Goal: Contribute content: Contribute content

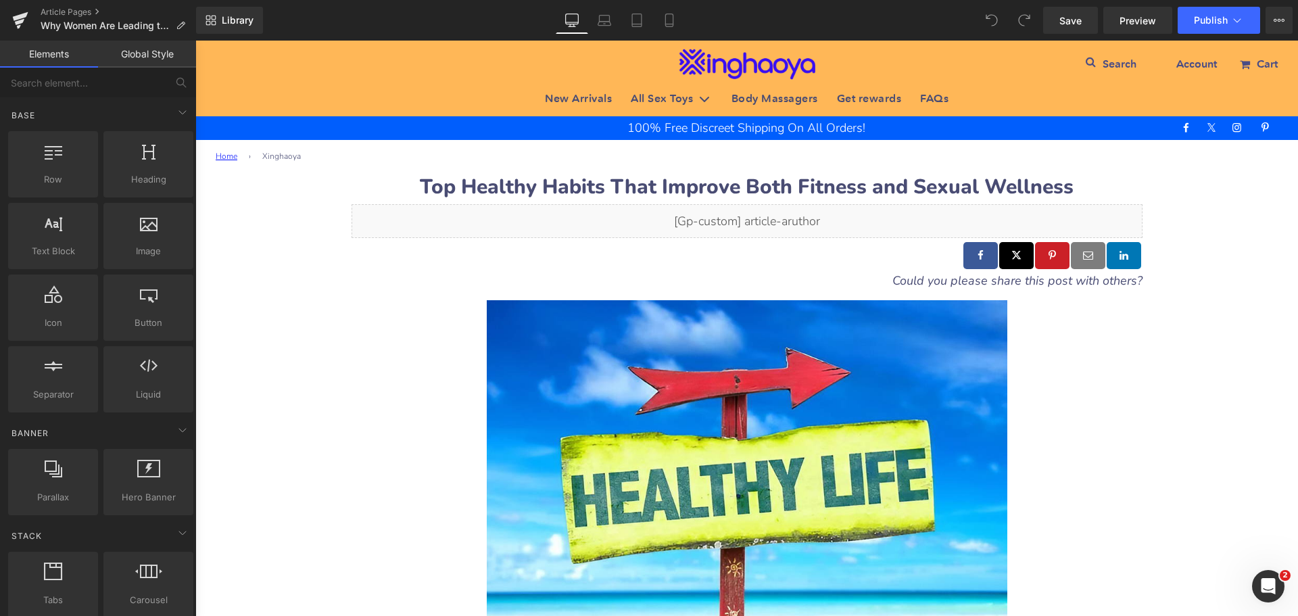
click at [439, 183] on b "Top Healthy Habits That Improve Both Fitness and Sexual Wellness" at bounding box center [747, 187] width 654 height 28
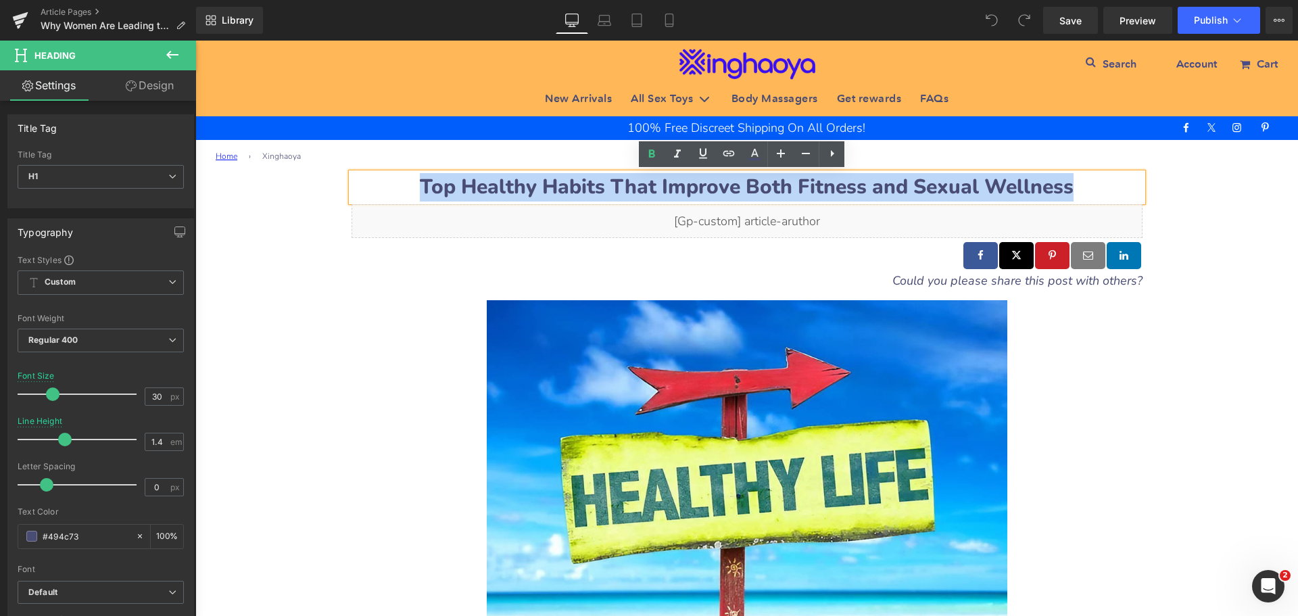
drag, startPoint x: 422, startPoint y: 186, endPoint x: 1076, endPoint y: 183, distance: 653.7
click at [1076, 183] on h1 "Top Healthy Habits That Improve Both Fitness and Sexual Wellness" at bounding box center [747, 187] width 791 height 28
paste div
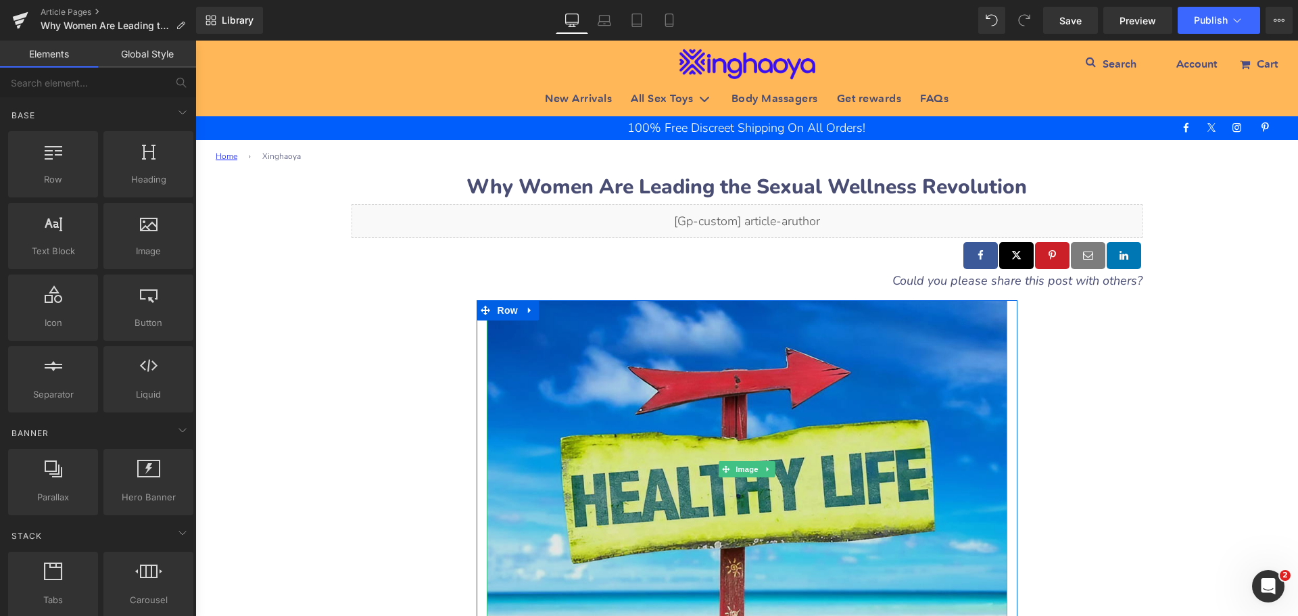
click at [779, 395] on img at bounding box center [747, 469] width 521 height 339
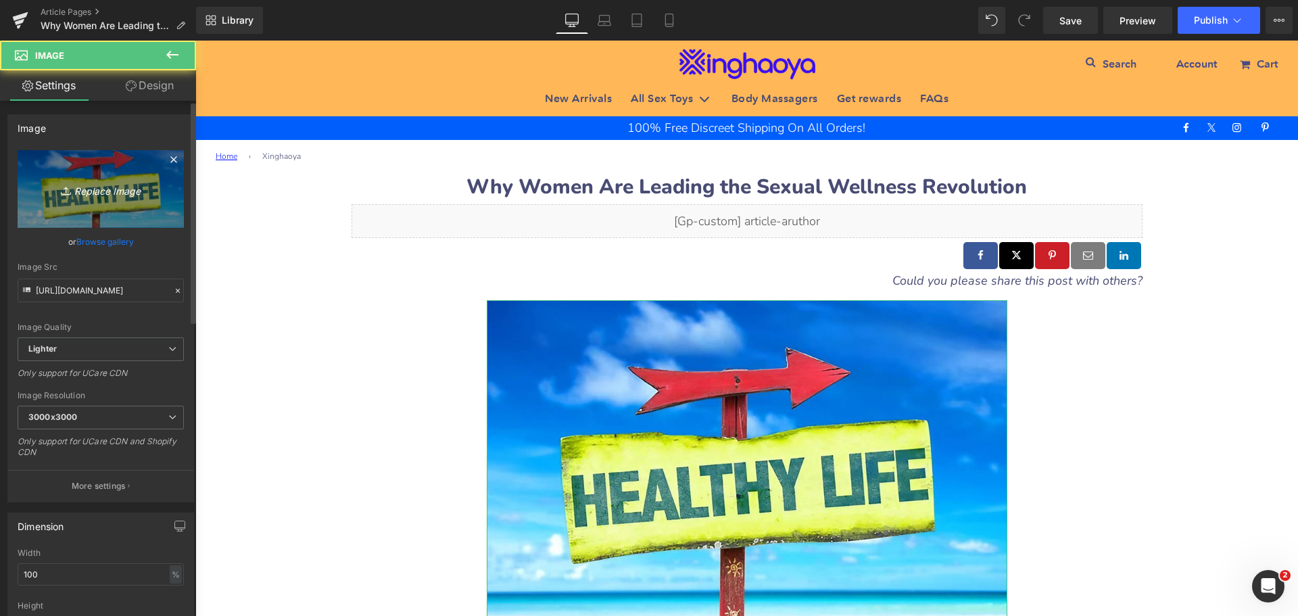
click at [95, 197] on icon "Replace Image" at bounding box center [101, 188] width 108 height 17
type input "C:\fakepath\Sexual-Wellness-Revolution.jpeg"
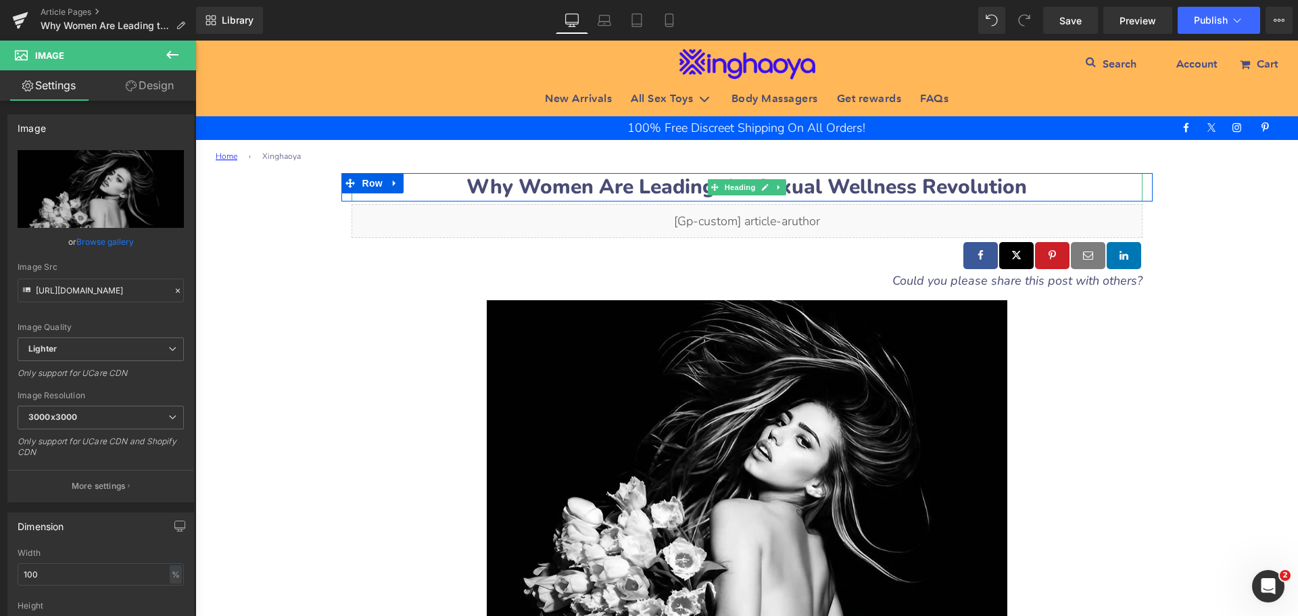
click at [826, 185] on b "Why Women Are Leading the Sexual Wellness Revolution" at bounding box center [746, 187] width 560 height 28
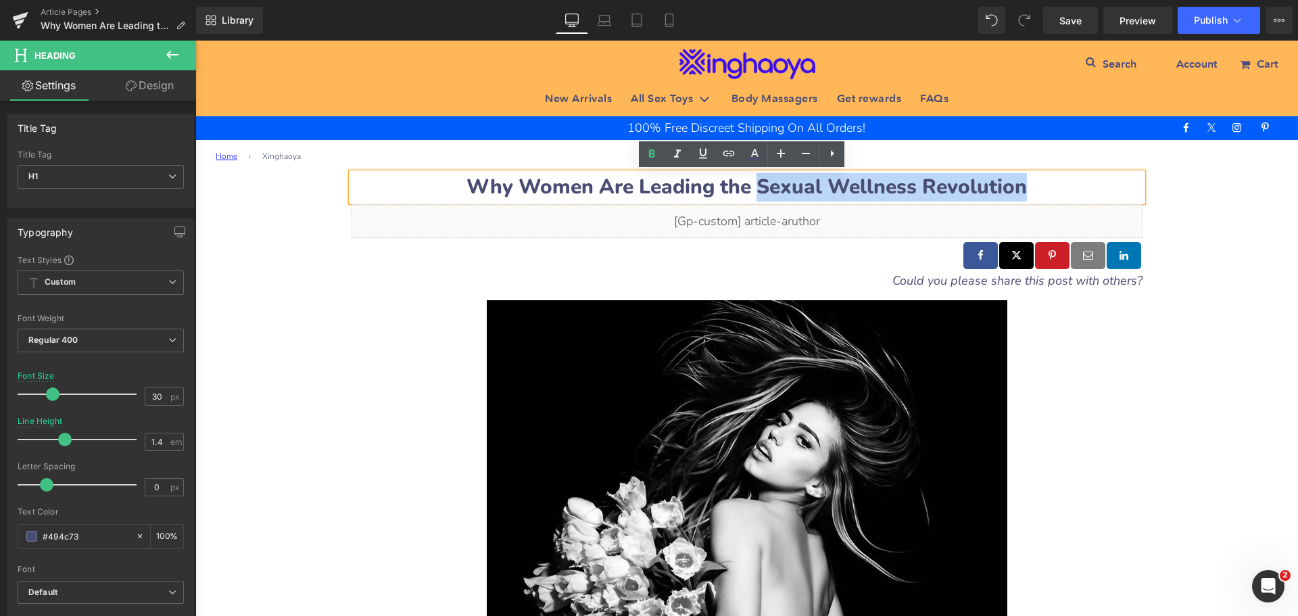
drag, startPoint x: 754, startPoint y: 189, endPoint x: 1016, endPoint y: 187, distance: 261.6
click at [1016, 187] on b "Why Women Are Leading the Sexual Wellness Revolution" at bounding box center [746, 187] width 560 height 28
copy b "Sexual Wellness Revolution"
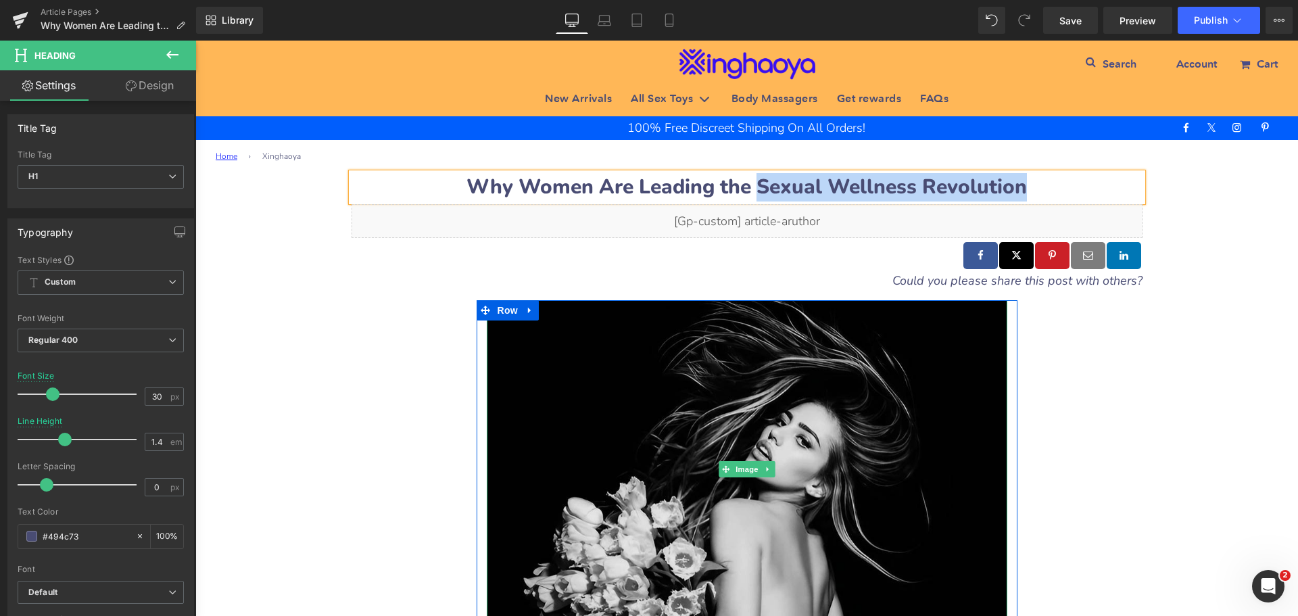
click at [825, 434] on img at bounding box center [747, 469] width 521 height 339
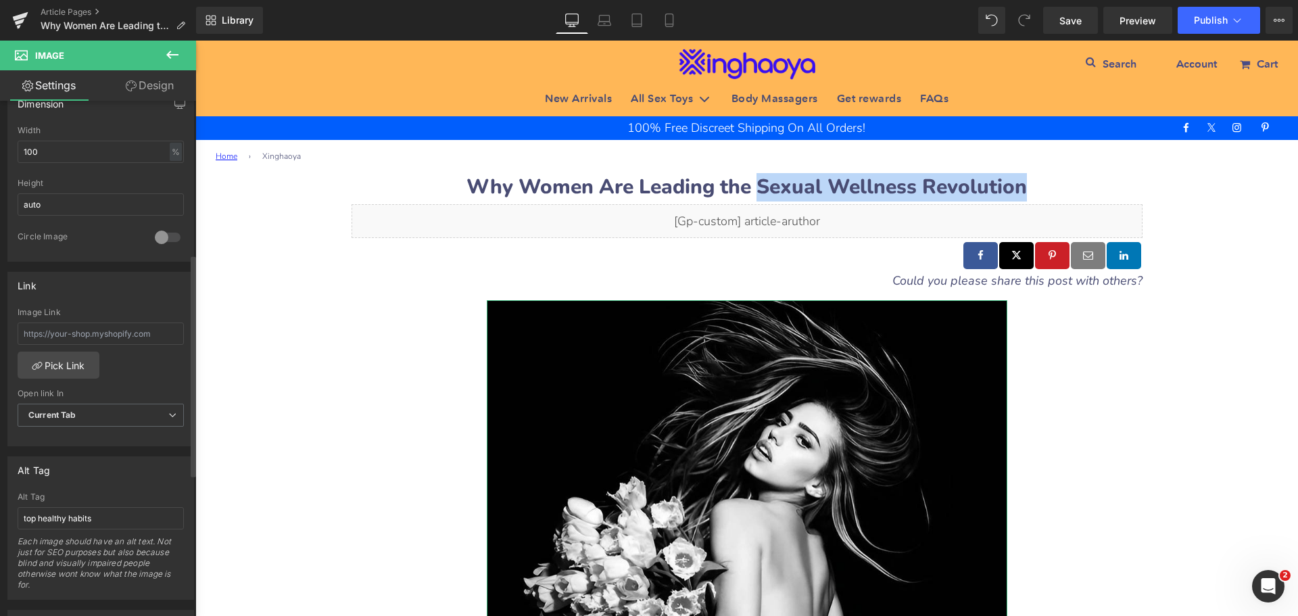
scroll to position [473, 0]
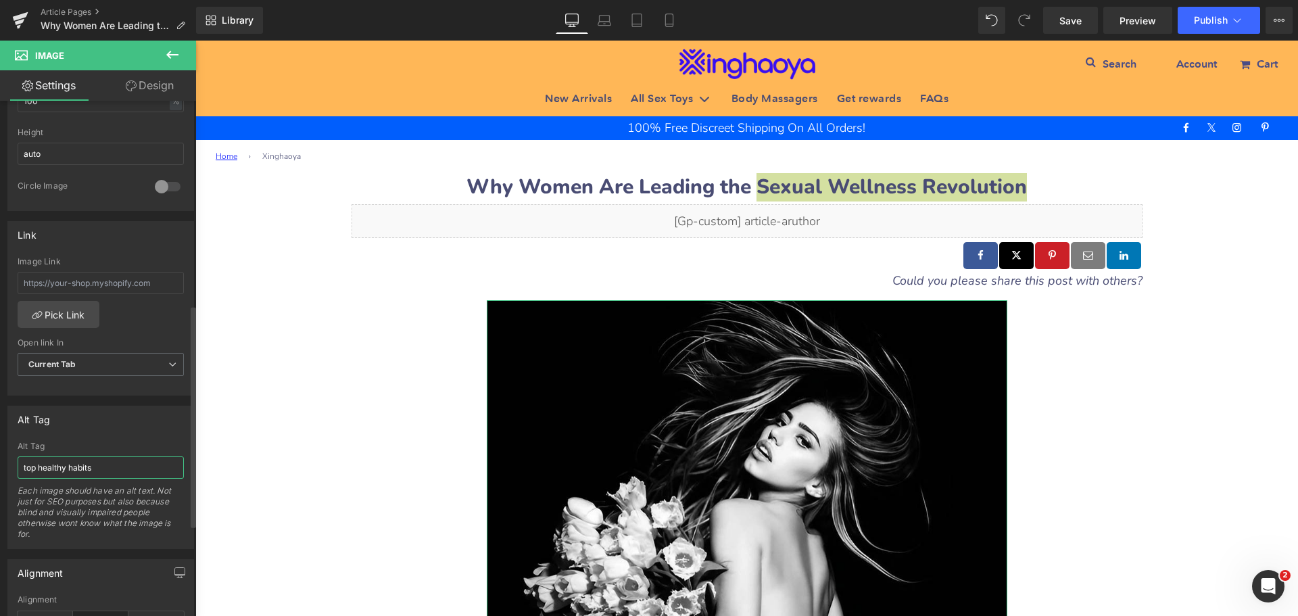
drag, startPoint x: 93, startPoint y: 461, endPoint x: 5, endPoint y: 460, distance: 87.9
click at [5, 460] on div "Alt Tag top healthy habits Alt Tag top healthy habits Each image should have an…" at bounding box center [101, 471] width 202 height 153
paste input "Sexual Wellness Revolution"
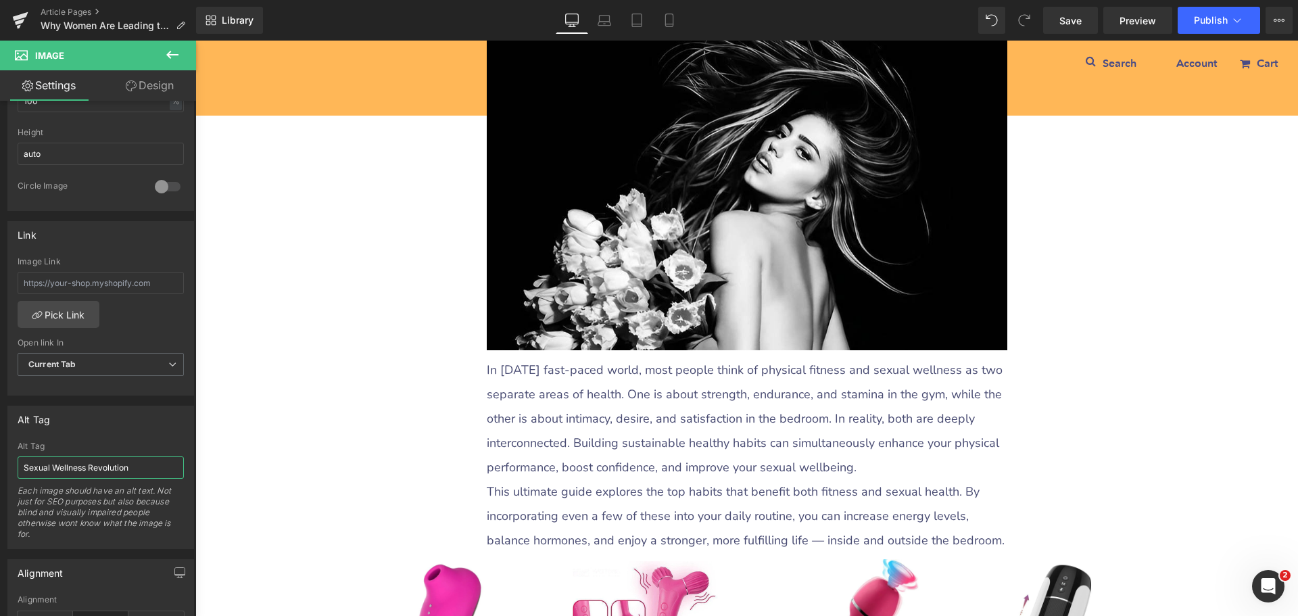
scroll to position [338, 0]
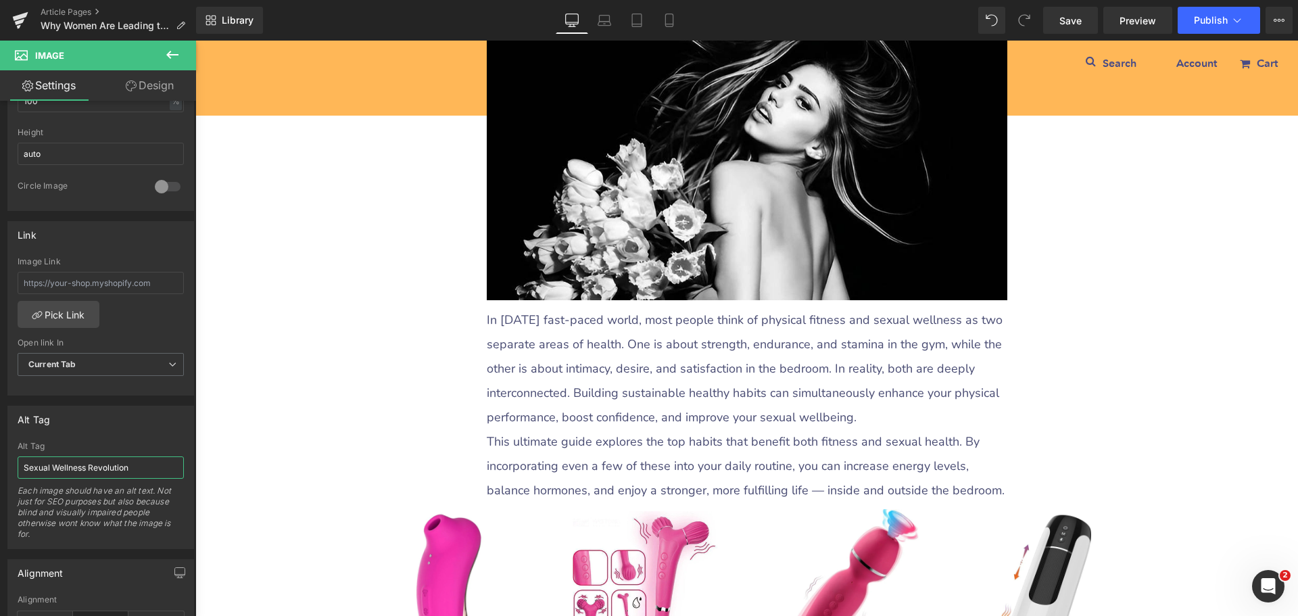
type input "Sexual Wellness Revolution"
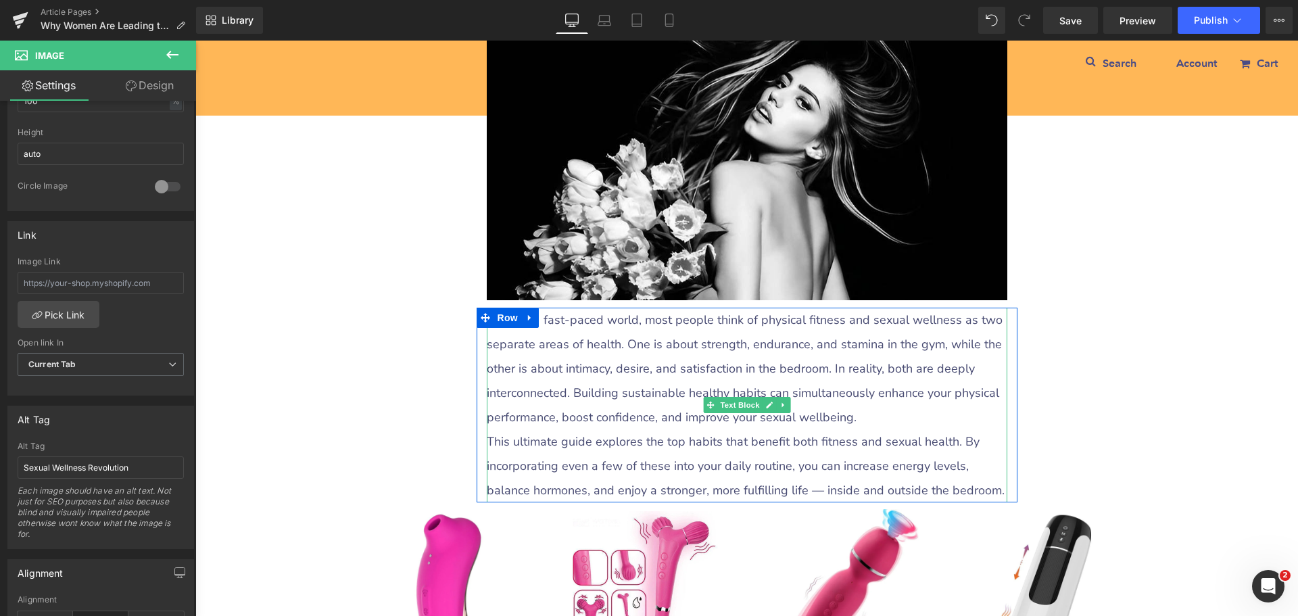
click at [543, 370] on p "In [DATE] fast‑paced world, most people think of physical fitness and sexual we…" at bounding box center [747, 369] width 521 height 122
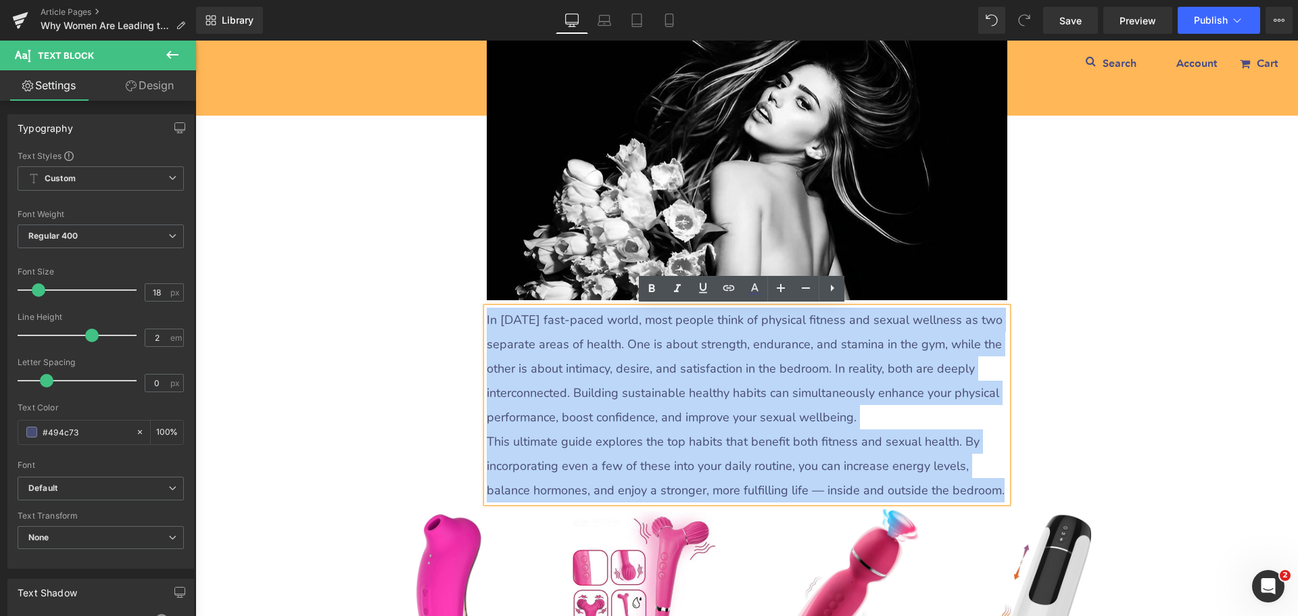
drag, startPoint x: 481, startPoint y: 316, endPoint x: 994, endPoint y: 492, distance: 541.9
click at [994, 492] on div "In [DATE] fast‑paced world, most people think of physical fitness and sexual we…" at bounding box center [747, 405] width 521 height 195
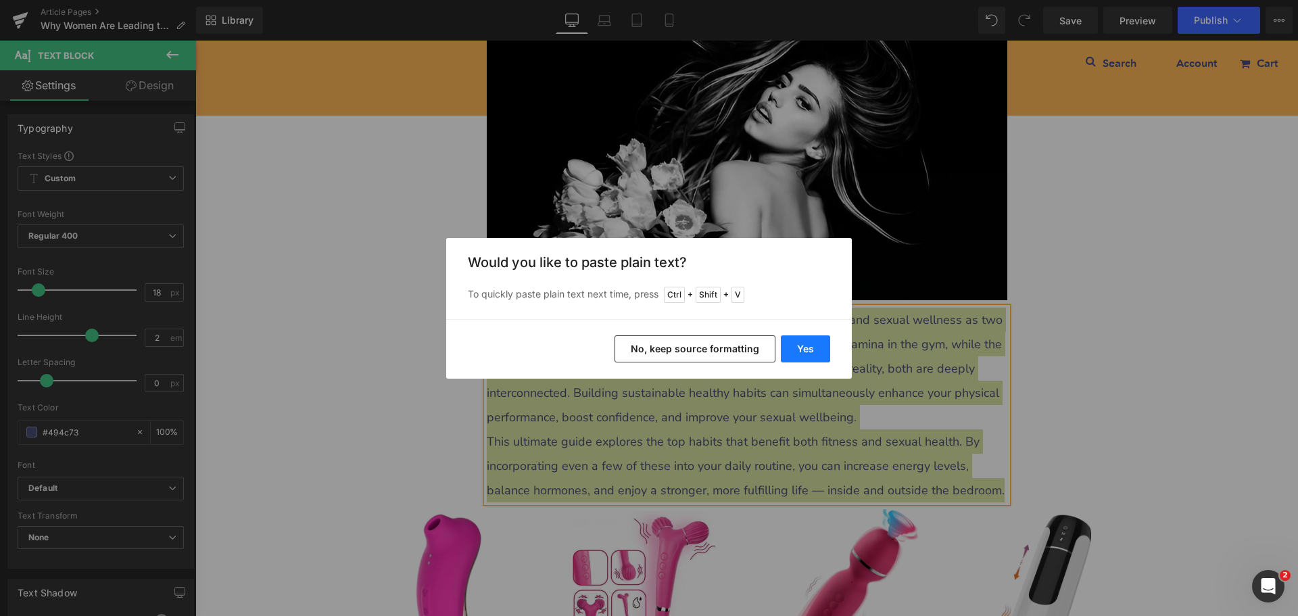
click at [803, 344] on button "Yes" at bounding box center [805, 348] width 49 height 27
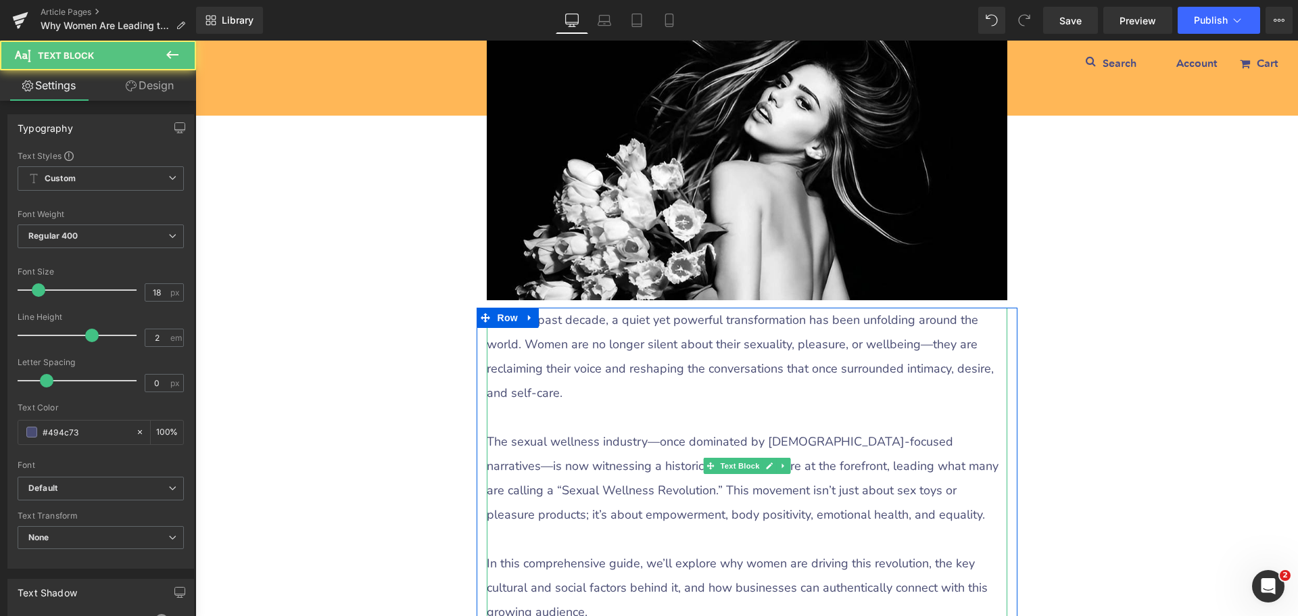
click at [517, 410] on p at bounding box center [747, 417] width 521 height 24
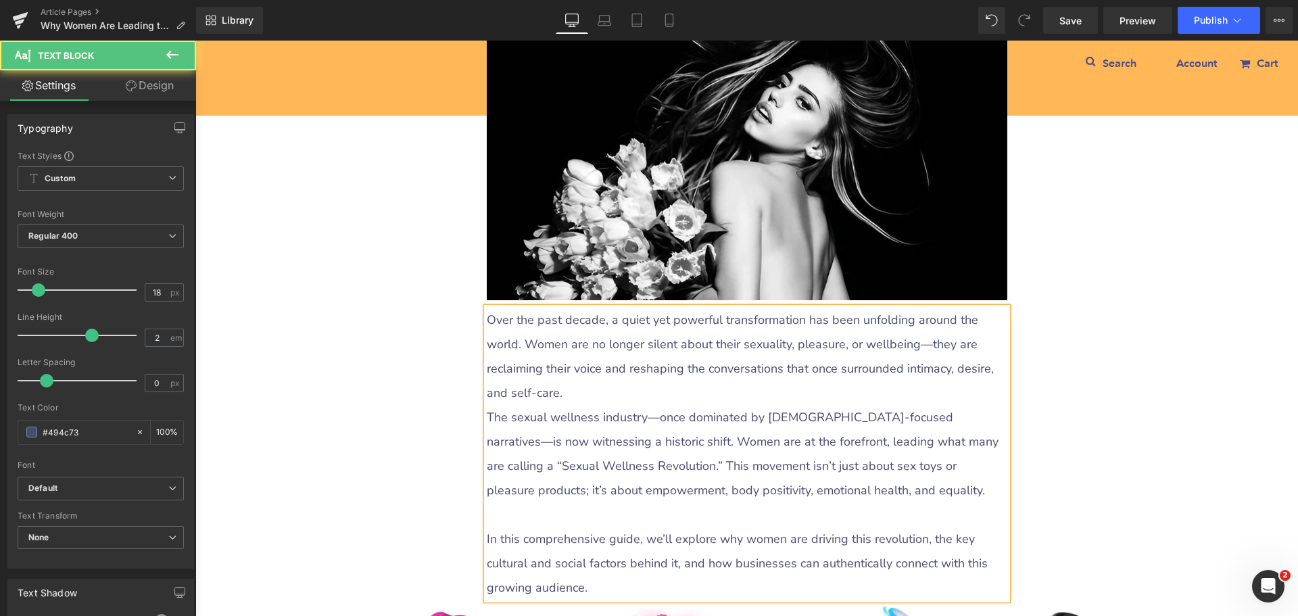
click at [500, 518] on p at bounding box center [747, 514] width 521 height 24
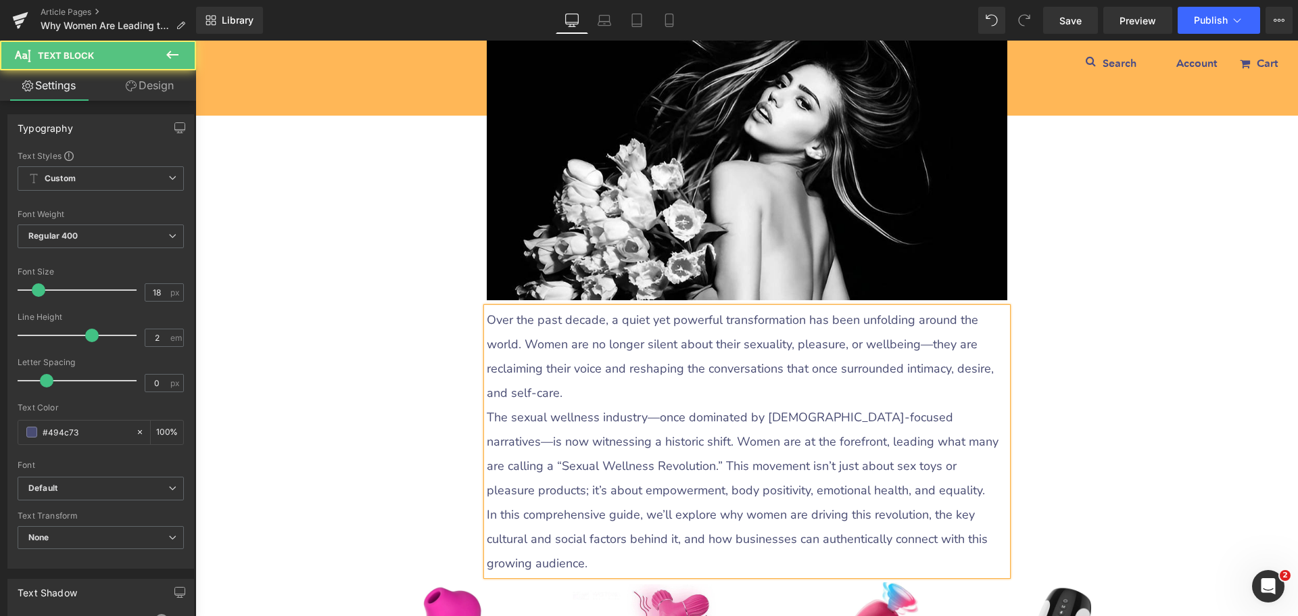
scroll to position [473, 0]
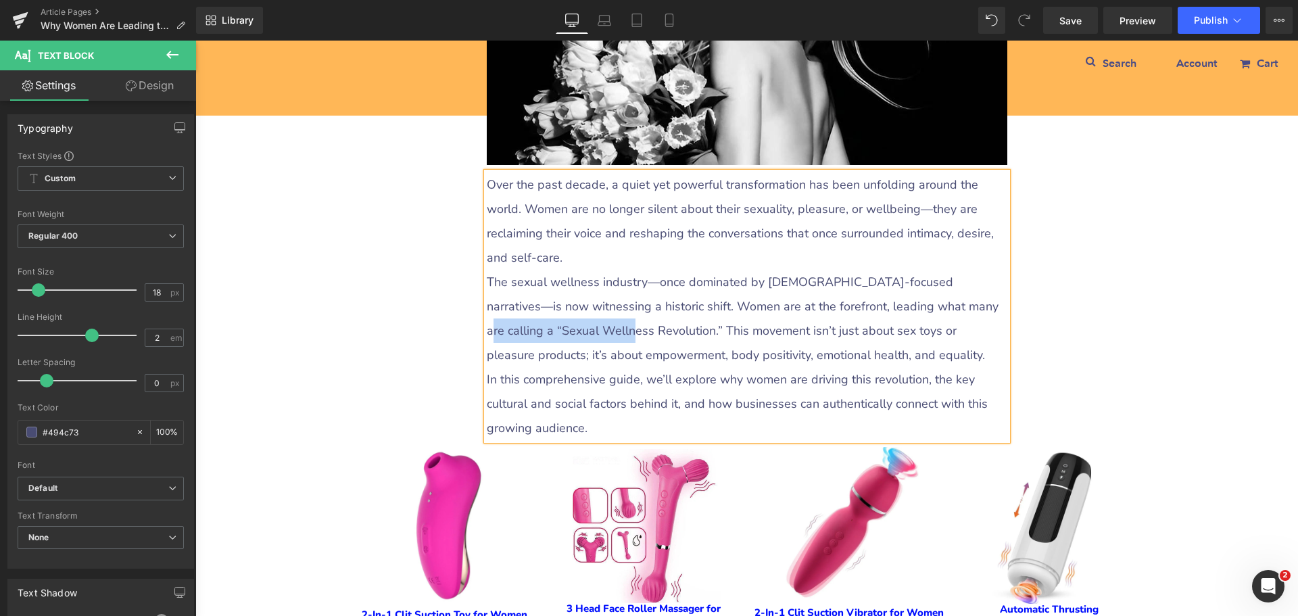
drag, startPoint x: 894, startPoint y: 307, endPoint x: 539, endPoint y: 332, distance: 356.5
click at [539, 332] on p "The sexual wellness industry—once dominated by [DEMOGRAPHIC_DATA]-focused narra…" at bounding box center [747, 318] width 521 height 97
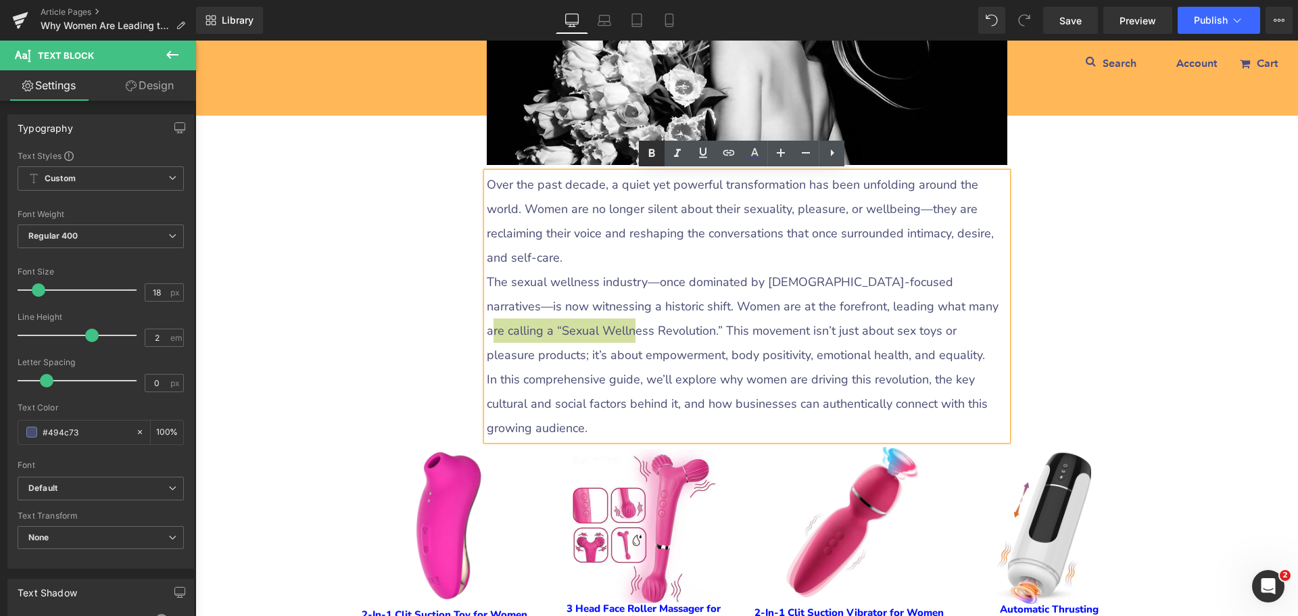
click at [648, 151] on icon at bounding box center [652, 153] width 16 height 16
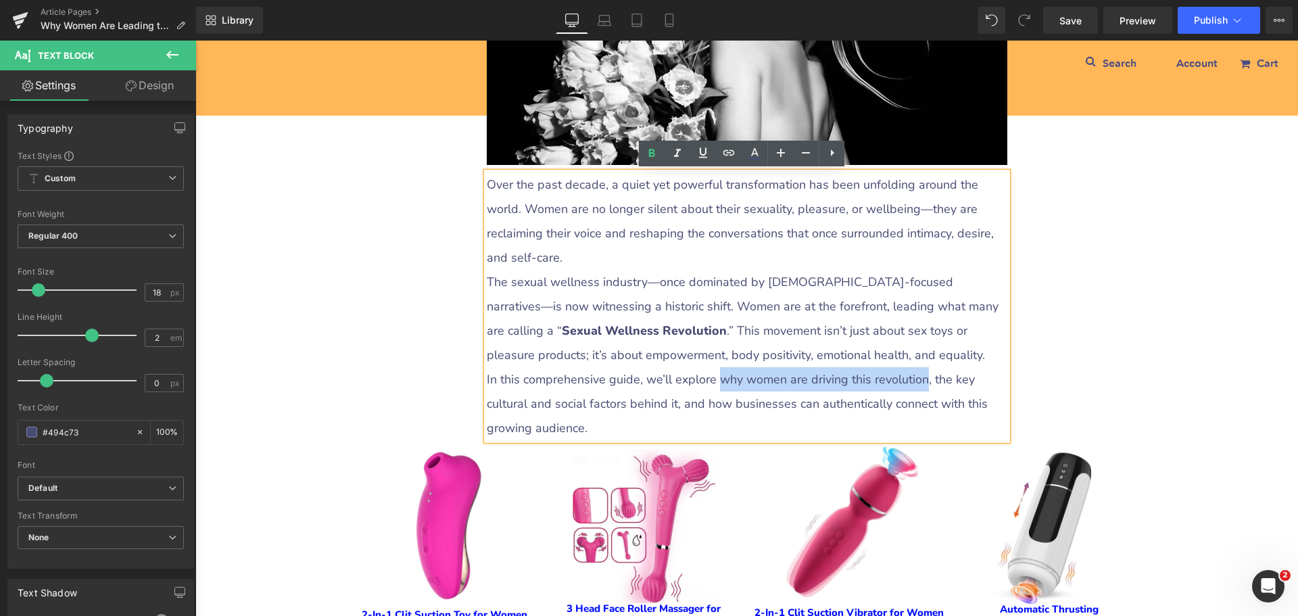
drag, startPoint x: 713, startPoint y: 374, endPoint x: 910, endPoint y: 379, distance: 196.8
click at [910, 379] on p "In this comprehensive guide, we’ll explore why women are driving this revolutio…" at bounding box center [747, 403] width 521 height 73
click at [650, 153] on icon at bounding box center [652, 153] width 6 height 8
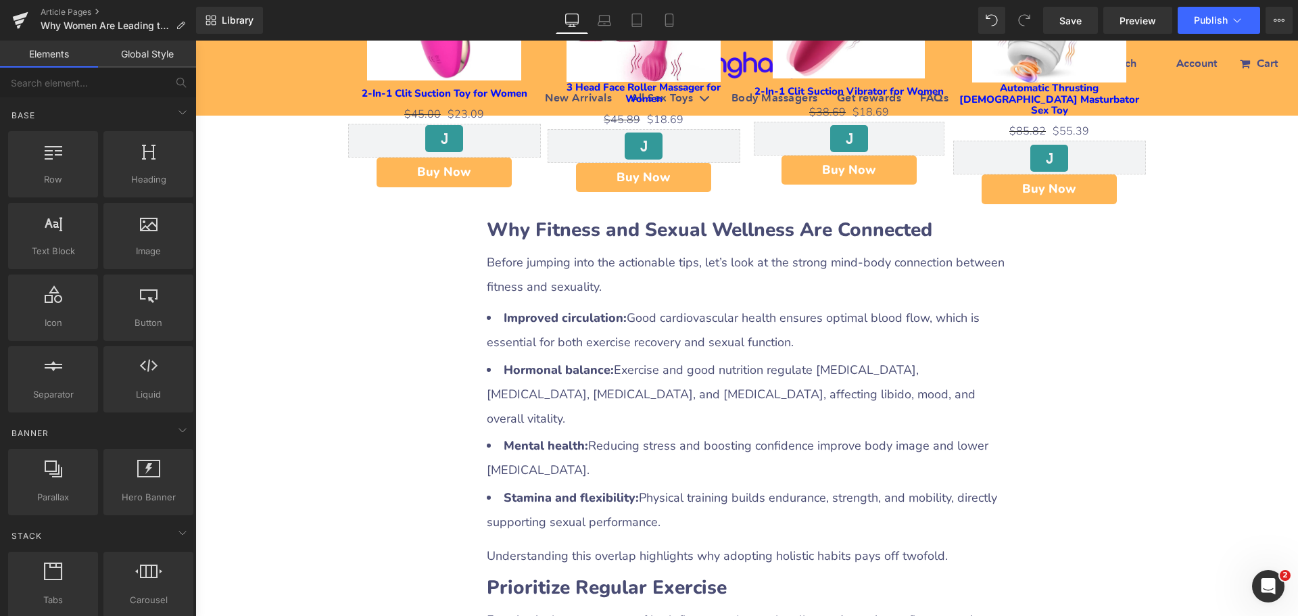
scroll to position [1014, 0]
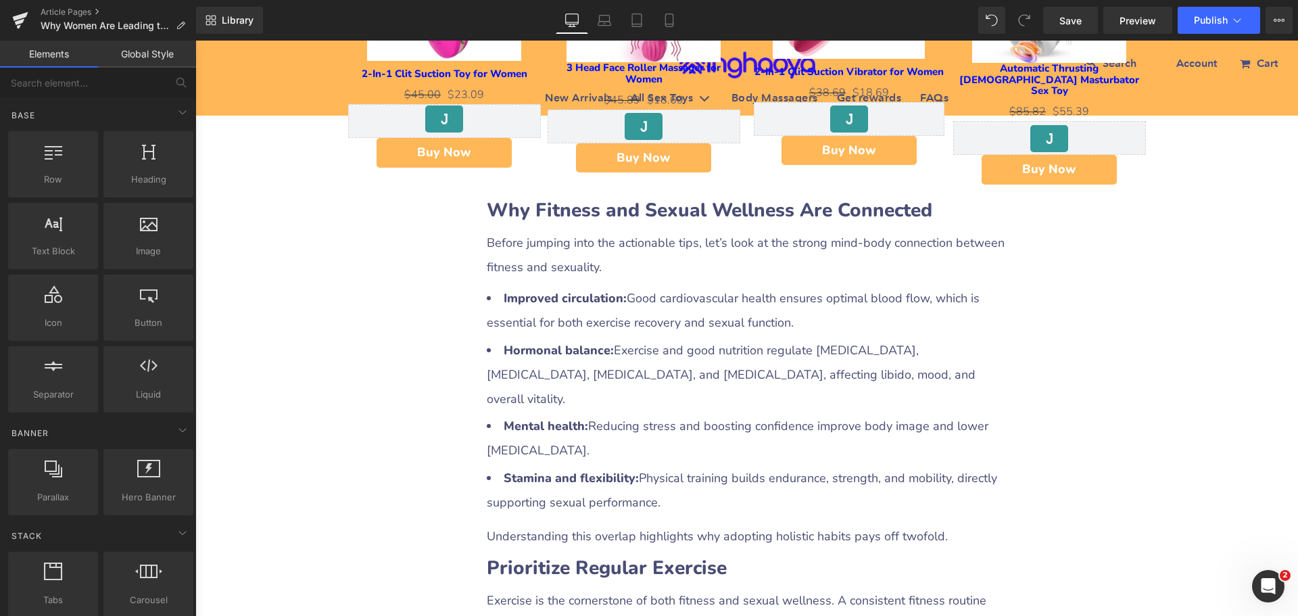
click at [573, 197] on b "Why Fitness and Sexual Wellness Are Connected" at bounding box center [709, 210] width 445 height 26
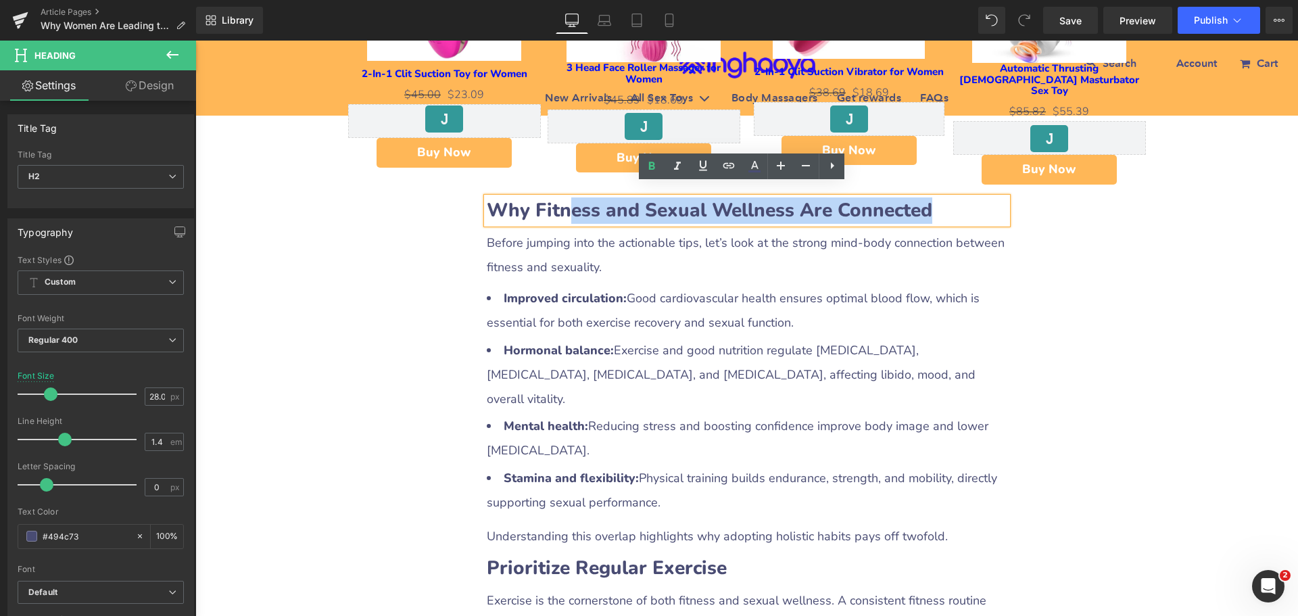
drag, startPoint x: 566, startPoint y: 195, endPoint x: 963, endPoint y: 197, distance: 397.5
click at [963, 197] on h2 "Why Fitness and Sexual Wellness Are Connected" at bounding box center [747, 210] width 521 height 26
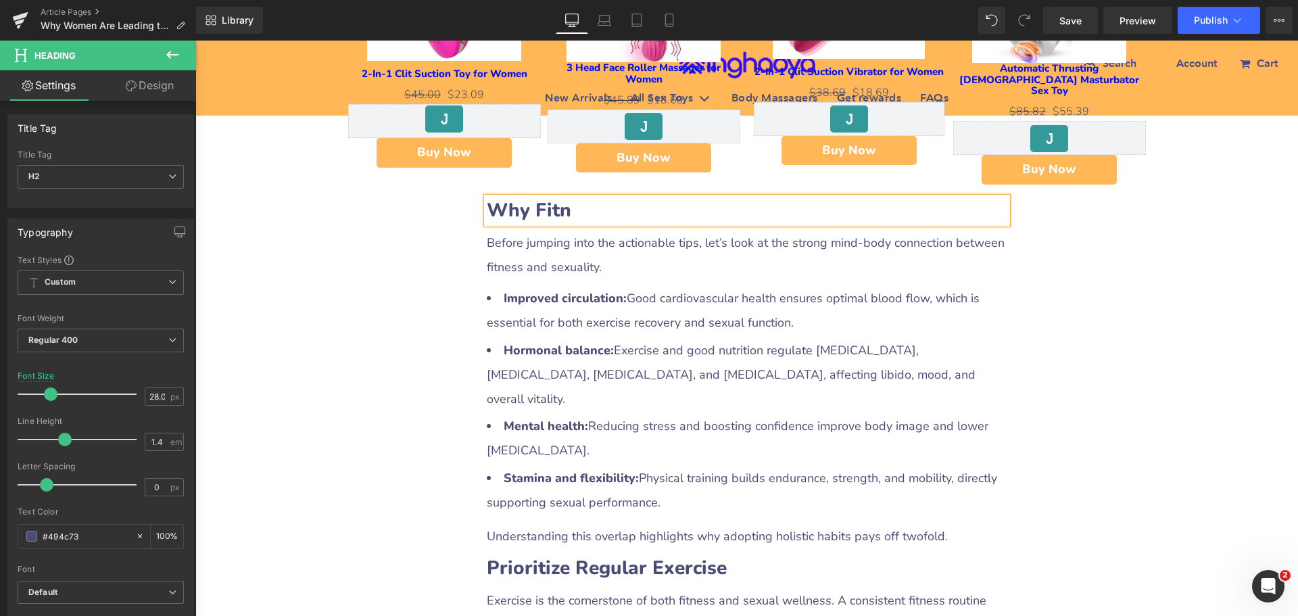
click at [612, 290] on strong "Improved circulation:" at bounding box center [565, 298] width 123 height 16
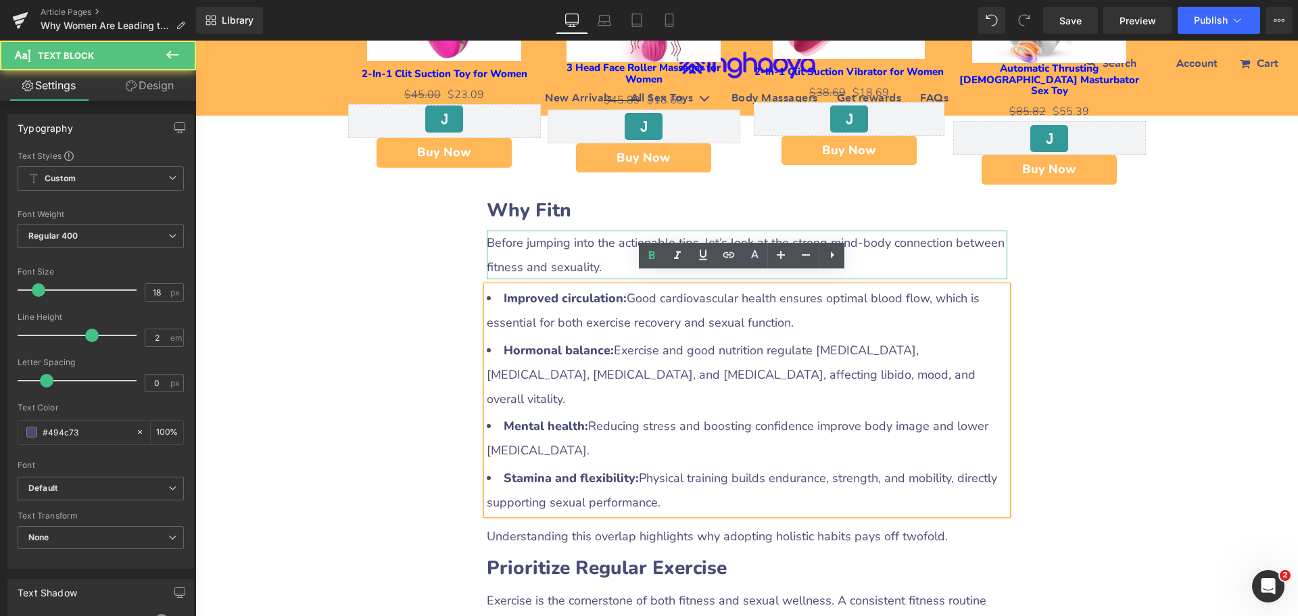
click at [539, 249] on p "Before jumping into the actionable tips, let’s look at the strong mind‑body con…" at bounding box center [747, 255] width 521 height 49
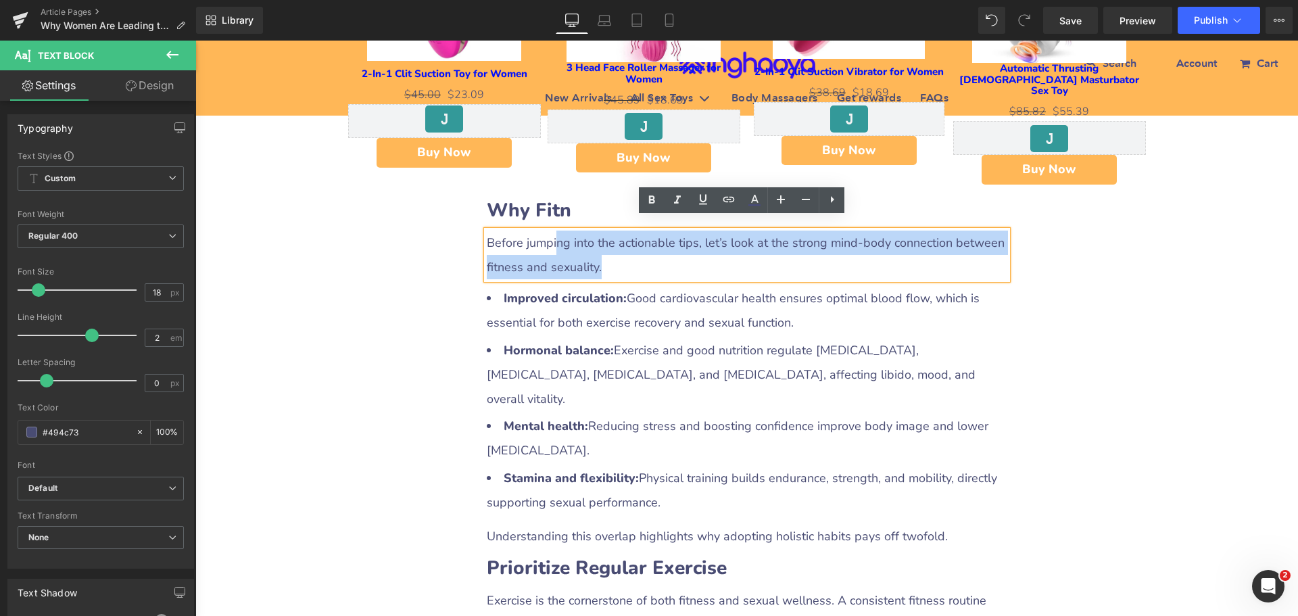
drag, startPoint x: 551, startPoint y: 224, endPoint x: 625, endPoint y: 262, distance: 83.7
click at [625, 262] on p "Before jumping into the actionable tips, let’s look at the strong mind‑body con…" at bounding box center [747, 255] width 521 height 49
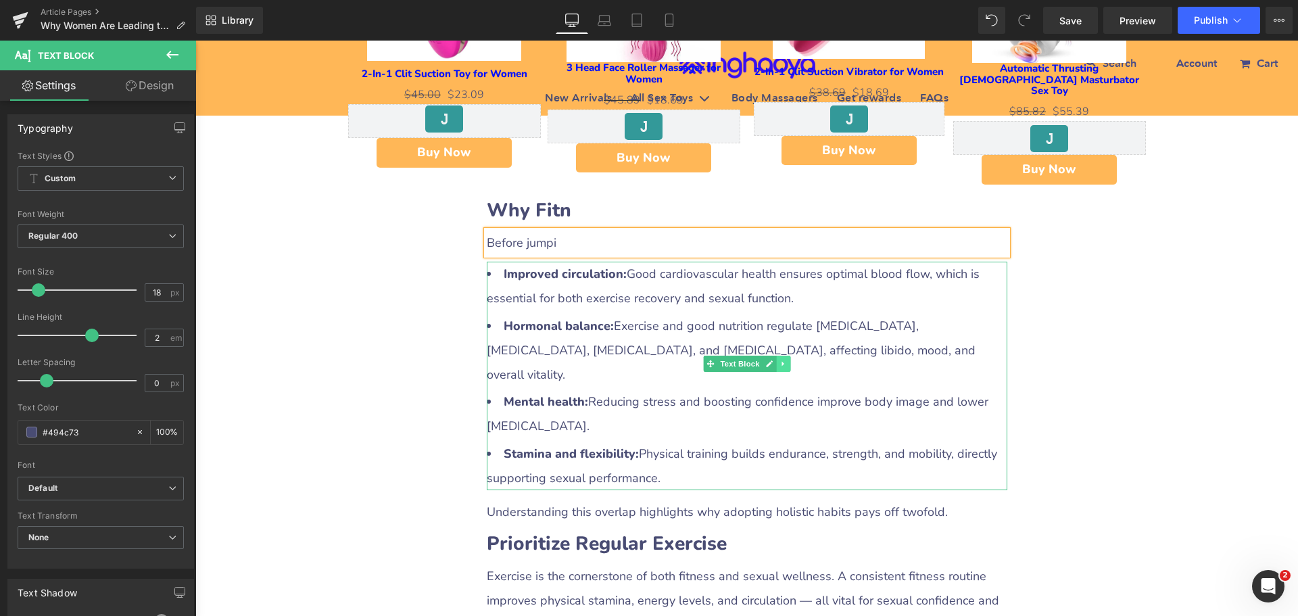
click at [779, 360] on icon at bounding box center [782, 364] width 7 height 8
click at [786, 360] on icon at bounding box center [789, 363] width 7 height 7
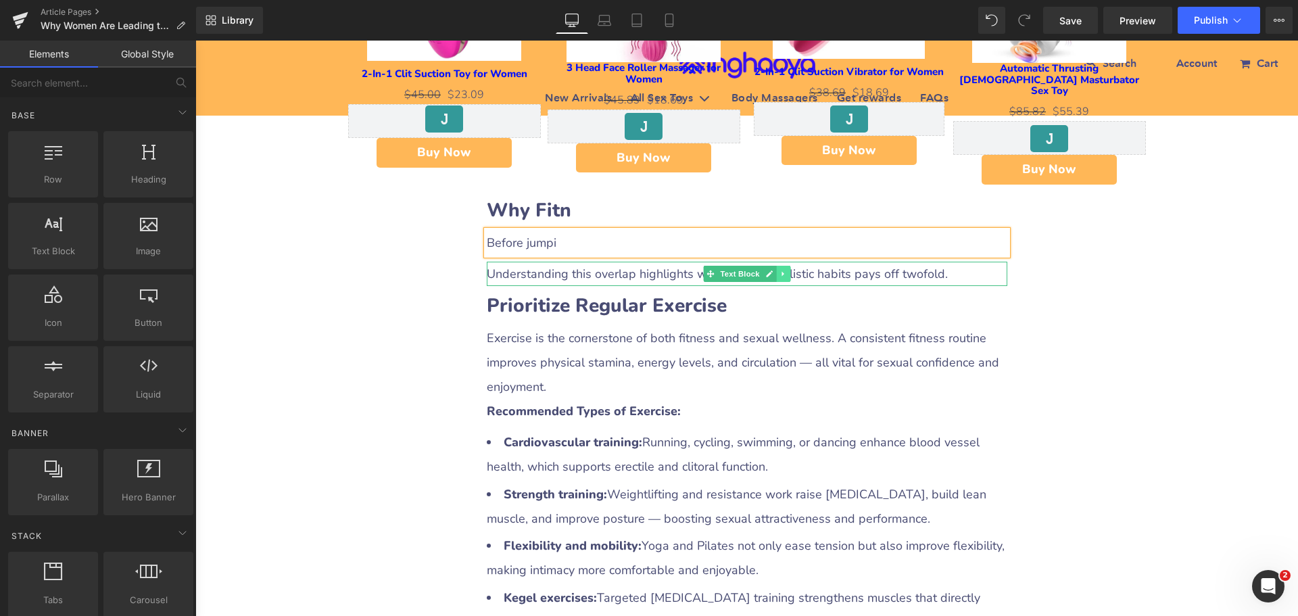
click at [779, 270] on icon at bounding box center [782, 274] width 7 height 8
click at [788, 270] on icon at bounding box center [789, 273] width 7 height 7
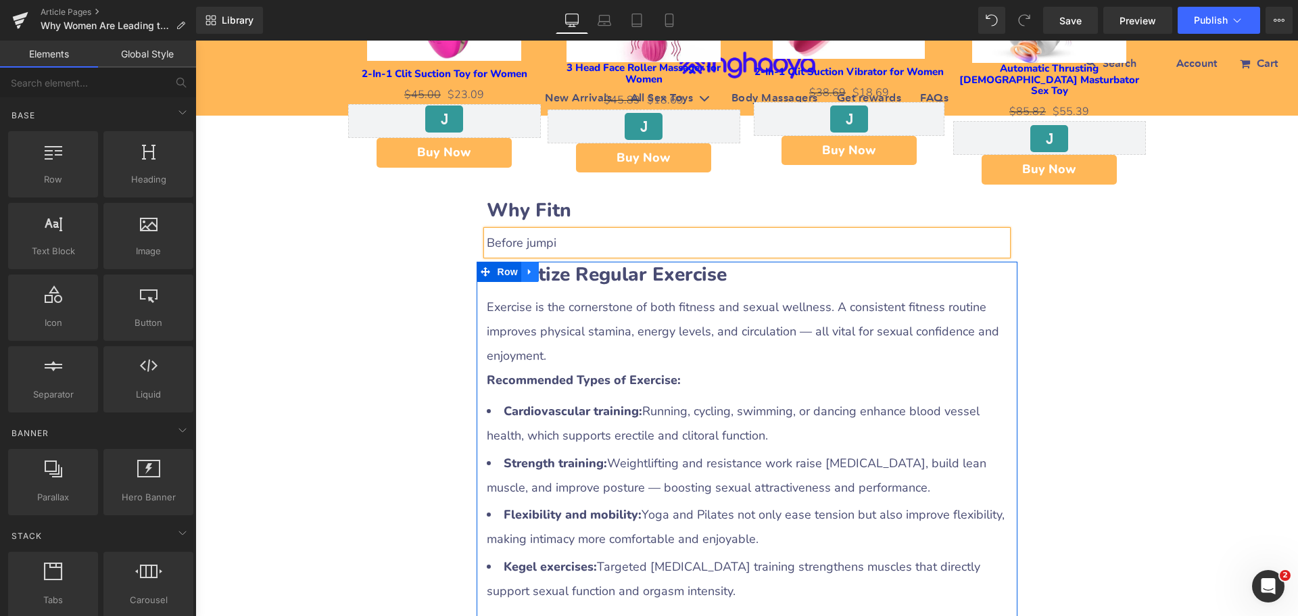
click at [526, 267] on icon at bounding box center [529, 272] width 9 height 10
click at [560, 267] on icon at bounding box center [564, 271] width 9 height 9
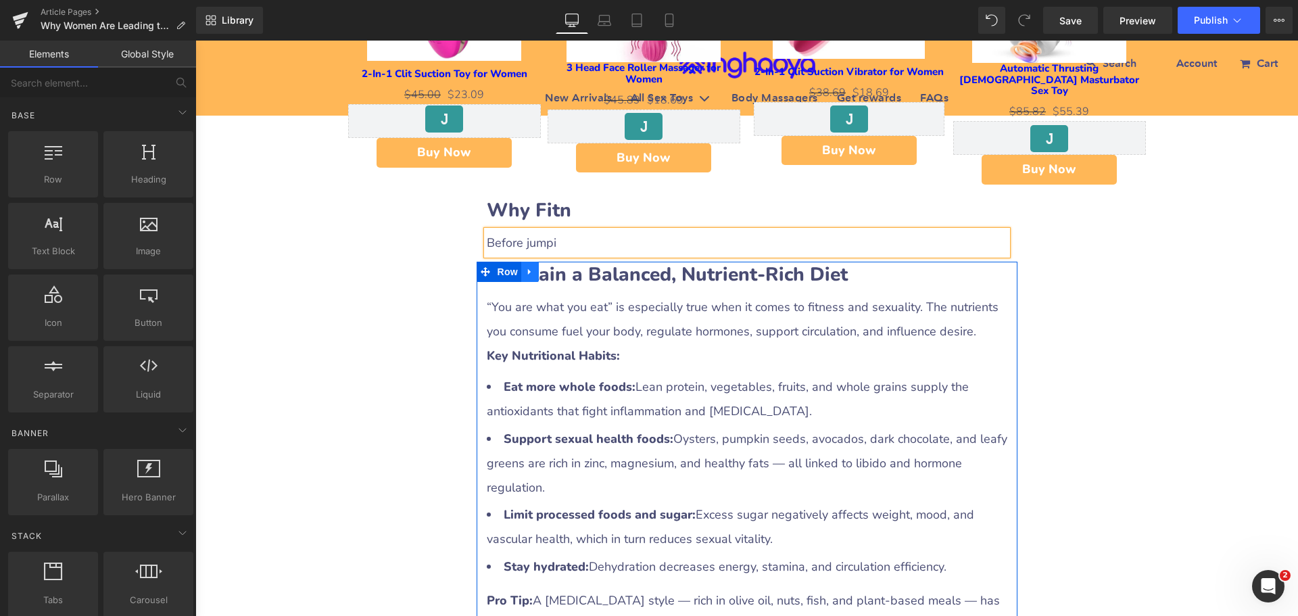
click at [532, 264] on link at bounding box center [530, 272] width 18 height 20
click at [561, 267] on icon at bounding box center [564, 271] width 9 height 9
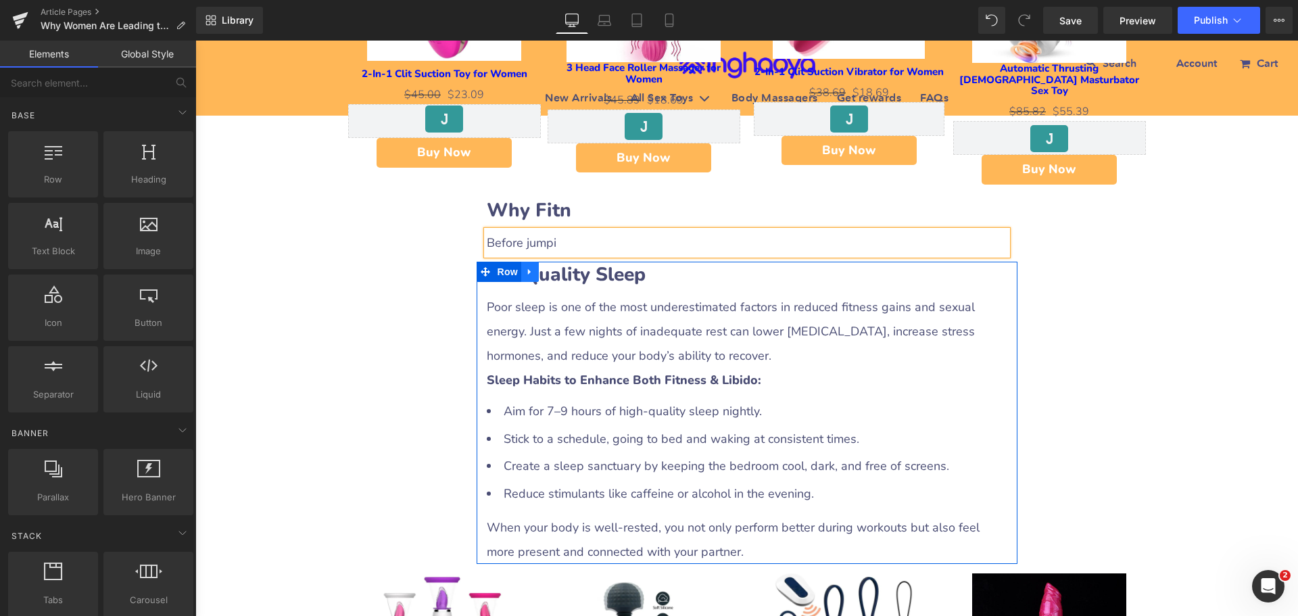
click at [525, 267] on icon at bounding box center [529, 272] width 9 height 10
click at [560, 267] on icon at bounding box center [564, 272] width 9 height 10
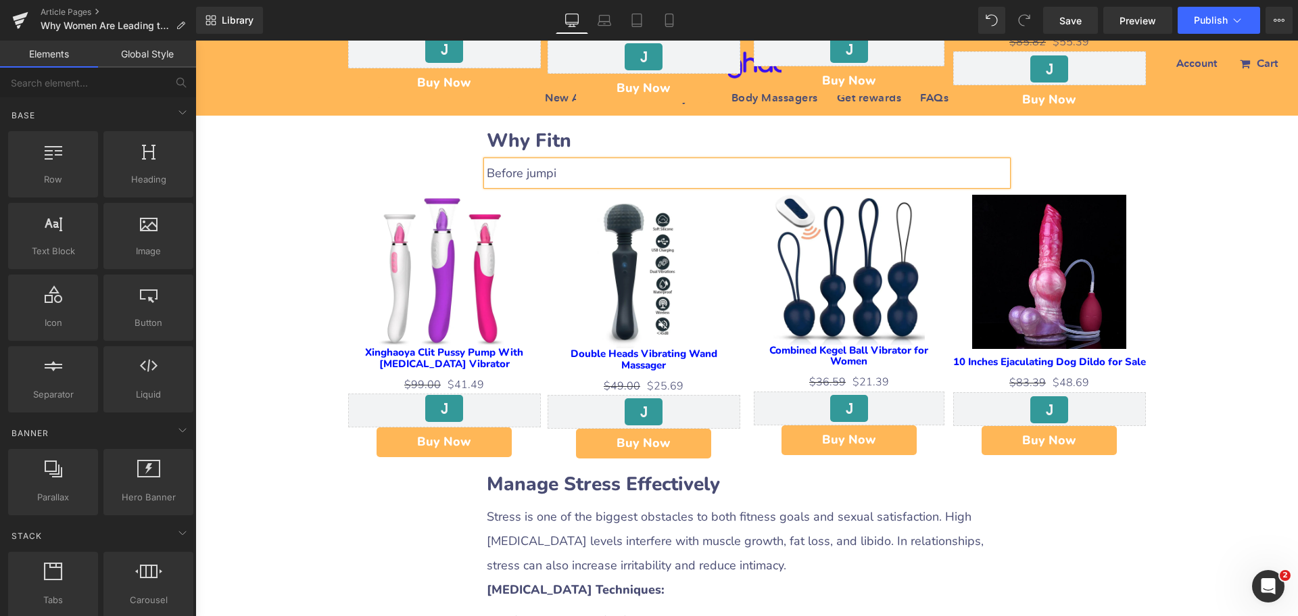
scroll to position [1149, 0]
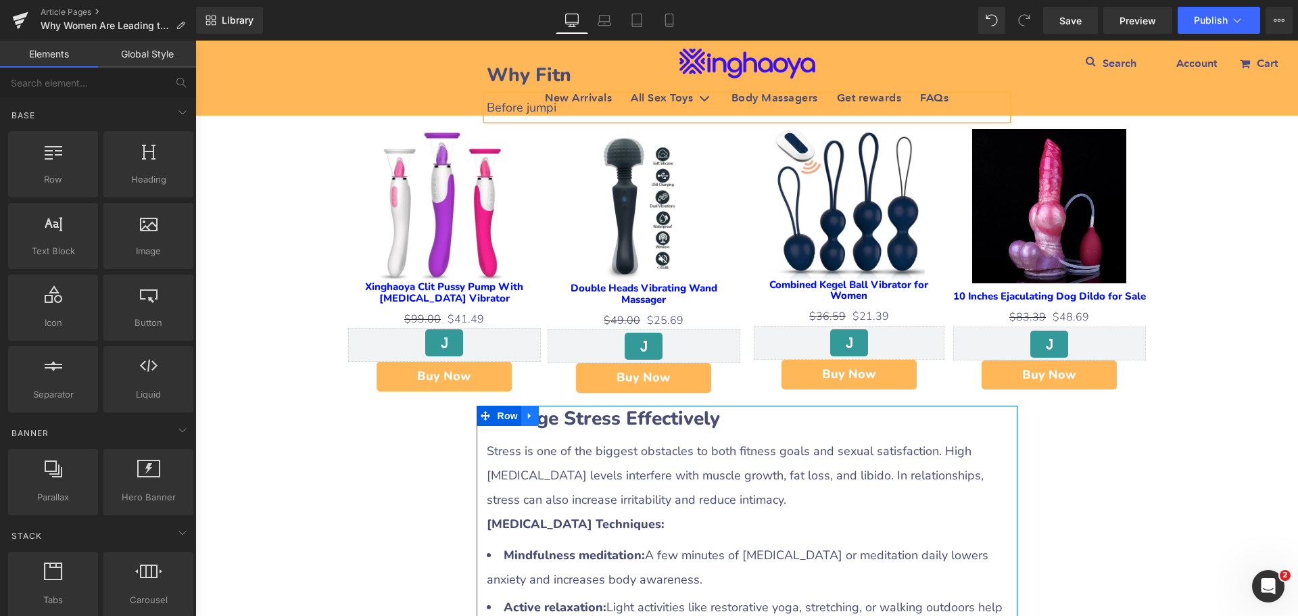
click at [525, 410] on icon at bounding box center [529, 415] width 9 height 10
click at [560, 411] on icon at bounding box center [564, 415] width 9 height 9
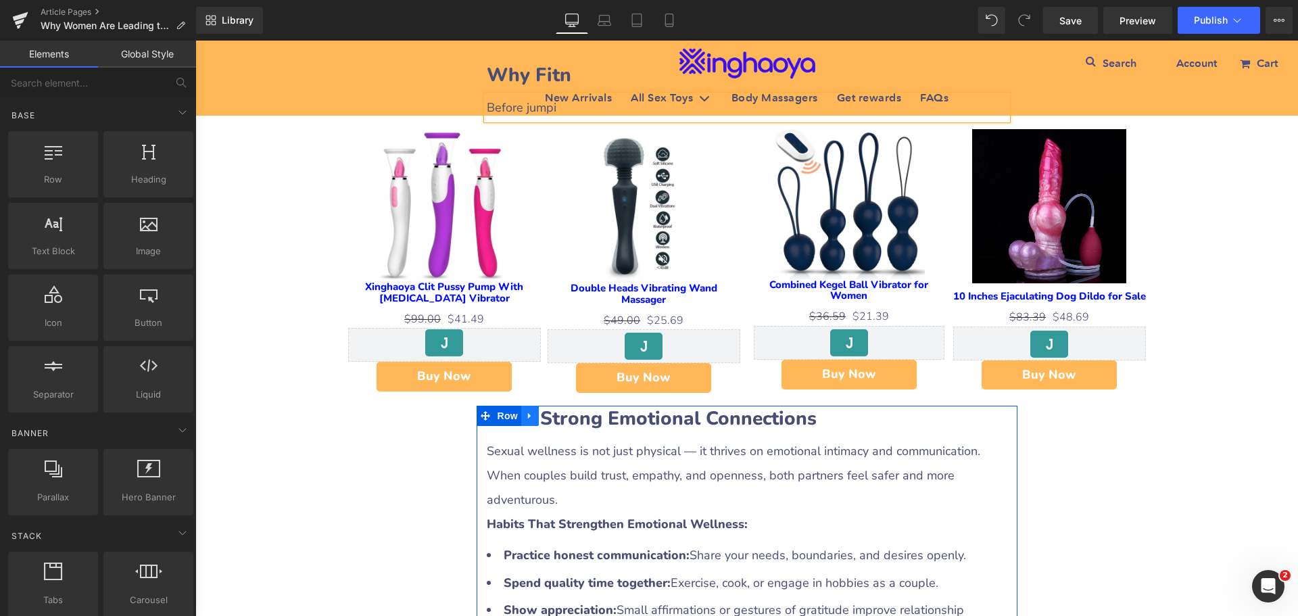
click at [521, 406] on link at bounding box center [530, 416] width 18 height 20
click at [560, 411] on icon at bounding box center [564, 415] width 9 height 9
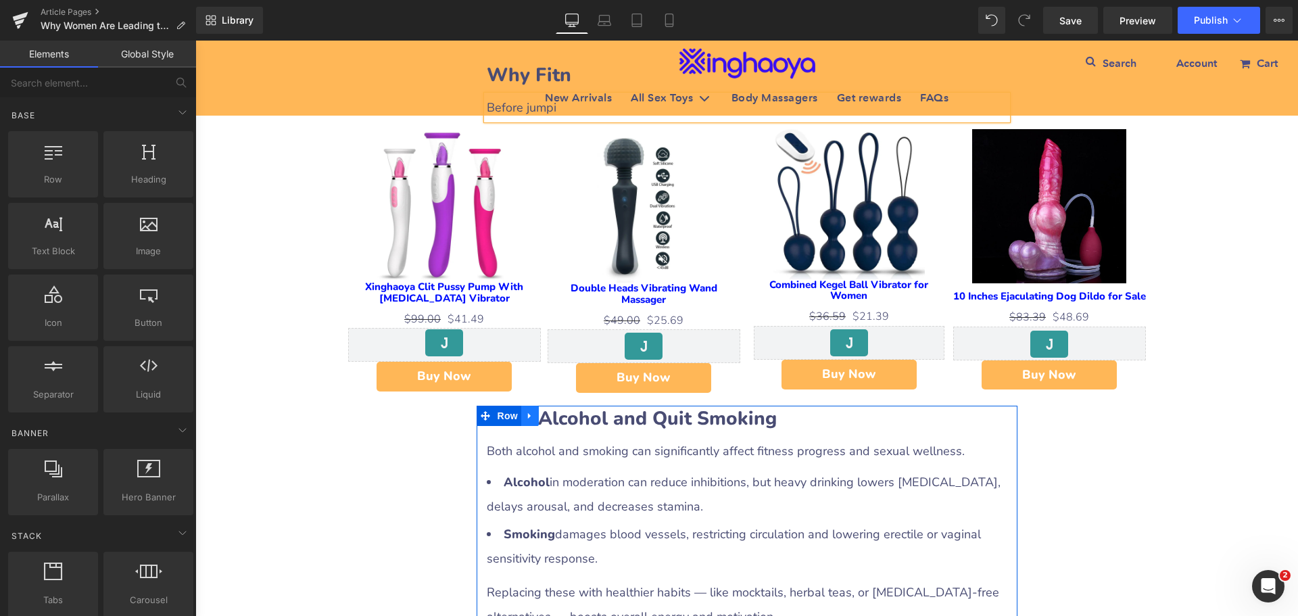
click at [527, 409] on link at bounding box center [530, 416] width 18 height 20
click at [560, 410] on icon at bounding box center [564, 415] width 9 height 10
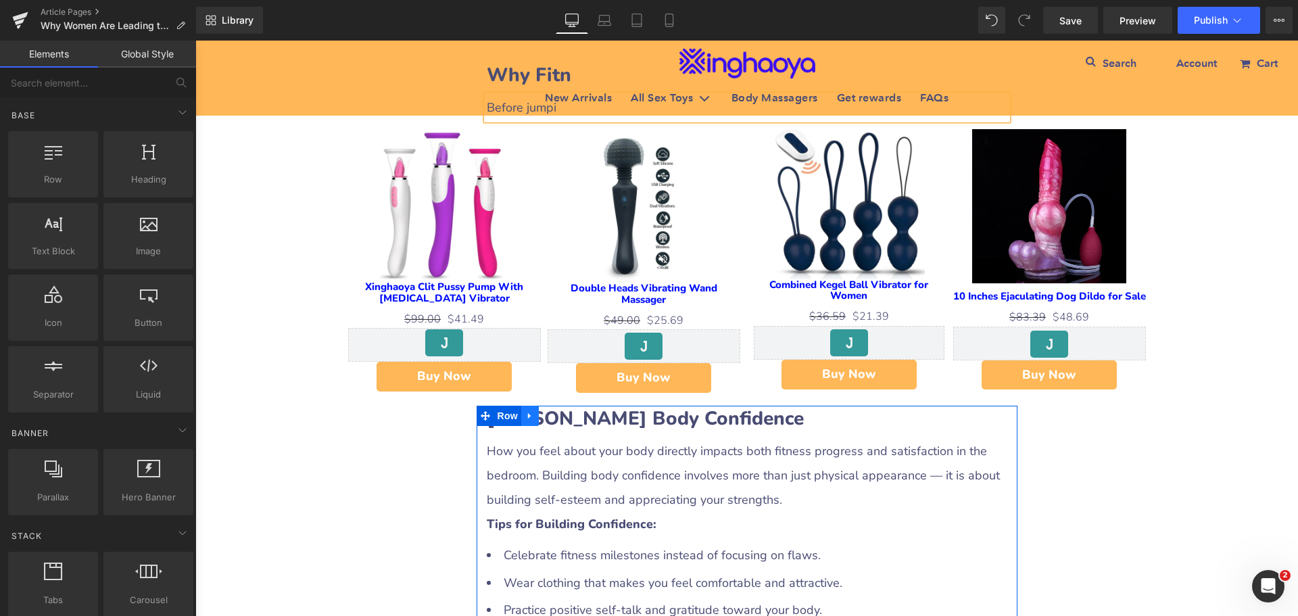
click at [525, 410] on icon at bounding box center [529, 415] width 9 height 10
click at [560, 410] on icon at bounding box center [564, 415] width 9 height 10
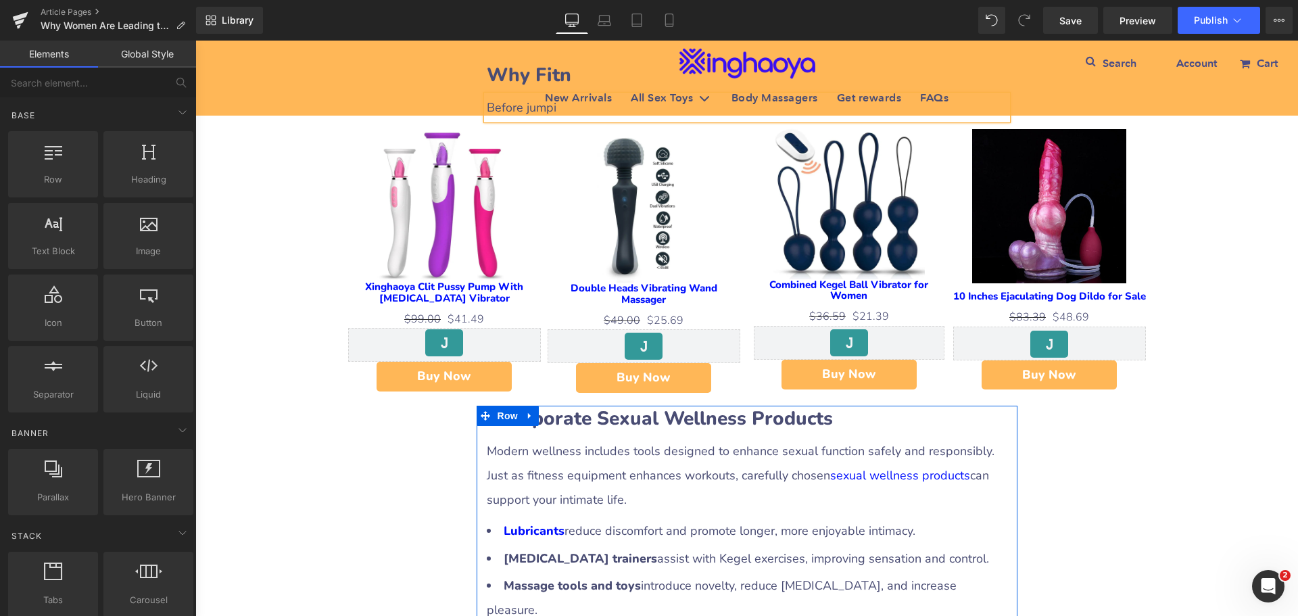
click at [528, 410] on icon at bounding box center [529, 415] width 9 height 10
click at [556, 407] on link at bounding box center [565, 416] width 18 height 20
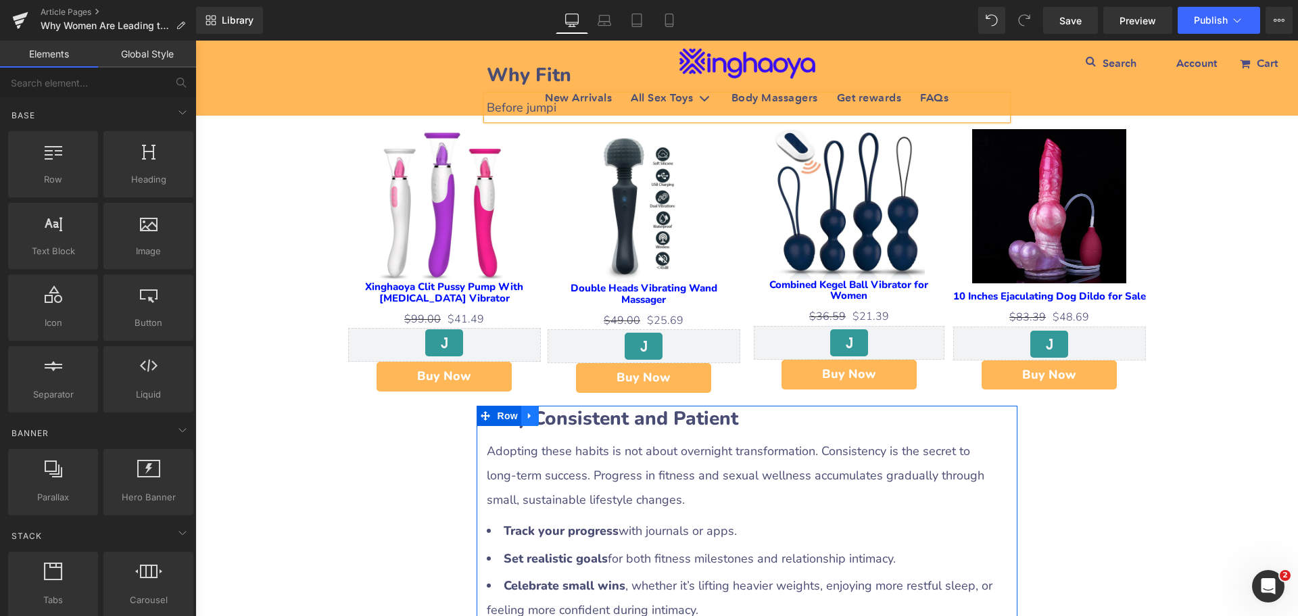
click at [525, 410] on icon at bounding box center [529, 415] width 9 height 10
click at [556, 406] on link at bounding box center [565, 416] width 18 height 20
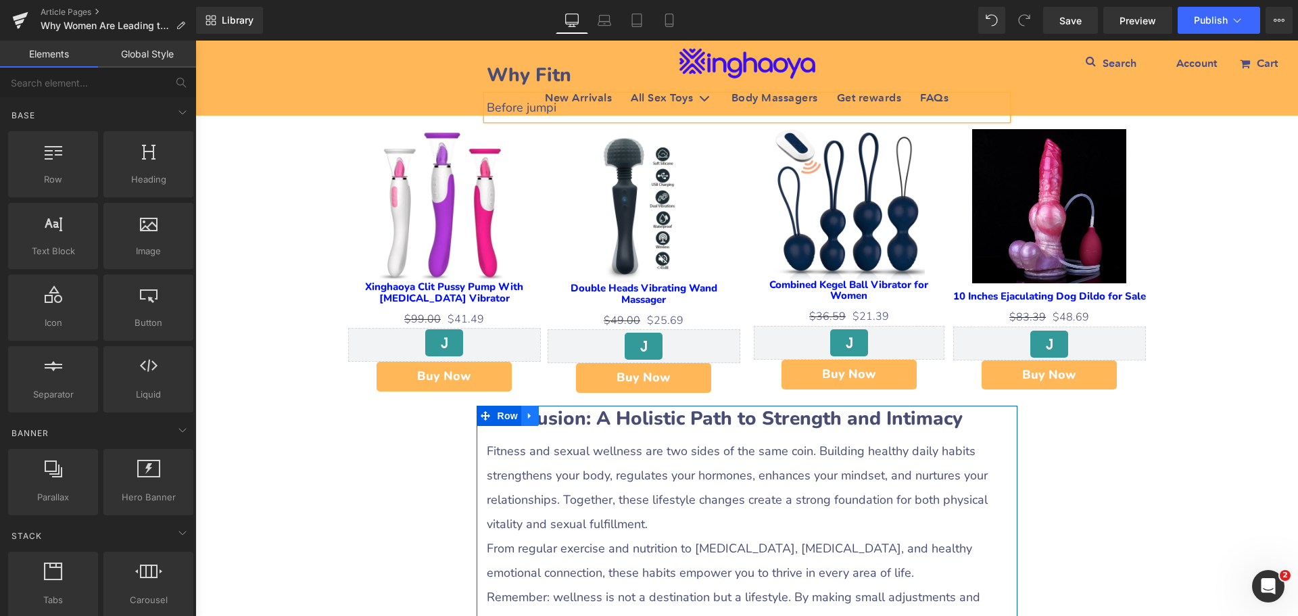
click at [525, 410] on icon at bounding box center [529, 415] width 9 height 10
click at [560, 411] on icon at bounding box center [564, 415] width 9 height 9
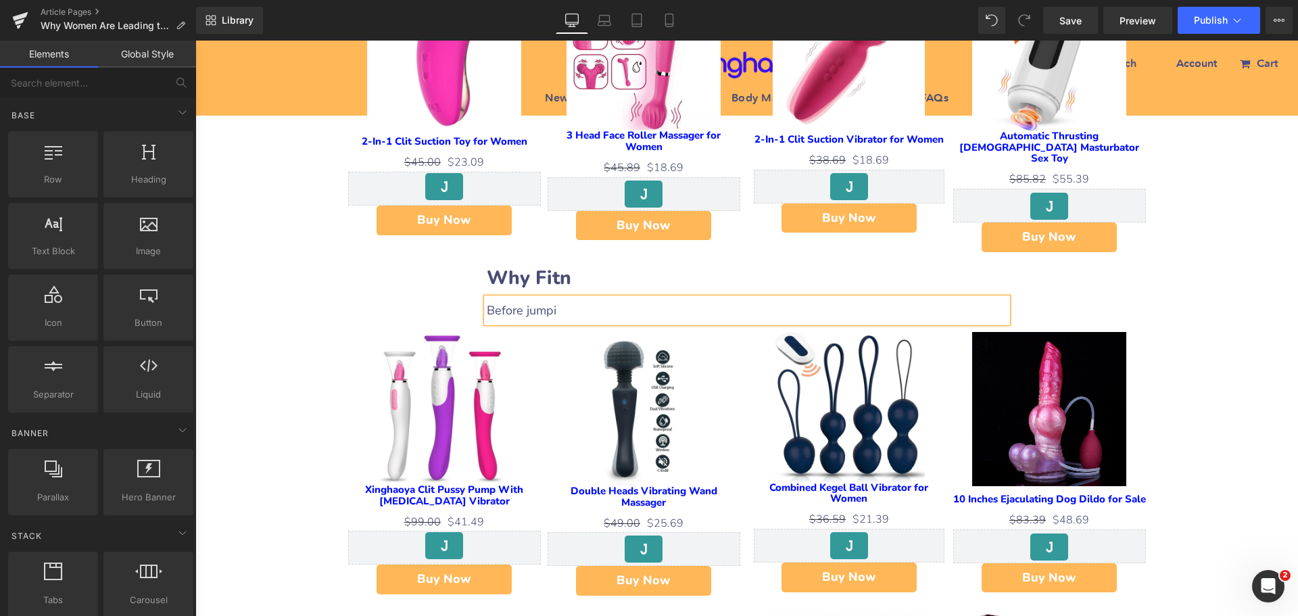
scroll to position [811, 0]
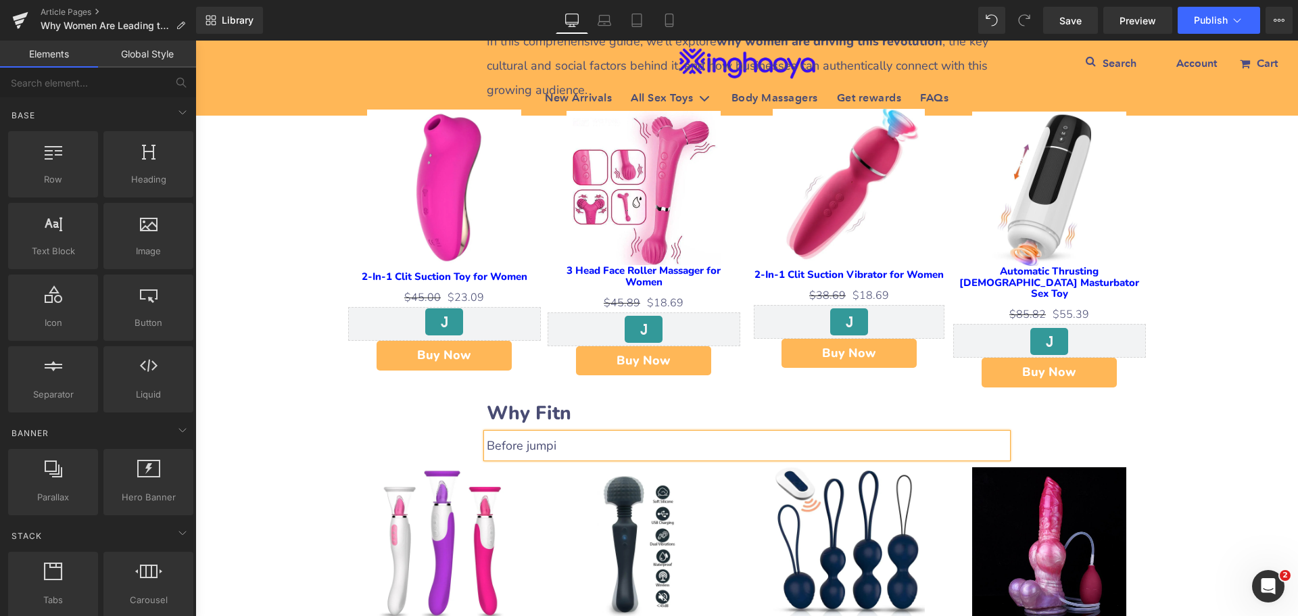
click at [1138, 408] on div "Why Women Are Leading the Sexual Wellness Revolution Heading Row Liquid Row Soc…" at bounding box center [746, 511] width 1103 height 2298
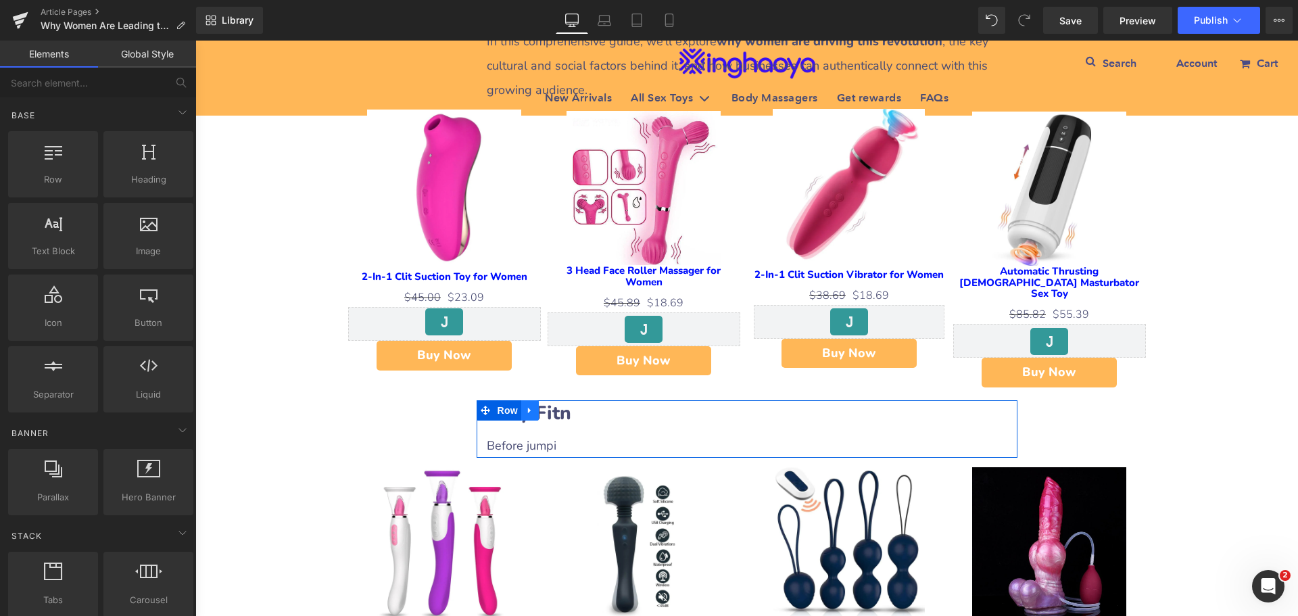
click at [528, 407] on icon at bounding box center [529, 410] width 3 height 6
click at [546, 406] on icon at bounding box center [547, 410] width 9 height 9
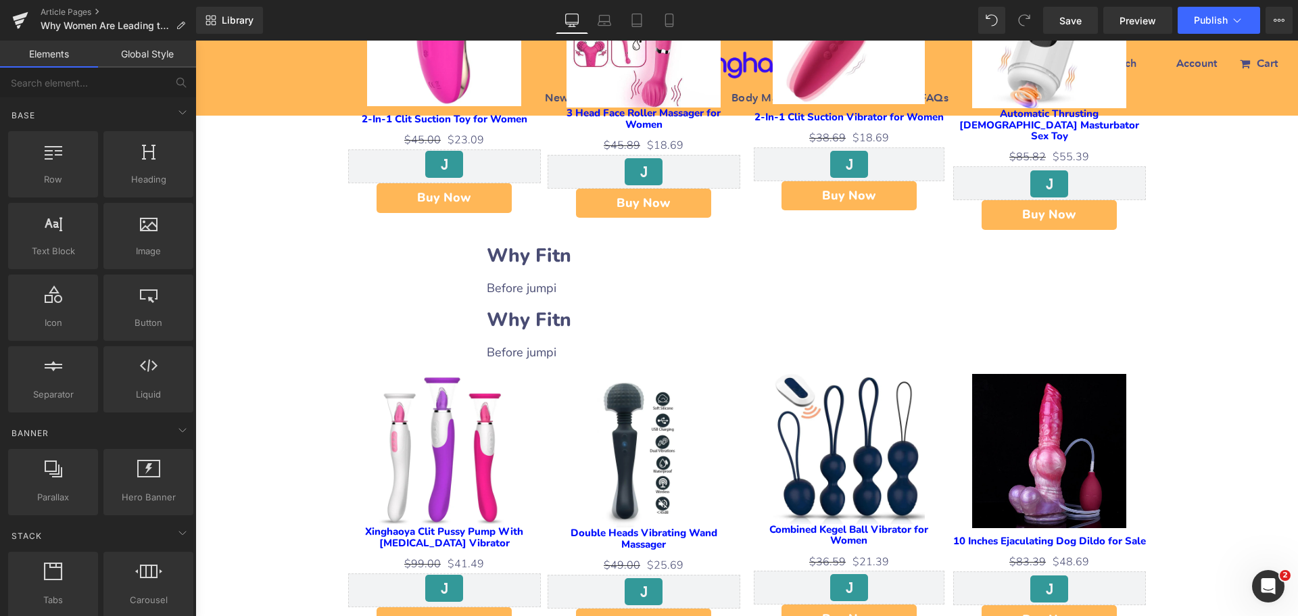
scroll to position [961, 0]
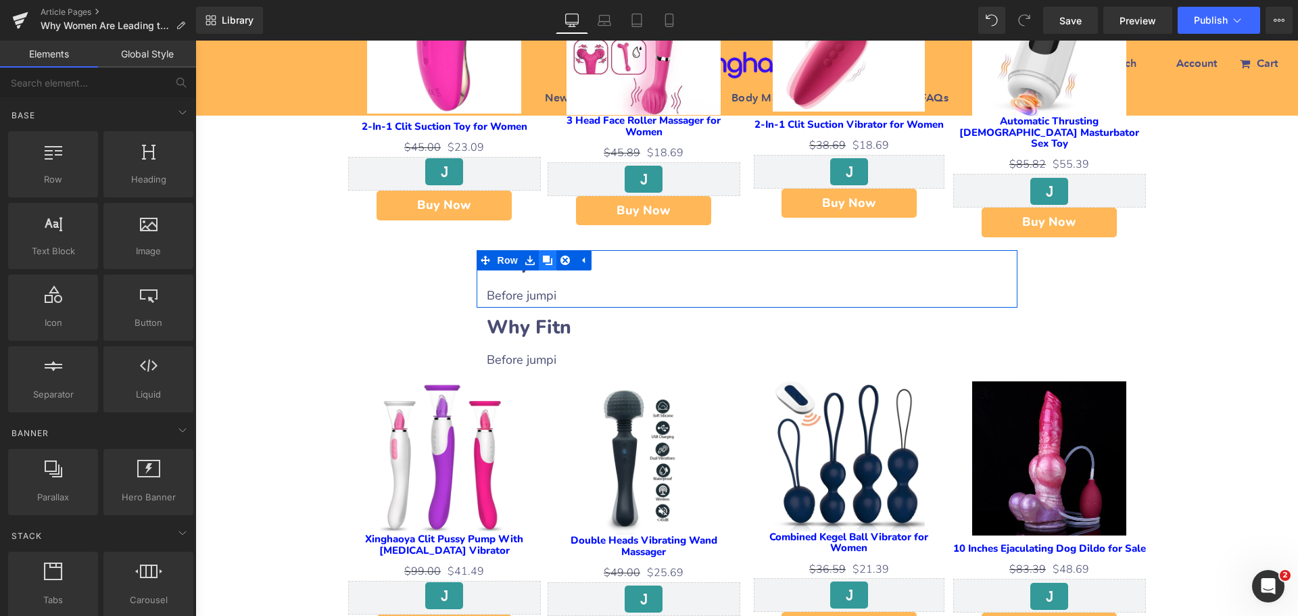
click at [539, 250] on link at bounding box center [548, 260] width 18 height 20
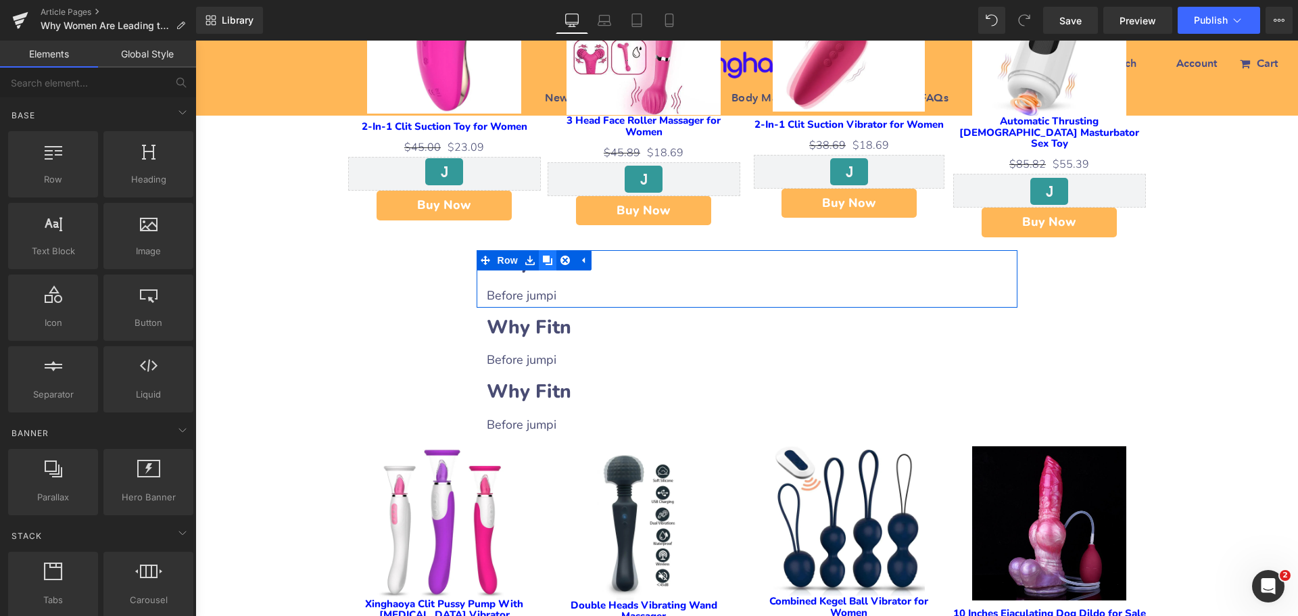
click at [543, 256] on icon at bounding box center [547, 260] width 9 height 9
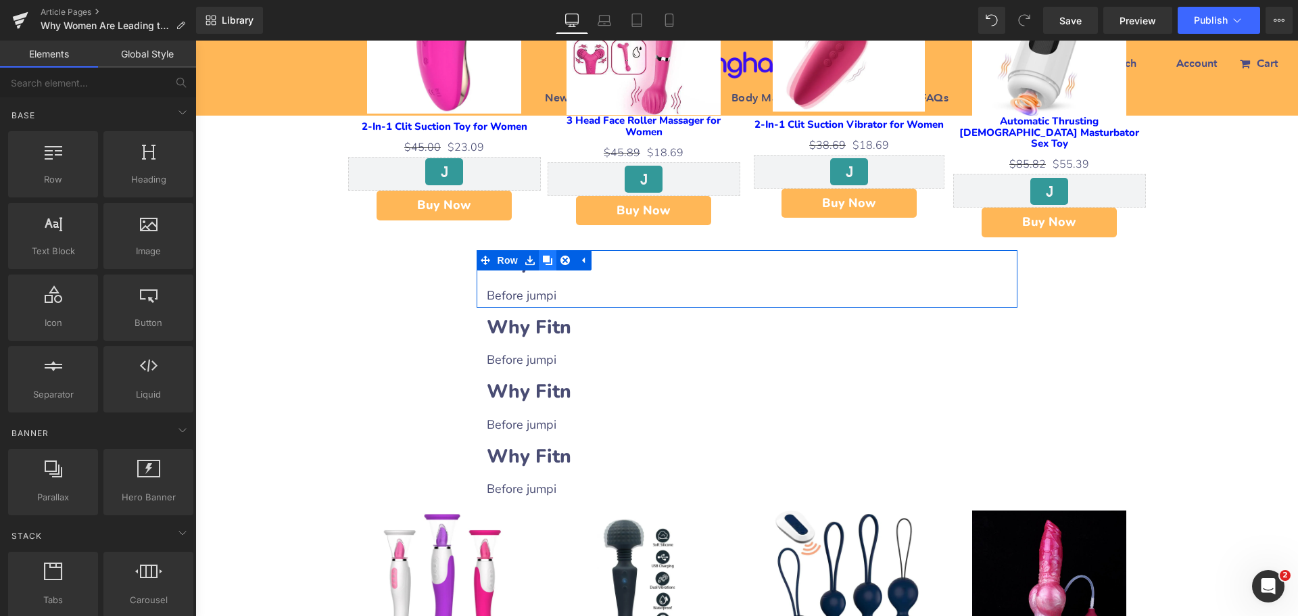
click at [543, 256] on icon at bounding box center [547, 260] width 9 height 9
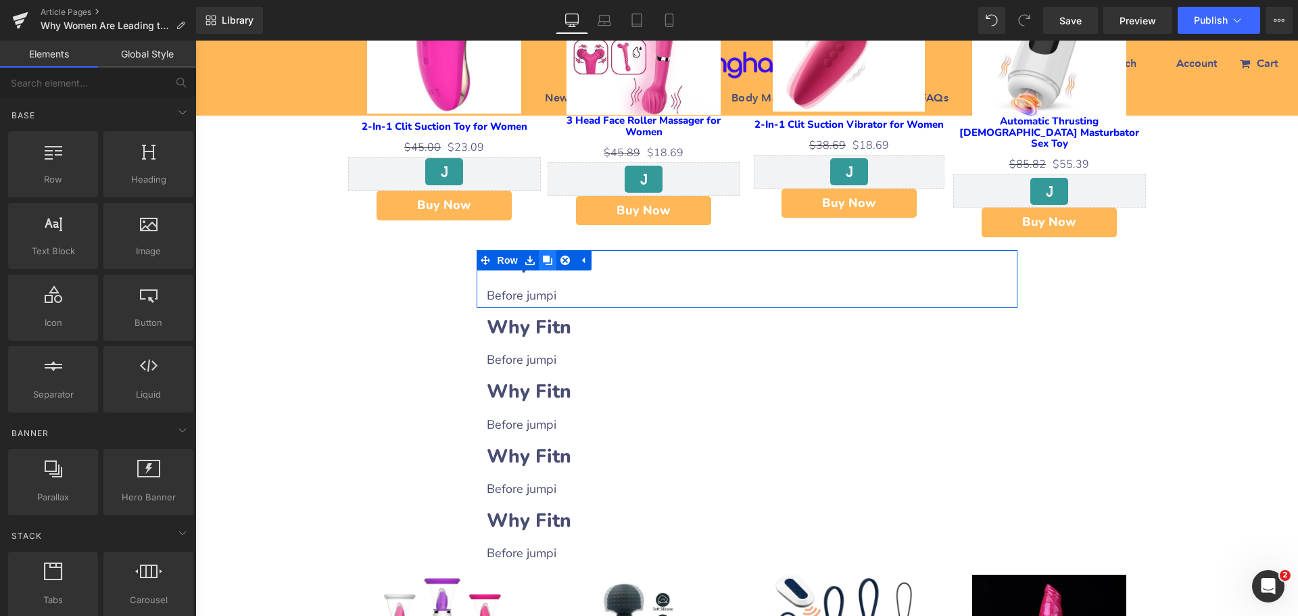
click at [543, 256] on icon at bounding box center [547, 260] width 9 height 9
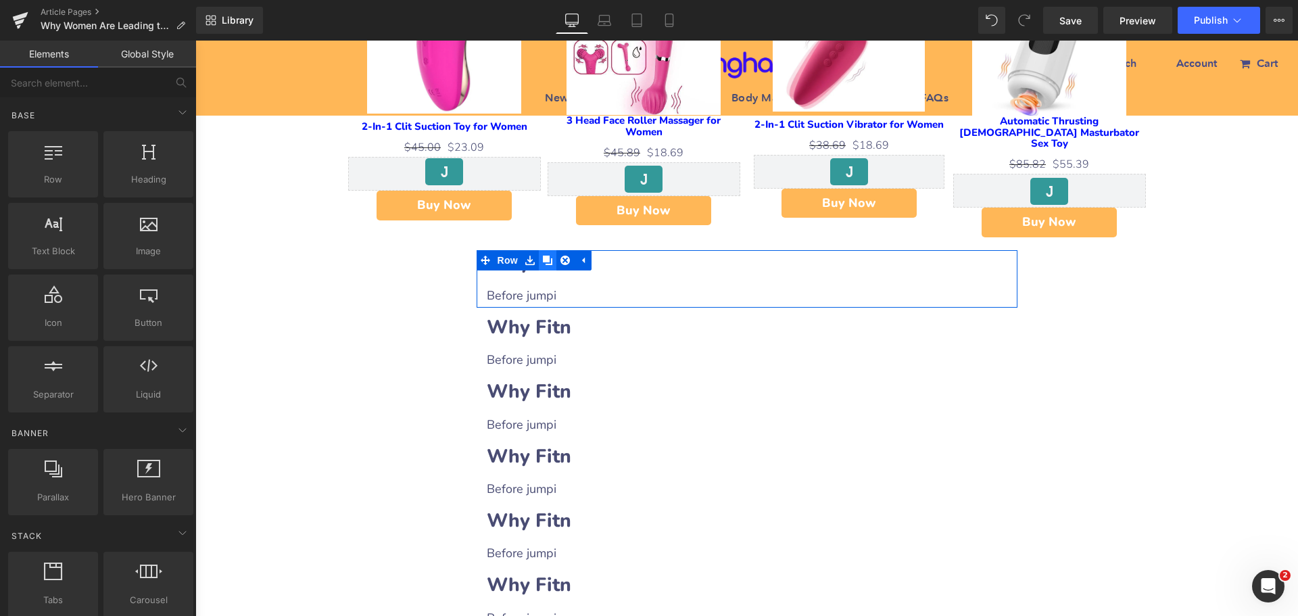
click at [543, 256] on icon at bounding box center [547, 260] width 9 height 9
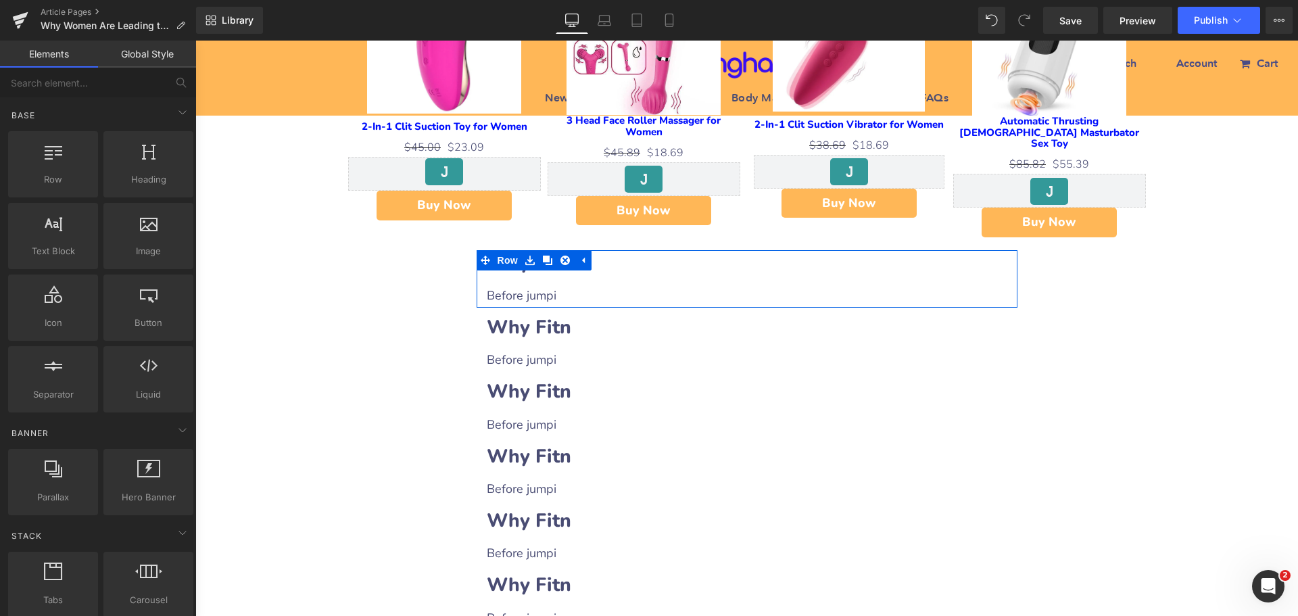
click at [600, 252] on h2 "Why Fitn" at bounding box center [747, 263] width 521 height 26
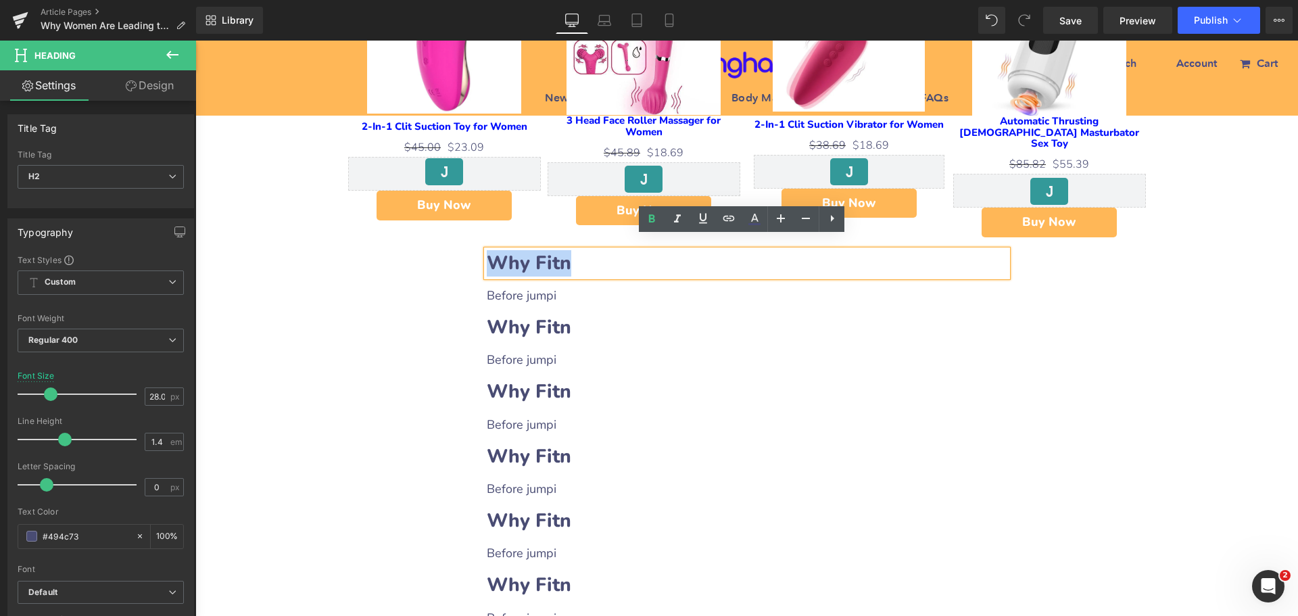
drag, startPoint x: 487, startPoint y: 245, endPoint x: 571, endPoint y: 247, distance: 83.2
click at [571, 250] on h2 "Why Fitn" at bounding box center [747, 263] width 521 height 26
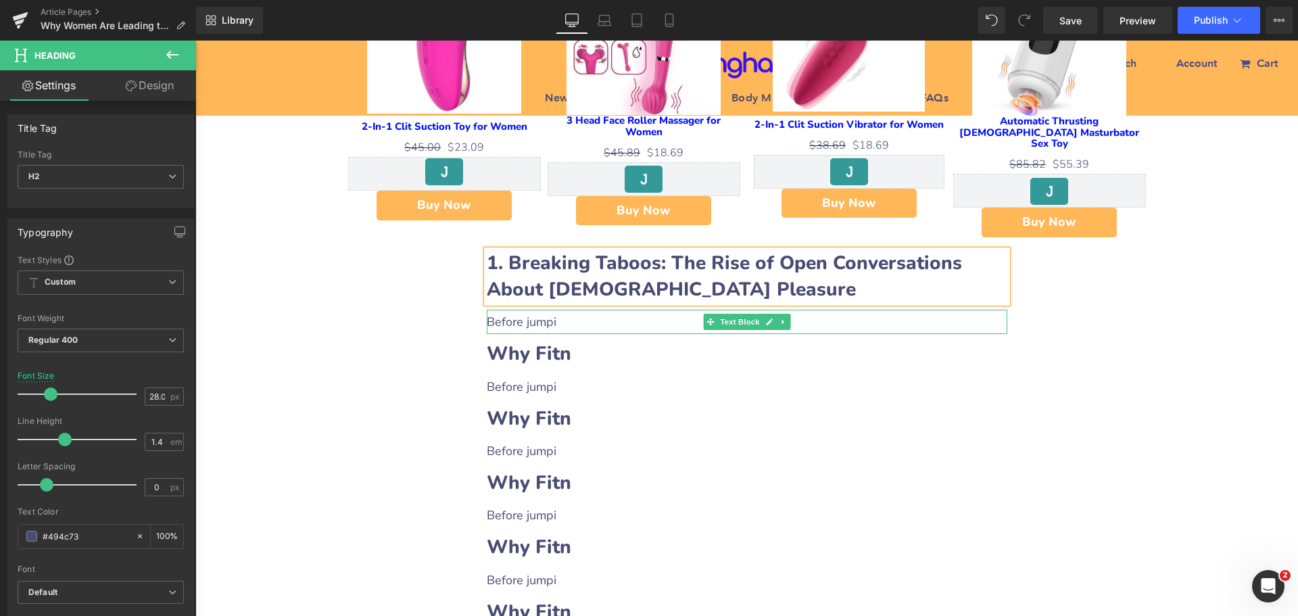
click at [527, 316] on p "Before jumpi" at bounding box center [747, 322] width 521 height 24
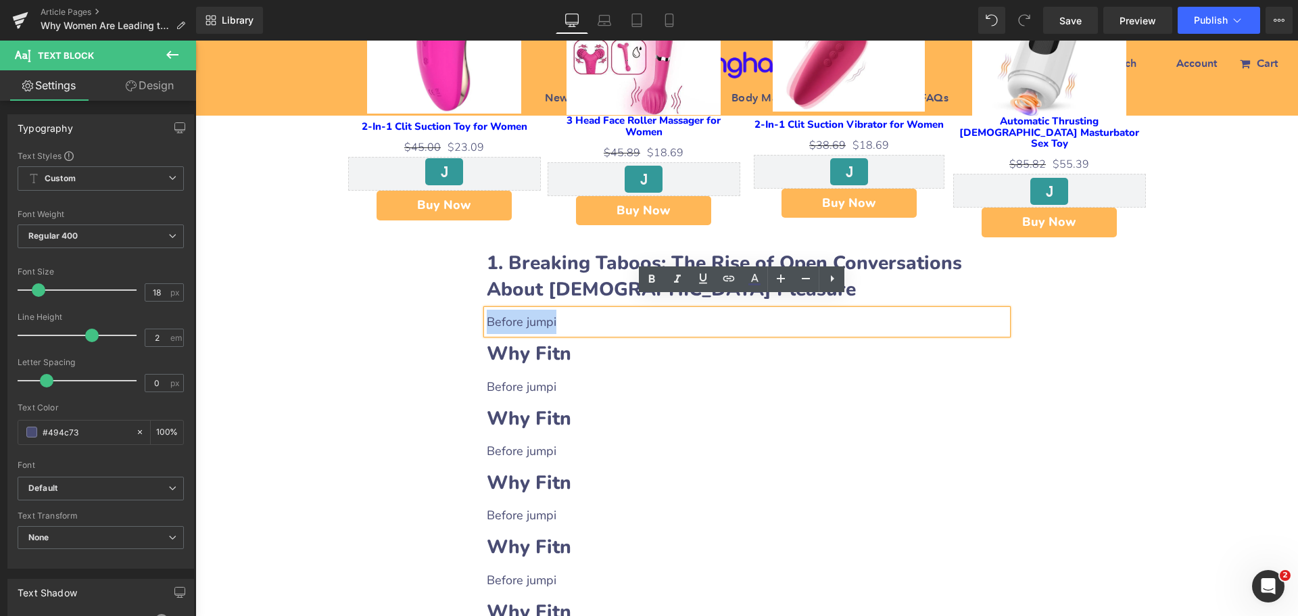
drag, startPoint x: 481, startPoint y: 309, endPoint x: 571, endPoint y: 310, distance: 89.2
click at [571, 310] on p "Before jumpi" at bounding box center [747, 322] width 521 height 24
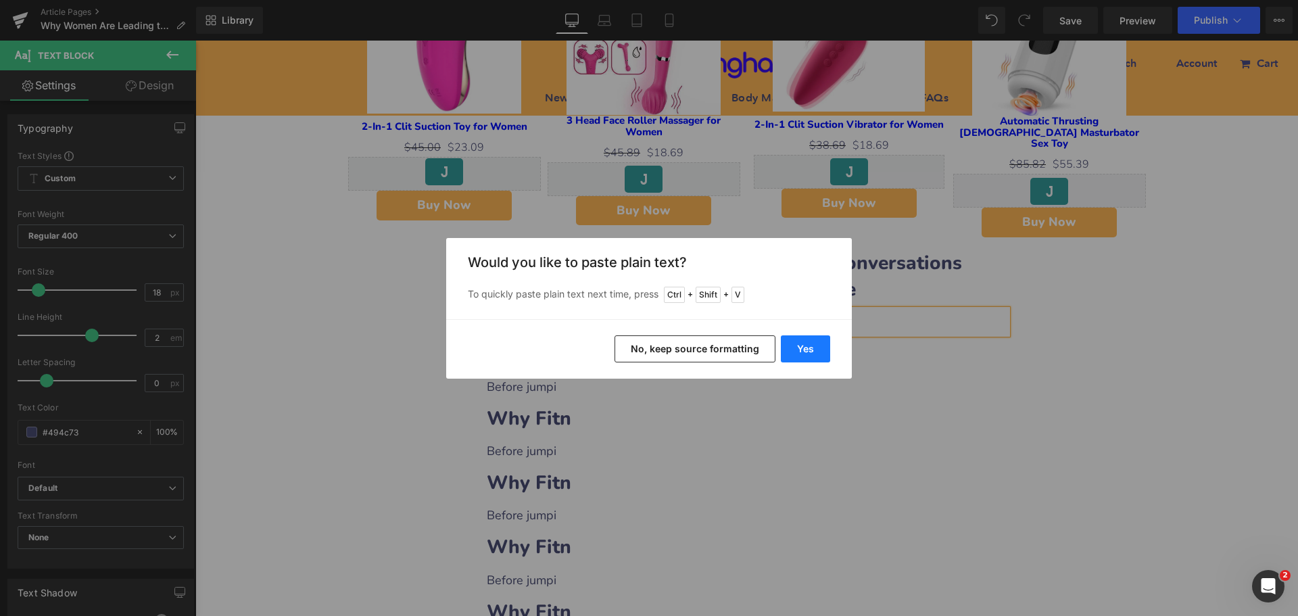
click at [792, 350] on button "Yes" at bounding box center [805, 348] width 49 height 27
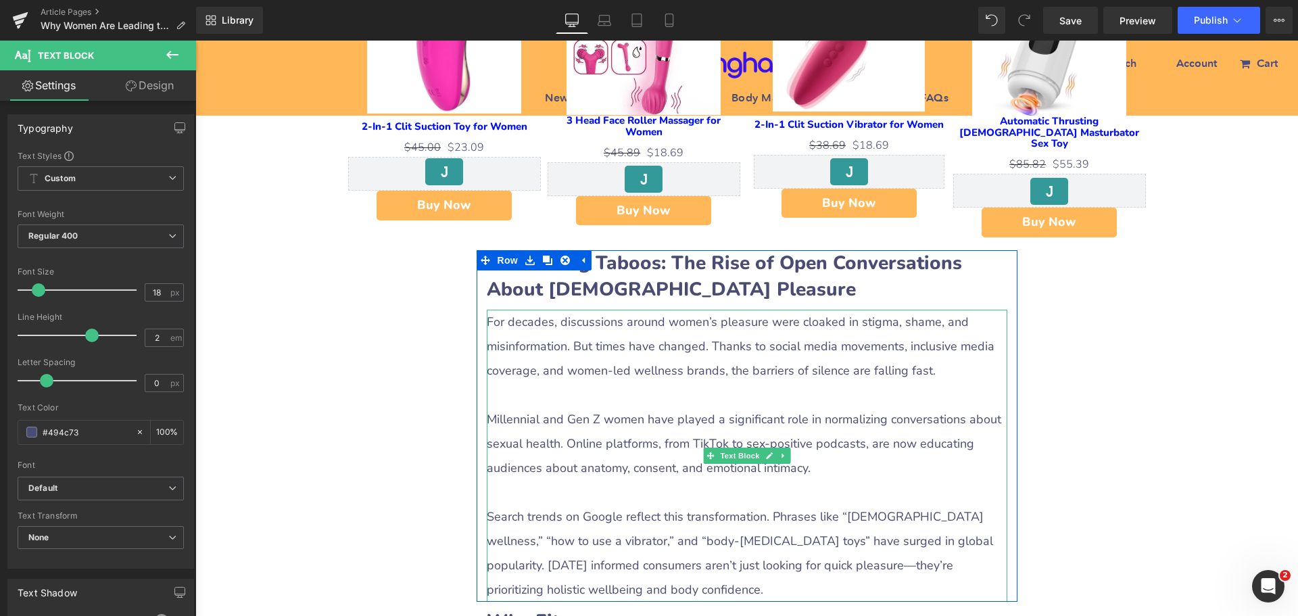
click at [571, 383] on p at bounding box center [747, 395] width 521 height 24
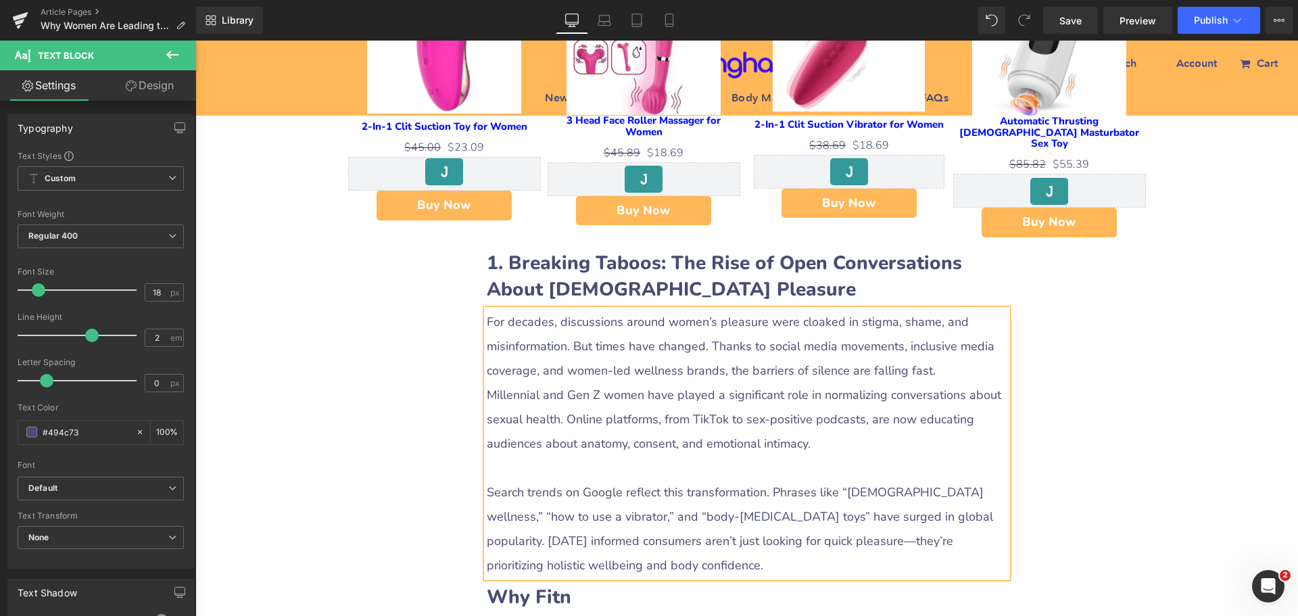
click at [521, 456] on p at bounding box center [747, 468] width 521 height 24
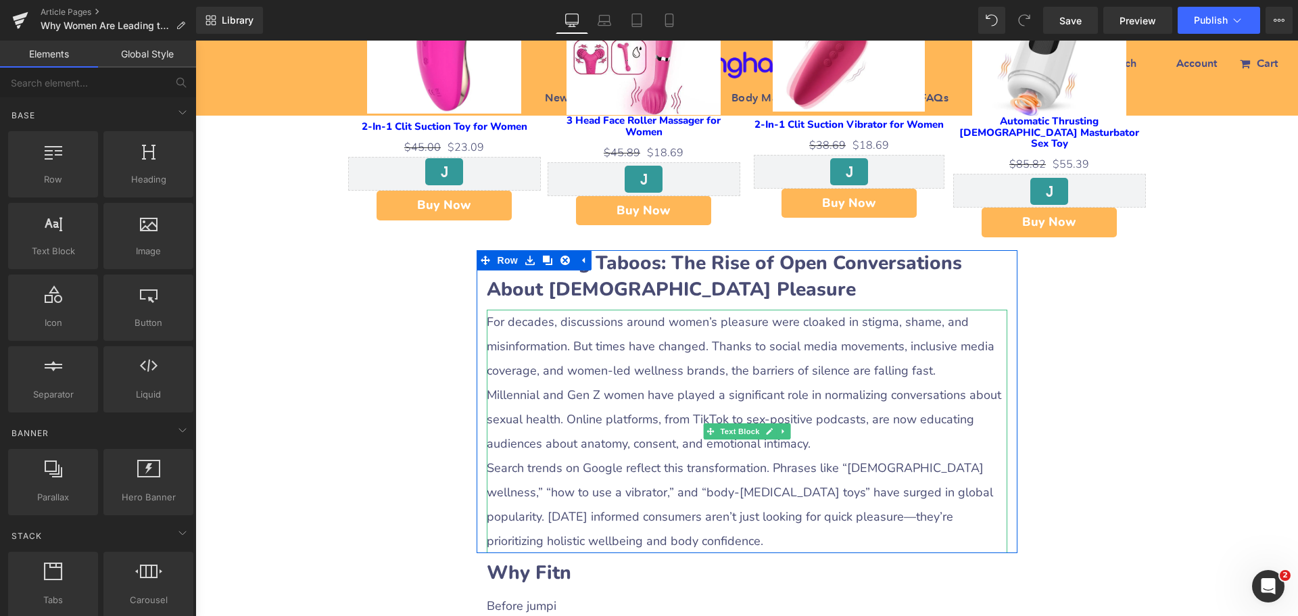
click at [547, 383] on p "Millennial and Gen Z women have played a significant role in normalizing conver…" at bounding box center [747, 419] width 521 height 73
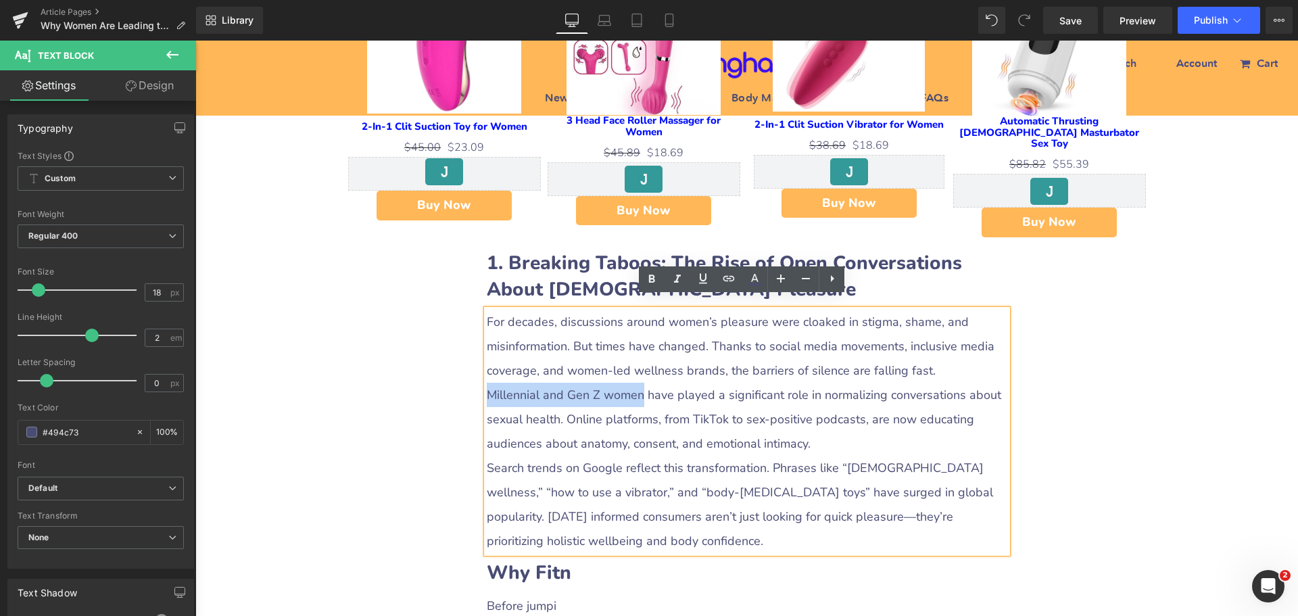
drag, startPoint x: 483, startPoint y: 384, endPoint x: 633, endPoint y: 384, distance: 150.1
click at [633, 384] on p "Millennial and Gen Z women have played a significant role in normalizing conver…" at bounding box center [747, 419] width 521 height 73
click at [647, 283] on icon at bounding box center [652, 279] width 16 height 16
drag, startPoint x: 850, startPoint y: 510, endPoint x: 938, endPoint y: 505, distance: 88.0
click at [938, 505] on p "Search trends on Google reflect this transformation. Phrases like “[DEMOGRAPHIC…" at bounding box center [747, 504] width 521 height 97
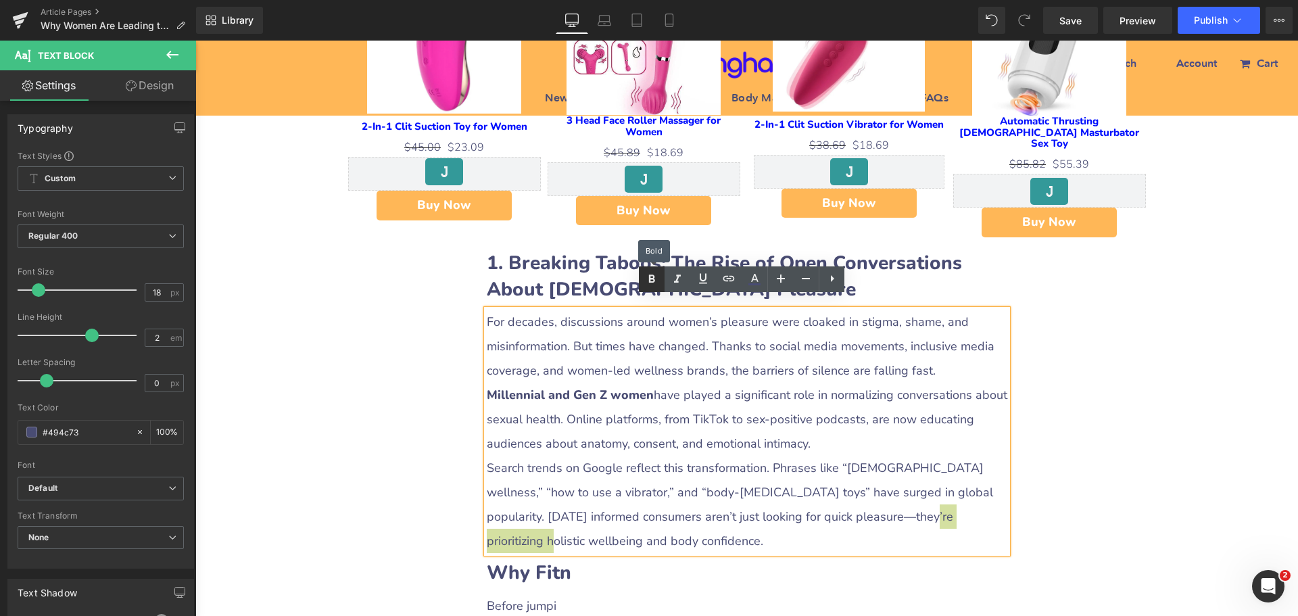
click at [660, 278] on link at bounding box center [652, 279] width 26 height 26
click at [492, 521] on p "Search trends on Google reflect this transformation. Phrases like “[DEMOGRAPHIC…" at bounding box center [747, 504] width 521 height 97
drag, startPoint x: 483, startPoint y: 523, endPoint x: 569, endPoint y: 531, distance: 85.5
click at [569, 531] on p "Search trends on Google reflect this transformation. Phrases like “[DEMOGRAPHIC…" at bounding box center [747, 504] width 521 height 97
click at [648, 281] on icon at bounding box center [652, 279] width 16 height 16
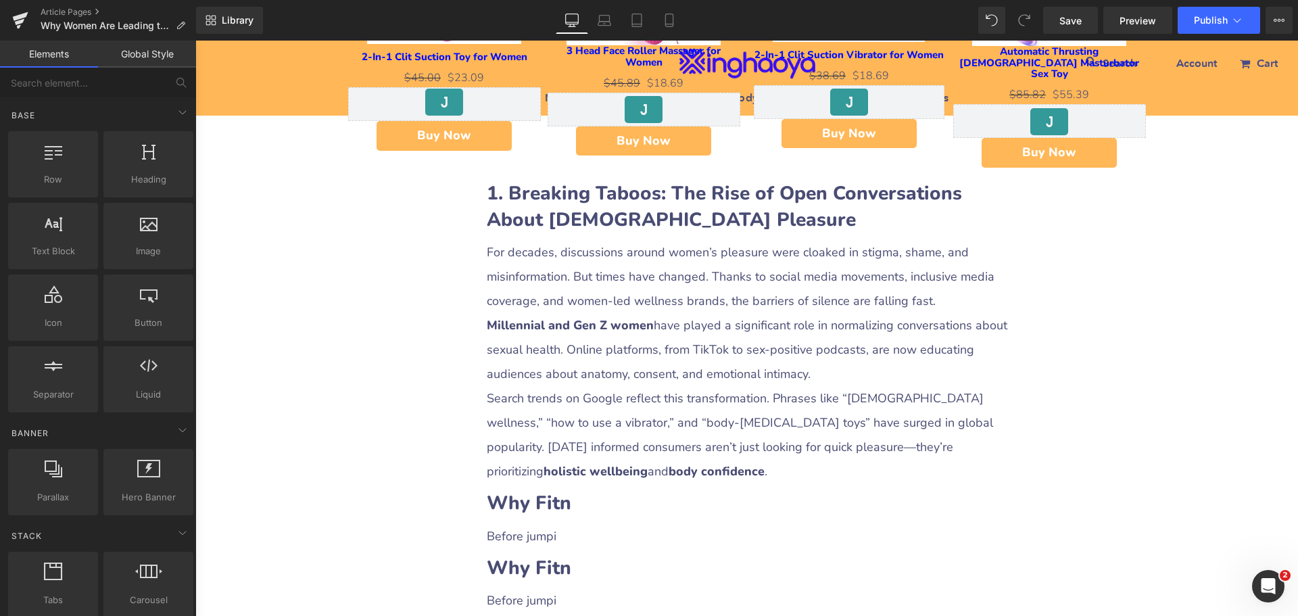
scroll to position [1164, 0]
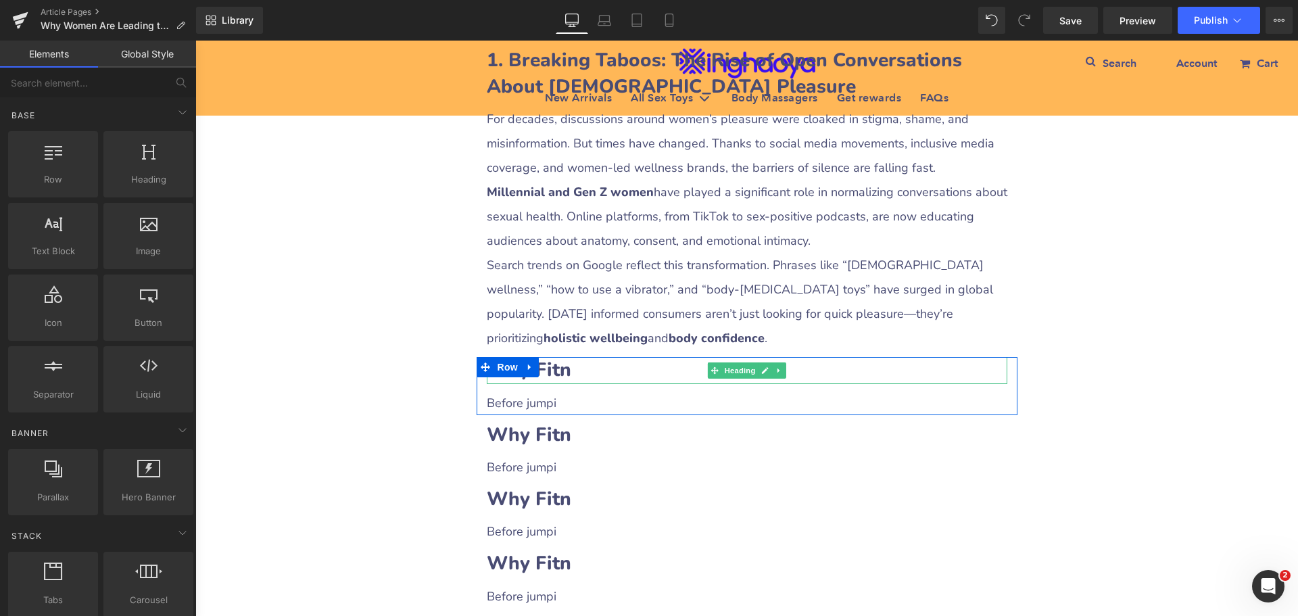
click at [545, 357] on b "Why Fitn" at bounding box center [529, 370] width 84 height 26
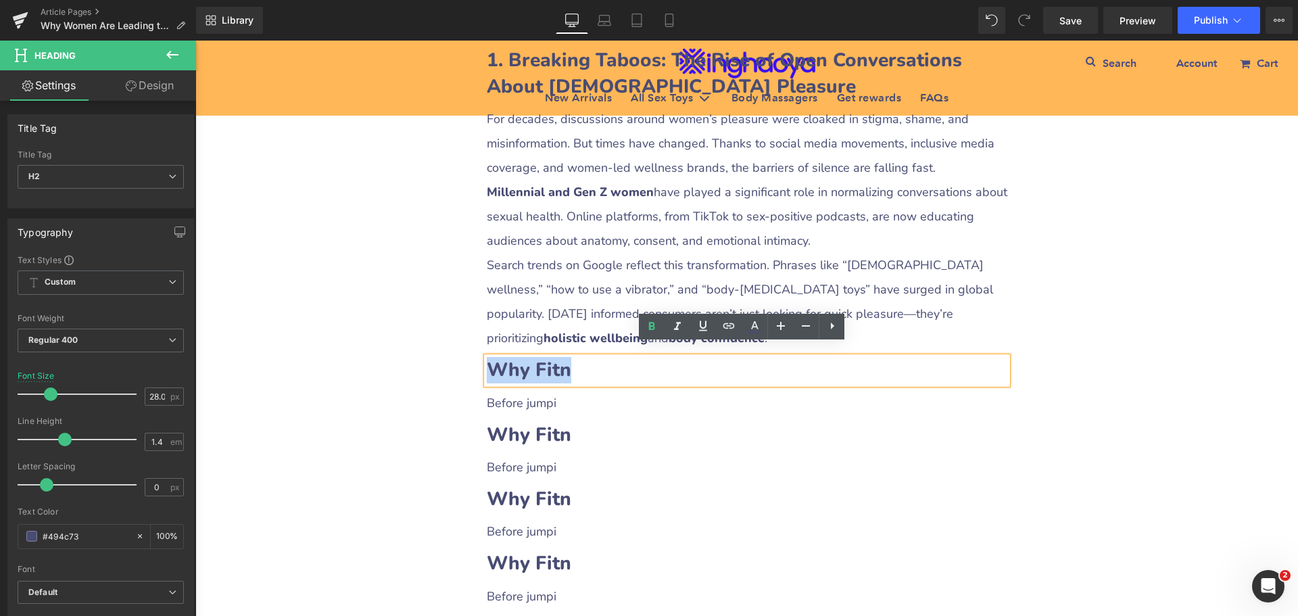
drag, startPoint x: 487, startPoint y: 357, endPoint x: 556, endPoint y: 356, distance: 69.6
click at [556, 357] on b "Why Fitn" at bounding box center [529, 370] width 84 height 26
paste div
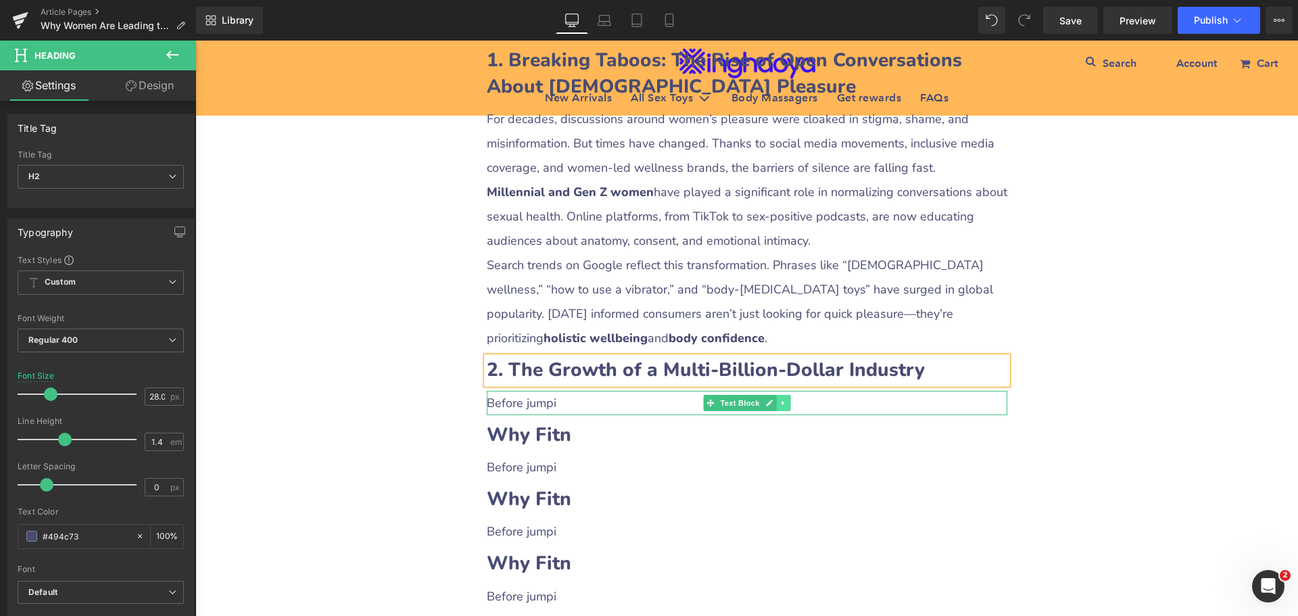
click at [776, 396] on link at bounding box center [783, 403] width 14 height 16
click at [777, 395] on link at bounding box center [776, 403] width 14 height 16
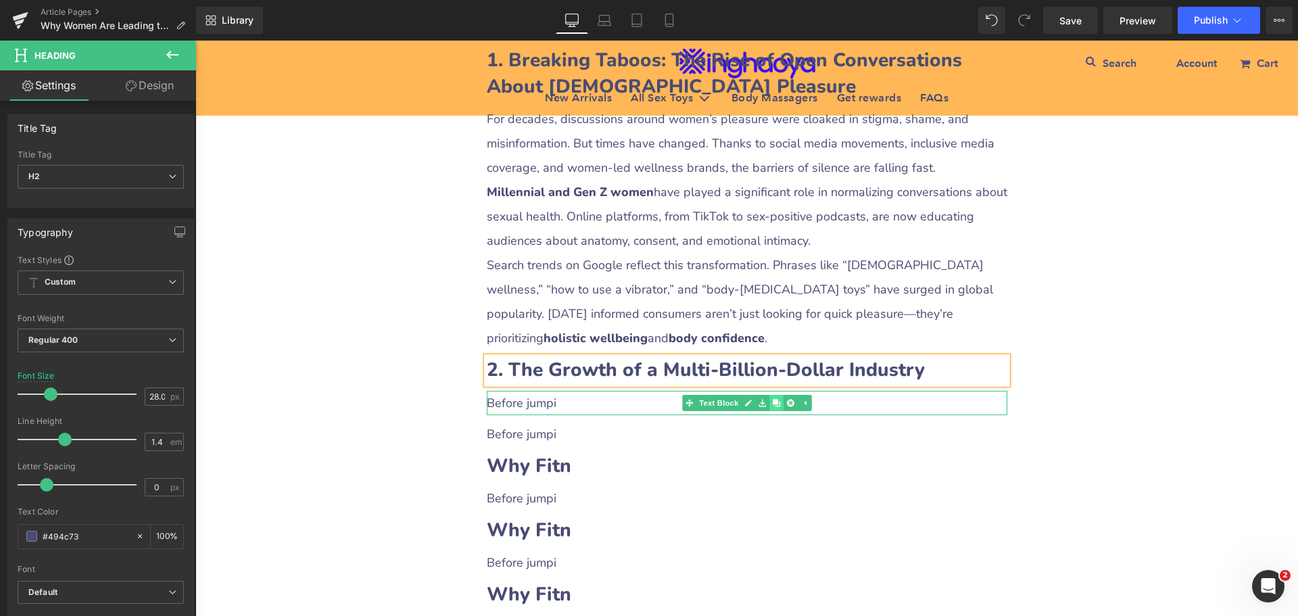
click at [777, 395] on link at bounding box center [776, 403] width 14 height 16
click at [556, 391] on p "Before jumpi" at bounding box center [747, 403] width 521 height 24
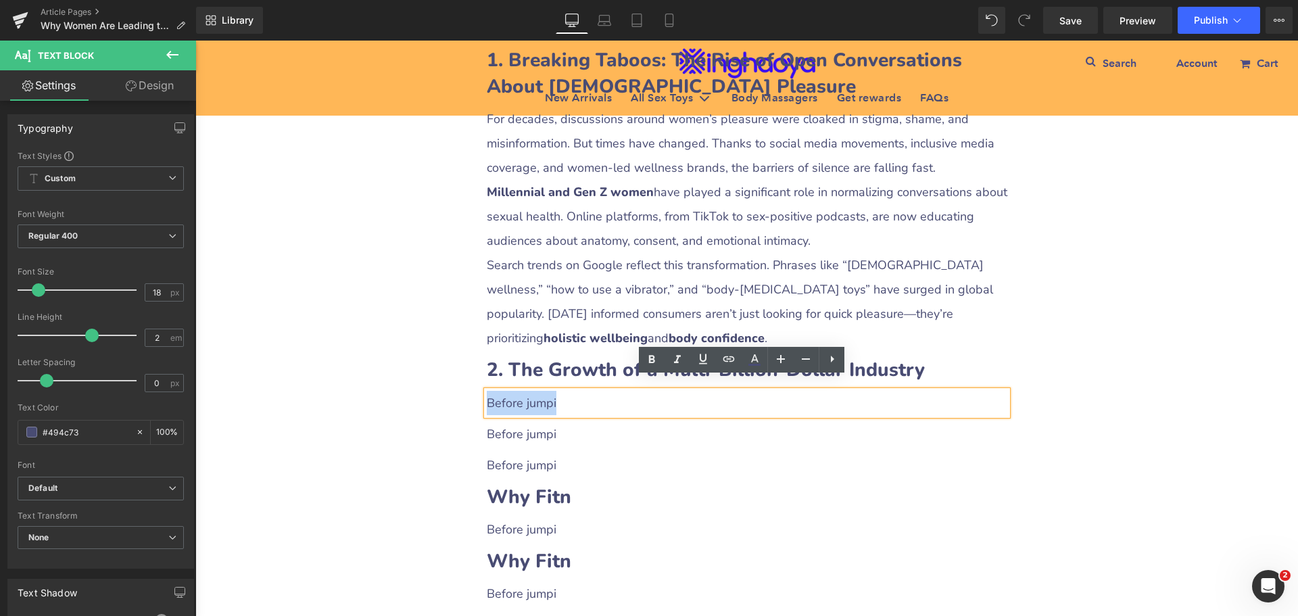
drag, startPoint x: 483, startPoint y: 389, endPoint x: 585, endPoint y: 395, distance: 102.3
click at [585, 395] on p "Before jumpi" at bounding box center [747, 403] width 521 height 24
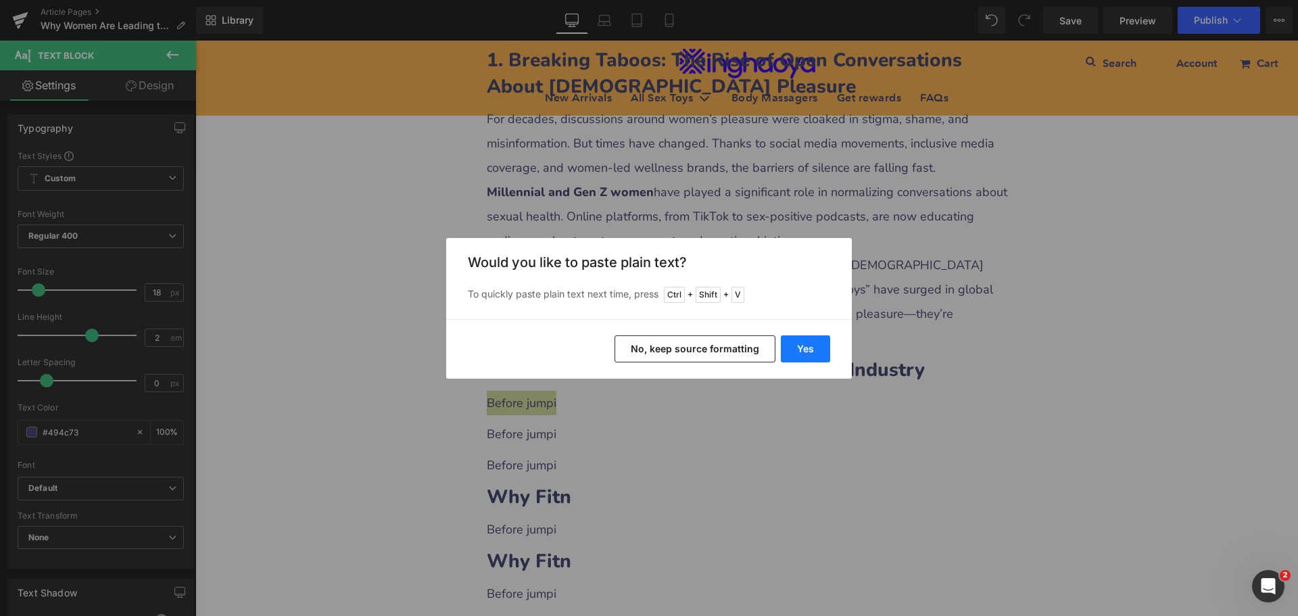
click at [802, 358] on button "Yes" at bounding box center [805, 348] width 49 height 27
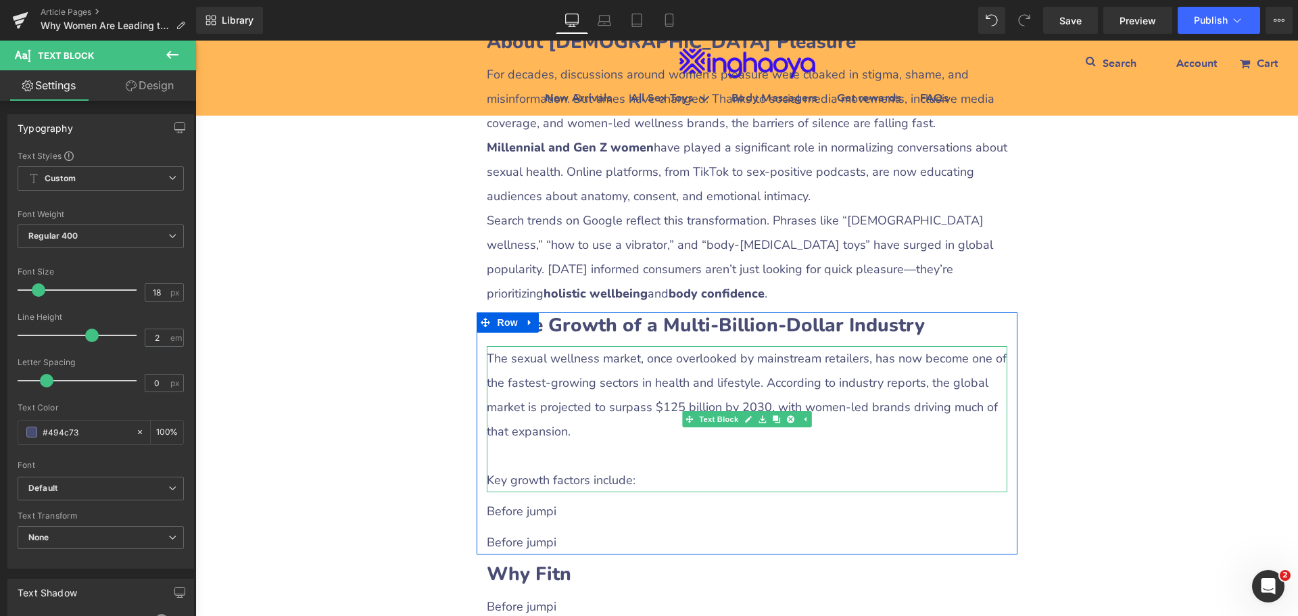
scroll to position [1232, 0]
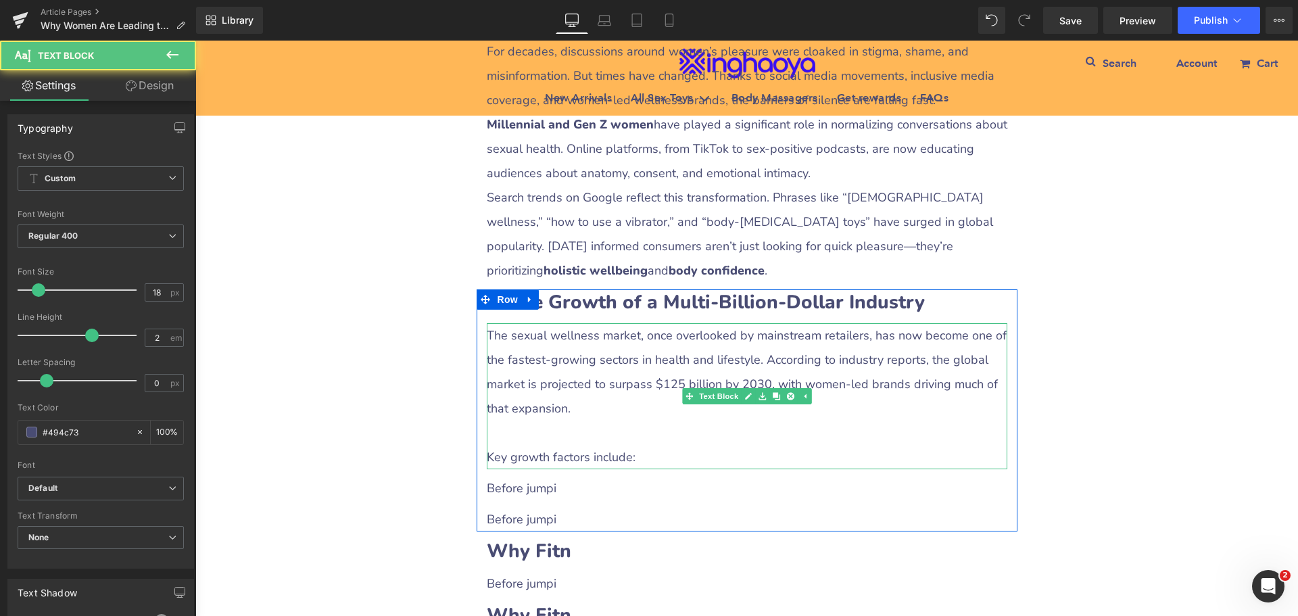
click at [552, 406] on p "The sexual wellness market, once overlooked by mainstream retailers, has now be…" at bounding box center [747, 371] width 521 height 97
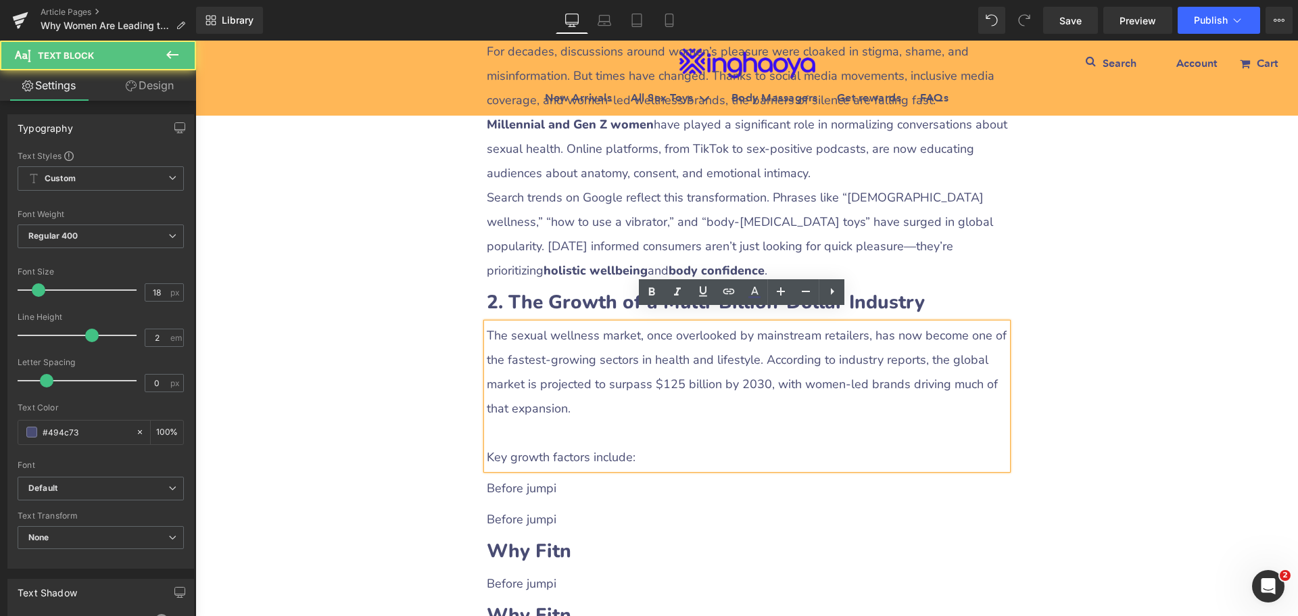
click at [579, 422] on p at bounding box center [747, 432] width 521 height 24
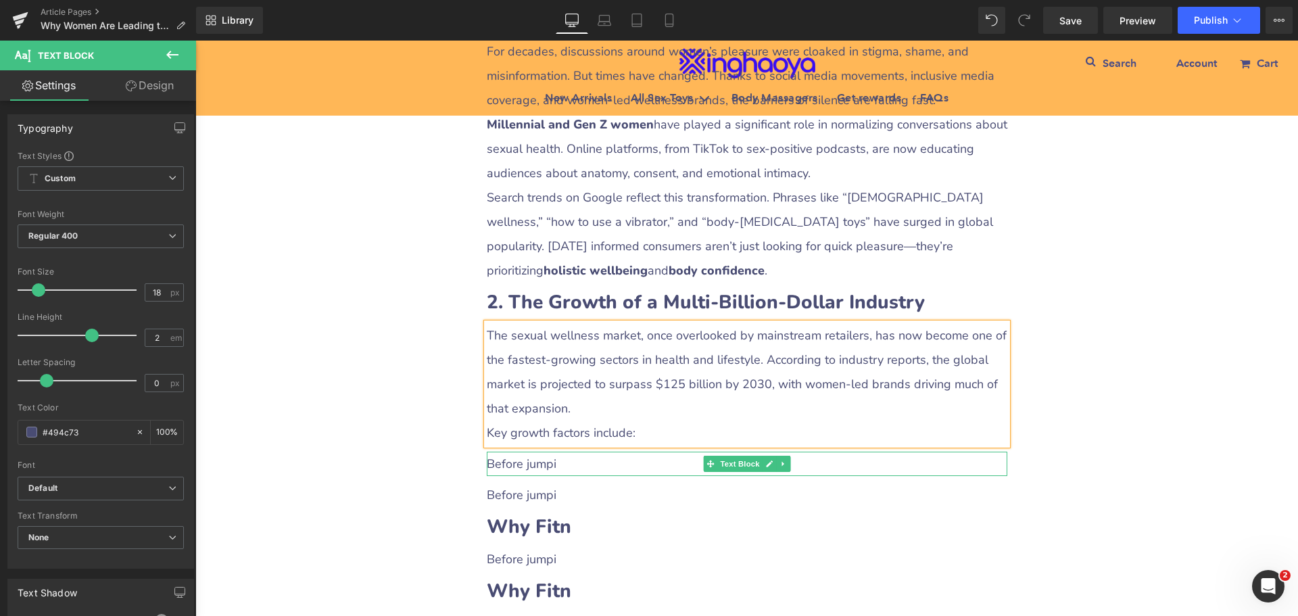
click at [525, 452] on p "Before jumpi" at bounding box center [747, 464] width 521 height 24
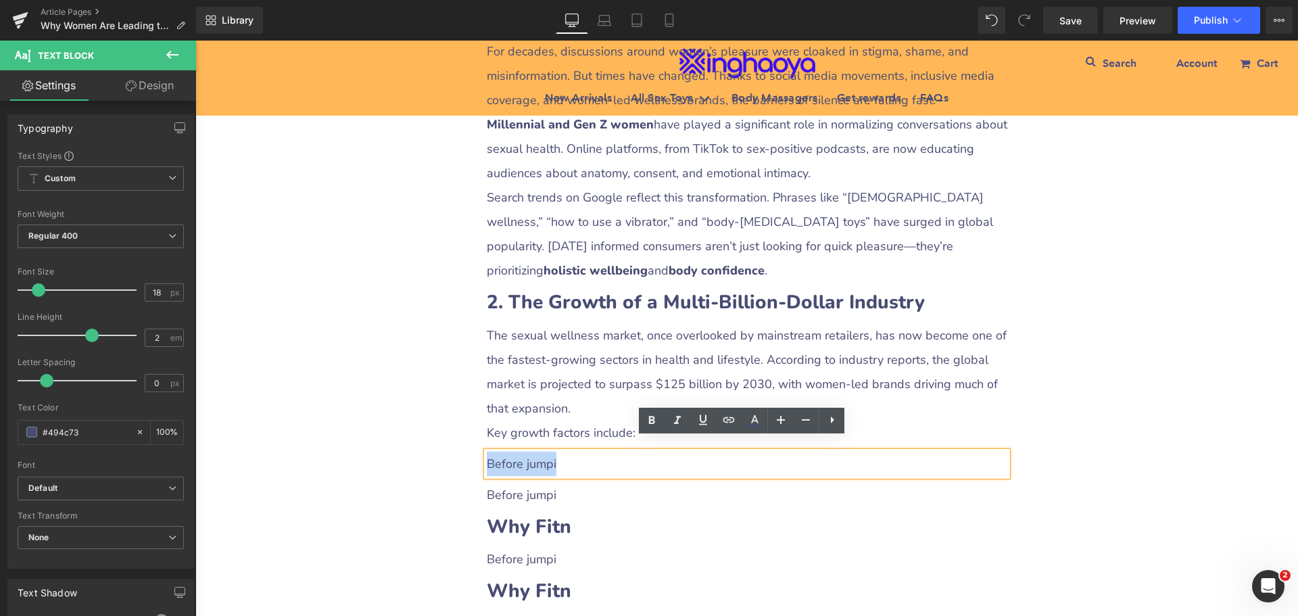
drag, startPoint x: 485, startPoint y: 448, endPoint x: 569, endPoint y: 451, distance: 84.6
click at [569, 452] on p "Before jumpi" at bounding box center [747, 464] width 521 height 24
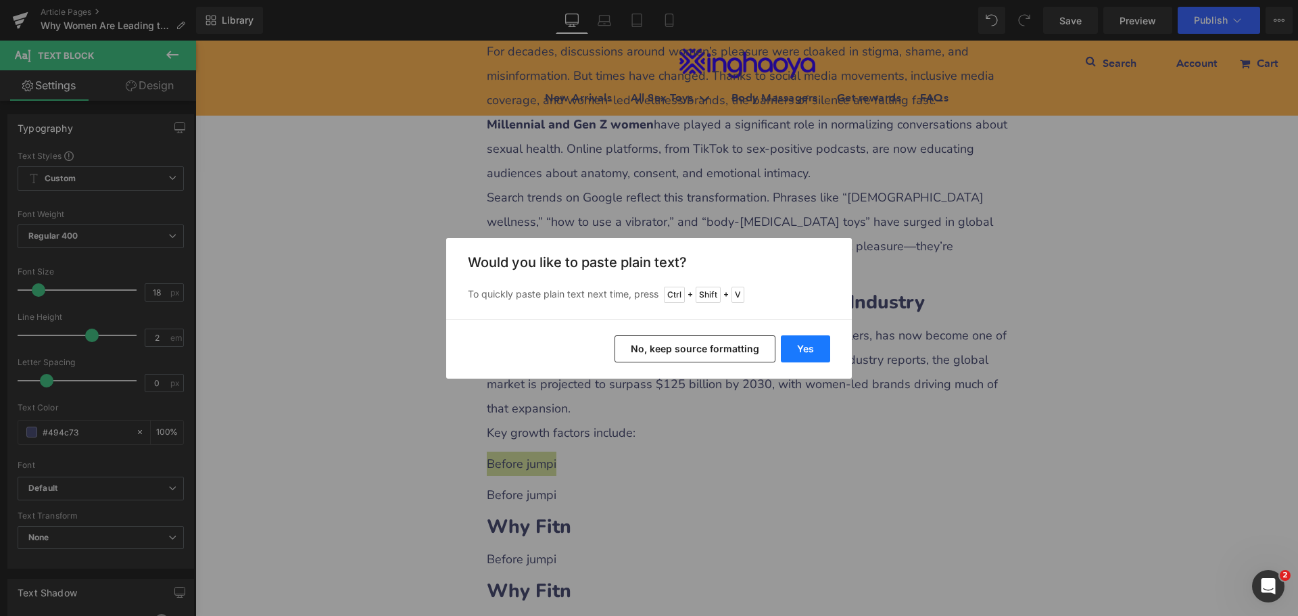
click at [805, 362] on button "Yes" at bounding box center [805, 348] width 49 height 27
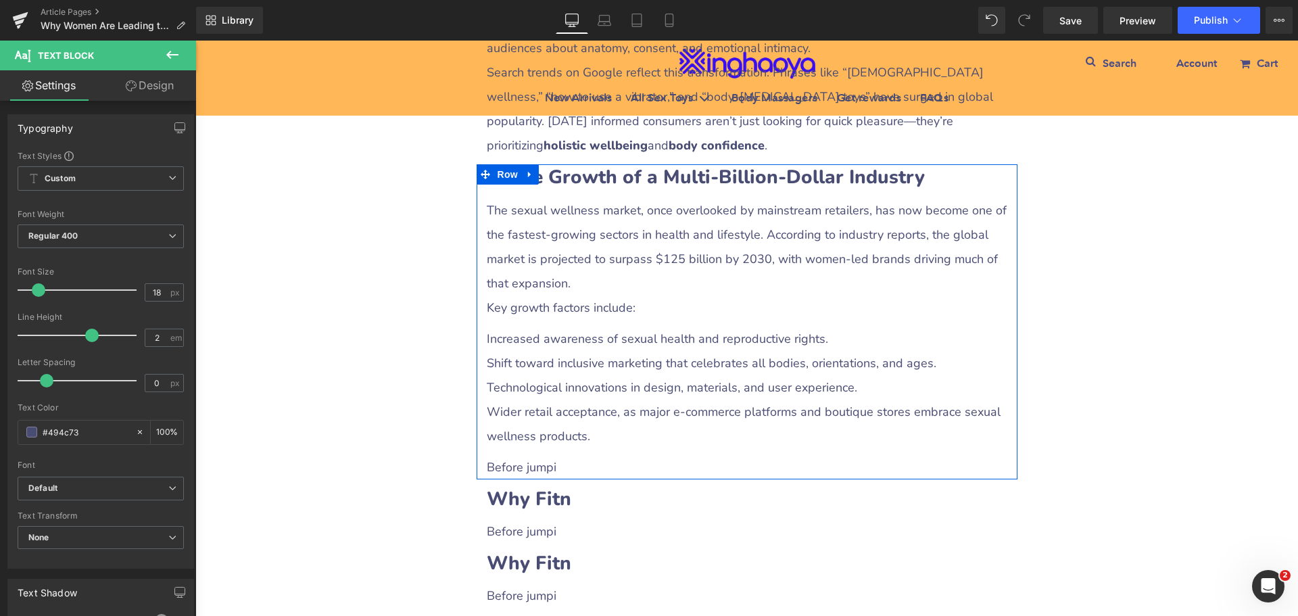
scroll to position [1367, 0]
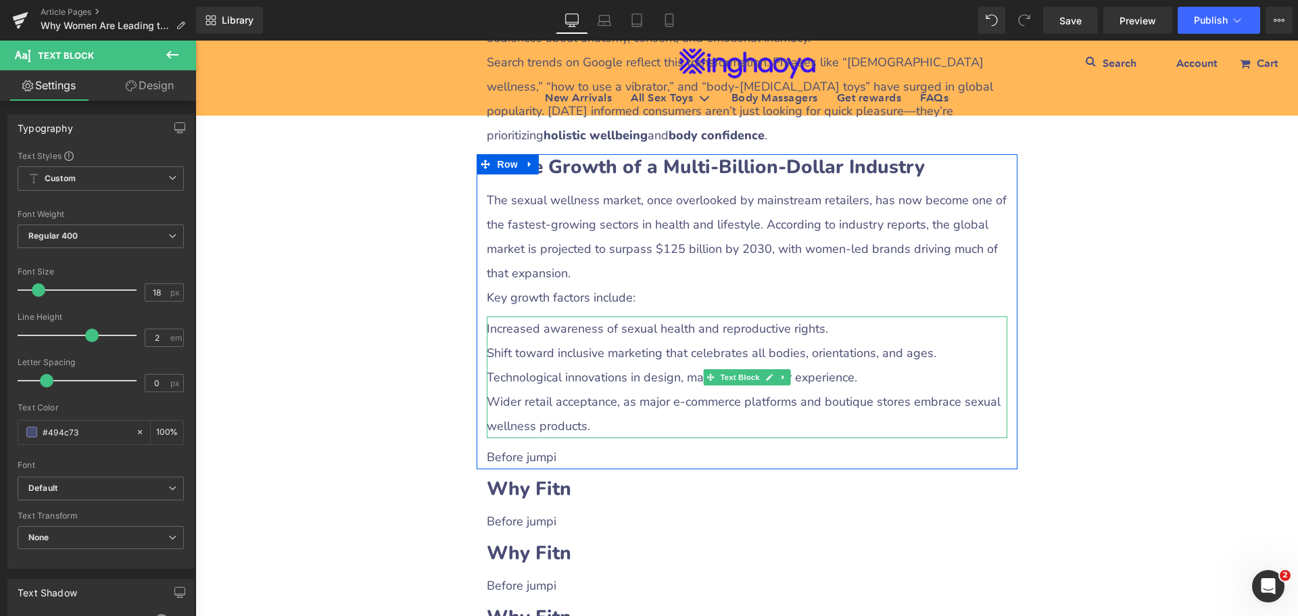
click at [512, 400] on p "Wider retail acceptance, as major e-commerce platforms and boutique stores embr…" at bounding box center [747, 413] width 521 height 49
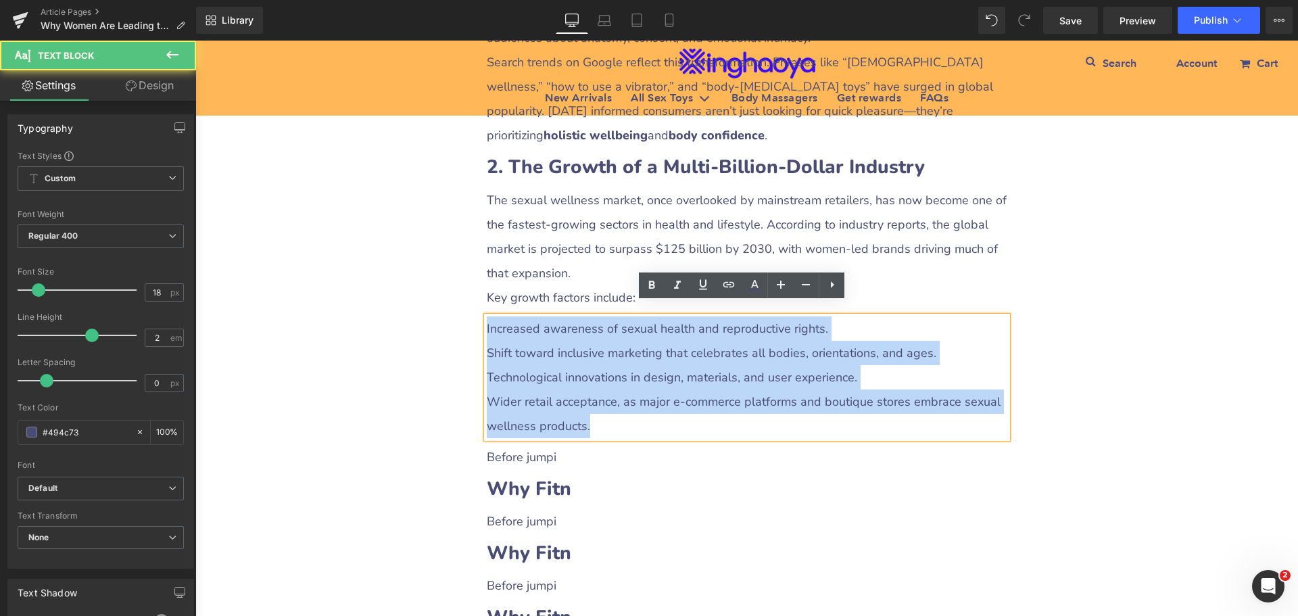
drag, startPoint x: 481, startPoint y: 311, endPoint x: 754, endPoint y: 316, distance: 273.1
click at [598, 406] on div "Increased awareness of sexual health and reproductive rights. Shift toward incl…" at bounding box center [747, 377] width 521 height 122
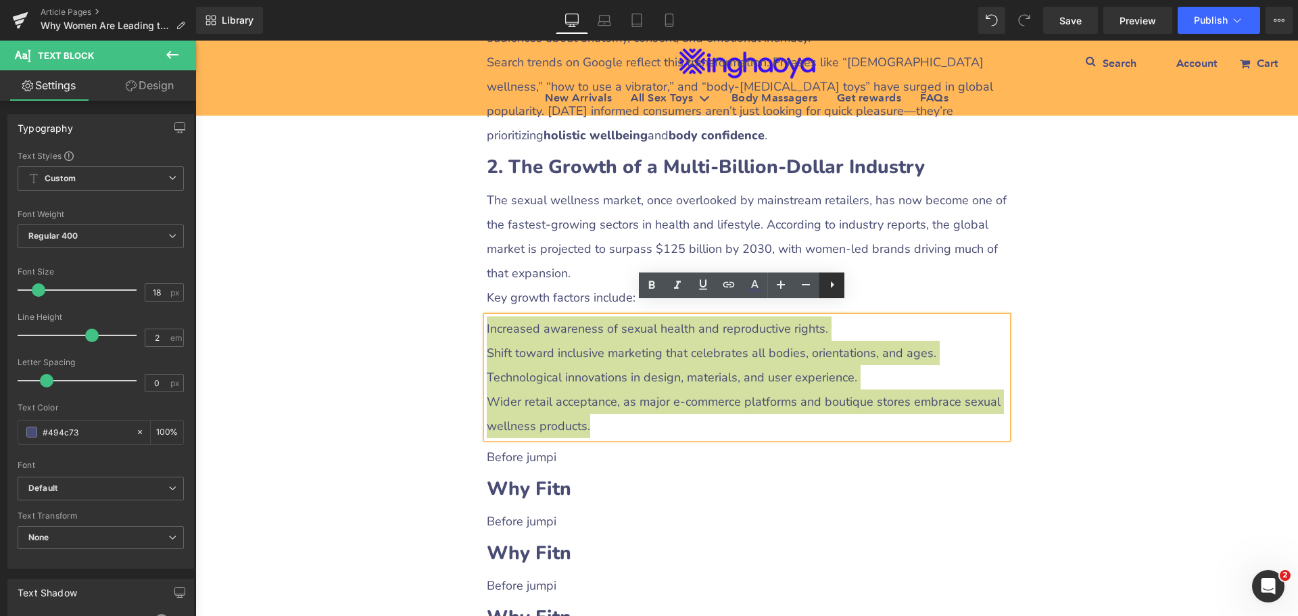
click at [829, 283] on icon at bounding box center [832, 284] width 16 height 16
click at [828, 285] on icon at bounding box center [831, 284] width 16 height 16
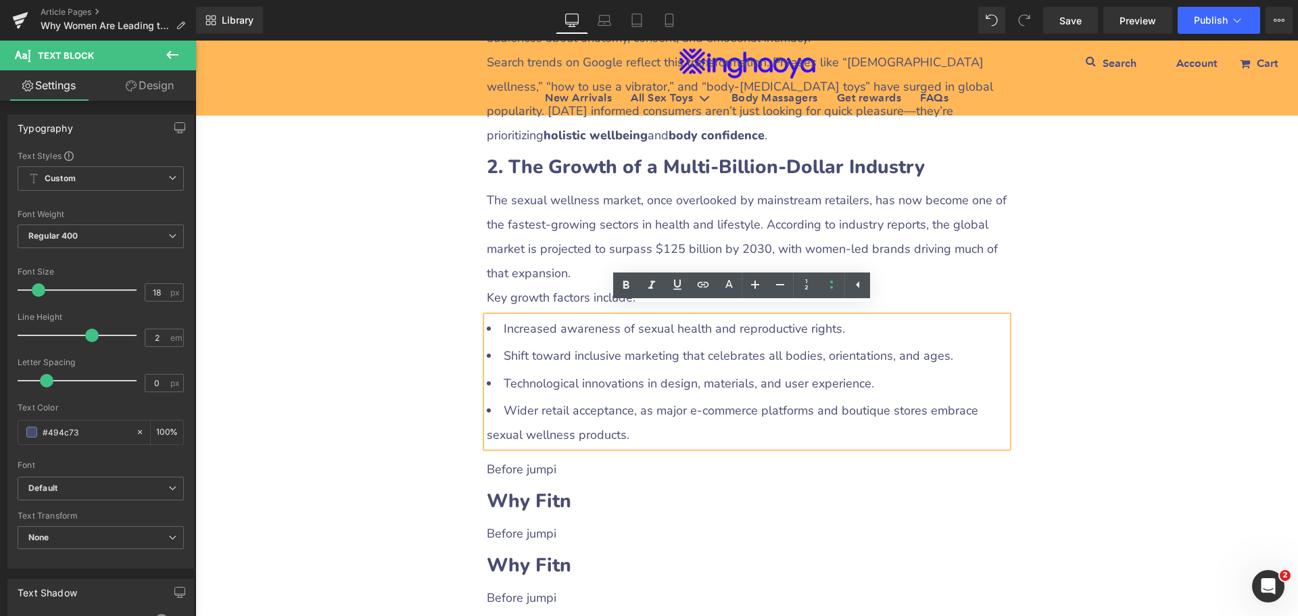
click at [554, 398] on li "Wider retail acceptance, as major e-commerce platforms and boutique stores embr…" at bounding box center [747, 422] width 521 height 49
drag, startPoint x: 495, startPoint y: 311, endPoint x: 612, endPoint y: 318, distance: 117.8
click at [612, 318] on li "Increased awareness of sexual health and reproductive rights." at bounding box center [747, 328] width 521 height 24
click at [623, 297] on link at bounding box center [626, 285] width 26 height 26
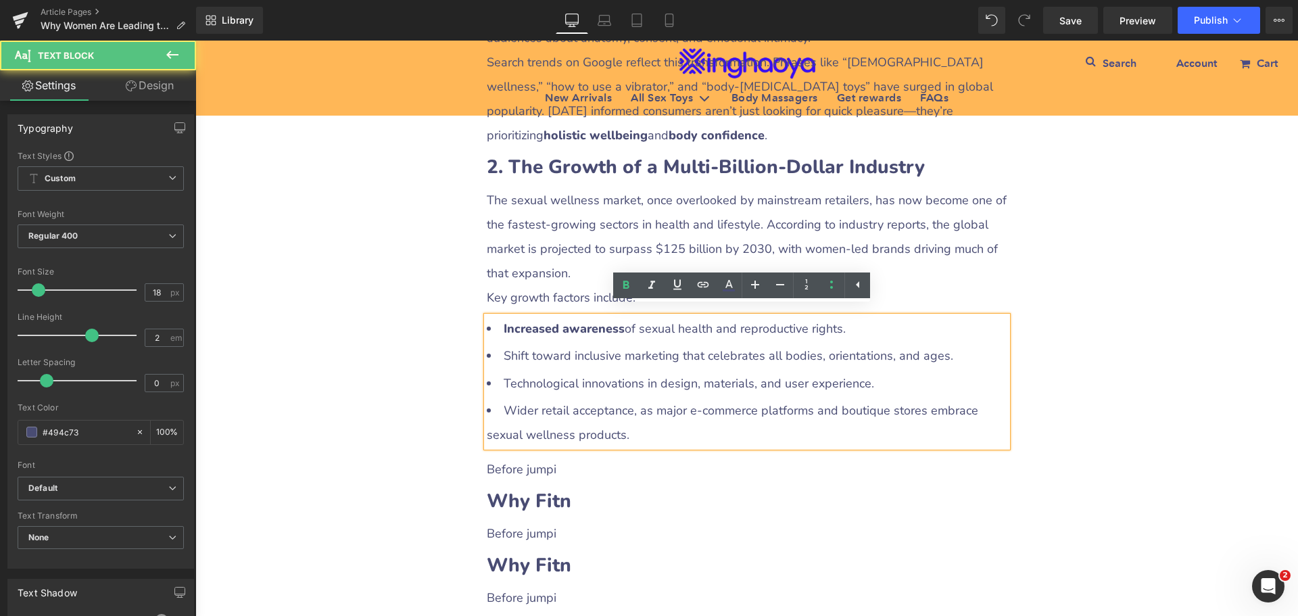
click at [612, 325] on li "Increased awareness of sexual health and reproductive rights." at bounding box center [747, 328] width 521 height 24
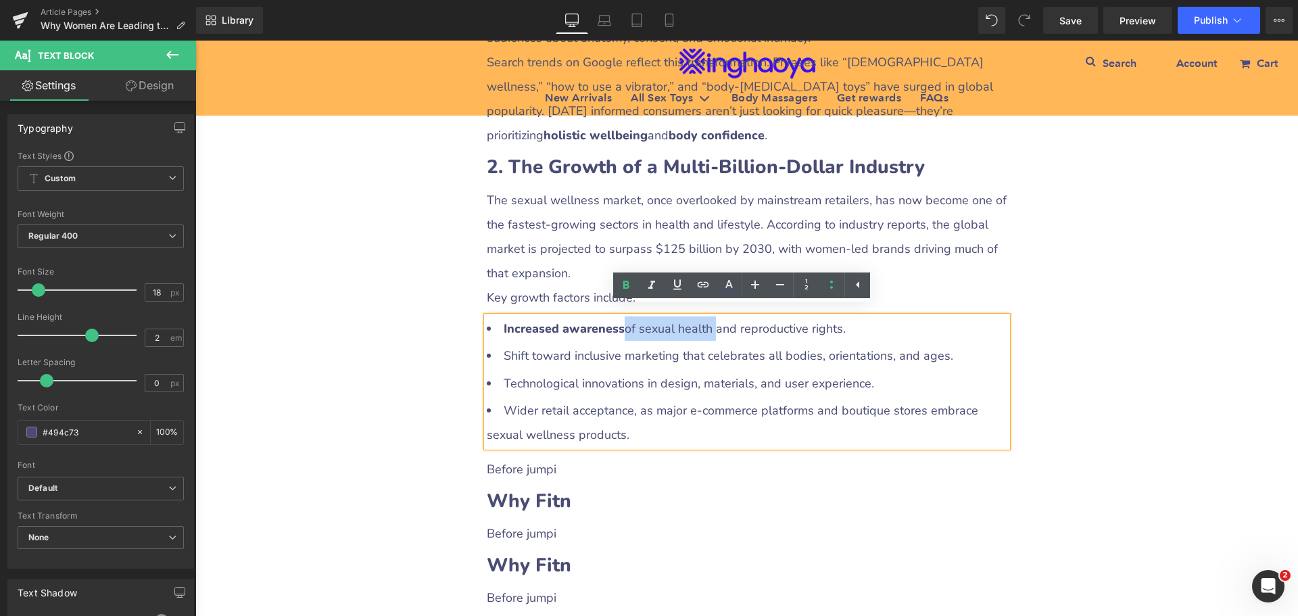
drag, startPoint x: 621, startPoint y: 316, endPoint x: 707, endPoint y: 316, distance: 86.5
click at [707, 316] on li "Increased awareness of sexual health and reproductive rights." at bounding box center [747, 328] width 521 height 24
click at [625, 283] on icon at bounding box center [626, 285] width 6 height 8
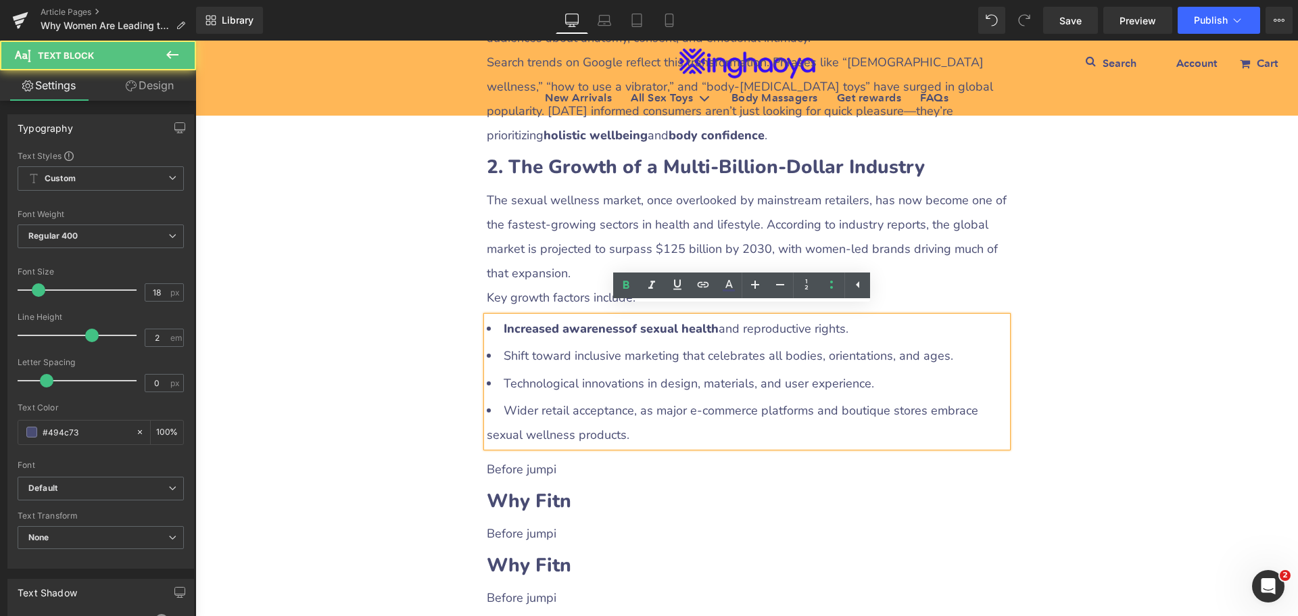
click at [609, 377] on li "Technological innovations in design, materials, and user experience." at bounding box center [747, 383] width 521 height 24
click at [652, 358] on ul "Increased awareness of sexual health and reproductive rights. Shift toward incl…" at bounding box center [747, 381] width 521 height 131
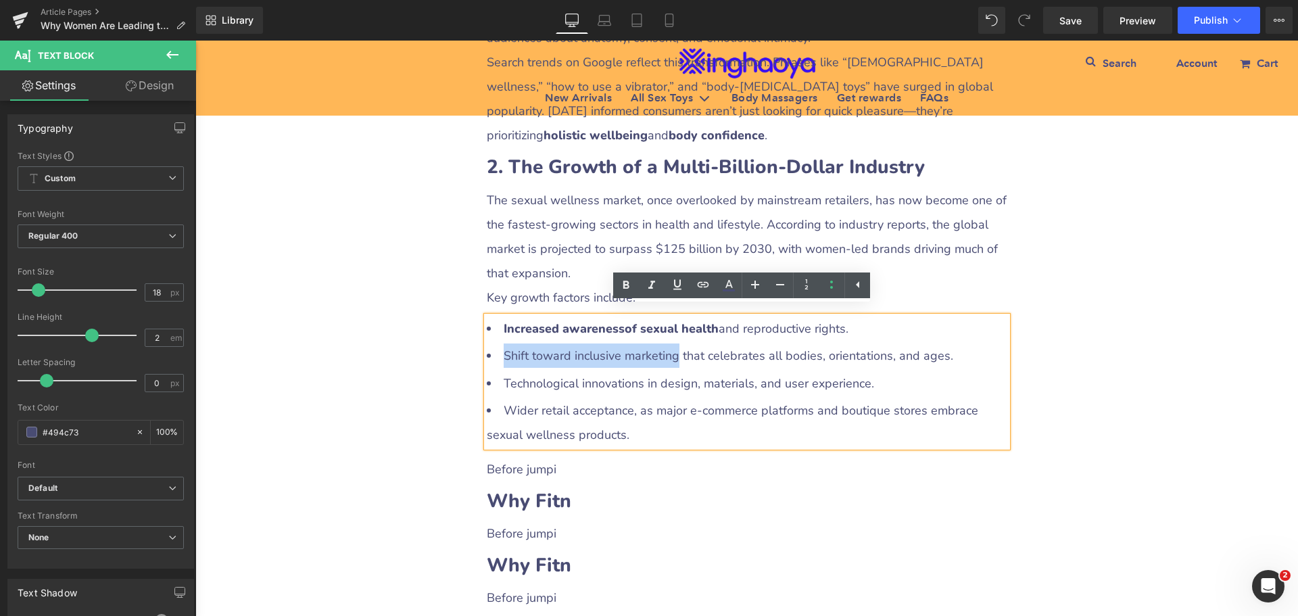
drag, startPoint x: 496, startPoint y: 340, endPoint x: 668, endPoint y: 348, distance: 171.9
click at [668, 348] on li "Shift toward inclusive marketing that celebrates all bodies, orientations, and …" at bounding box center [747, 355] width 521 height 24
click at [624, 288] on icon at bounding box center [626, 285] width 6 height 8
click at [513, 371] on li "Technological innovations in design, materials, and user experience." at bounding box center [747, 383] width 521 height 24
drag, startPoint x: 500, startPoint y: 361, endPoint x: 633, endPoint y: 377, distance: 134.8
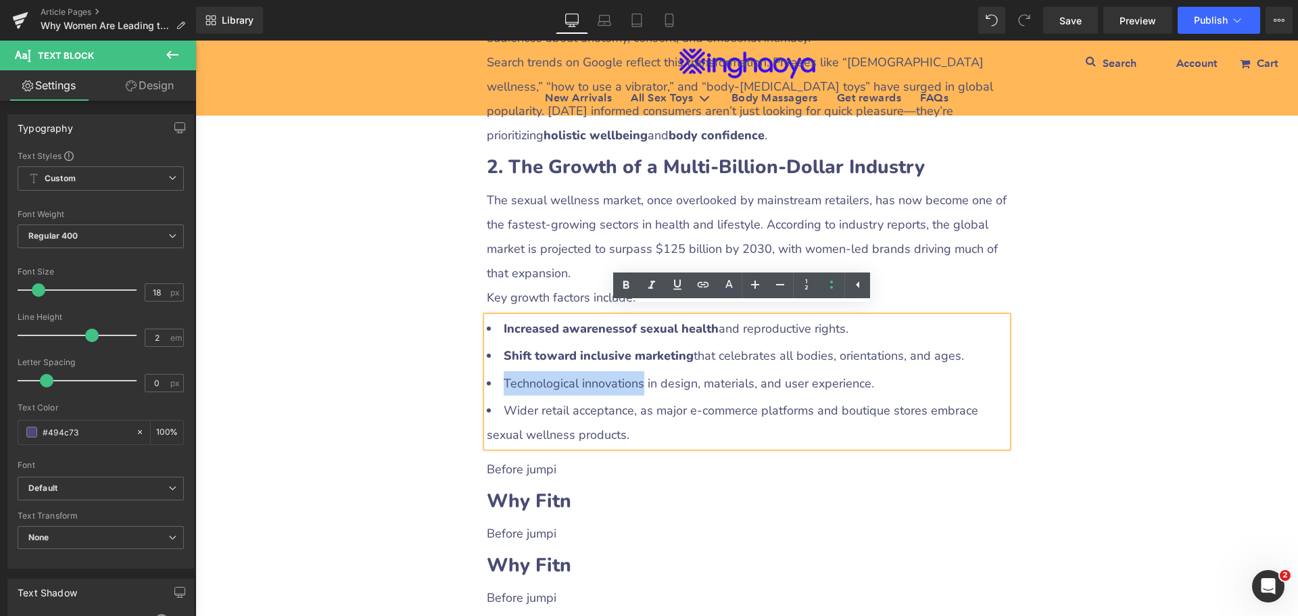
click at [633, 377] on li "Technological innovations in design, materials, and user experience." at bounding box center [747, 383] width 521 height 24
click at [626, 286] on icon at bounding box center [626, 285] width 16 height 16
drag, startPoint x: 500, startPoint y: 395, endPoint x: 624, endPoint y: 399, distance: 124.4
click at [624, 399] on li "Wider retail acceptance, as major e-commerce platforms and boutique stores embr…" at bounding box center [747, 422] width 521 height 49
click at [621, 289] on icon at bounding box center [626, 285] width 16 height 16
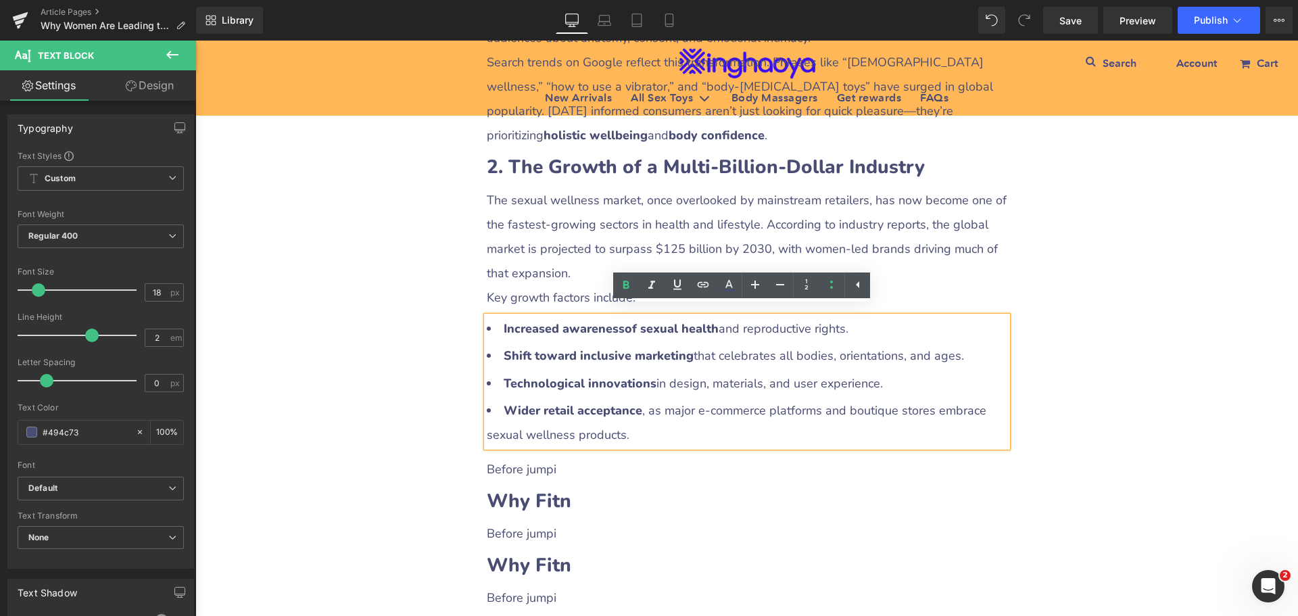
click at [1058, 441] on div "Why Women Are Leading the Sexual Wellness Revolution Heading Row Liquid Row Soc…" at bounding box center [746, 534] width 1103 height 3457
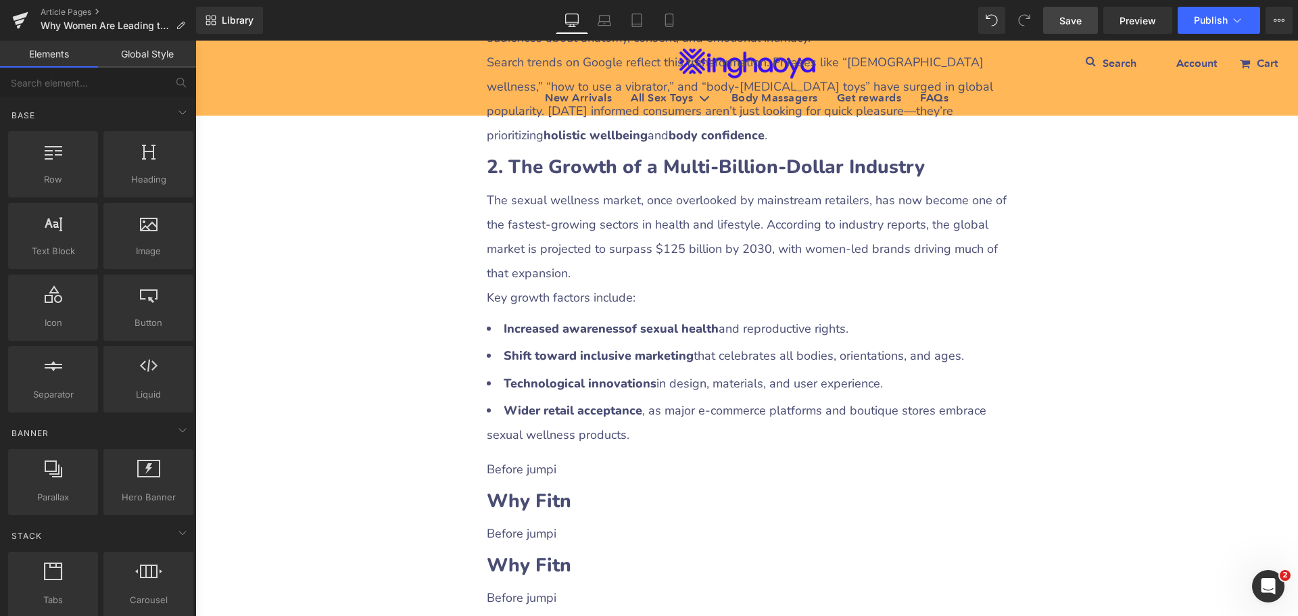
drag, startPoint x: 1067, startPoint y: 22, endPoint x: 859, endPoint y: 27, distance: 209.0
click at [1067, 22] on span "Save" at bounding box center [1070, 21] width 22 height 14
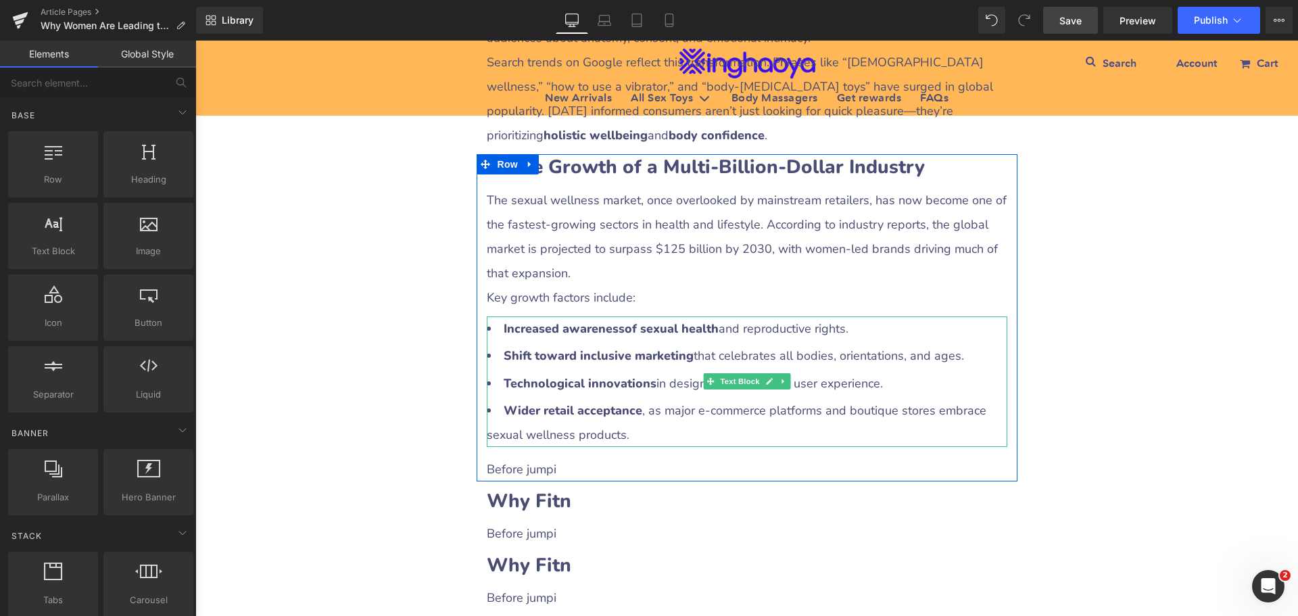
click at [555, 427] on li "Wider retail acceptance , as major e-commerce platforms and boutique stores emb…" at bounding box center [747, 422] width 521 height 49
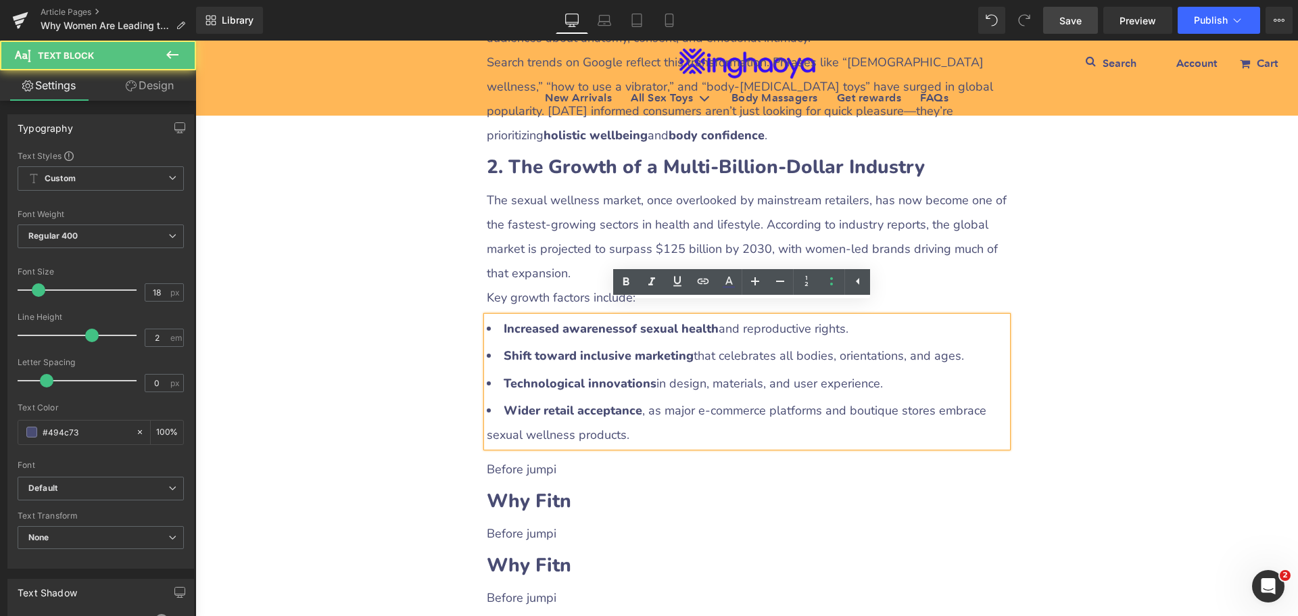
click at [509, 457] on p "Before jumpi" at bounding box center [747, 469] width 521 height 24
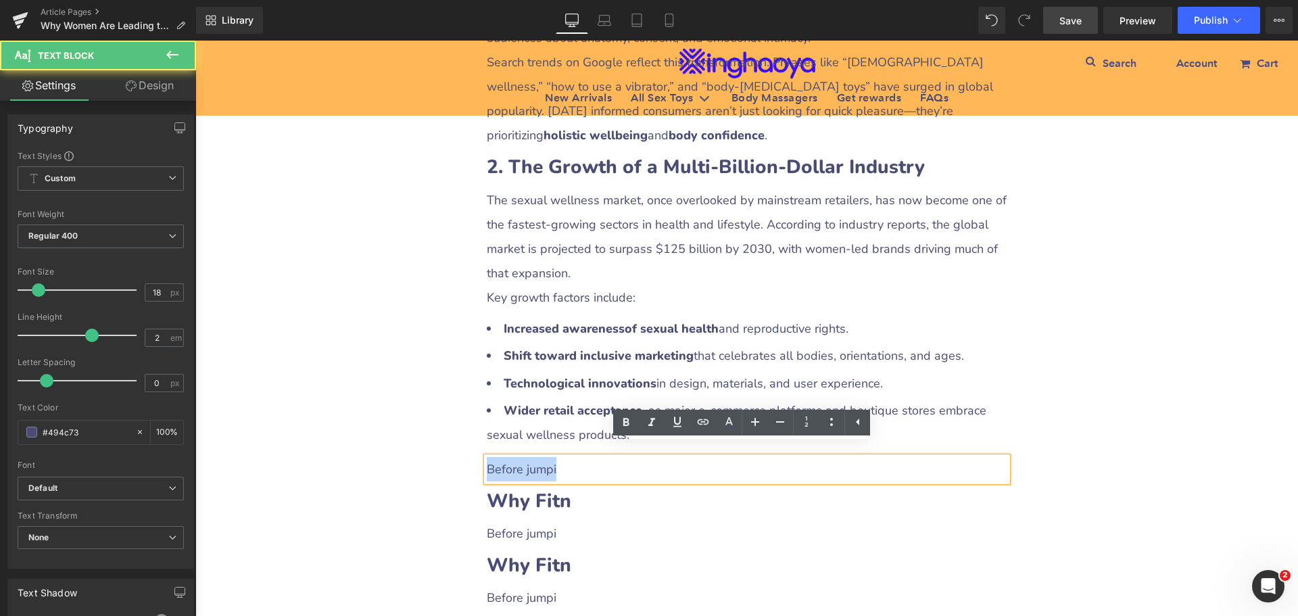
drag, startPoint x: 485, startPoint y: 454, endPoint x: 562, endPoint y: 459, distance: 77.9
click at [562, 459] on p "Before jumpi" at bounding box center [747, 469] width 521 height 24
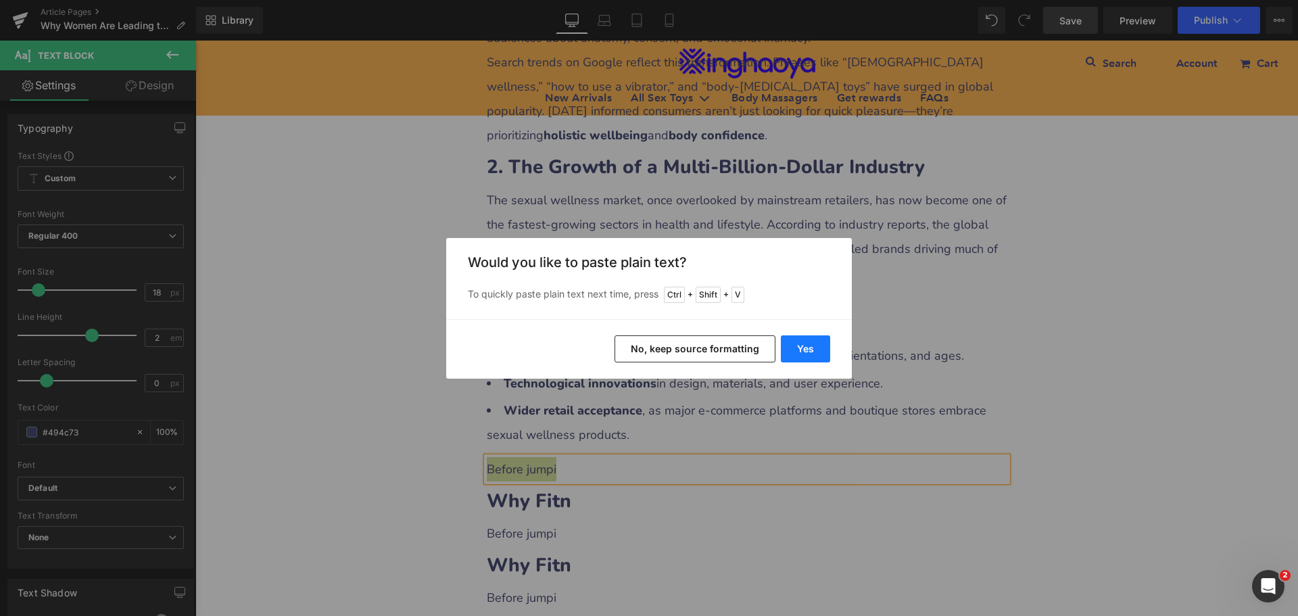
click at [811, 347] on button "Yes" at bounding box center [805, 348] width 49 height 27
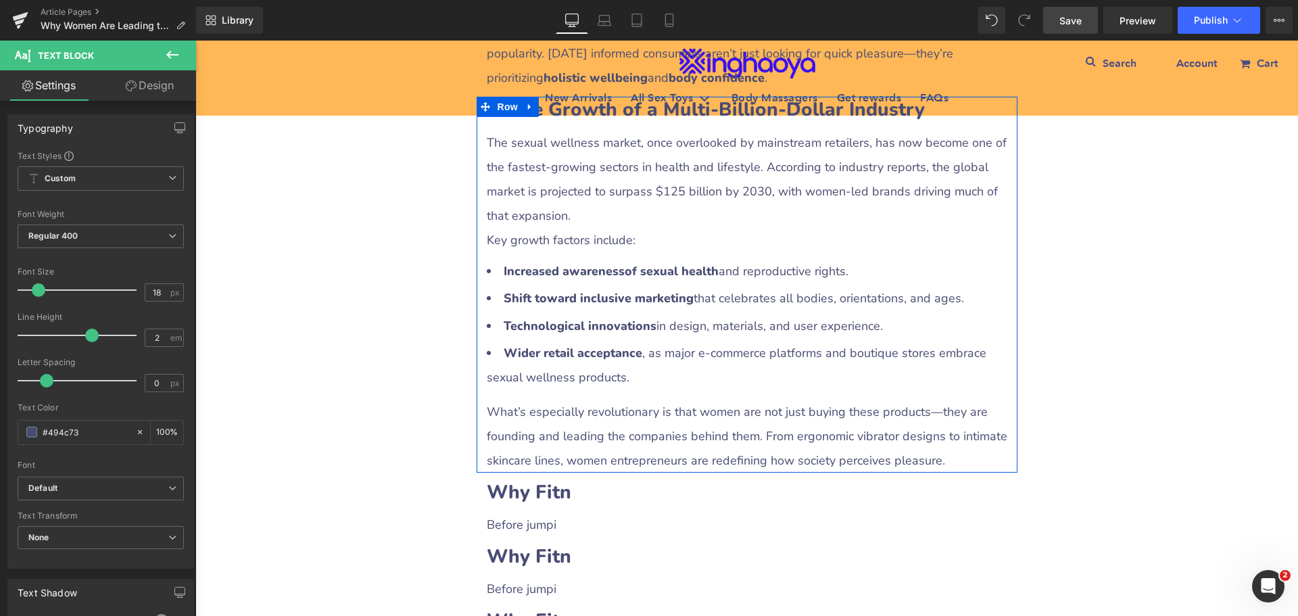
scroll to position [1502, 0]
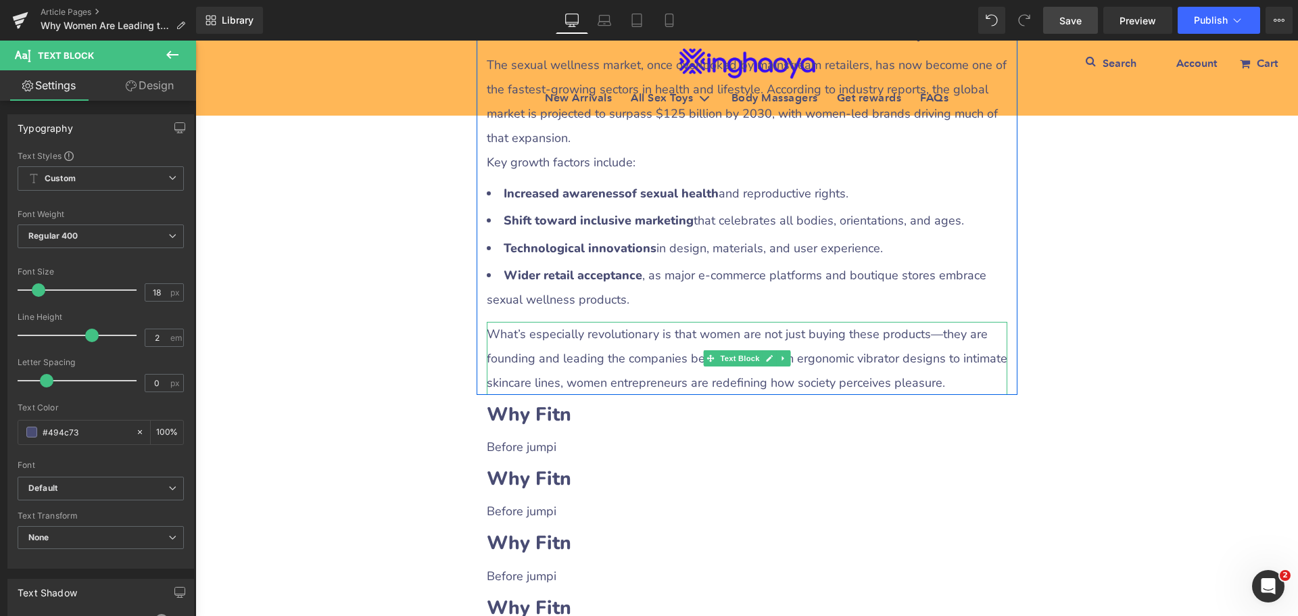
click at [535, 352] on p "What’s especially revolutionary is that women are not just buying these product…" at bounding box center [747, 358] width 521 height 73
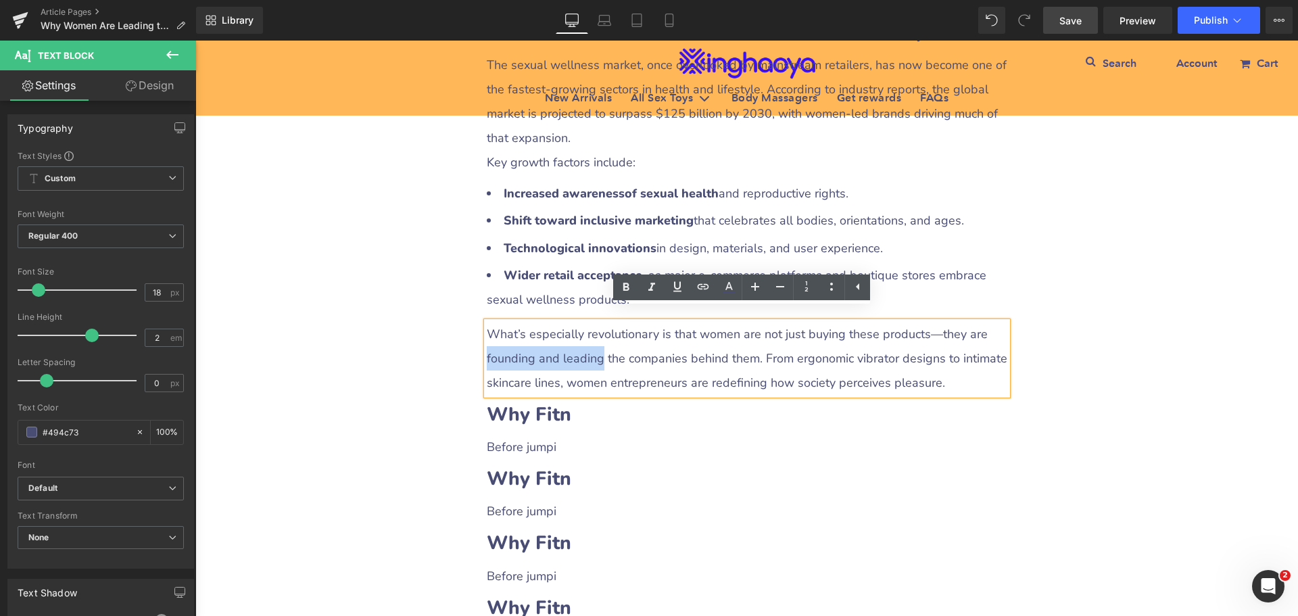
drag, startPoint x: 482, startPoint y: 341, endPoint x: 592, endPoint y: 344, distance: 110.2
click at [592, 344] on p "What’s especially revolutionary is that women are not just buying these product…" at bounding box center [747, 358] width 521 height 73
click at [624, 283] on icon at bounding box center [626, 287] width 16 height 16
click at [1128, 427] on div "Why Women Are Leading the Sexual Wellness Revolution Heading Row Liquid Row Soc…" at bounding box center [746, 424] width 1103 height 3506
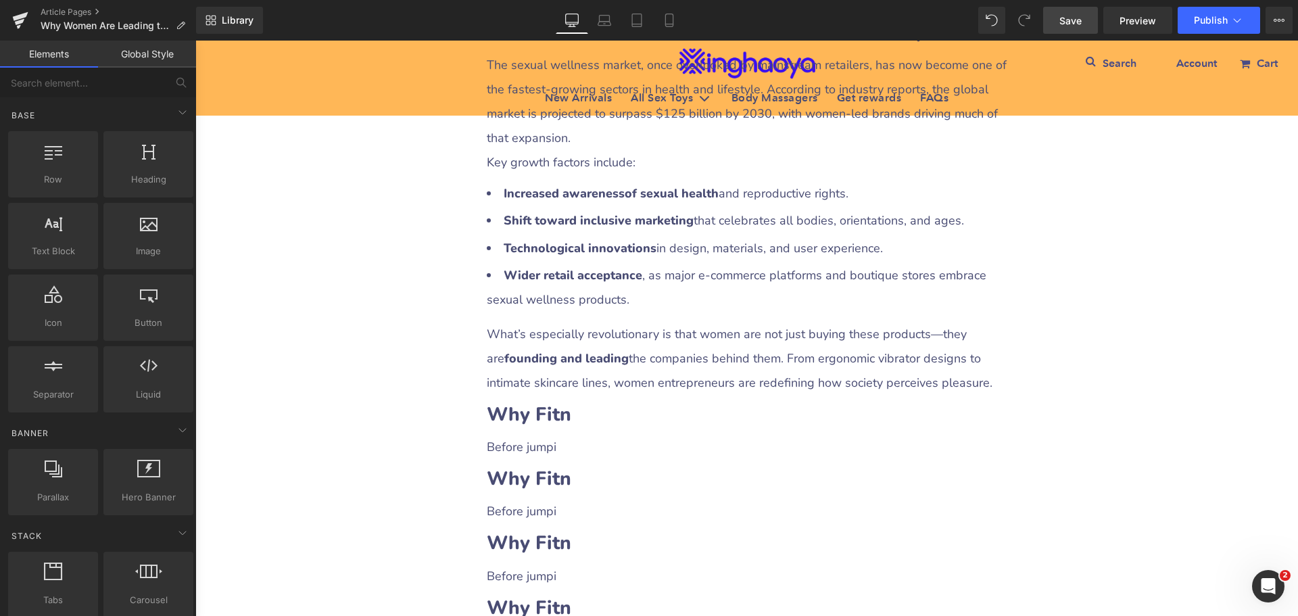
click at [1075, 22] on span "Save" at bounding box center [1070, 21] width 22 height 14
click at [1057, 437] on div "Why Women Are Leading the Sexual Wellness Revolution Heading Row Liquid Row Soc…" at bounding box center [746, 424] width 1103 height 3506
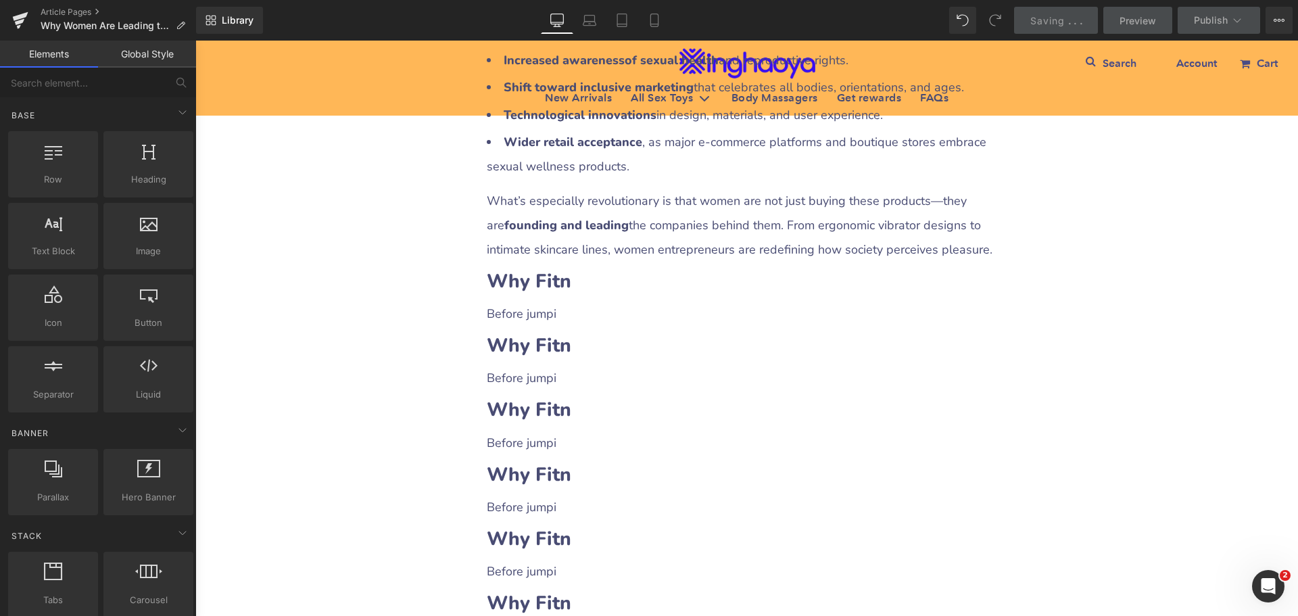
scroll to position [1637, 0]
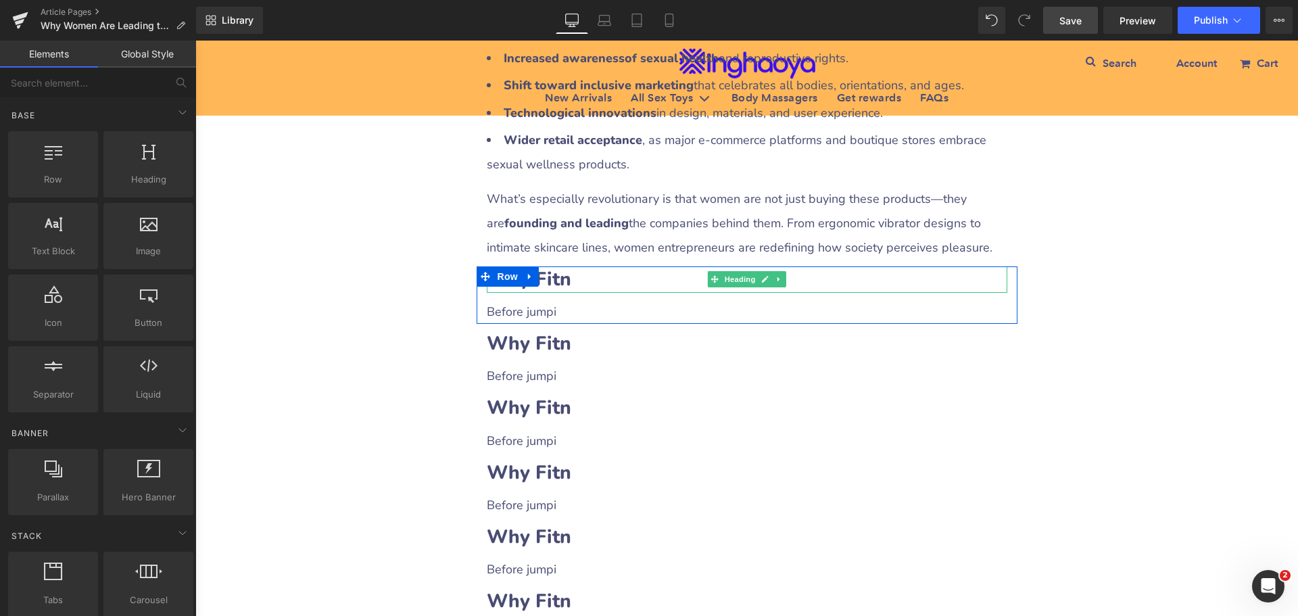
click at [549, 266] on b "Why Fitn" at bounding box center [529, 279] width 84 height 26
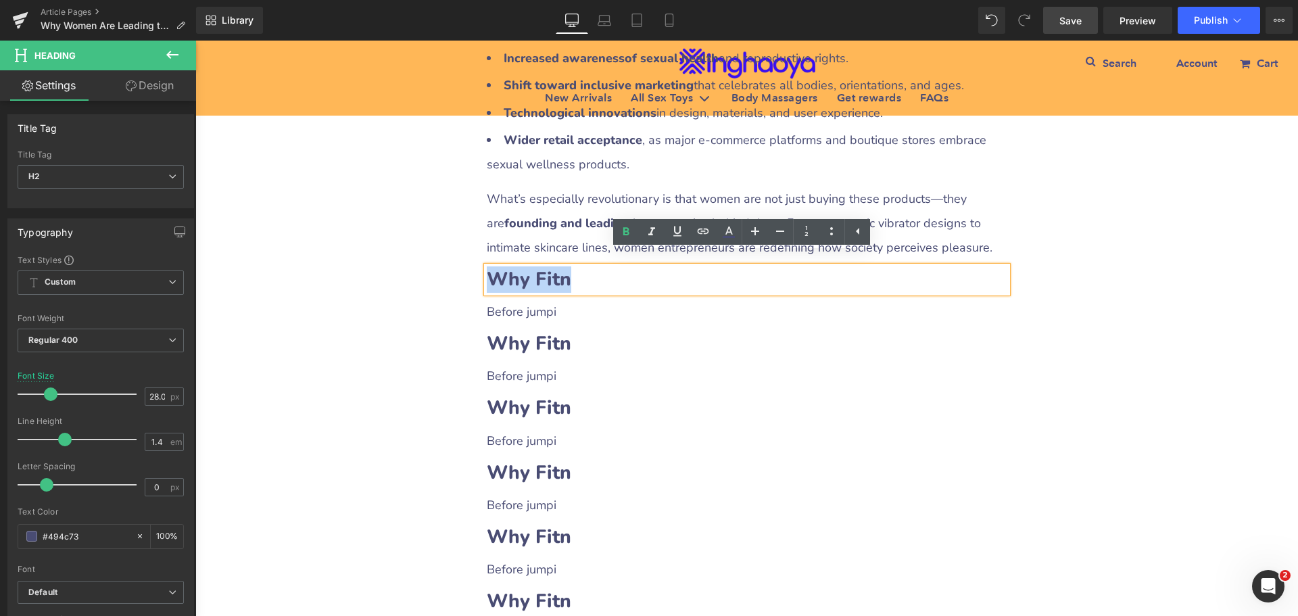
drag, startPoint x: 487, startPoint y: 266, endPoint x: 572, endPoint y: 264, distance: 85.2
click at [572, 266] on h2 "Why Fitn" at bounding box center [747, 279] width 521 height 26
paste div
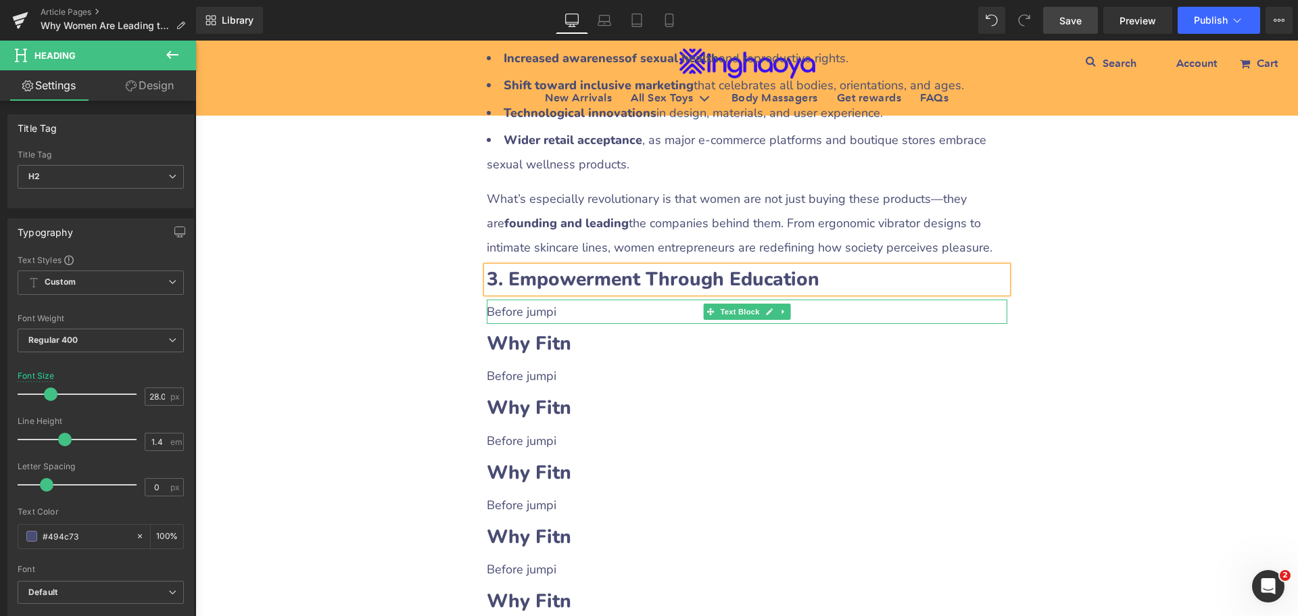
click at [525, 304] on p "Before jumpi" at bounding box center [747, 311] width 521 height 24
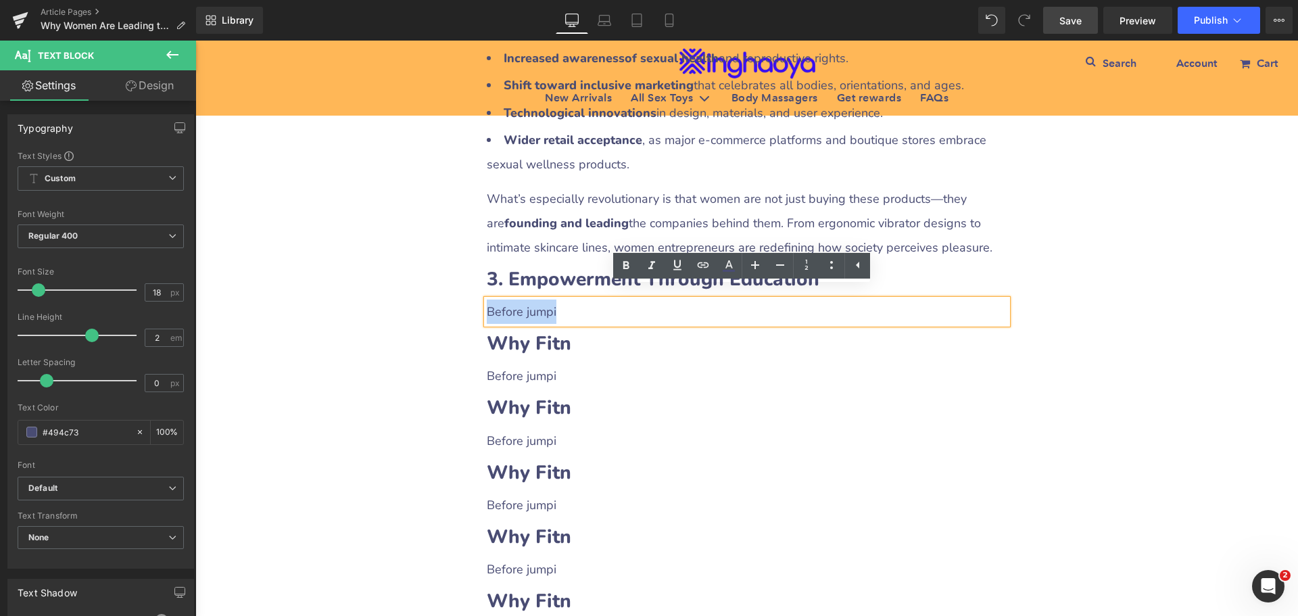
drag, startPoint x: 482, startPoint y: 297, endPoint x: 558, endPoint y: 297, distance: 76.4
click at [558, 299] on p "Before jumpi" at bounding box center [747, 311] width 521 height 24
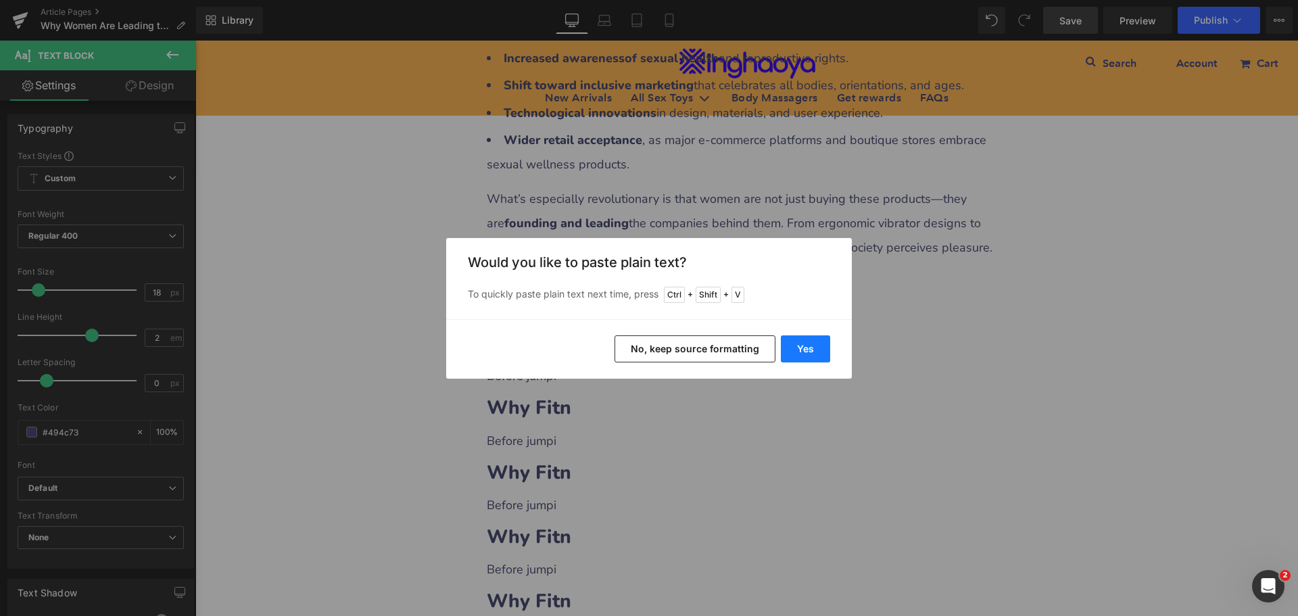
click at [813, 357] on button "Yes" at bounding box center [805, 348] width 49 height 27
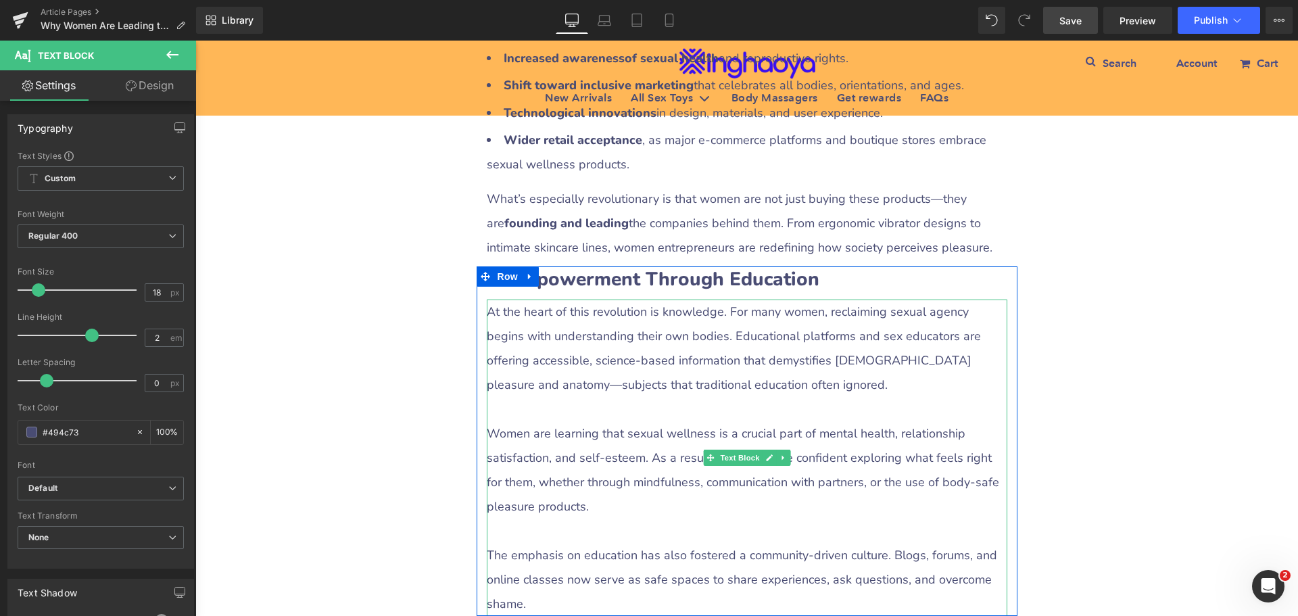
click at [560, 397] on p at bounding box center [747, 409] width 521 height 24
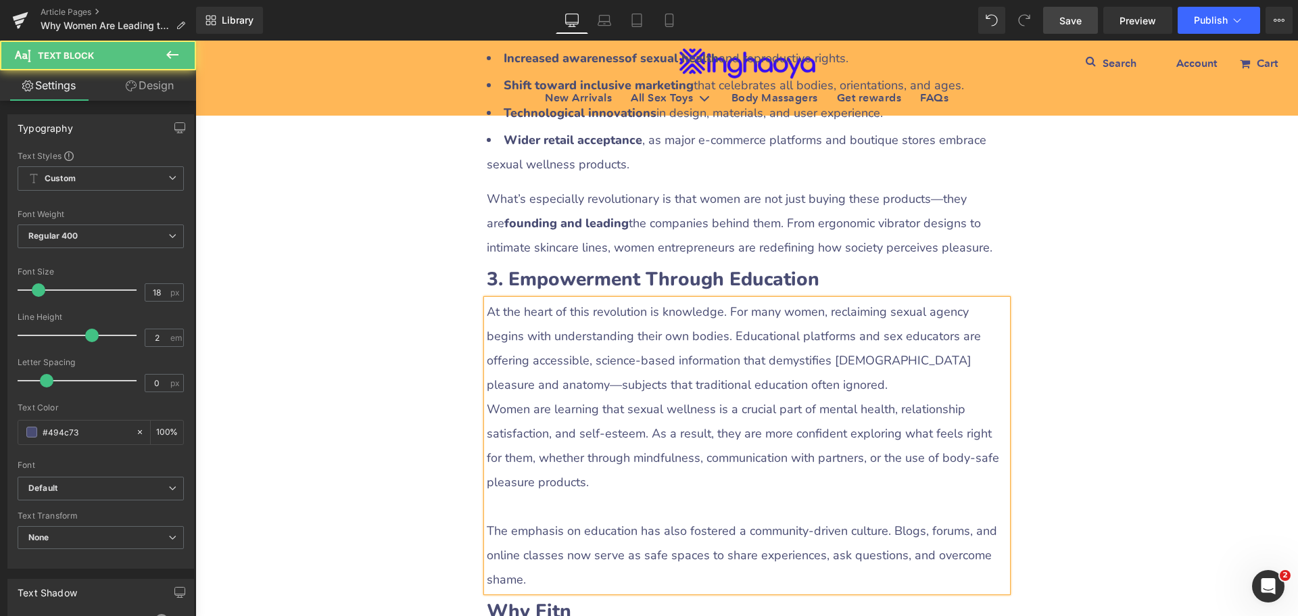
click at [511, 494] on p at bounding box center [747, 506] width 521 height 24
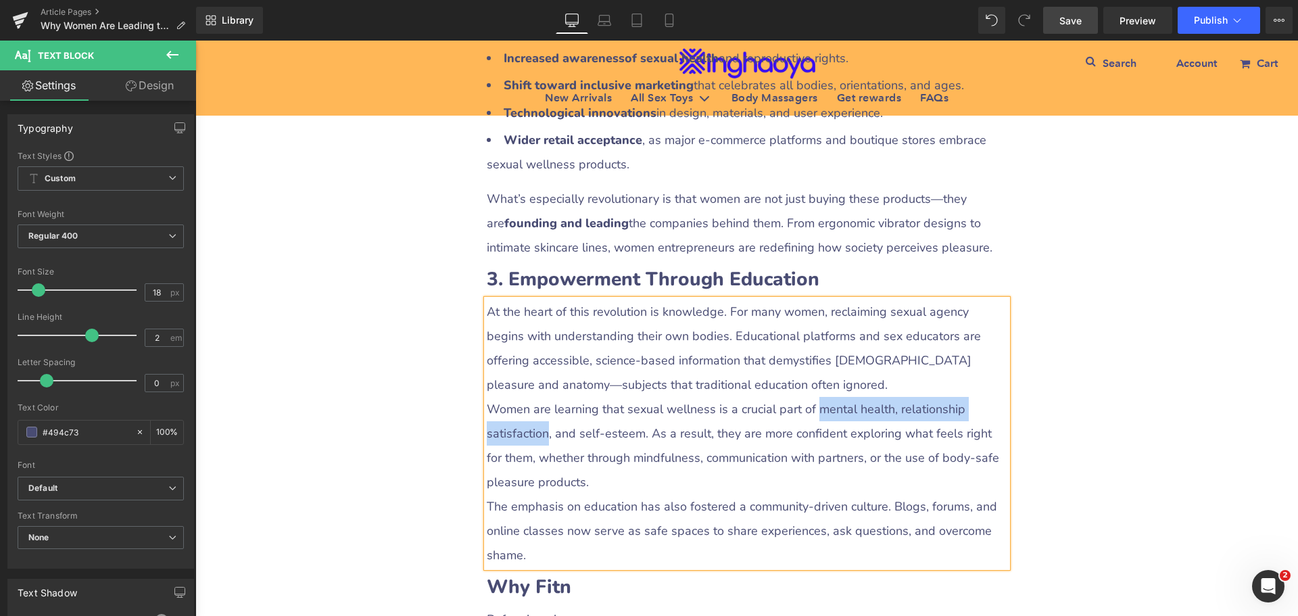
drag, startPoint x: 806, startPoint y: 396, endPoint x: 540, endPoint y: 420, distance: 266.8
click at [540, 420] on p "Women are learning that sexual wellness is a crucial part of mental health, rel…" at bounding box center [747, 445] width 521 height 97
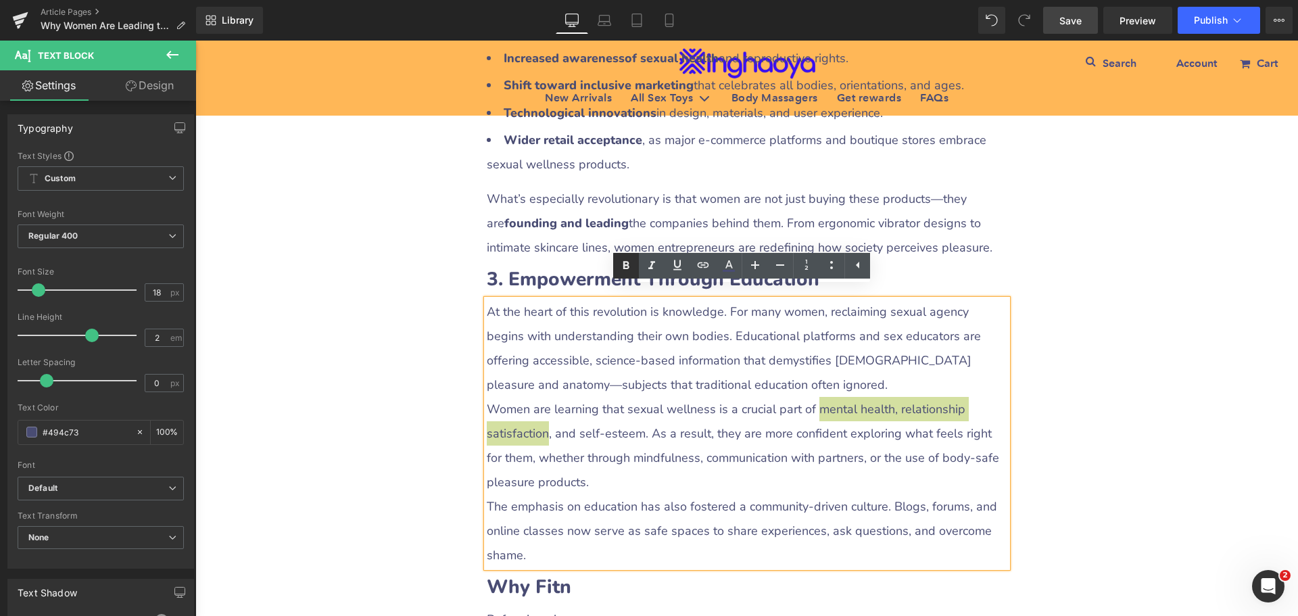
click at [625, 269] on icon at bounding box center [626, 266] width 16 height 16
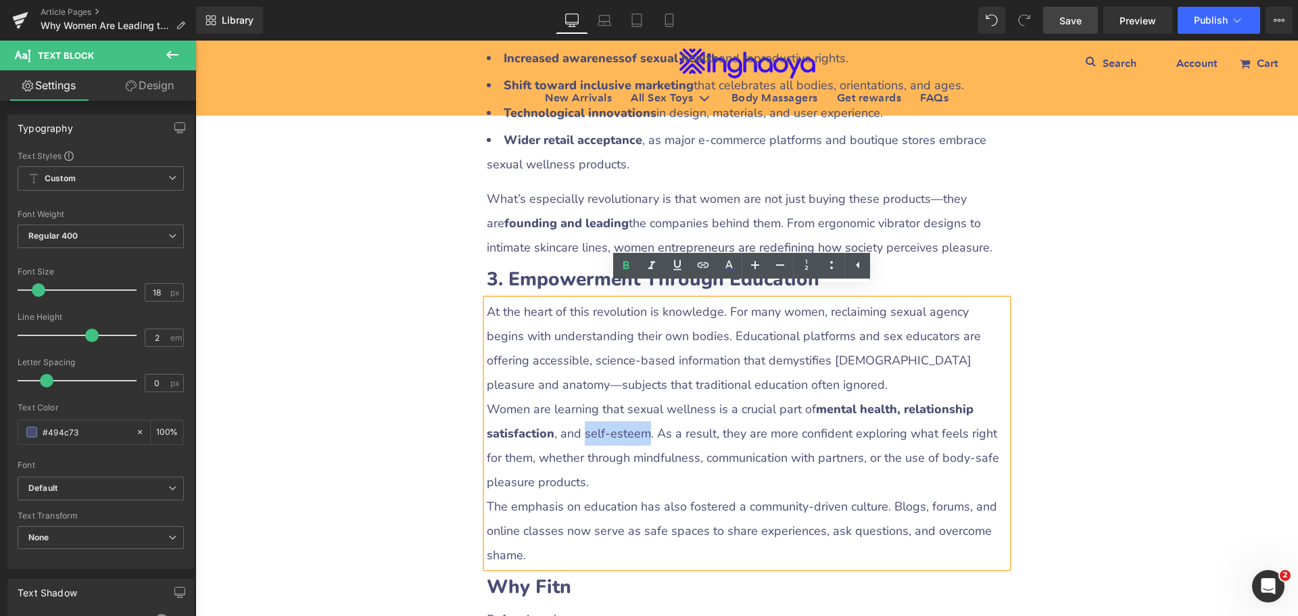
drag, startPoint x: 578, startPoint y: 420, endPoint x: 641, endPoint y: 417, distance: 62.9
click at [641, 417] on p "Women are learning that sexual wellness is a crucial part of mental health, rel…" at bounding box center [747, 445] width 521 height 97
click at [621, 267] on icon at bounding box center [626, 266] width 16 height 16
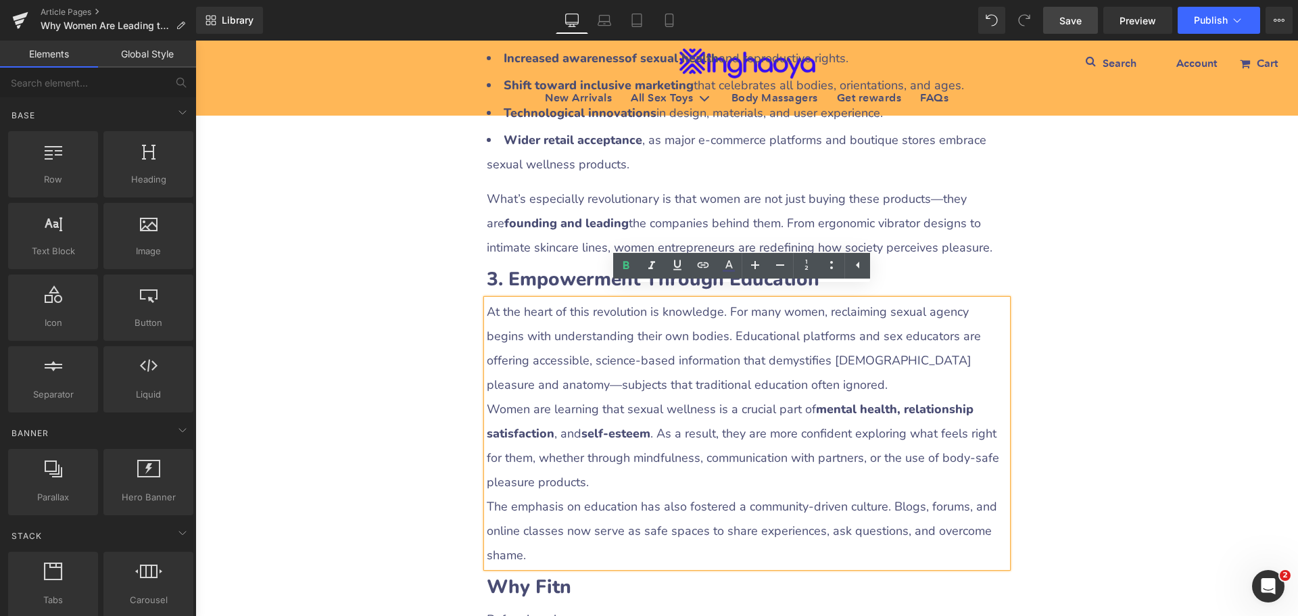
click at [1123, 393] on div "Why Women Are Leading the Sexual Wellness Revolution Heading Row Liquid Row Soc…" at bounding box center [746, 410] width 1103 height 3749
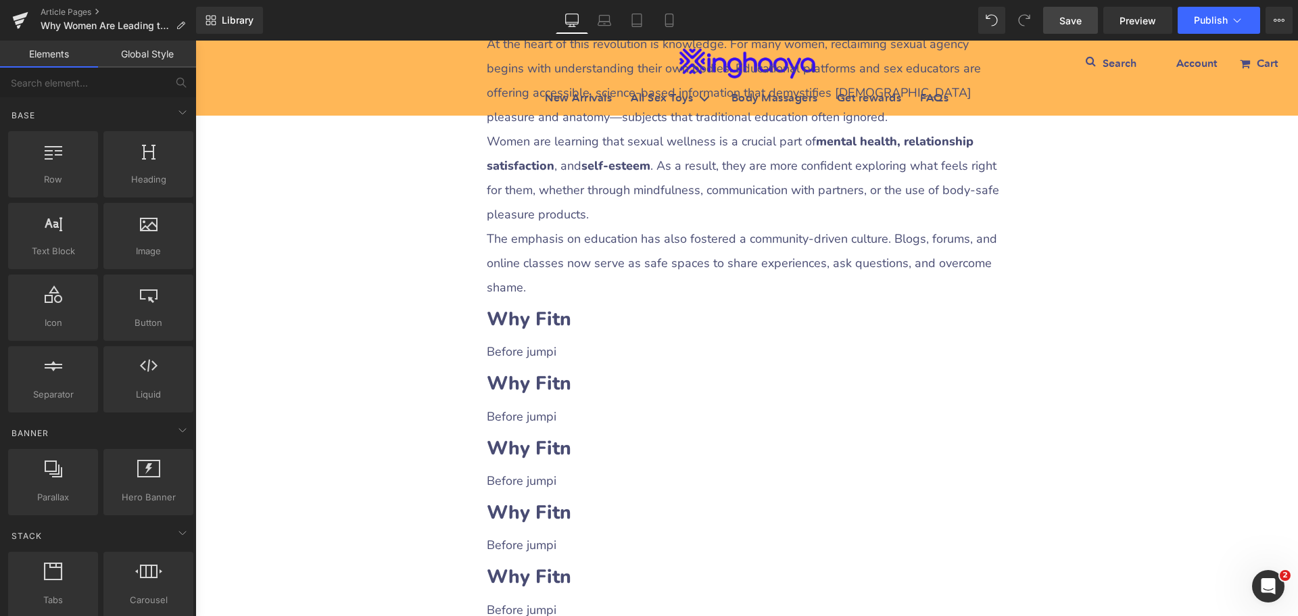
scroll to position [1908, 0]
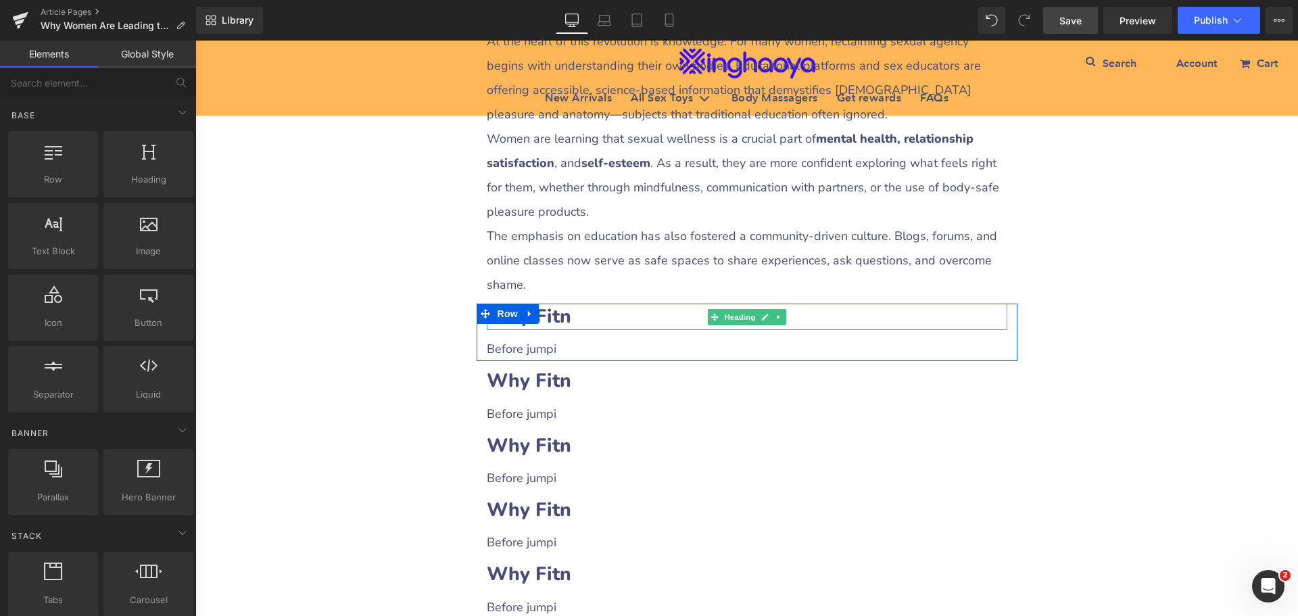
click at [557, 306] on b "Why Fitn" at bounding box center [529, 317] width 84 height 26
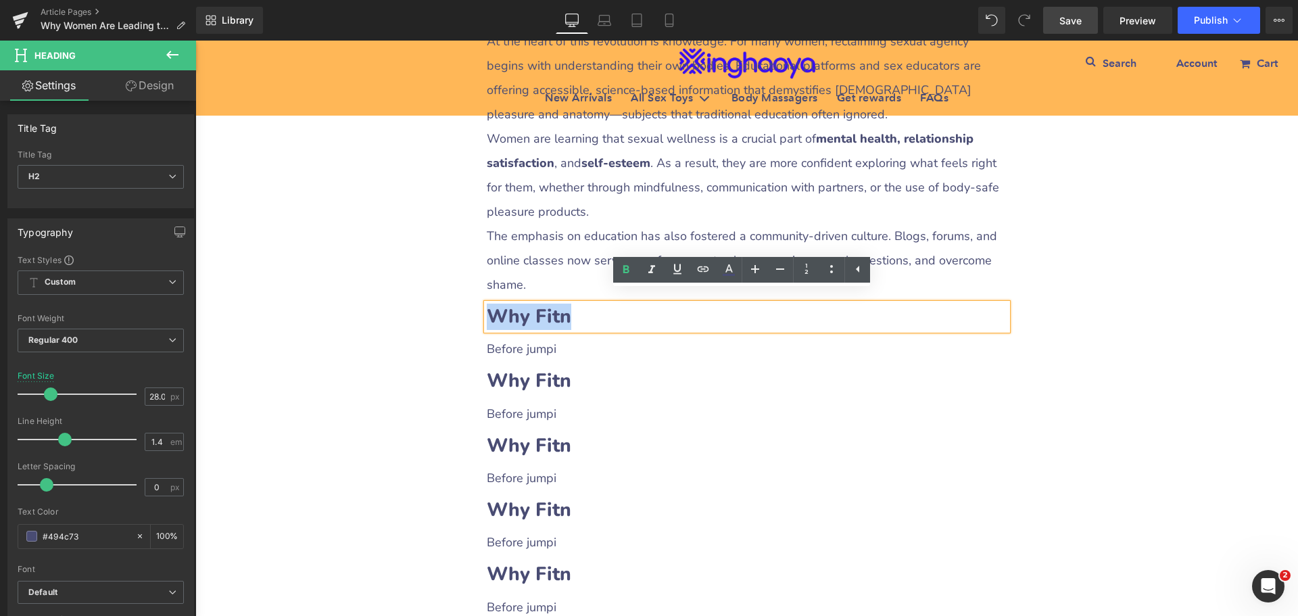
drag, startPoint x: 484, startPoint y: 297, endPoint x: 582, endPoint y: 295, distance: 98.0
click at [582, 304] on h2 "Why Fitn" at bounding box center [747, 317] width 521 height 26
paste div
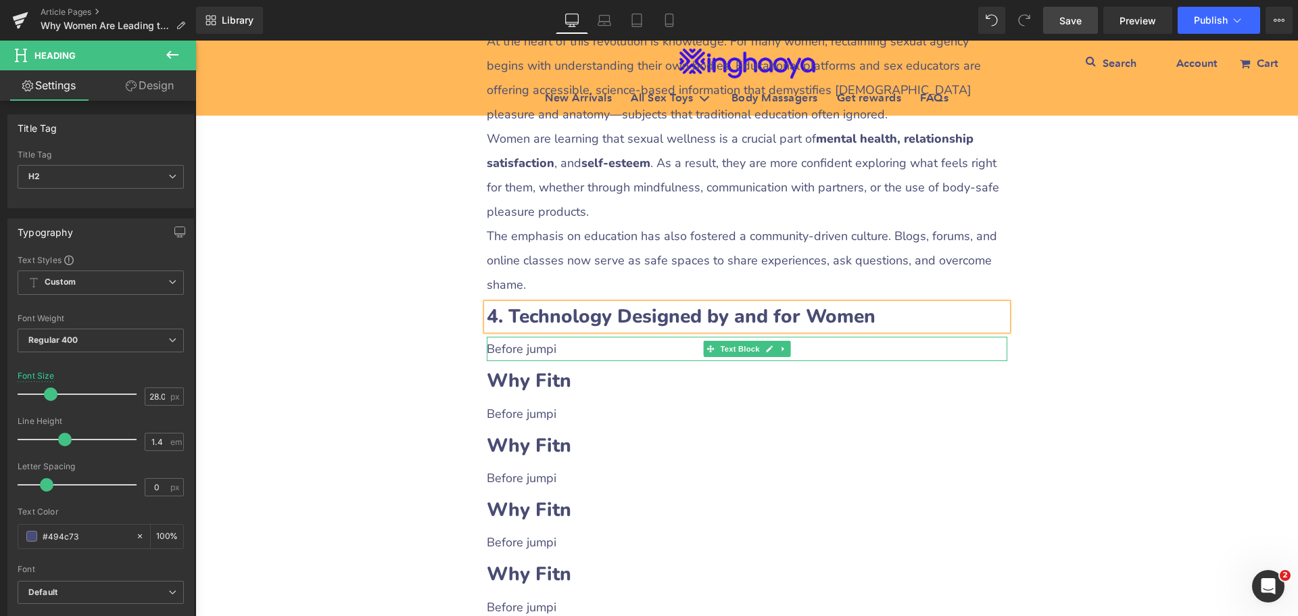
click at [532, 341] on p "Before jumpi" at bounding box center [747, 349] width 521 height 24
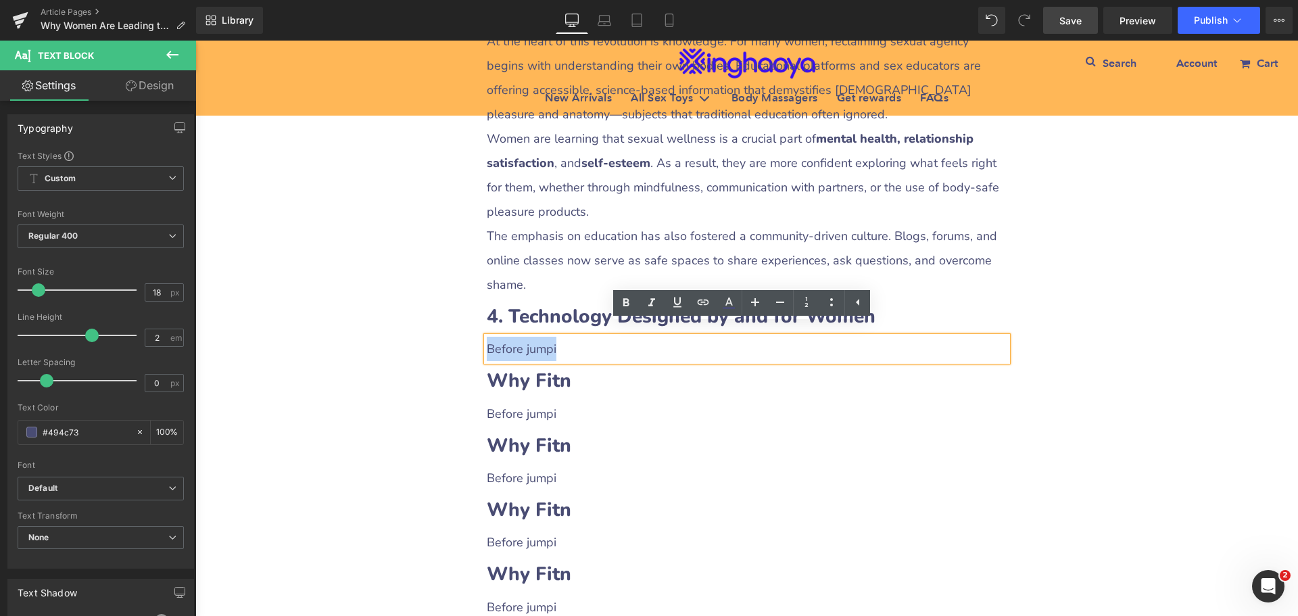
drag, startPoint x: 483, startPoint y: 334, endPoint x: 570, endPoint y: 332, distance: 87.2
click at [570, 337] on p "Before jumpi" at bounding box center [747, 349] width 521 height 24
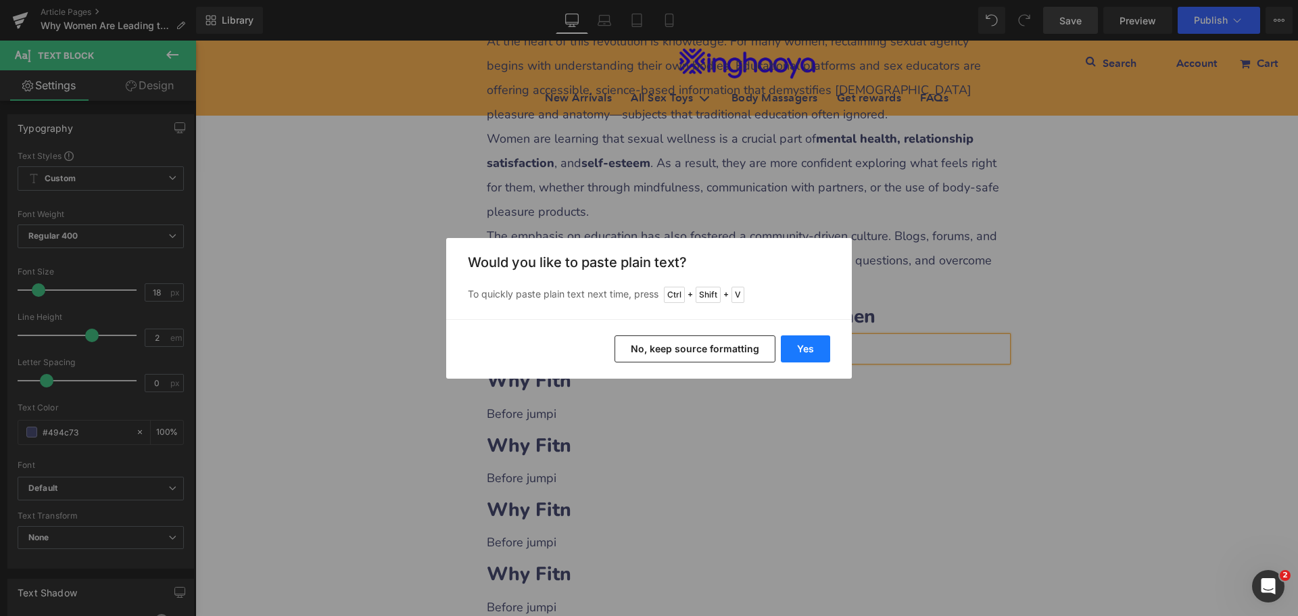
click at [794, 347] on button "Yes" at bounding box center [805, 348] width 49 height 27
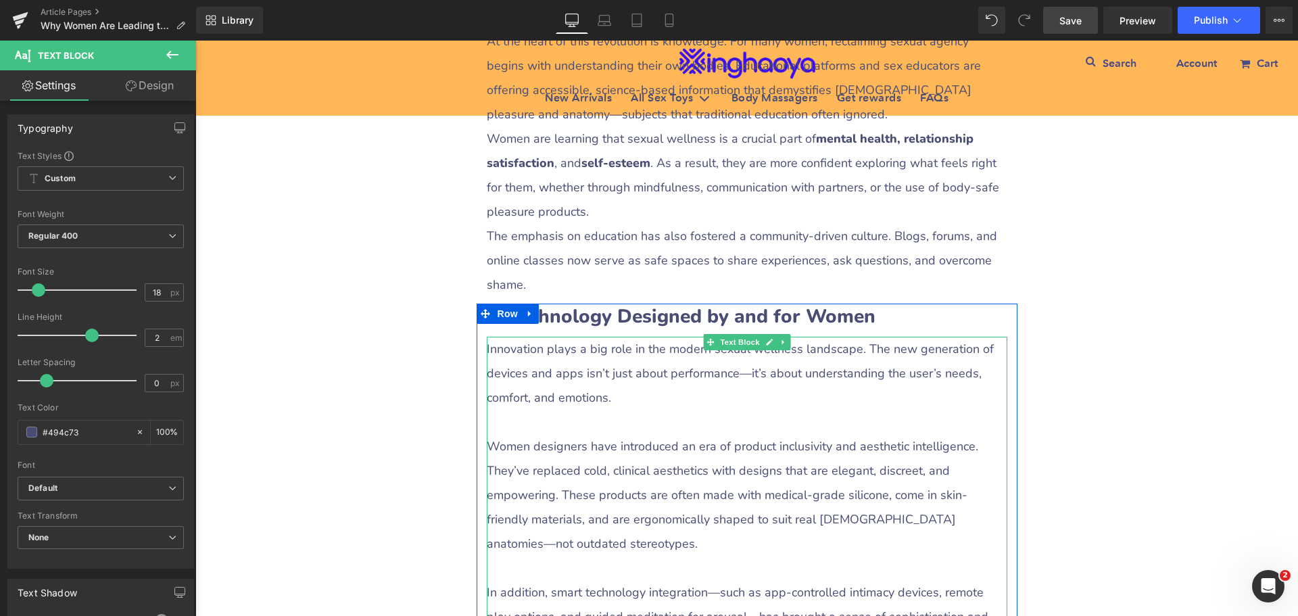
click at [637, 411] on p at bounding box center [747, 422] width 521 height 24
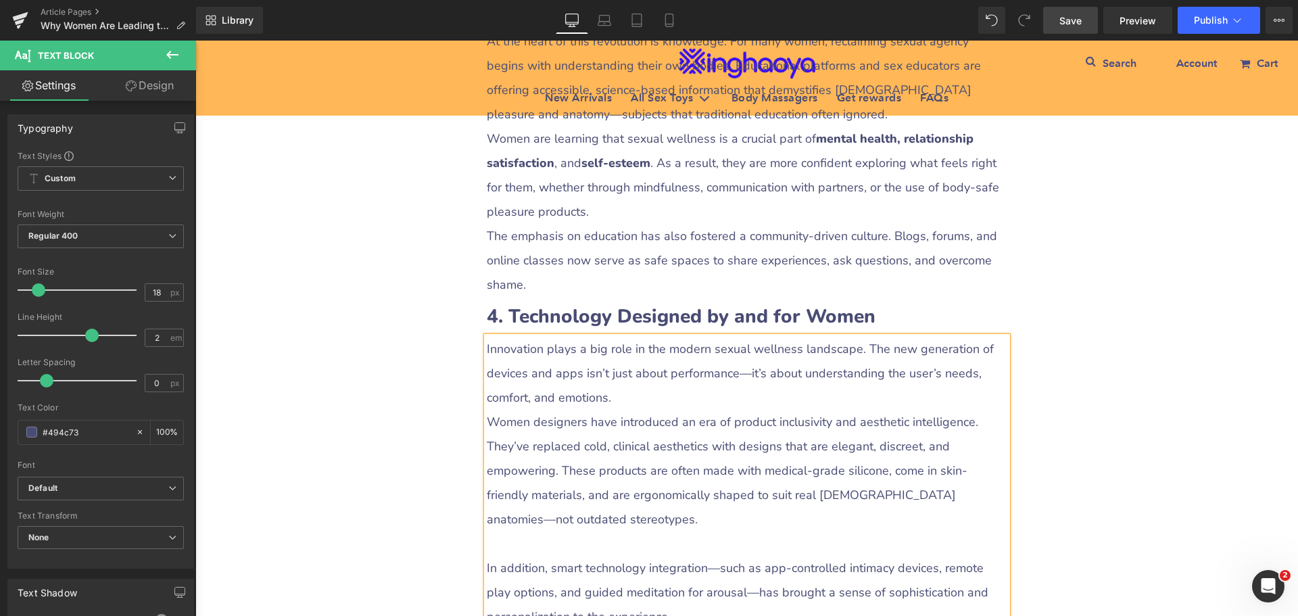
click at [551, 531] on p at bounding box center [747, 543] width 521 height 24
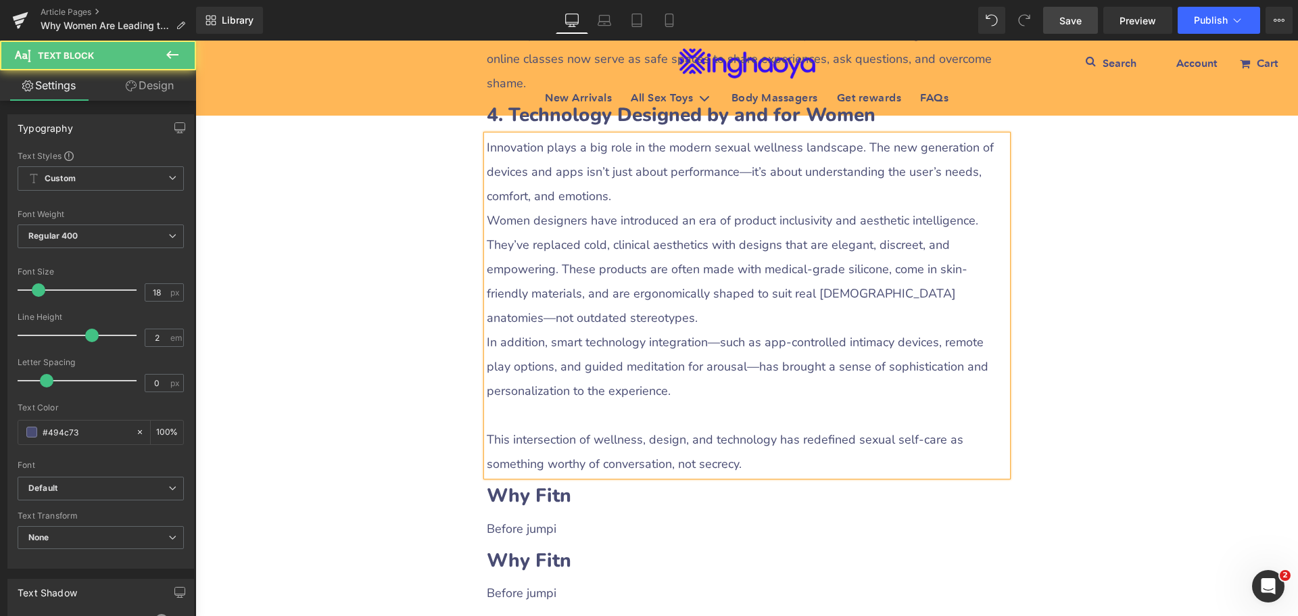
scroll to position [2110, 0]
click at [536, 402] on p at bounding box center [747, 414] width 521 height 24
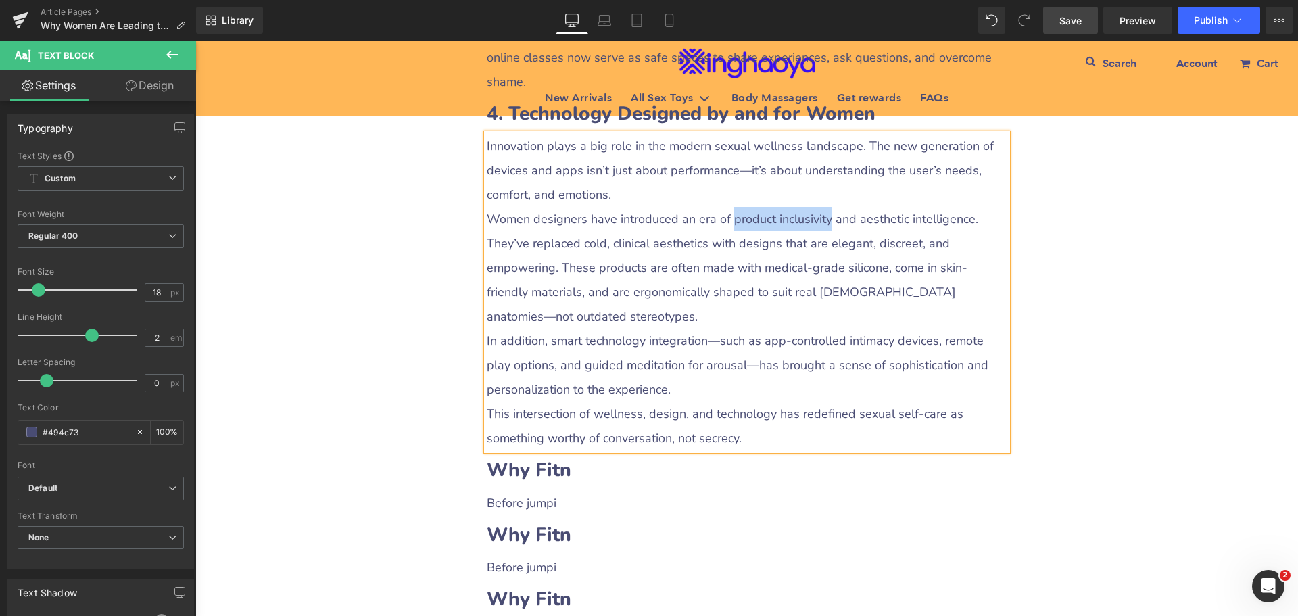
drag, startPoint x: 725, startPoint y: 208, endPoint x: 819, endPoint y: 203, distance: 94.1
click at [819, 207] on p "Women designers have introduced an era of product inclusivity and aesthetic int…" at bounding box center [747, 268] width 521 height 122
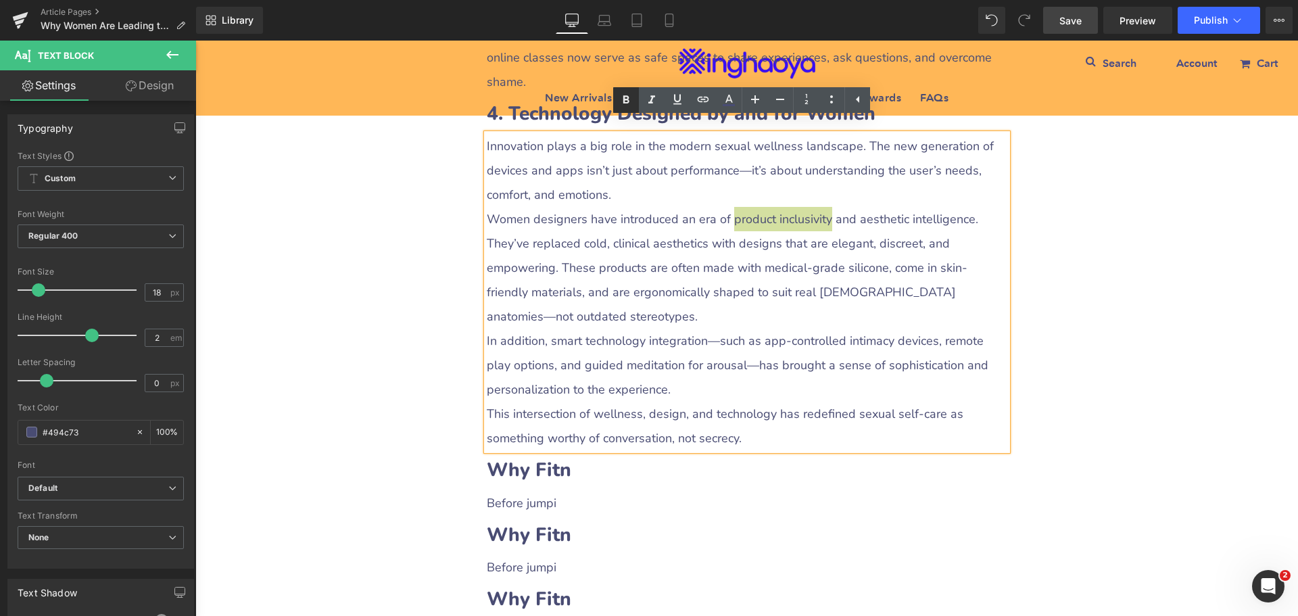
click at [627, 99] on icon at bounding box center [626, 99] width 6 height 8
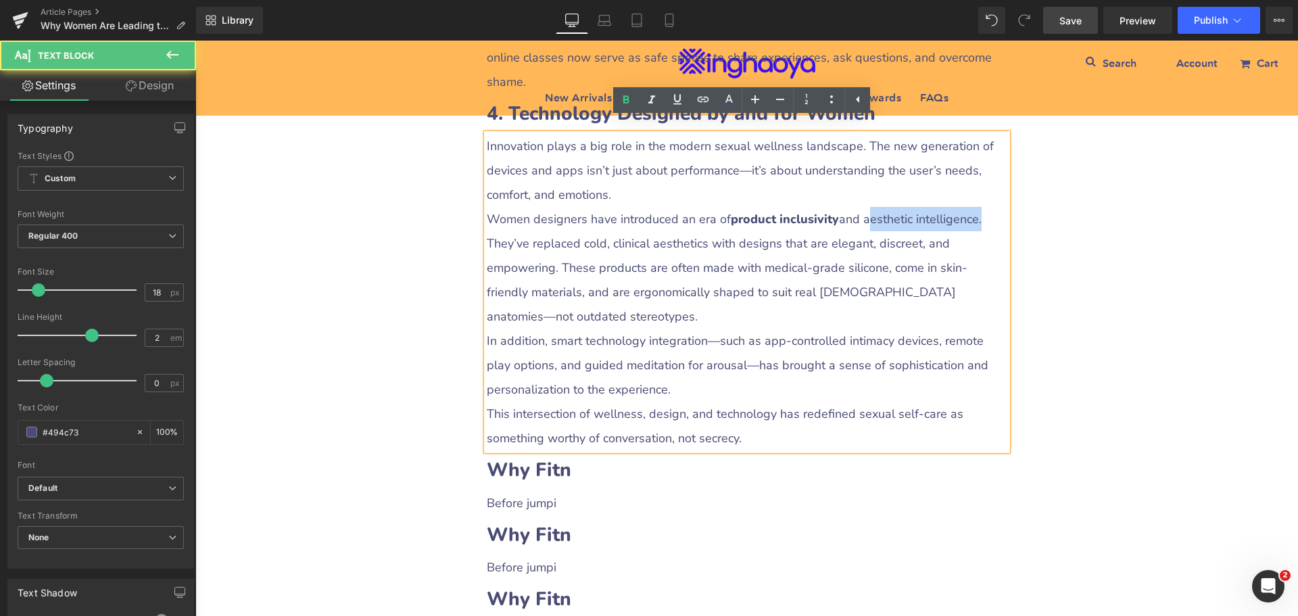
drag, startPoint x: 859, startPoint y: 203, endPoint x: 969, endPoint y: 207, distance: 110.3
click at [969, 207] on p "Women designers have introduced an era of product inclusivity and aesthetic int…" at bounding box center [747, 268] width 521 height 122
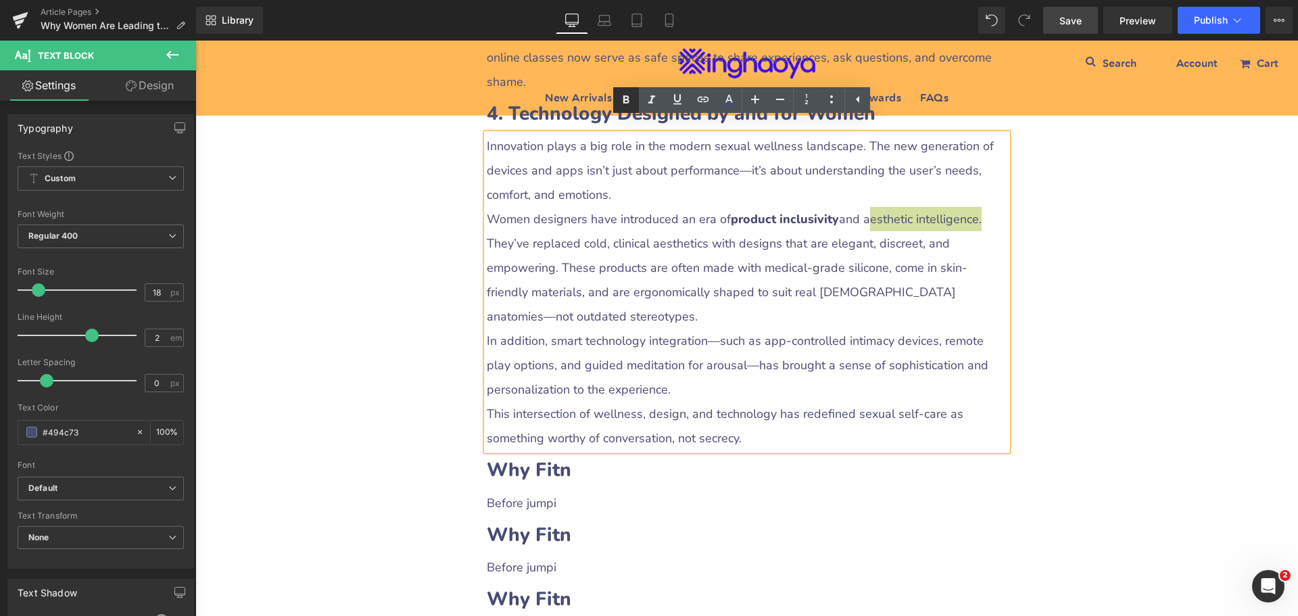
click at [625, 102] on icon at bounding box center [626, 99] width 6 height 8
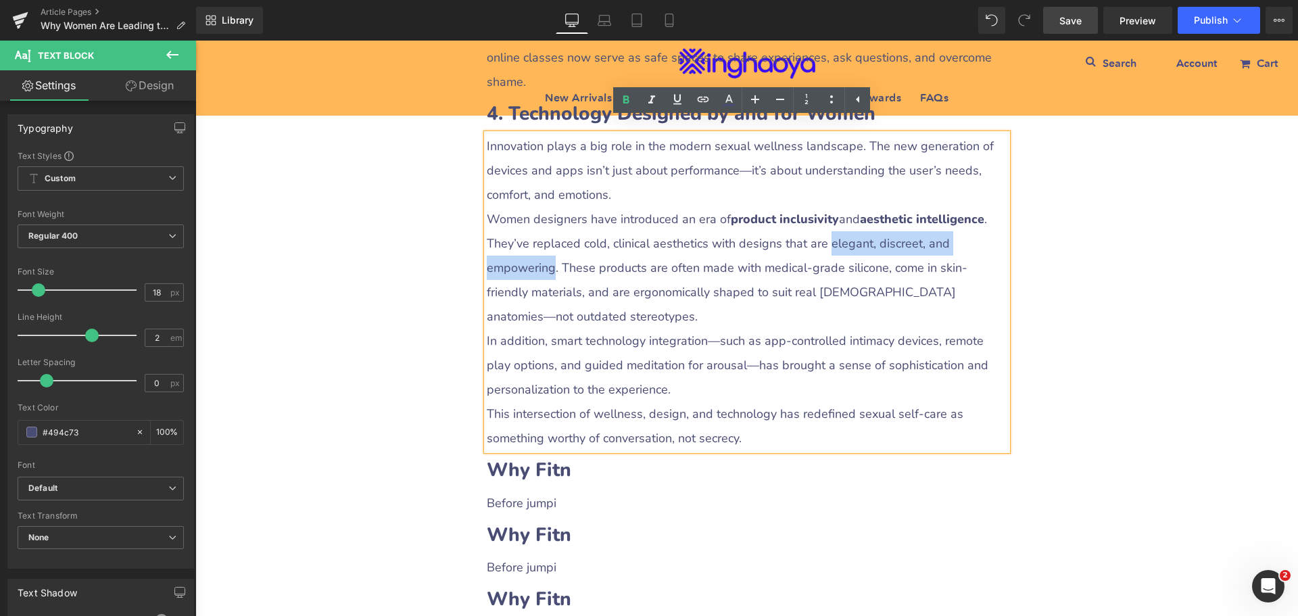
drag, startPoint x: 819, startPoint y: 231, endPoint x: 549, endPoint y: 250, distance: 271.1
click at [549, 250] on p "Women designers have introduced an era of product inclusivity and aesthetic int…" at bounding box center [747, 268] width 521 height 122
drag, startPoint x: 625, startPoint y: 97, endPoint x: 627, endPoint y: 111, distance: 13.8
click at [625, 97] on icon at bounding box center [626, 99] width 6 height 8
drag, startPoint x: 759, startPoint y: 255, endPoint x: 879, endPoint y: 253, distance: 119.7
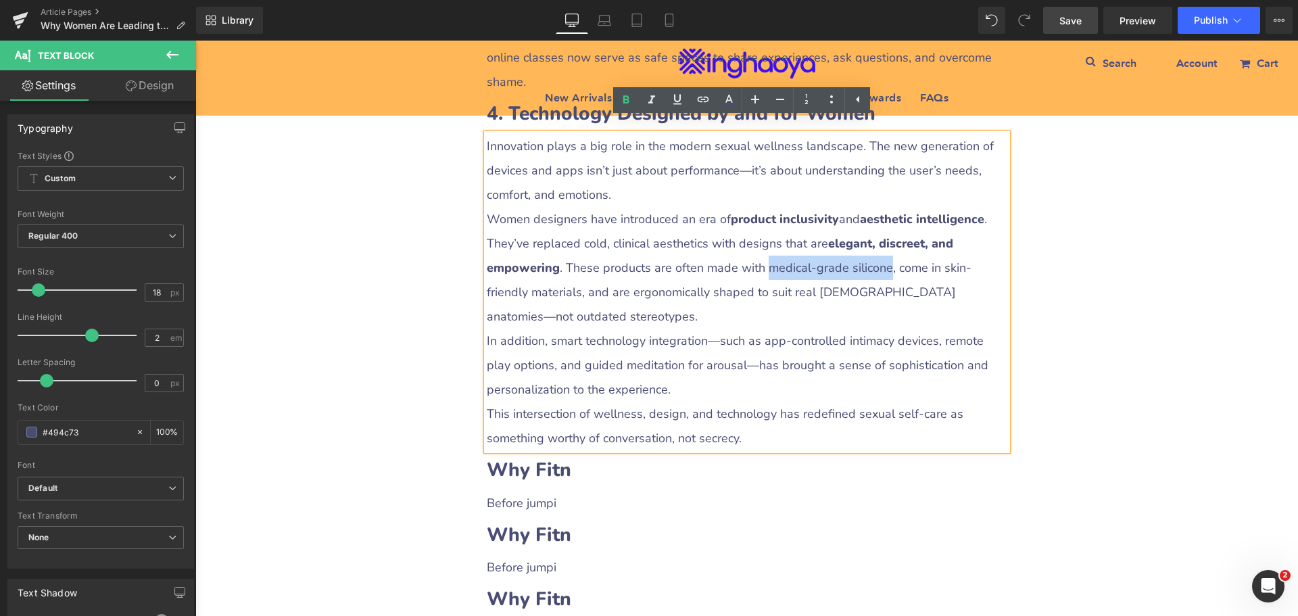
click at [879, 253] on p "Women designers have introduced an era of product inclusivity and aesthetic int…" at bounding box center [747, 268] width 521 height 122
click at [629, 104] on icon at bounding box center [626, 100] width 16 height 16
drag, startPoint x: 940, startPoint y: 253, endPoint x: 571, endPoint y: 278, distance: 369.2
click at [571, 278] on p "Women designers have introduced an era of product inclusivity and aesthetic int…" at bounding box center [747, 268] width 521 height 122
click at [627, 105] on icon at bounding box center [626, 100] width 16 height 16
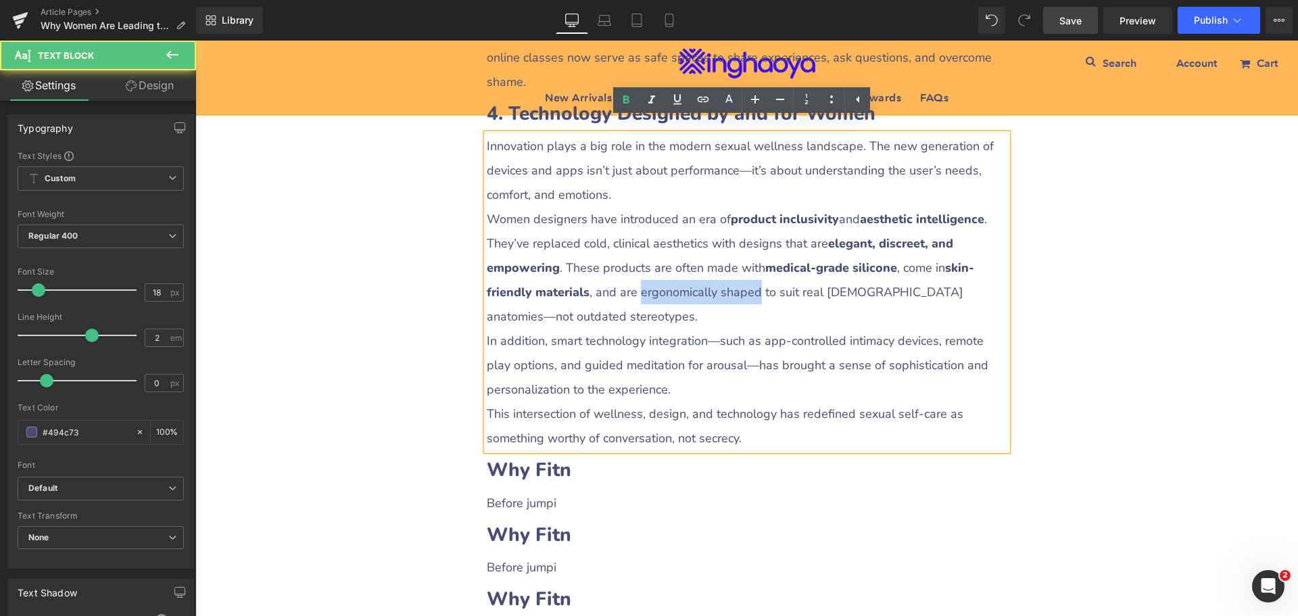
drag, startPoint x: 635, startPoint y: 280, endPoint x: 751, endPoint y: 278, distance: 116.3
click at [751, 278] on p "Women designers have introduced an era of product inclusivity and aesthetic int…" at bounding box center [747, 268] width 521 height 122
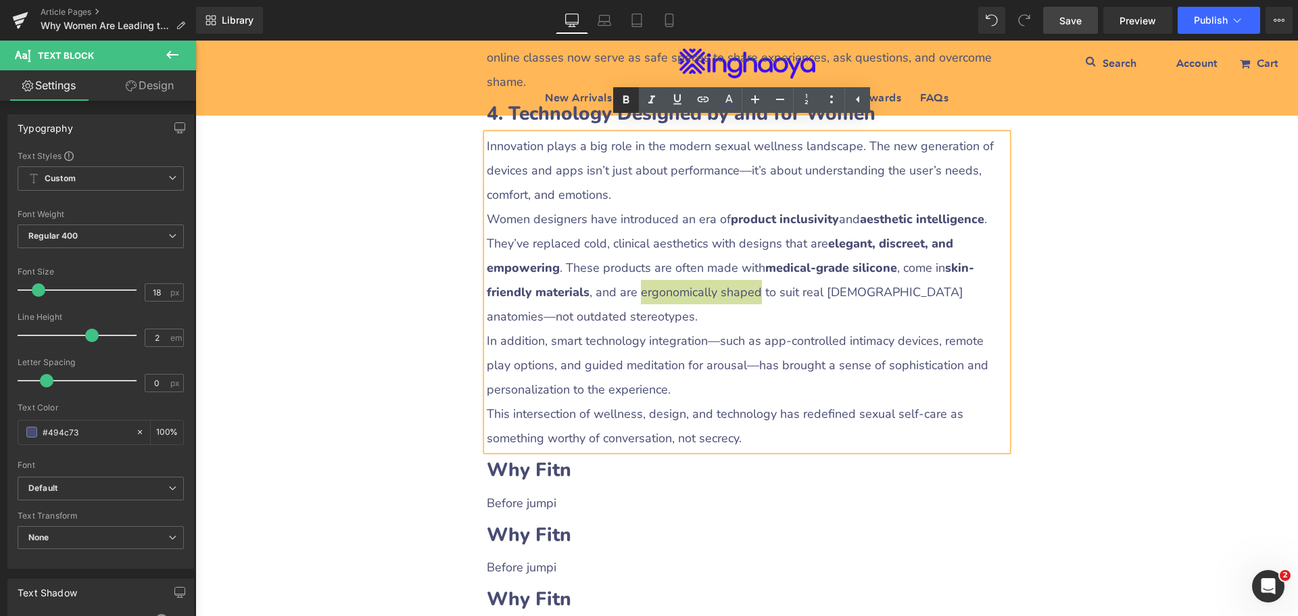
click at [627, 105] on icon at bounding box center [626, 100] width 16 height 16
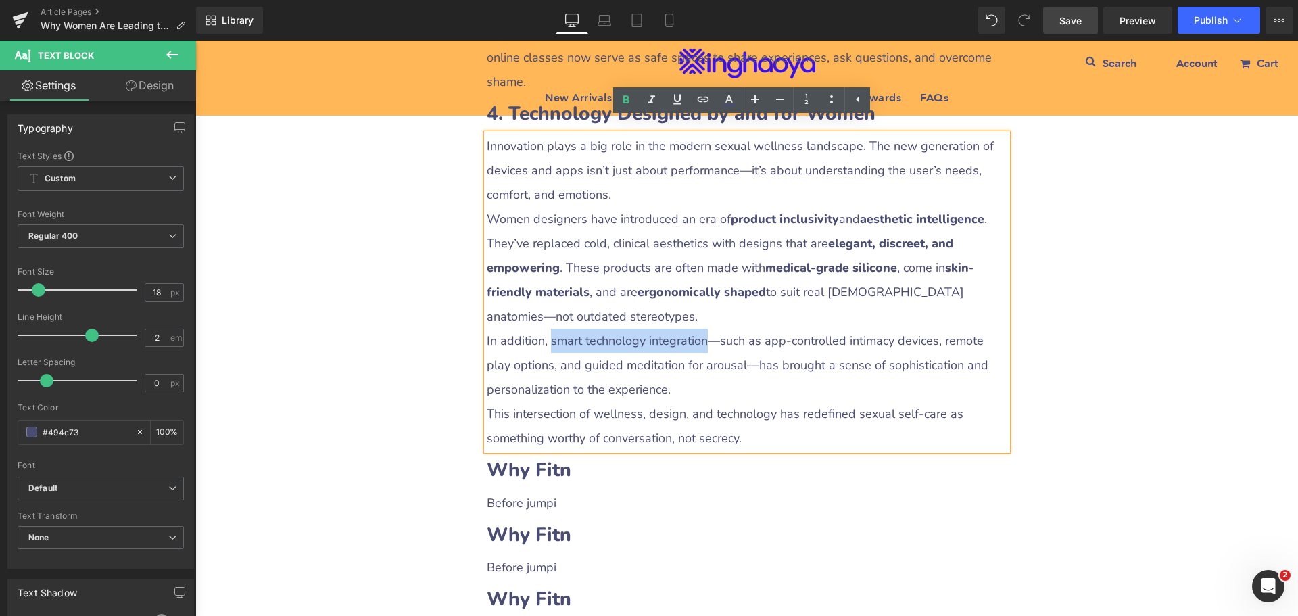
drag, startPoint x: 543, startPoint y: 326, endPoint x: 696, endPoint y: 328, distance: 152.8
click at [696, 329] on p "In addition, smart technology integration—such as app-controlled intimacy devic…" at bounding box center [747, 365] width 521 height 73
click at [627, 99] on icon at bounding box center [626, 99] width 6 height 8
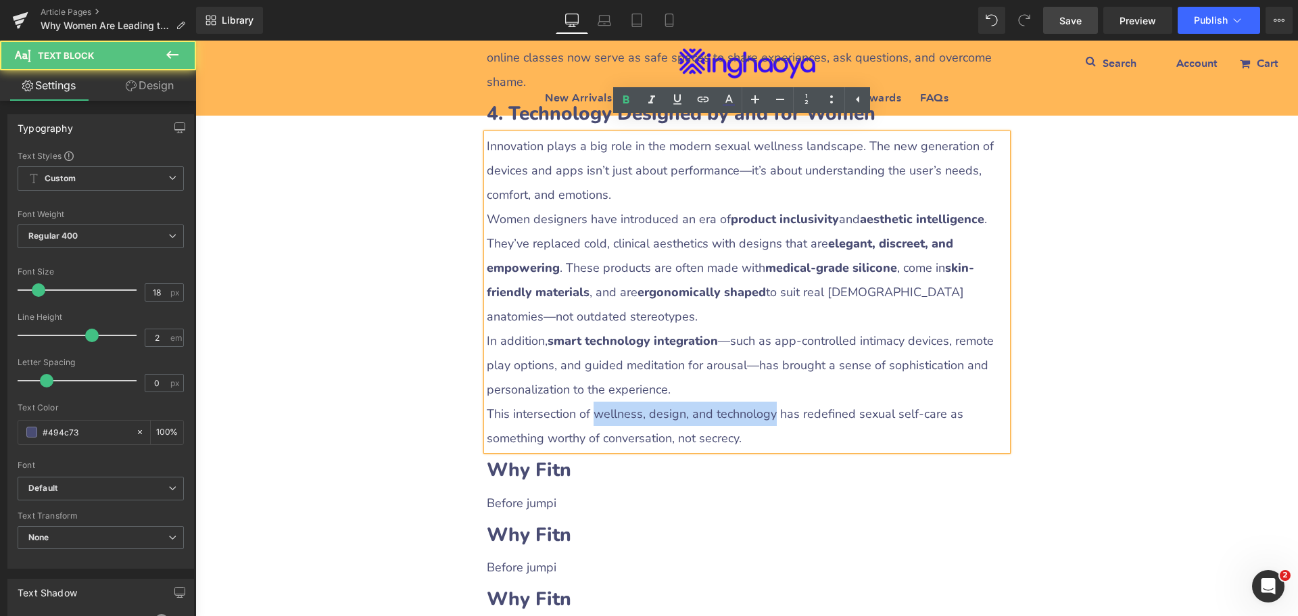
drag, startPoint x: 588, startPoint y: 403, endPoint x: 767, endPoint y: 401, distance: 178.5
click at [767, 402] on p "This intersection of wellness, design, and technology has redefined sexual self…" at bounding box center [747, 426] width 521 height 49
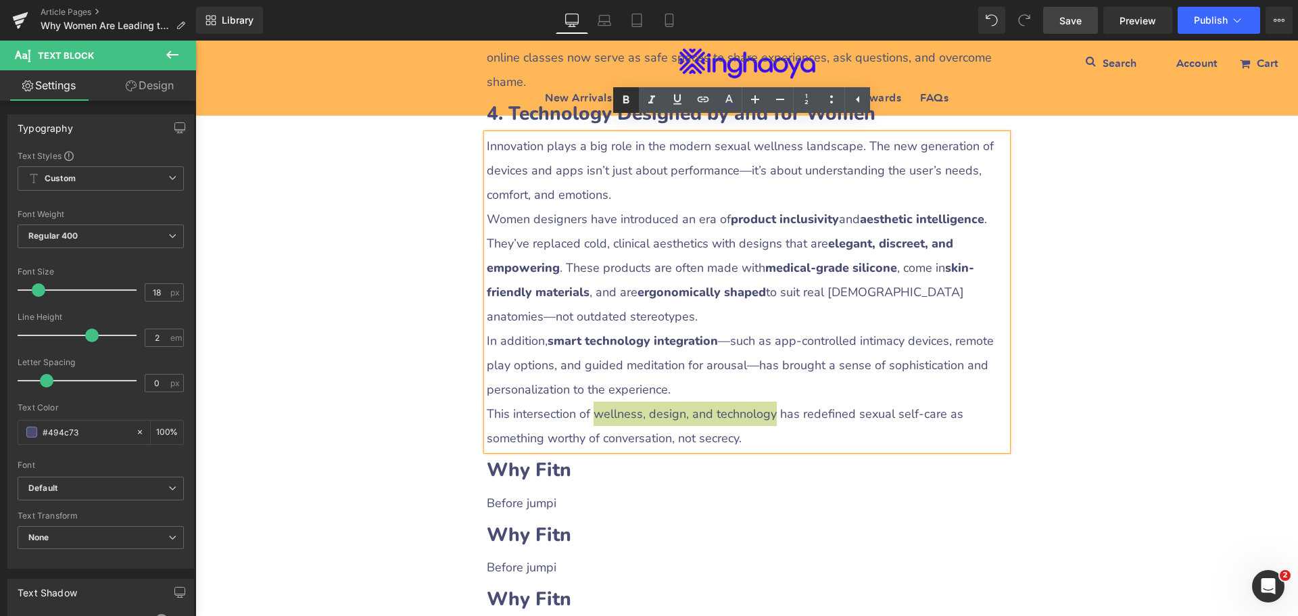
click at [625, 103] on icon at bounding box center [626, 99] width 6 height 8
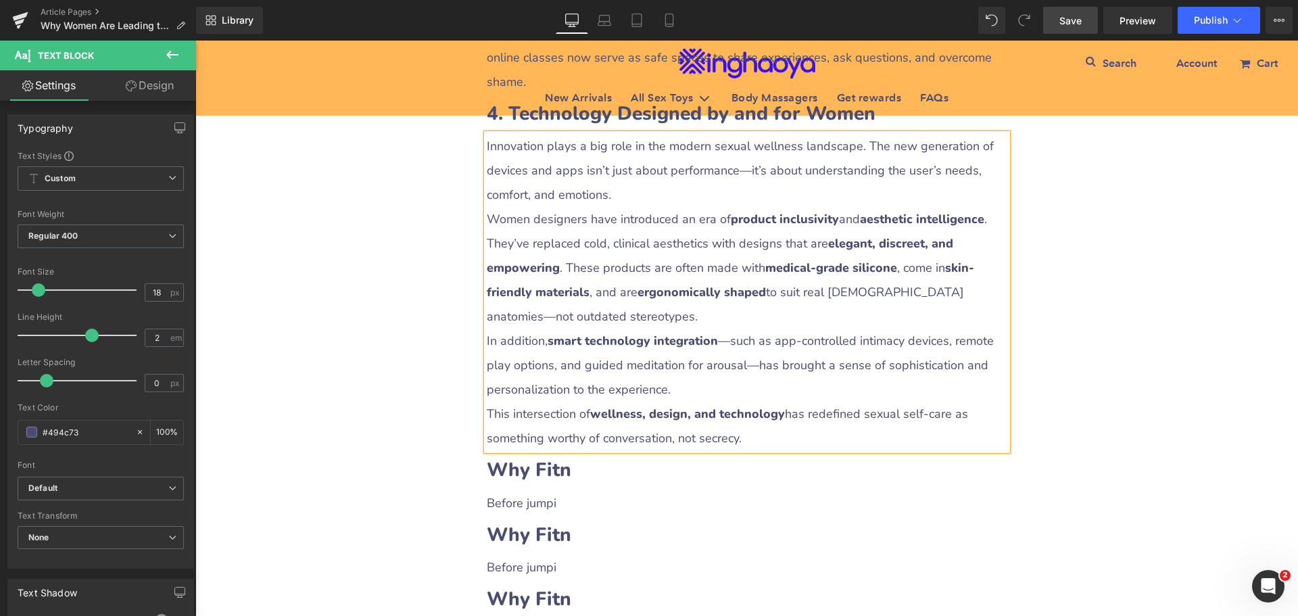
click at [1065, 18] on span "Save" at bounding box center [1070, 21] width 22 height 14
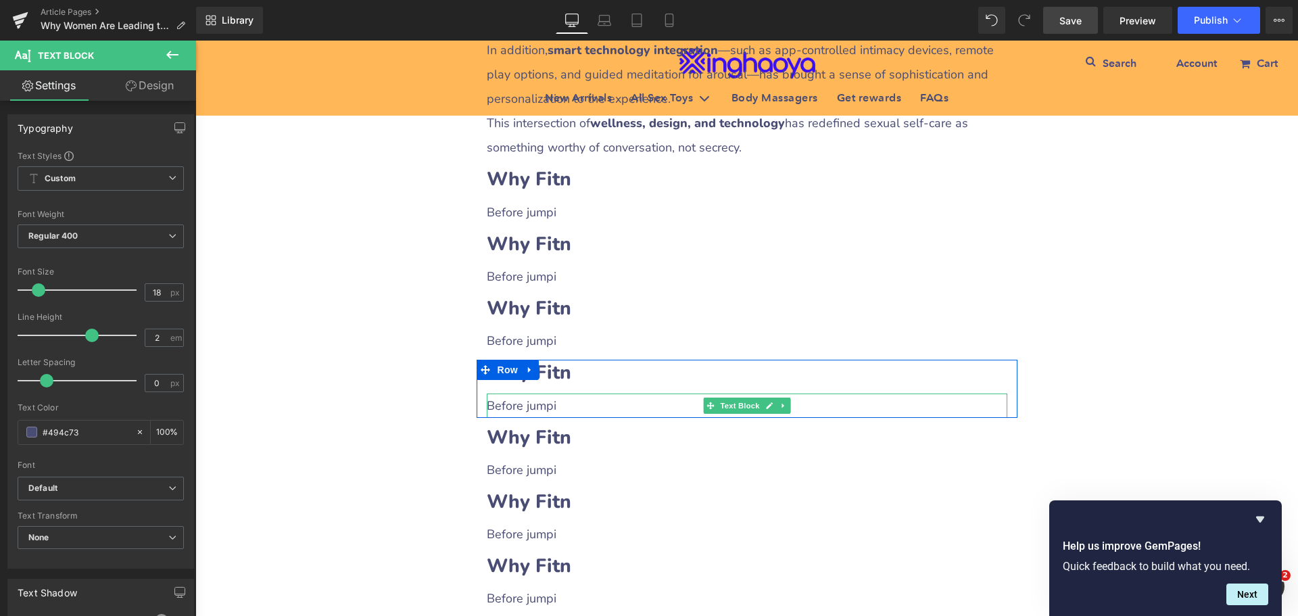
scroll to position [2313, 0]
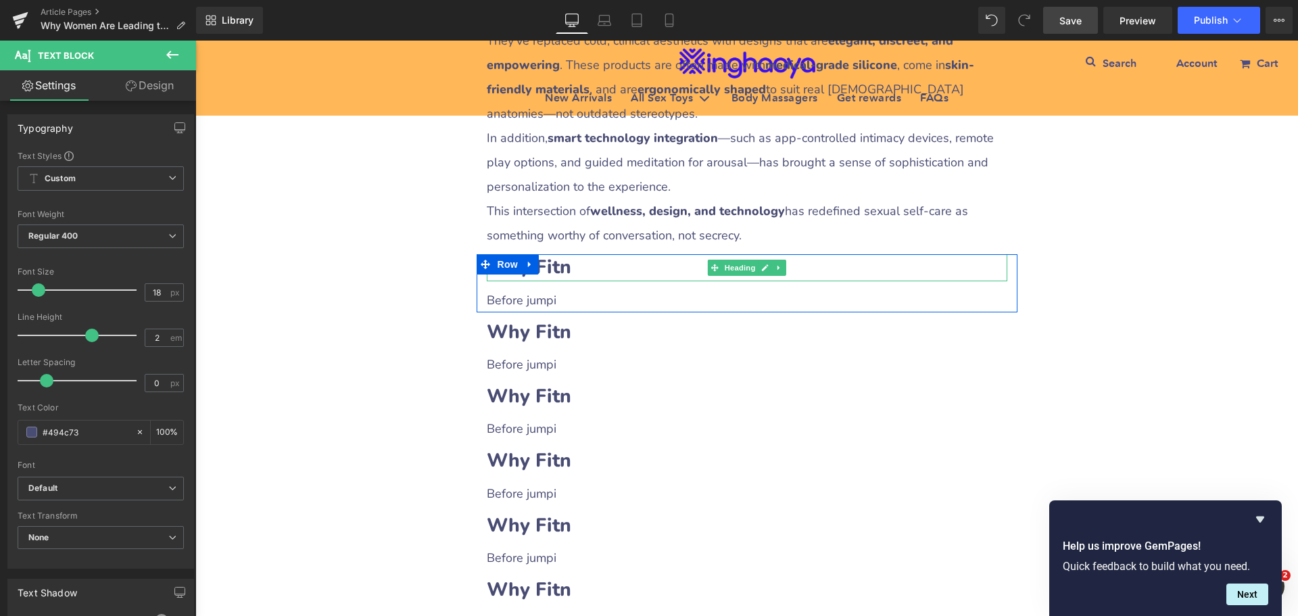
click at [549, 261] on b "Why Fitn" at bounding box center [529, 267] width 84 height 26
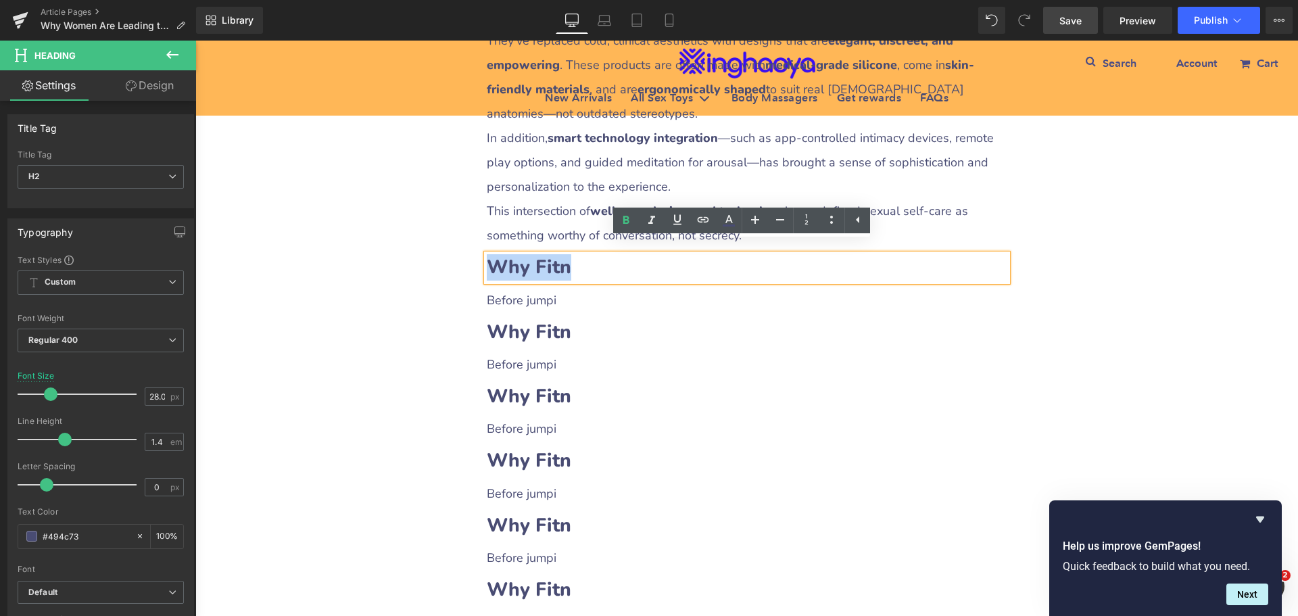
drag, startPoint x: 510, startPoint y: 254, endPoint x: 561, endPoint y: 255, distance: 50.7
click at [561, 255] on b "Why Fitn" at bounding box center [529, 267] width 84 height 26
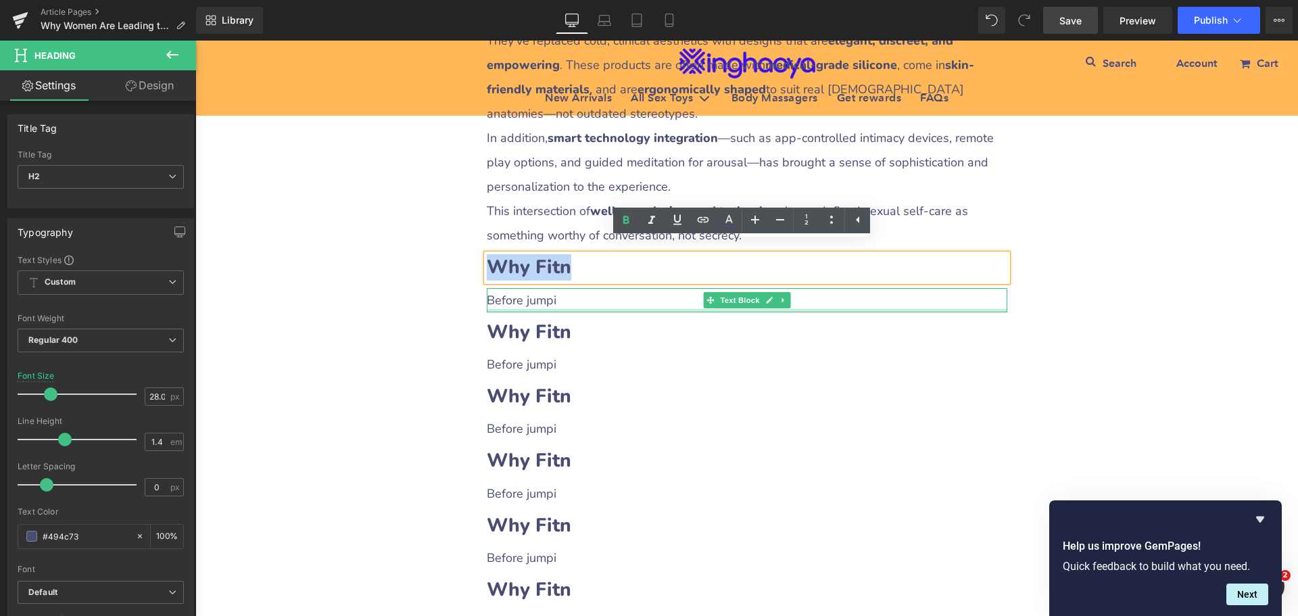
paste div
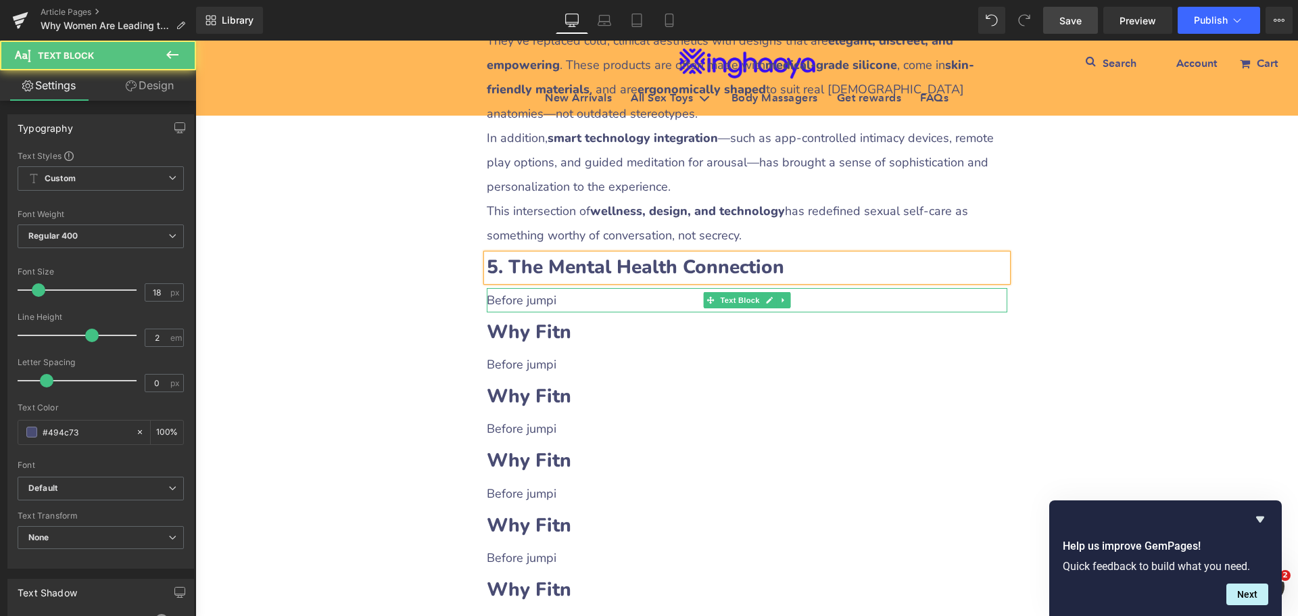
click at [537, 292] on p "Before jumpi" at bounding box center [747, 300] width 521 height 24
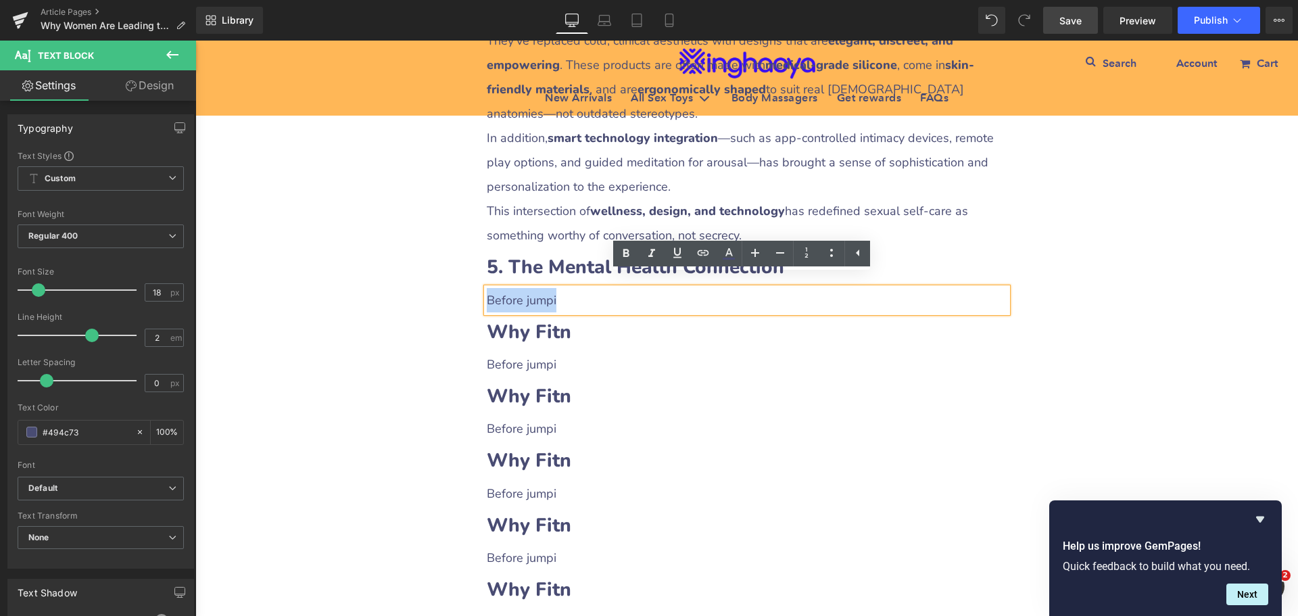
drag, startPoint x: 482, startPoint y: 285, endPoint x: 562, endPoint y: 287, distance: 80.5
click at [562, 288] on p "Before jumpi" at bounding box center [747, 300] width 521 height 24
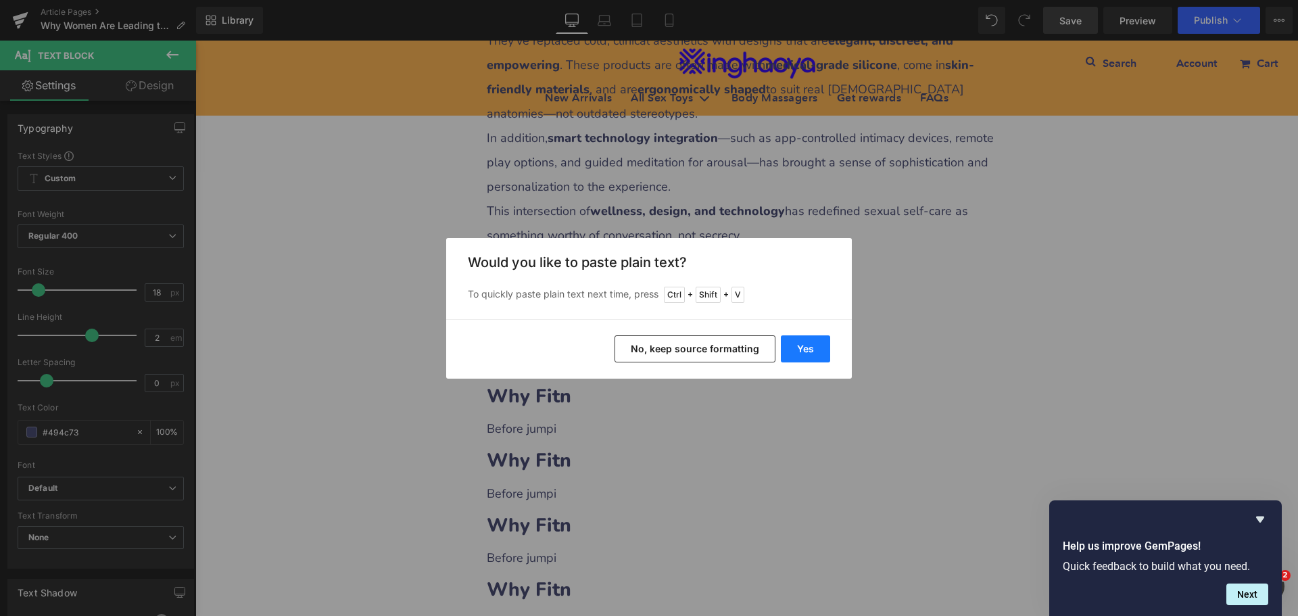
click at [796, 352] on button "Yes" at bounding box center [805, 348] width 49 height 27
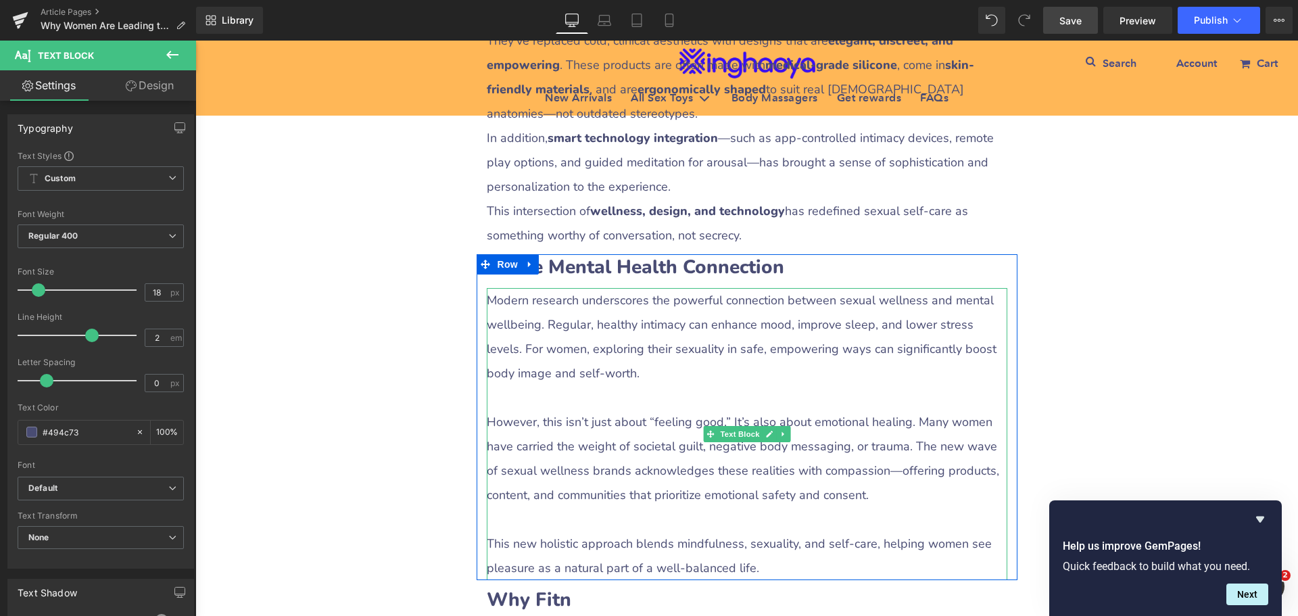
click at [569, 385] on p at bounding box center [747, 397] width 521 height 24
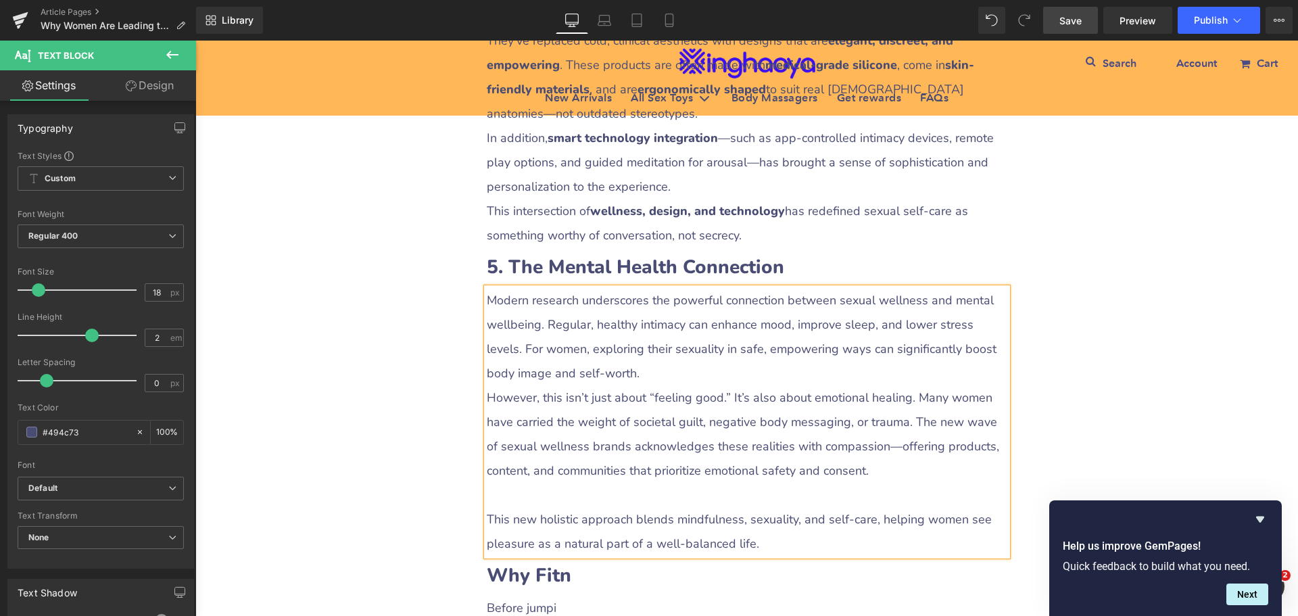
click at [498, 483] on p at bounding box center [747, 495] width 521 height 24
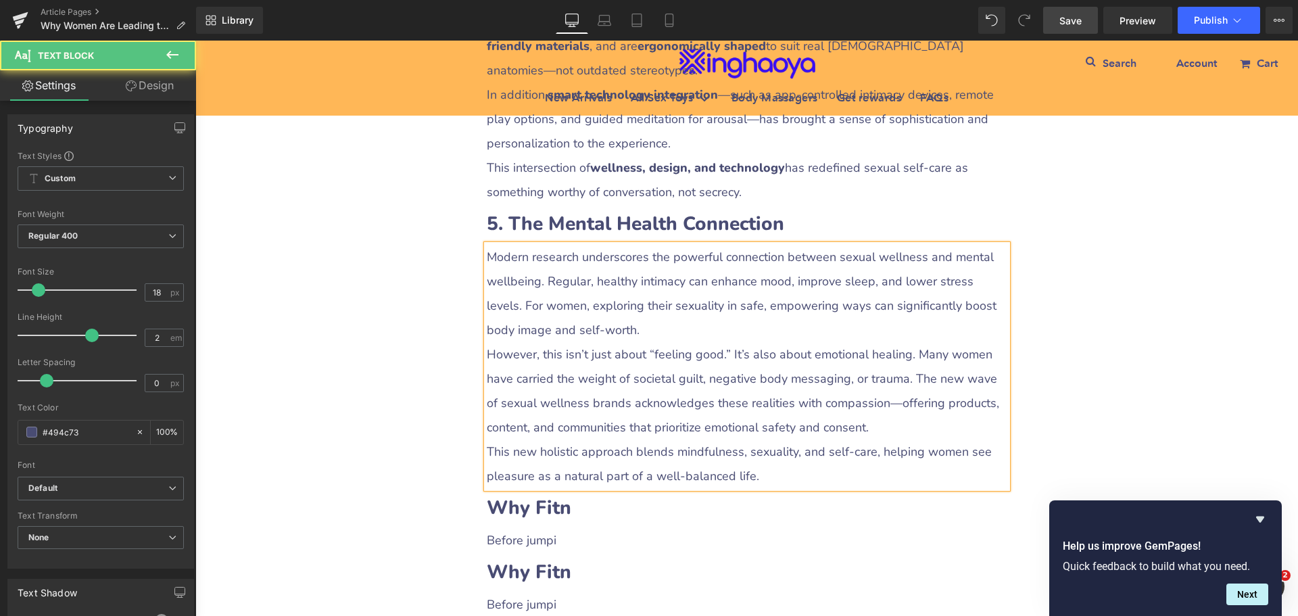
scroll to position [2381, 0]
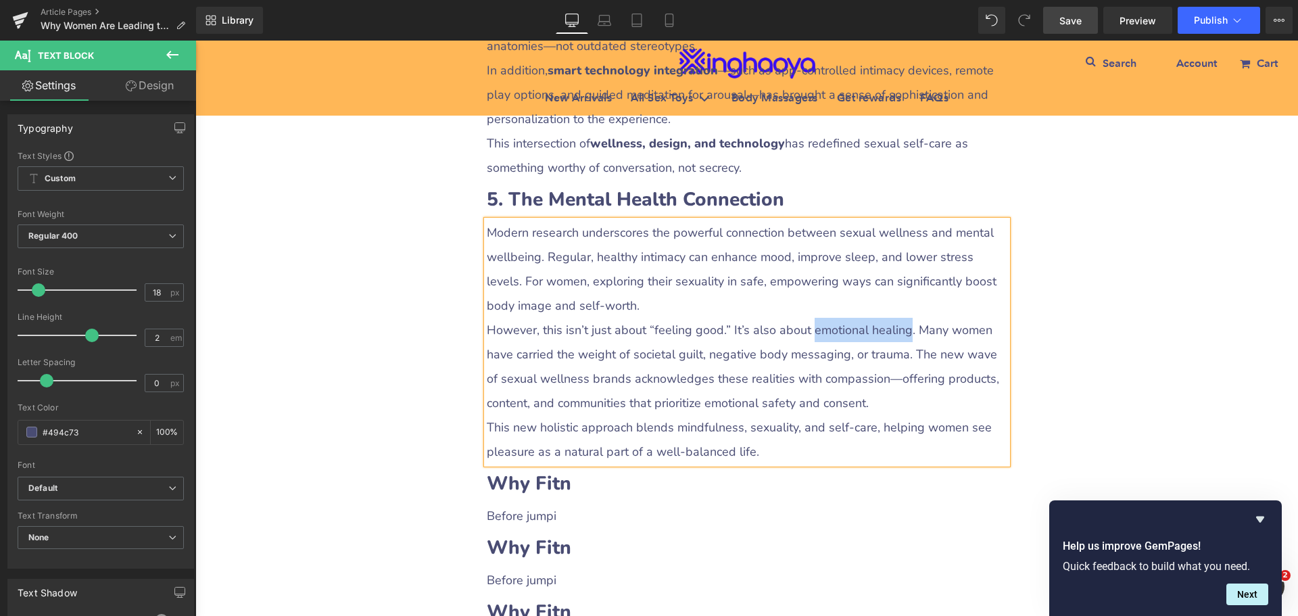
drag, startPoint x: 798, startPoint y: 317, endPoint x: 892, endPoint y: 317, distance: 94.6
click at [892, 318] on p "However, this isn’t just about “feeling good.” It’s also about emotional healin…" at bounding box center [747, 366] width 521 height 97
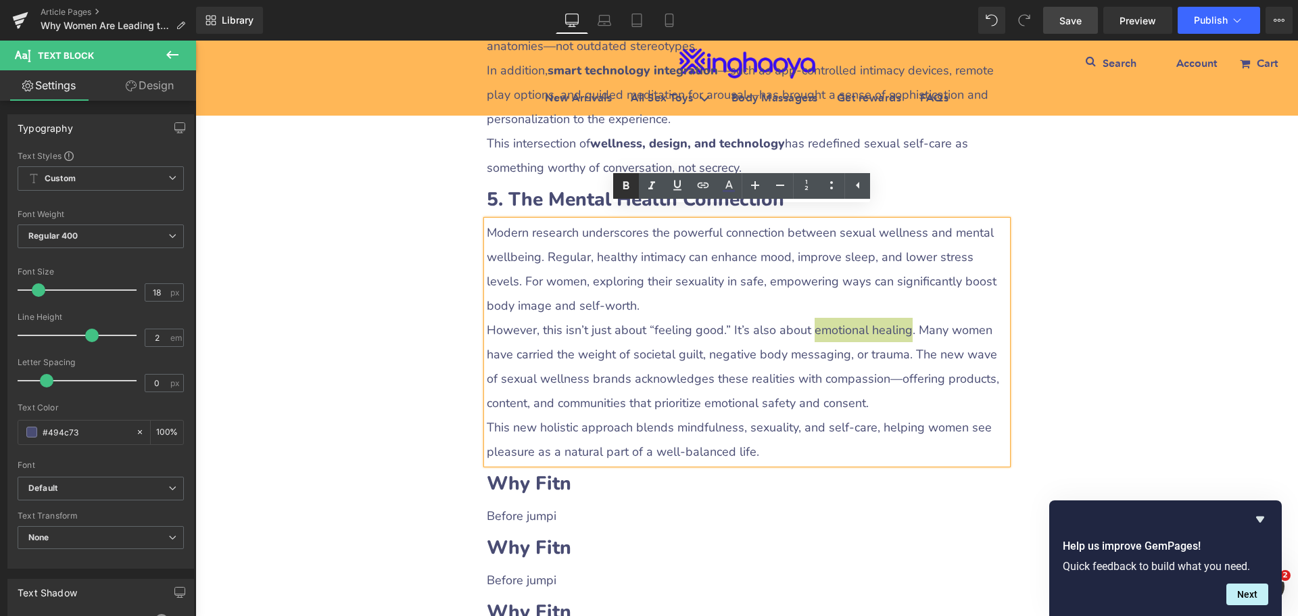
click at [629, 183] on icon at bounding box center [626, 186] width 16 height 16
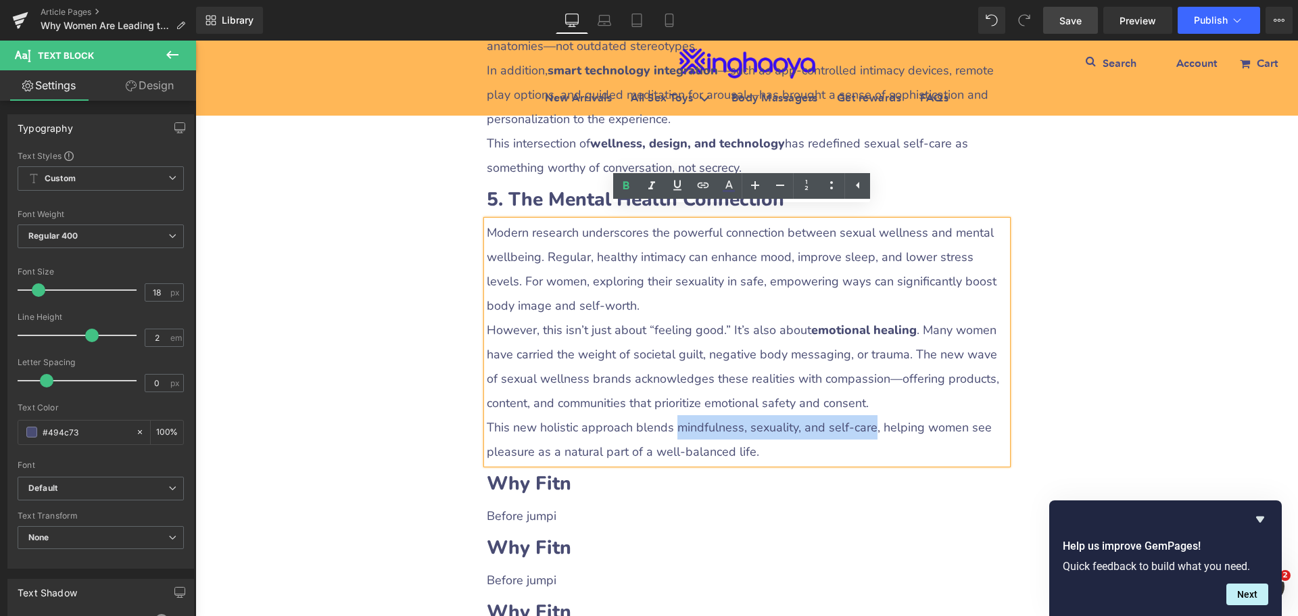
drag, startPoint x: 668, startPoint y: 414, endPoint x: 863, endPoint y: 412, distance: 195.4
click at [863, 415] on p "This new holistic approach blends mindfulness, sexuality, and self-care, helpin…" at bounding box center [747, 439] width 521 height 49
click at [627, 189] on icon at bounding box center [626, 186] width 6 height 8
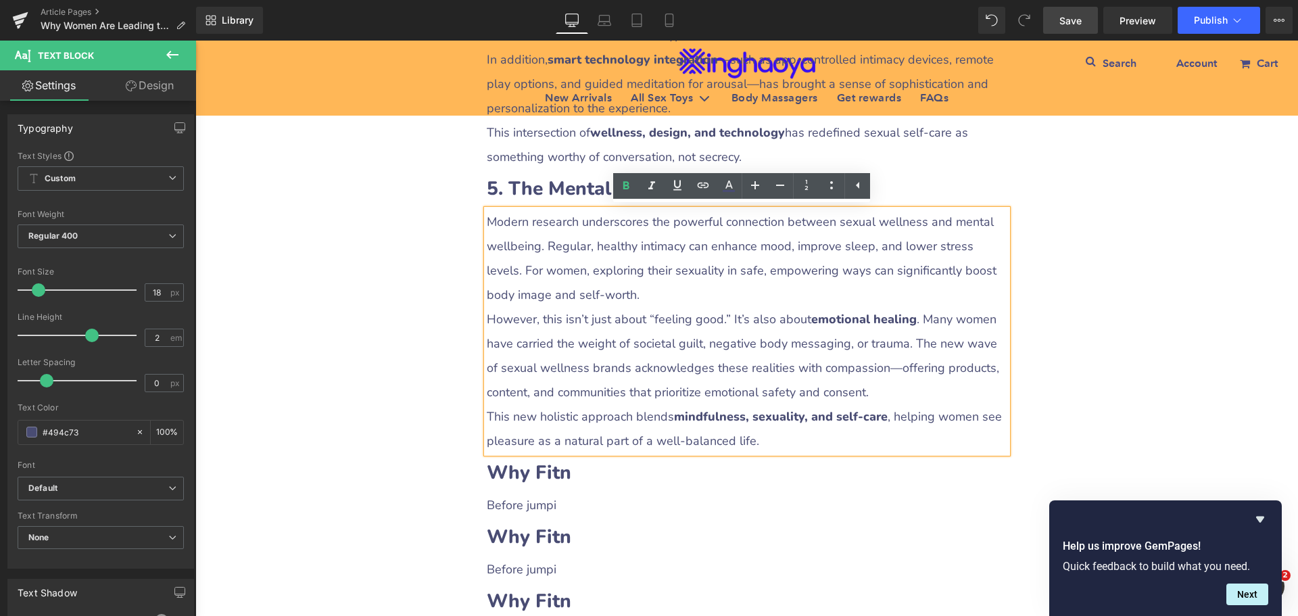
scroll to position [2516, 0]
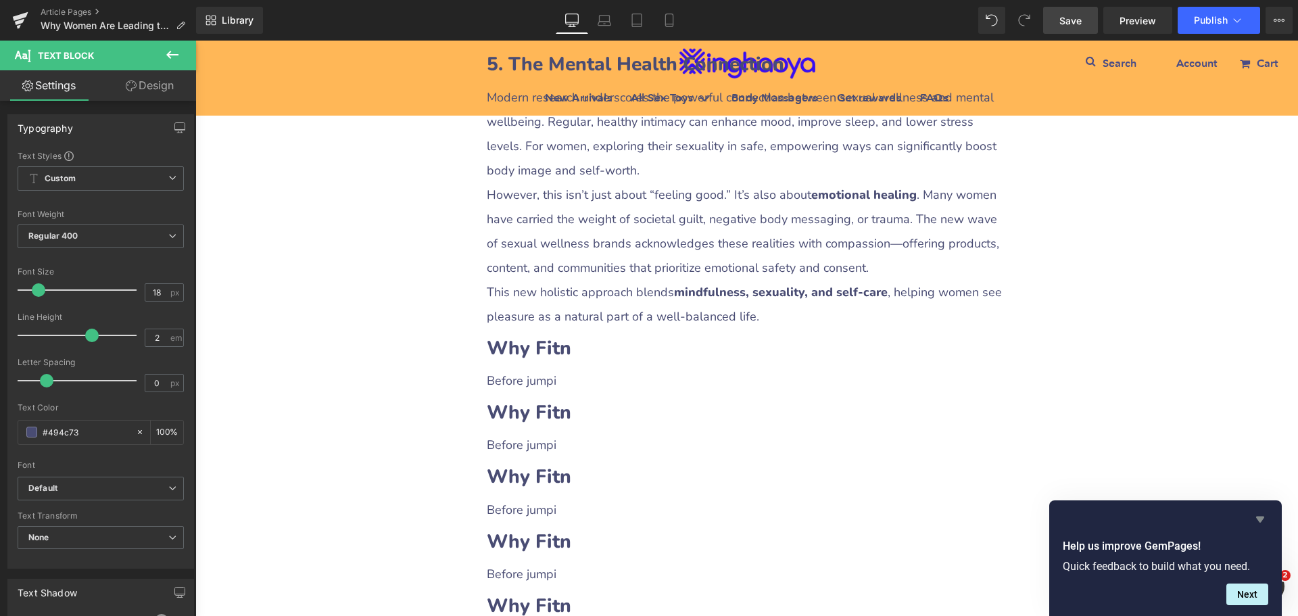
click at [1262, 519] on icon "Hide survey" at bounding box center [1260, 519] width 8 height 6
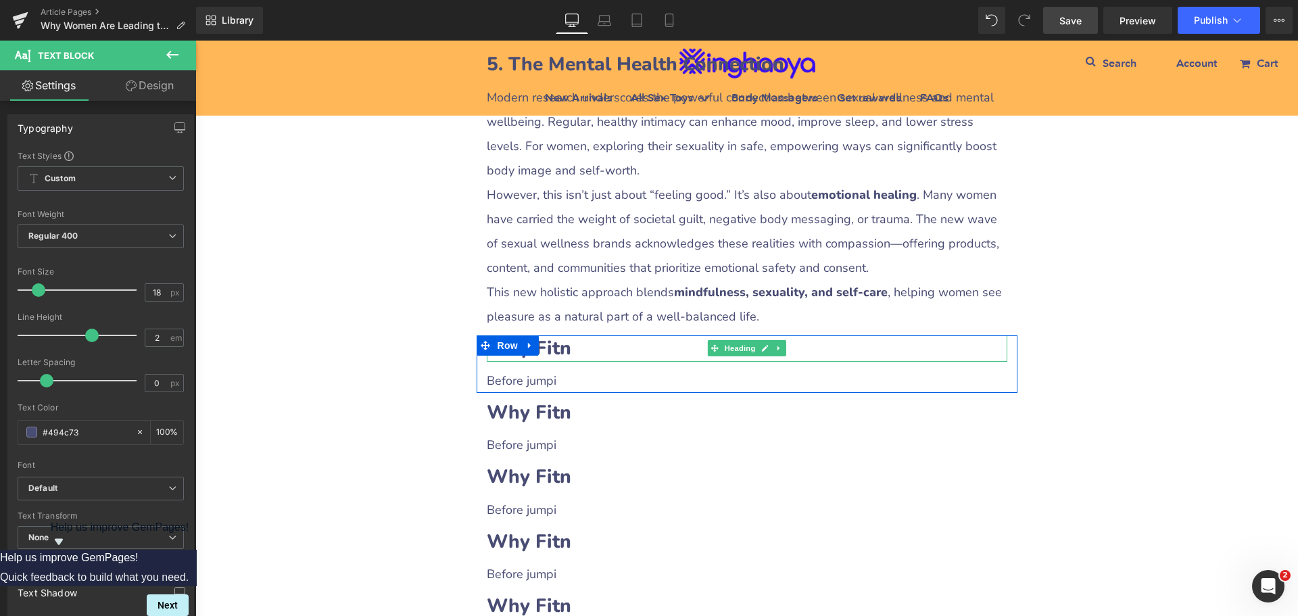
click at [557, 341] on b "Why Fitn" at bounding box center [529, 348] width 84 height 26
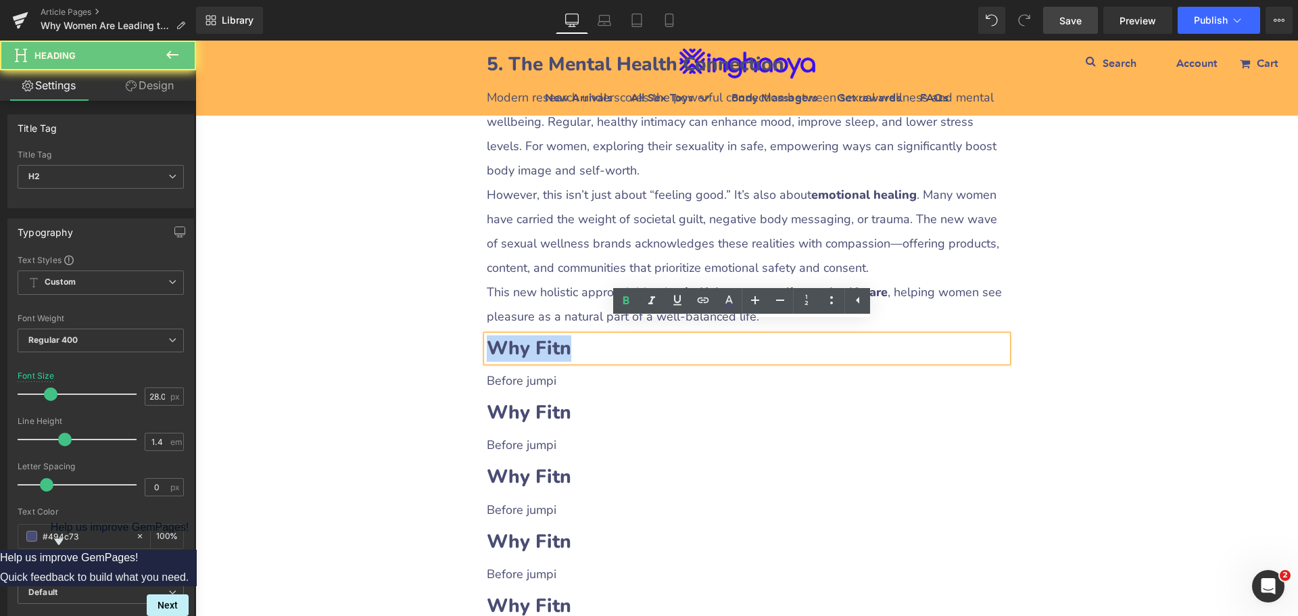
drag, startPoint x: 486, startPoint y: 337, endPoint x: 581, endPoint y: 338, distance: 94.6
click at [581, 338] on h2 "Why Fitn" at bounding box center [747, 348] width 521 height 26
paste div
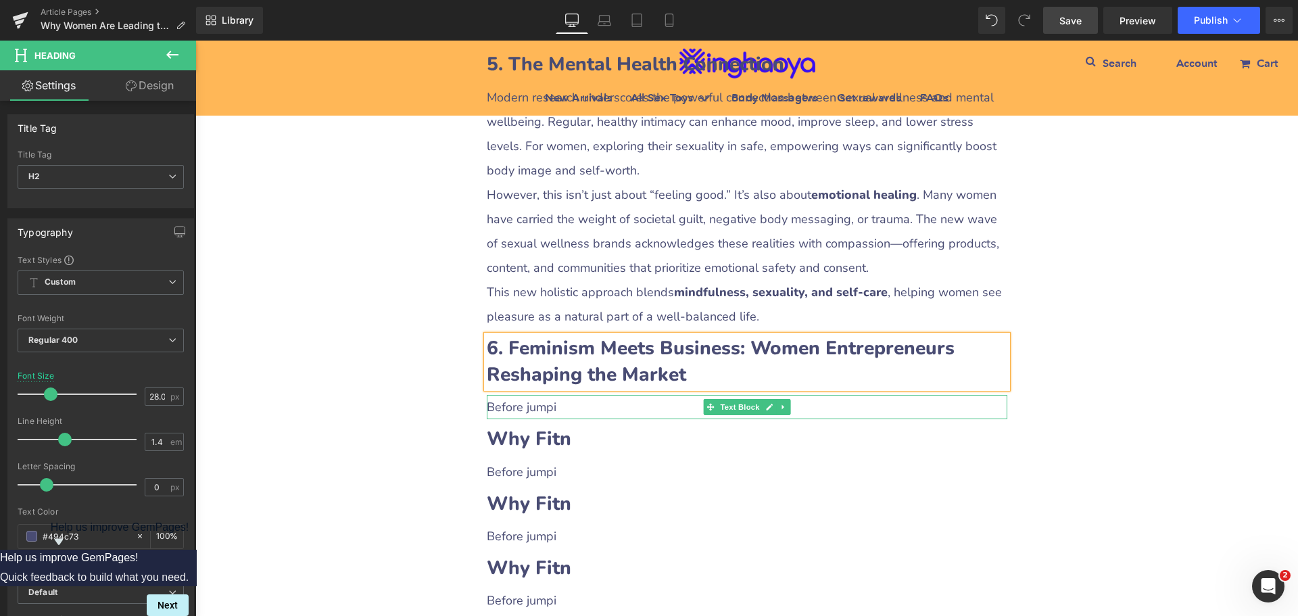
click at [521, 395] on p "Before jumpi" at bounding box center [747, 407] width 521 height 24
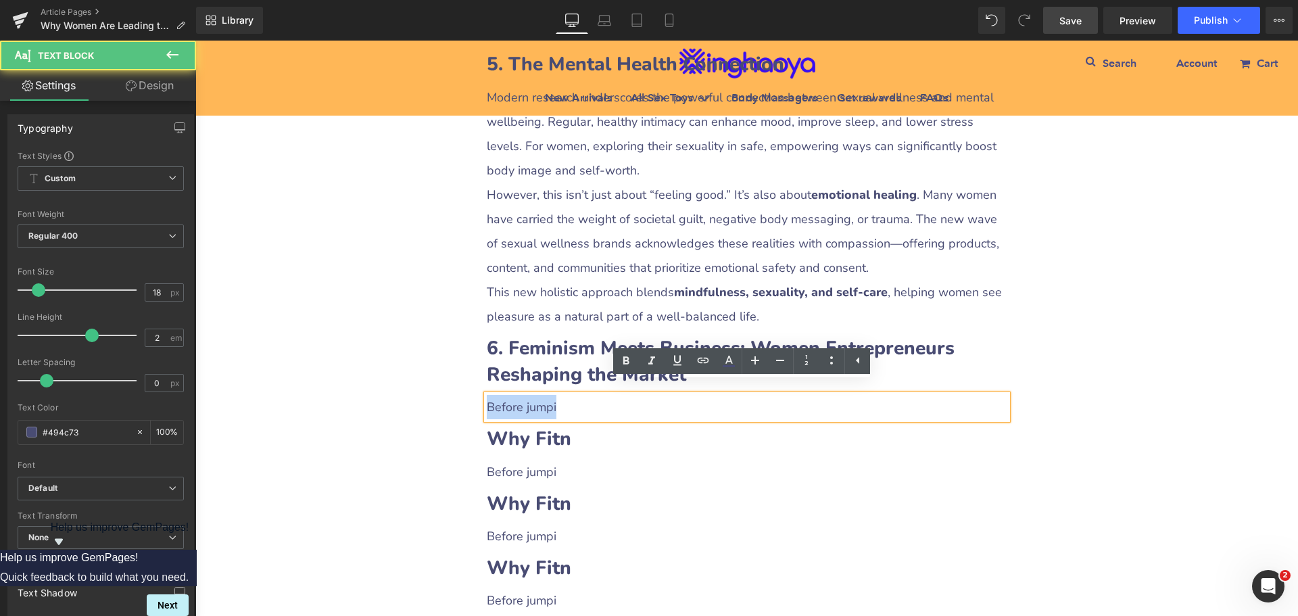
drag, startPoint x: 483, startPoint y: 391, endPoint x: 602, endPoint y: 395, distance: 118.4
click at [566, 395] on p "Before jumpi" at bounding box center [747, 407] width 521 height 24
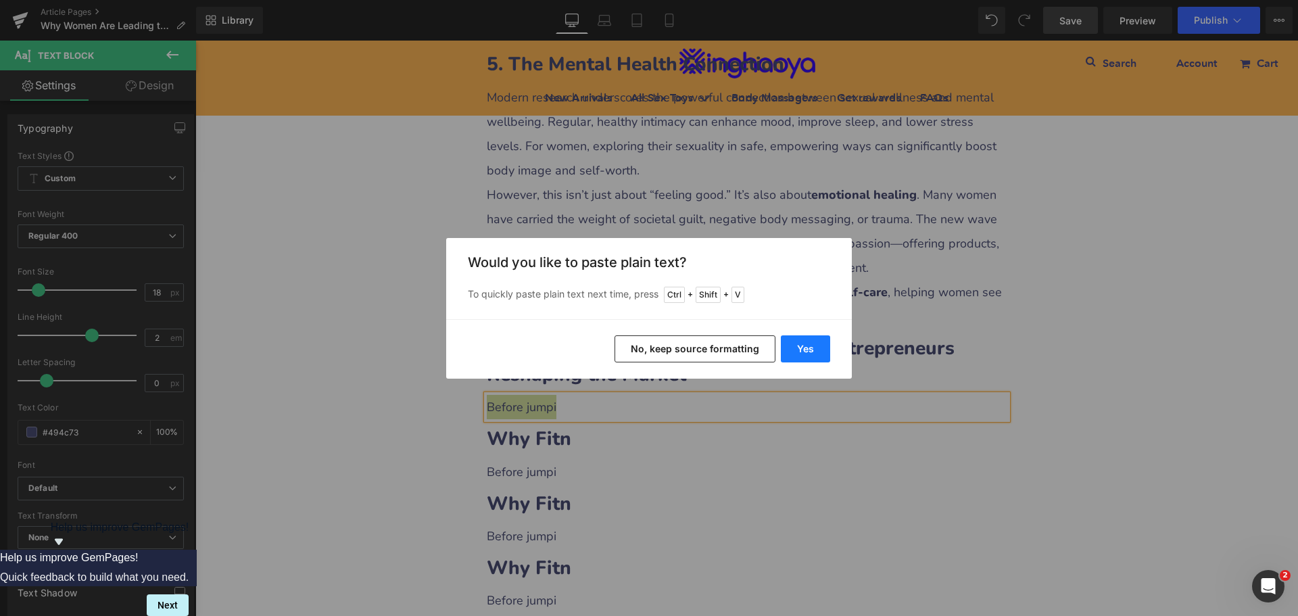
click at [801, 355] on button "Yes" at bounding box center [805, 348] width 49 height 27
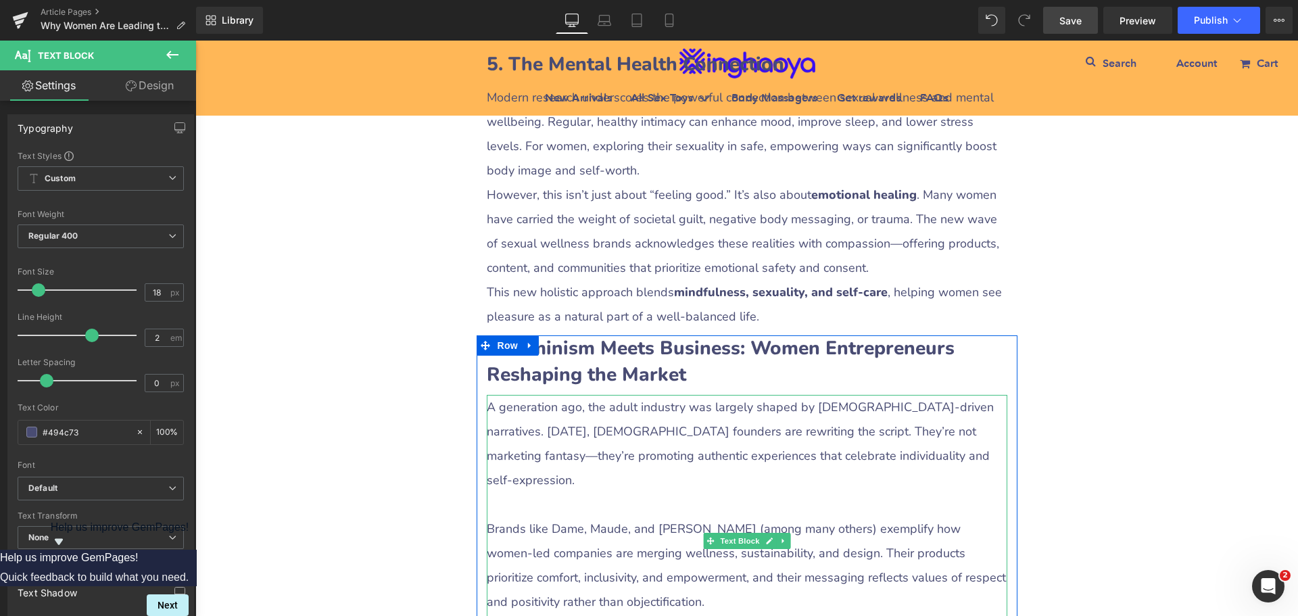
click at [564, 492] on p at bounding box center [747, 504] width 521 height 24
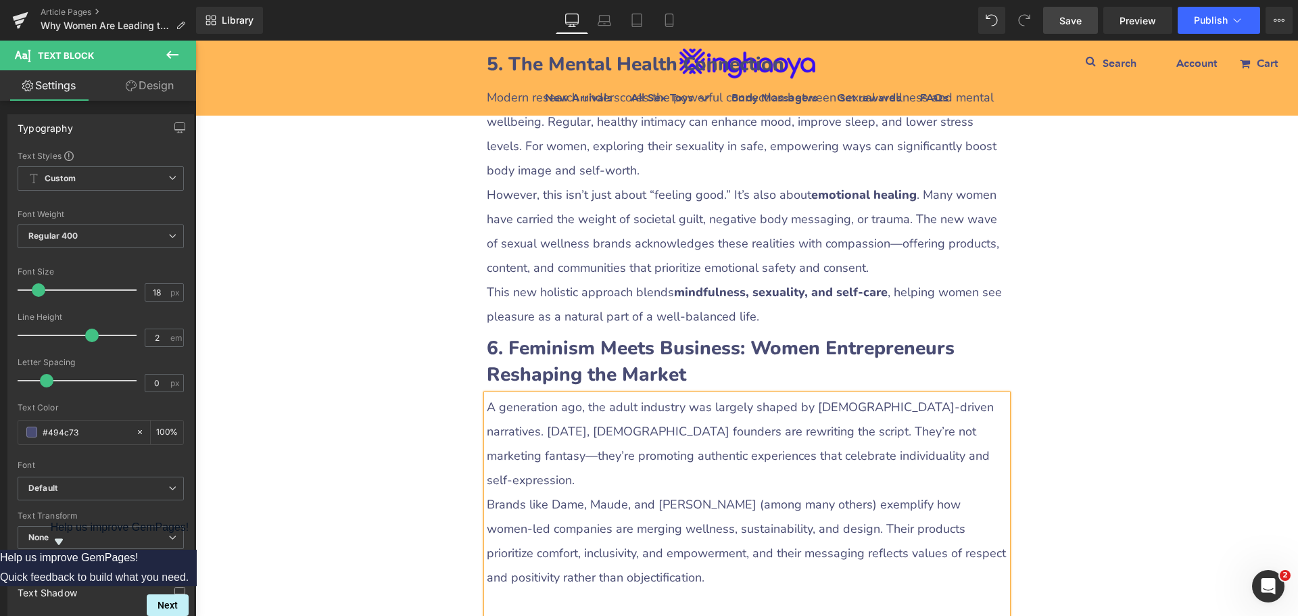
click at [517, 589] on p at bounding box center [747, 601] width 521 height 24
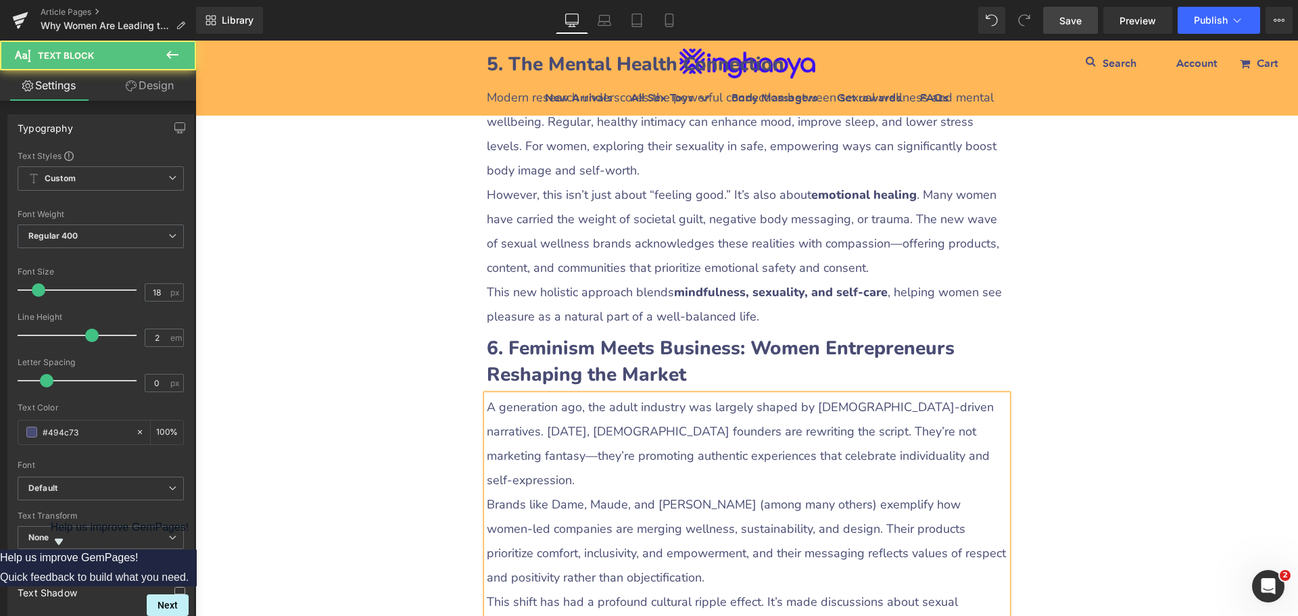
scroll to position [2719, 0]
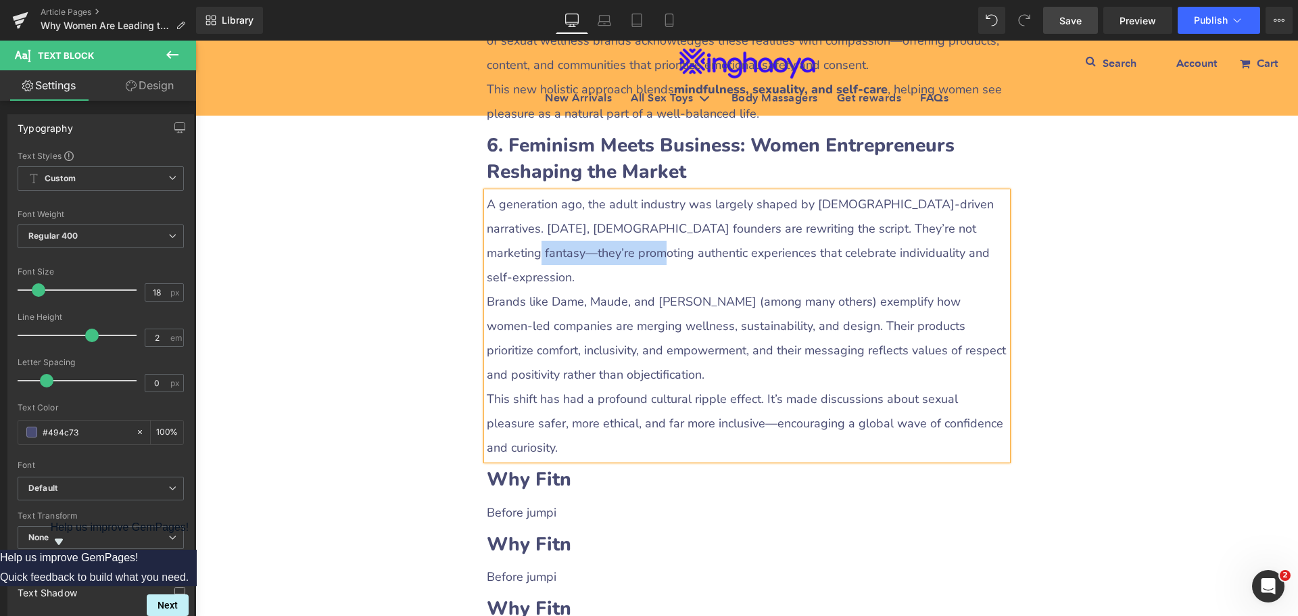
drag, startPoint x: 928, startPoint y: 214, endPoint x: 548, endPoint y: 237, distance: 381.2
click at [548, 237] on p "A generation ago, the adult industry was largely shaped by [DEMOGRAPHIC_DATA]-d…" at bounding box center [747, 240] width 521 height 97
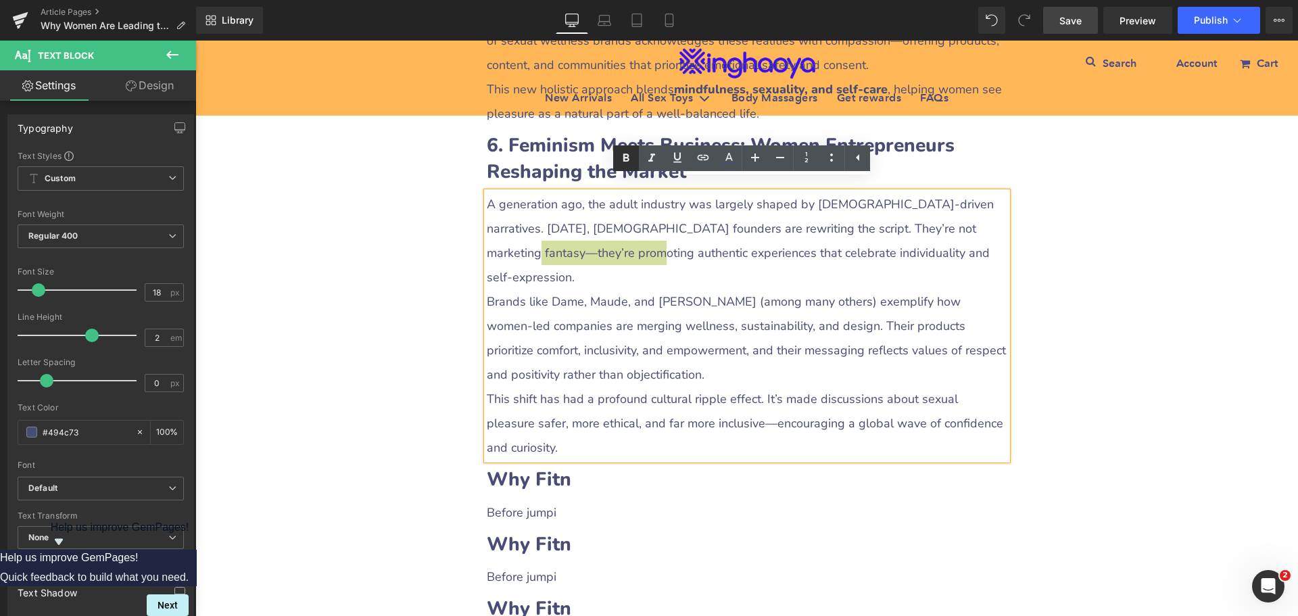
drag, startPoint x: 627, startPoint y: 154, endPoint x: 627, endPoint y: 169, distance: 14.9
click at [627, 154] on icon at bounding box center [626, 157] width 6 height 8
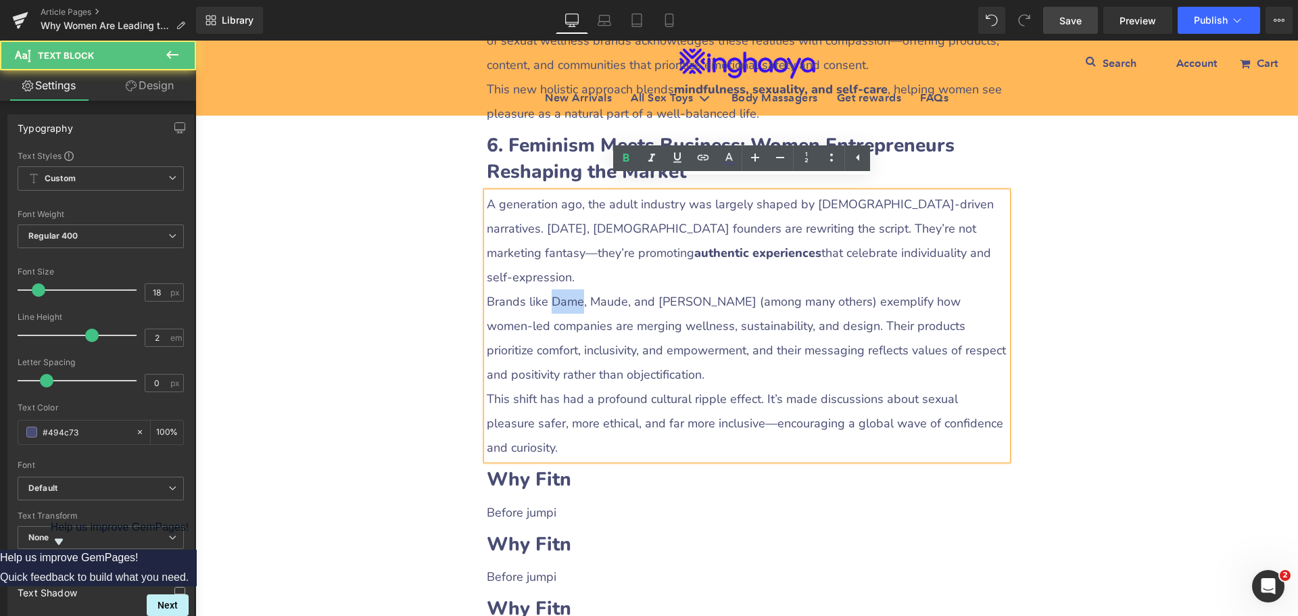
drag, startPoint x: 546, startPoint y: 263, endPoint x: 576, endPoint y: 268, distance: 30.1
click at [576, 289] on p "Brands like Dame, Maude, and [PERSON_NAME] (among many others) exemplify how wo…" at bounding box center [747, 337] width 521 height 97
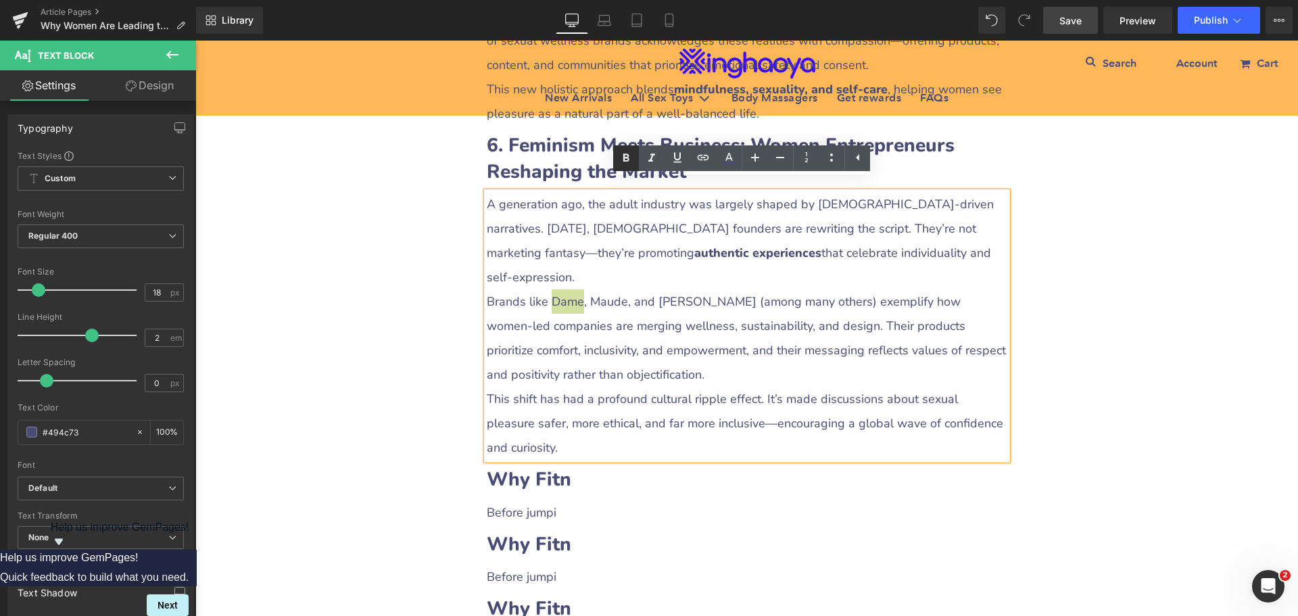
click at [622, 162] on icon at bounding box center [626, 158] width 16 height 16
drag, startPoint x: 587, startPoint y: 268, endPoint x: 619, endPoint y: 265, distance: 32.6
click at [619, 289] on p "Brands like Dame , Maude, and [PERSON_NAME] (among many others) exemplify how w…" at bounding box center [747, 337] width 521 height 97
click at [623, 163] on icon at bounding box center [626, 158] width 16 height 16
drag, startPoint x: 655, startPoint y: 260, endPoint x: 721, endPoint y: 263, distance: 65.6
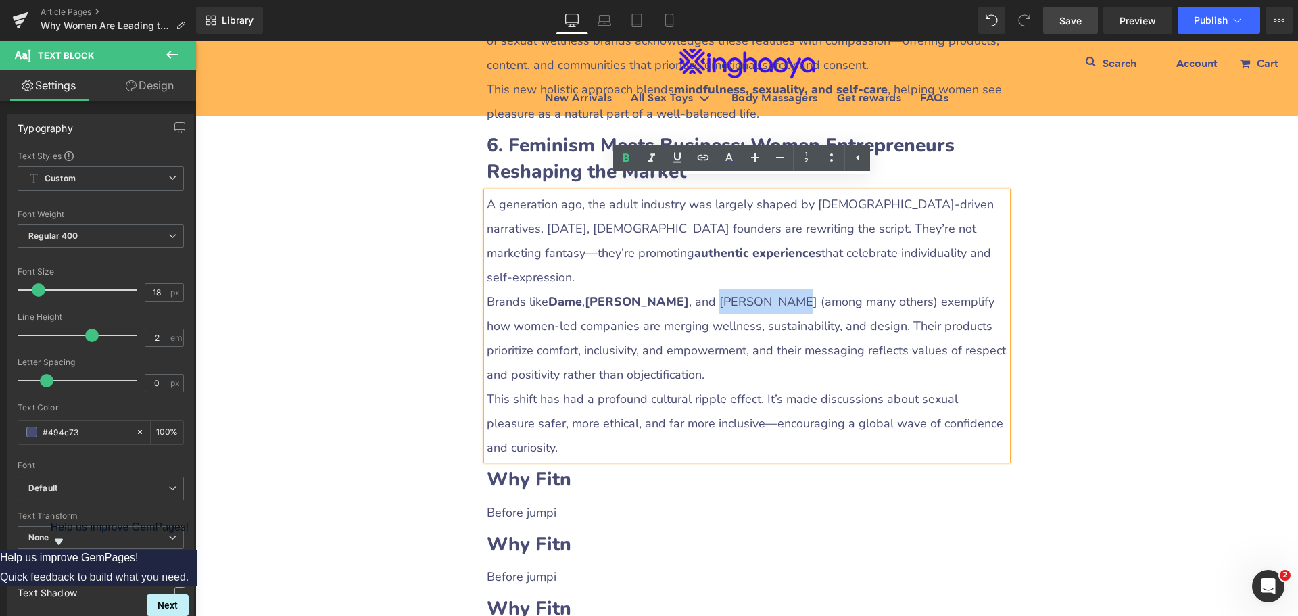
click at [721, 289] on p "Brands like Dame , Maude , and [PERSON_NAME] (among many others) exemplify how …" at bounding box center [747, 337] width 521 height 97
click at [622, 161] on icon at bounding box center [626, 158] width 16 height 16
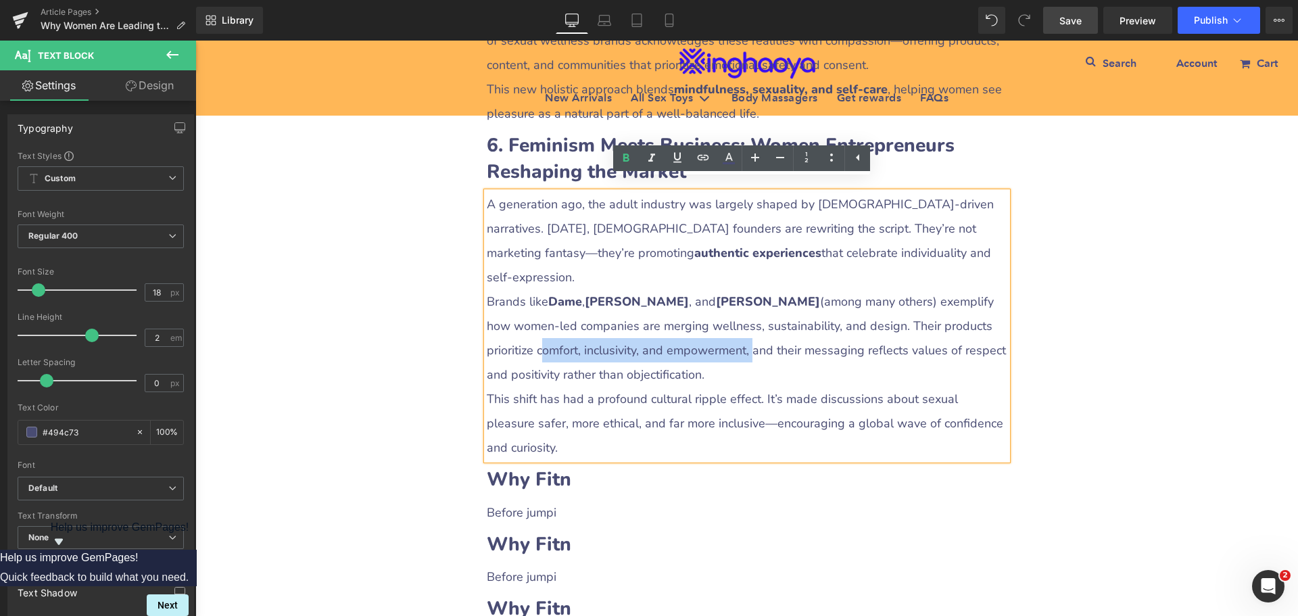
drag, startPoint x: 938, startPoint y: 288, endPoint x: 642, endPoint y: 314, distance: 297.3
click at [642, 314] on p "Brands like Dame , Maude , and [PERSON_NAME] (among many others) exemplify how …" at bounding box center [747, 337] width 521 height 97
click at [621, 308] on p "Brands like Dame , Maude , and [PERSON_NAME] (among many others) exemplify how …" at bounding box center [747, 337] width 521 height 97
drag, startPoint x: 938, startPoint y: 287, endPoint x: 642, endPoint y: 315, distance: 297.4
click at [642, 315] on p "Brands like Dame , Maude , and [PERSON_NAME] (among many others) exemplify how …" at bounding box center [747, 337] width 521 height 97
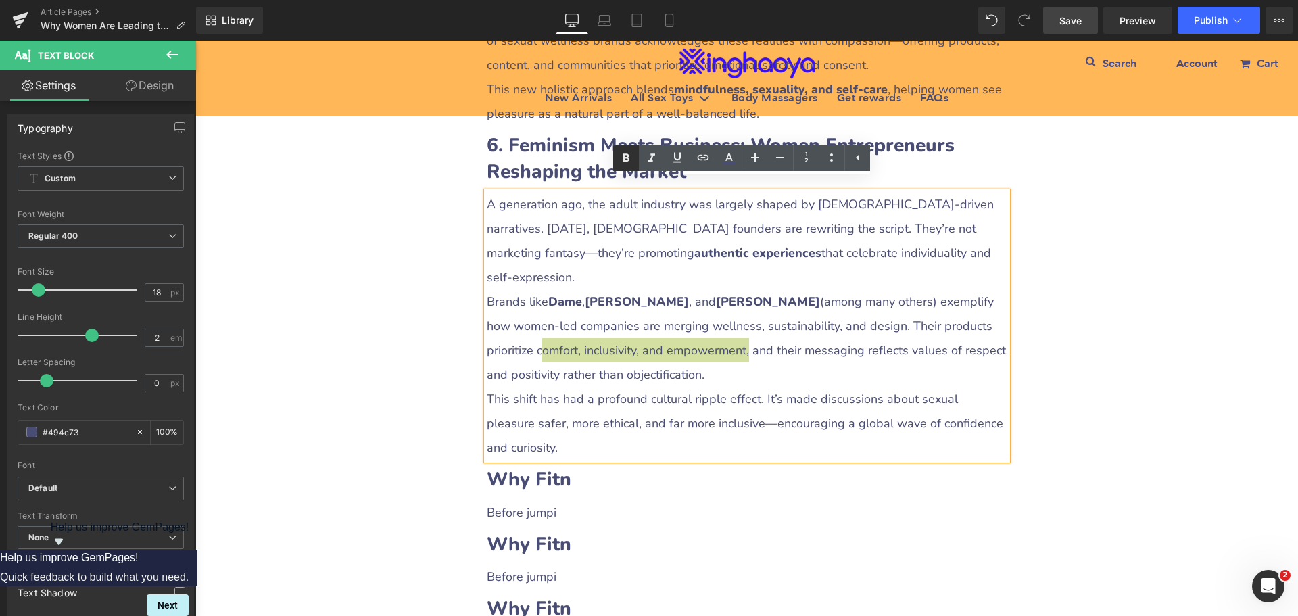
click at [627, 162] on icon at bounding box center [626, 158] width 16 height 16
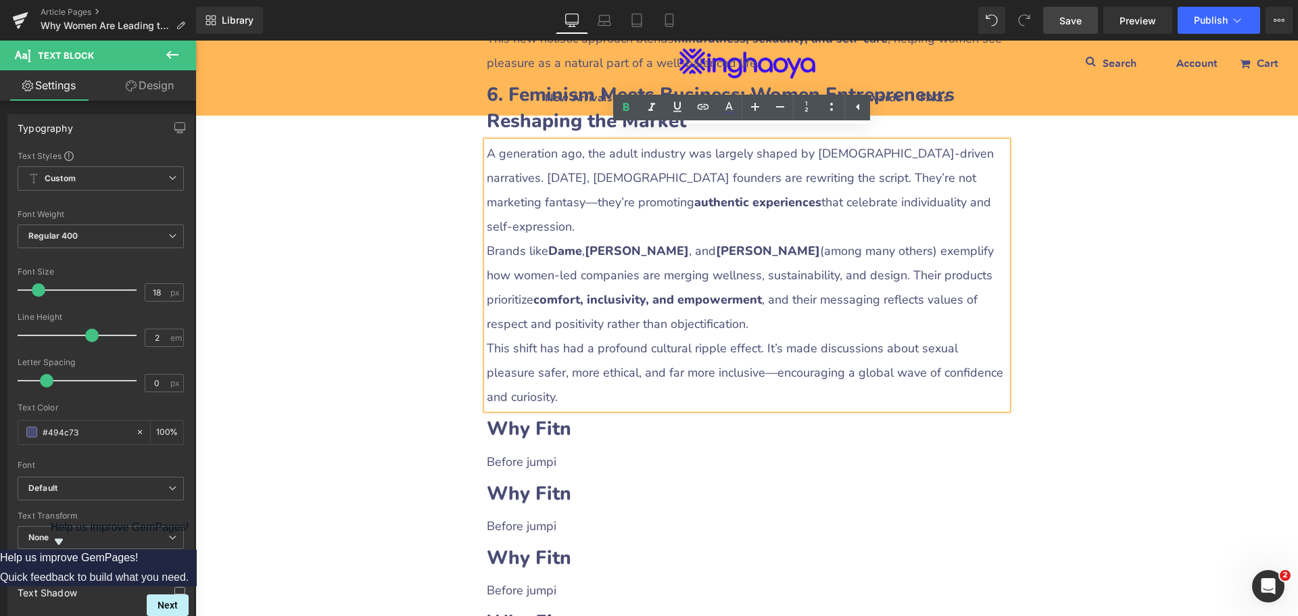
scroll to position [2854, 0]
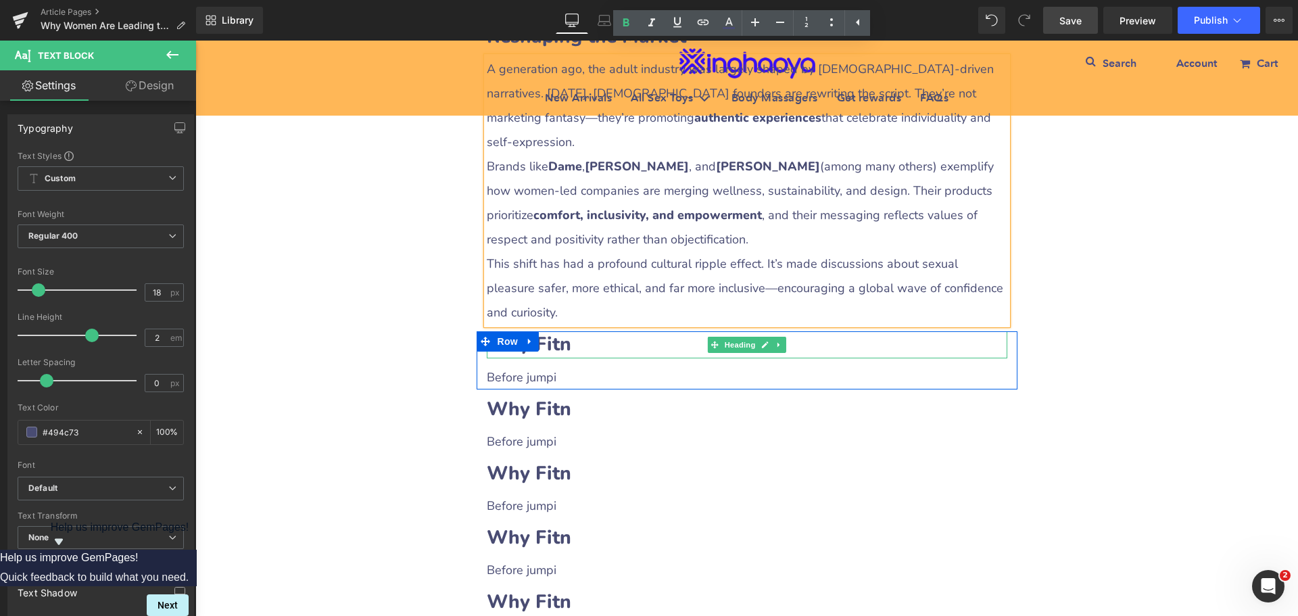
click at [564, 331] on h2 "Why Fitn" at bounding box center [747, 344] width 521 height 26
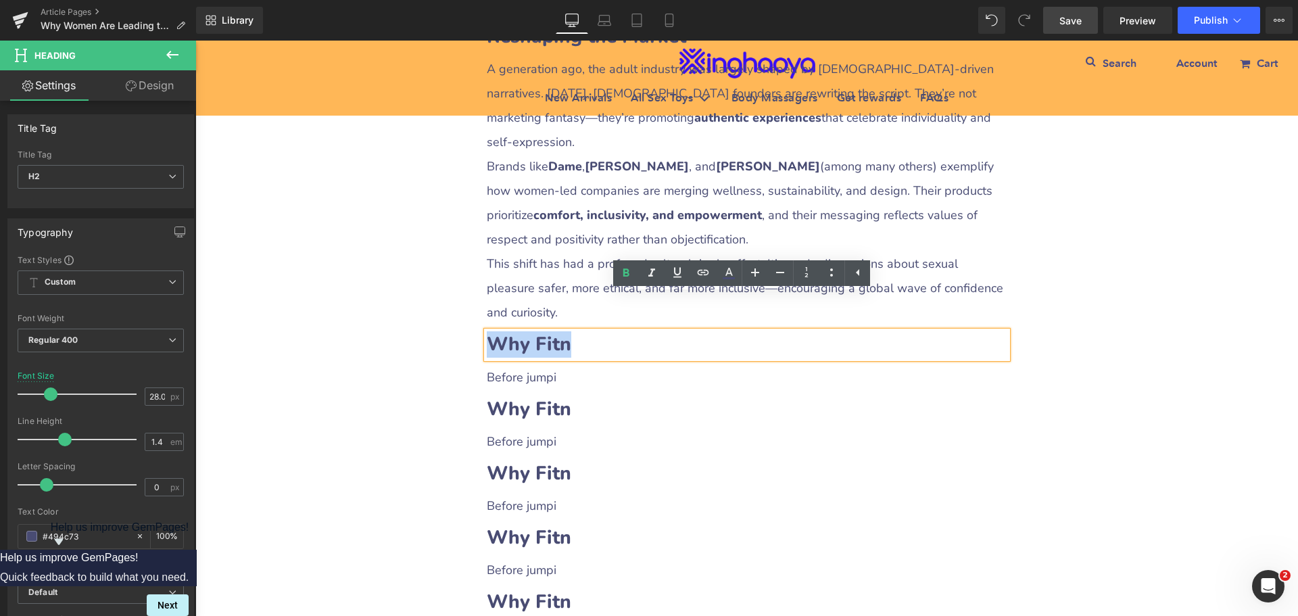
drag, startPoint x: 487, startPoint y: 304, endPoint x: 581, endPoint y: 304, distance: 94.6
click at [581, 331] on h2 "Why Fitn" at bounding box center [747, 344] width 521 height 26
paste div
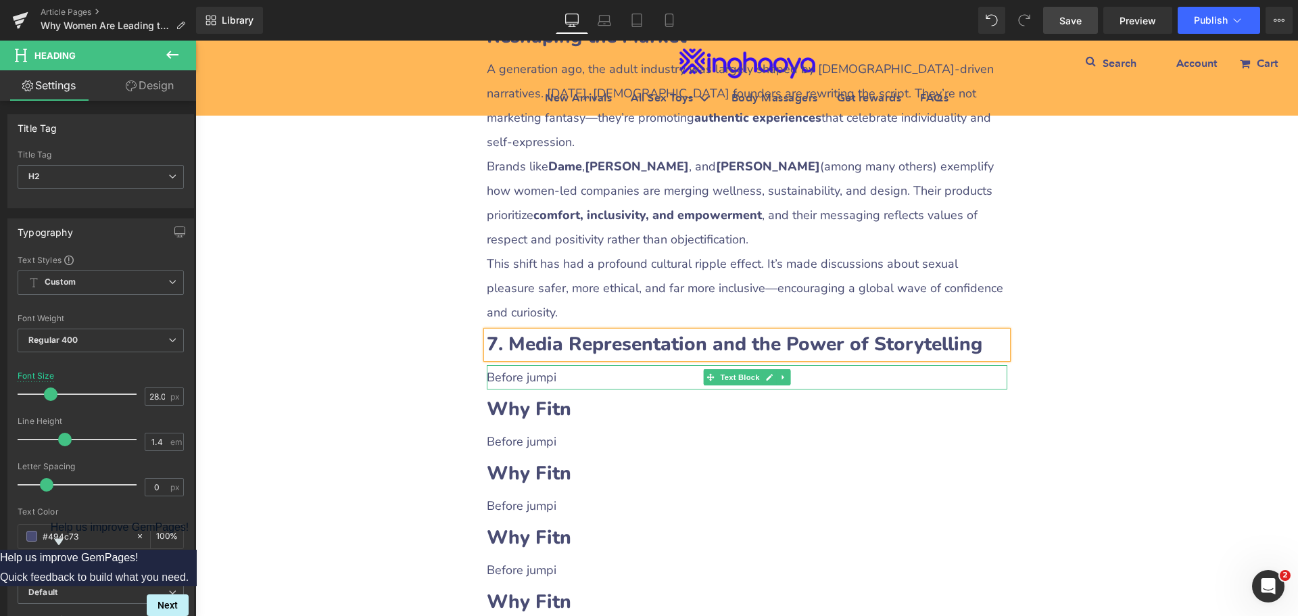
click at [510, 365] on p "Before jumpi" at bounding box center [747, 377] width 521 height 24
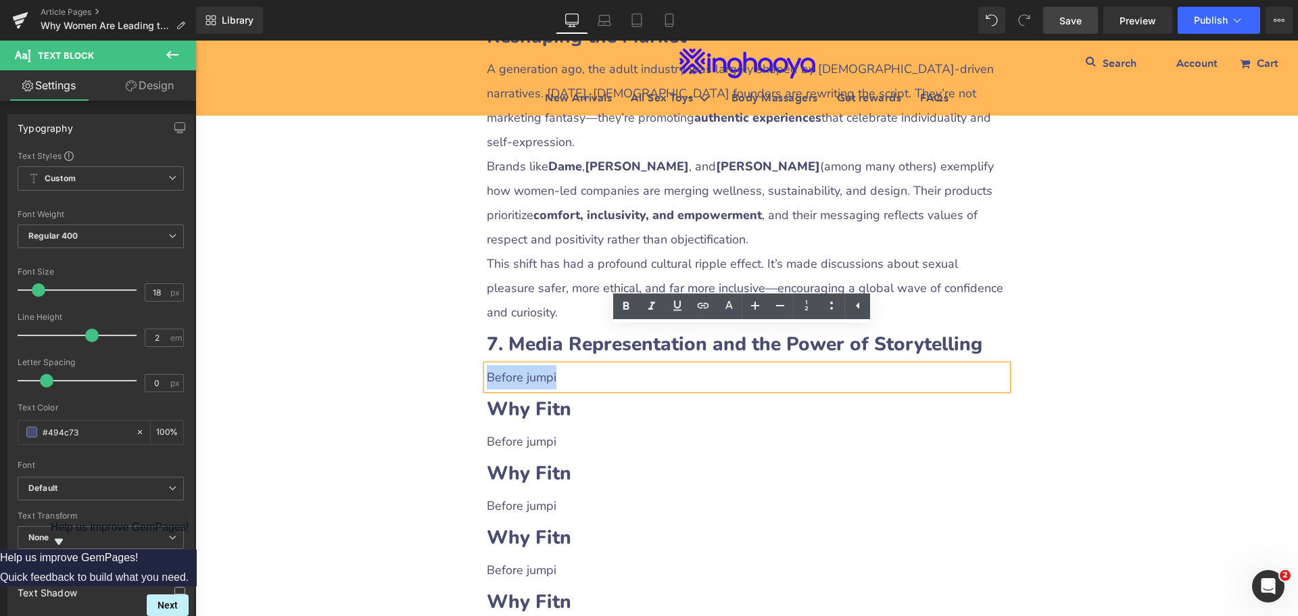
drag, startPoint x: 483, startPoint y: 344, endPoint x: 558, endPoint y: 337, distance: 75.3
click at [558, 365] on p "Before jumpi" at bounding box center [747, 377] width 521 height 24
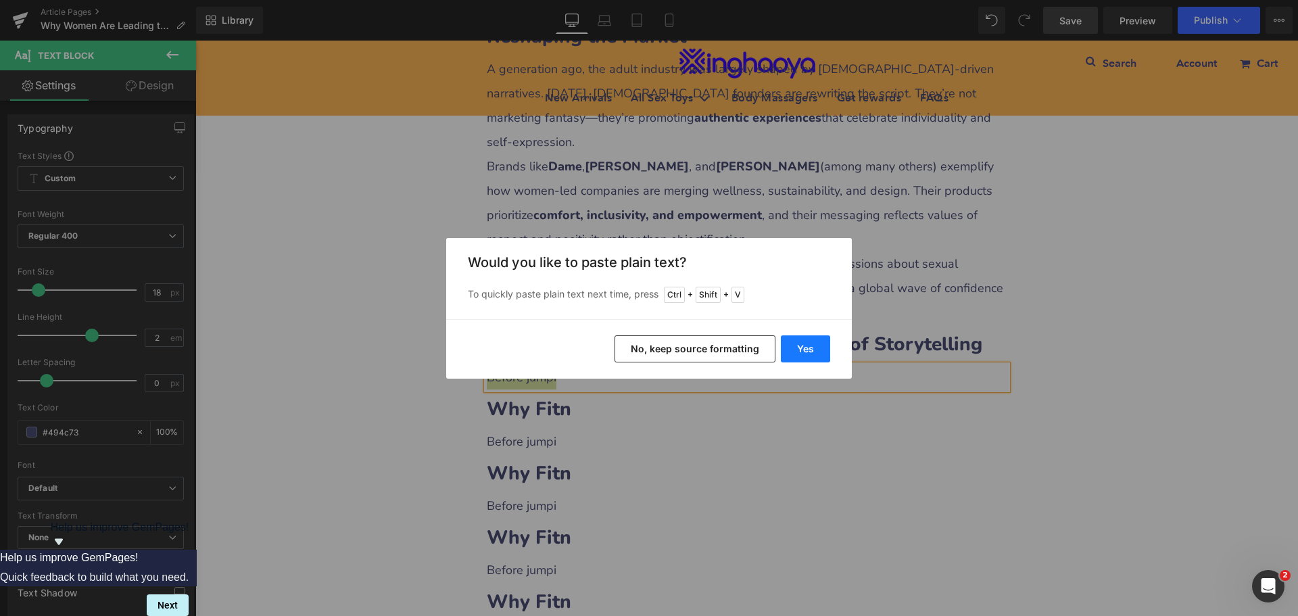
click at [792, 346] on button "Yes" at bounding box center [805, 348] width 49 height 27
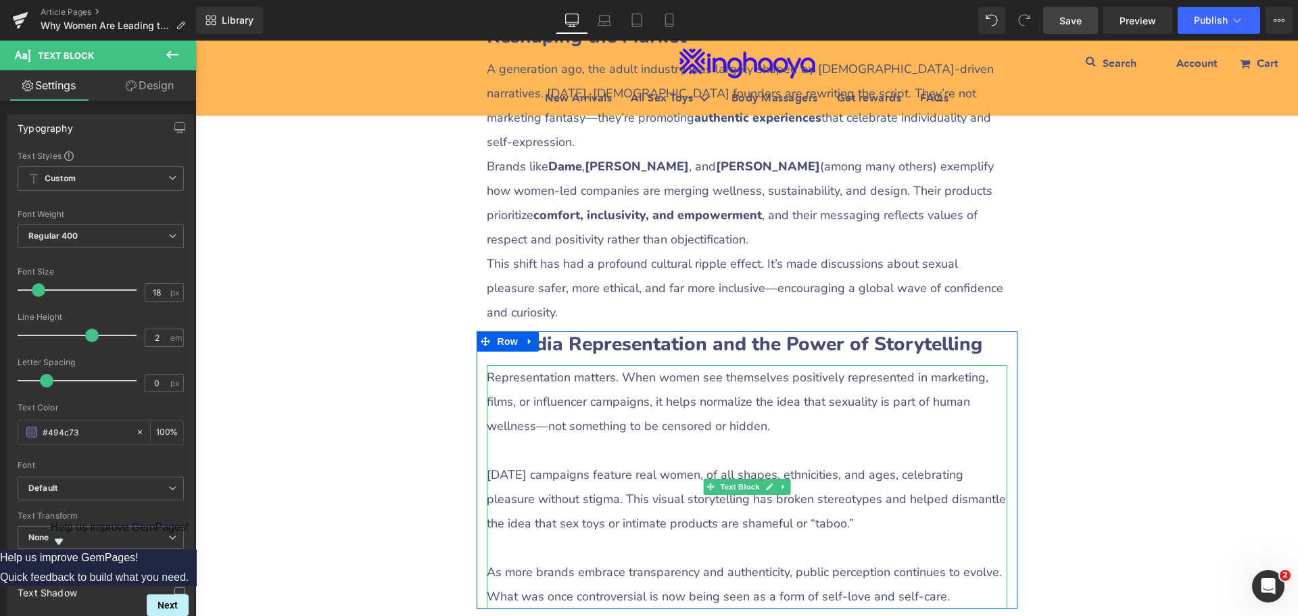
click at [514, 438] on p at bounding box center [747, 450] width 521 height 24
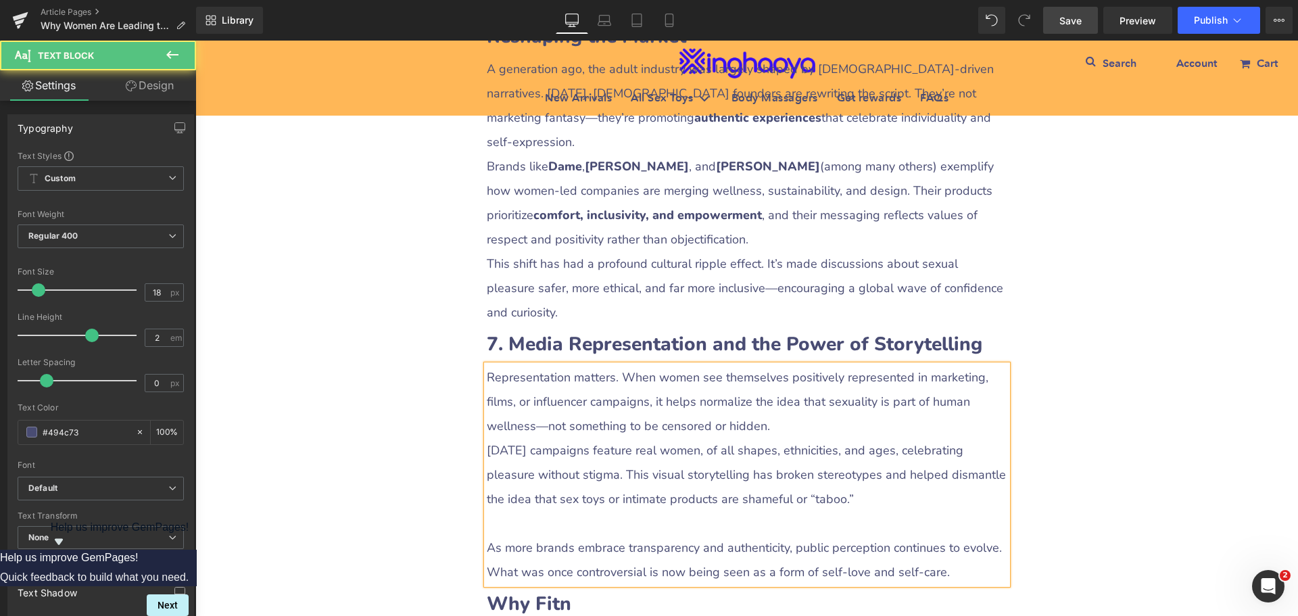
click at [500, 511] on p at bounding box center [747, 523] width 521 height 24
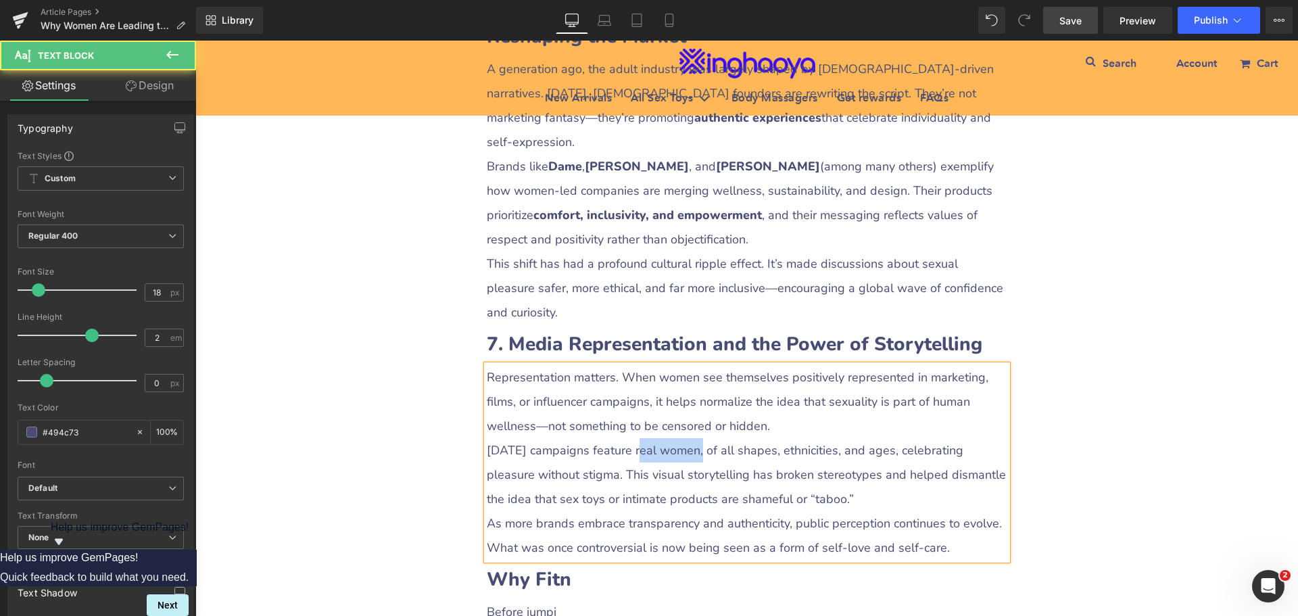
drag, startPoint x: 631, startPoint y: 411, endPoint x: 689, endPoint y: 410, distance: 58.1
click at [689, 438] on p "[DATE] campaigns feature real women, of all shapes, ethnicities, and ages, cele…" at bounding box center [747, 474] width 521 height 73
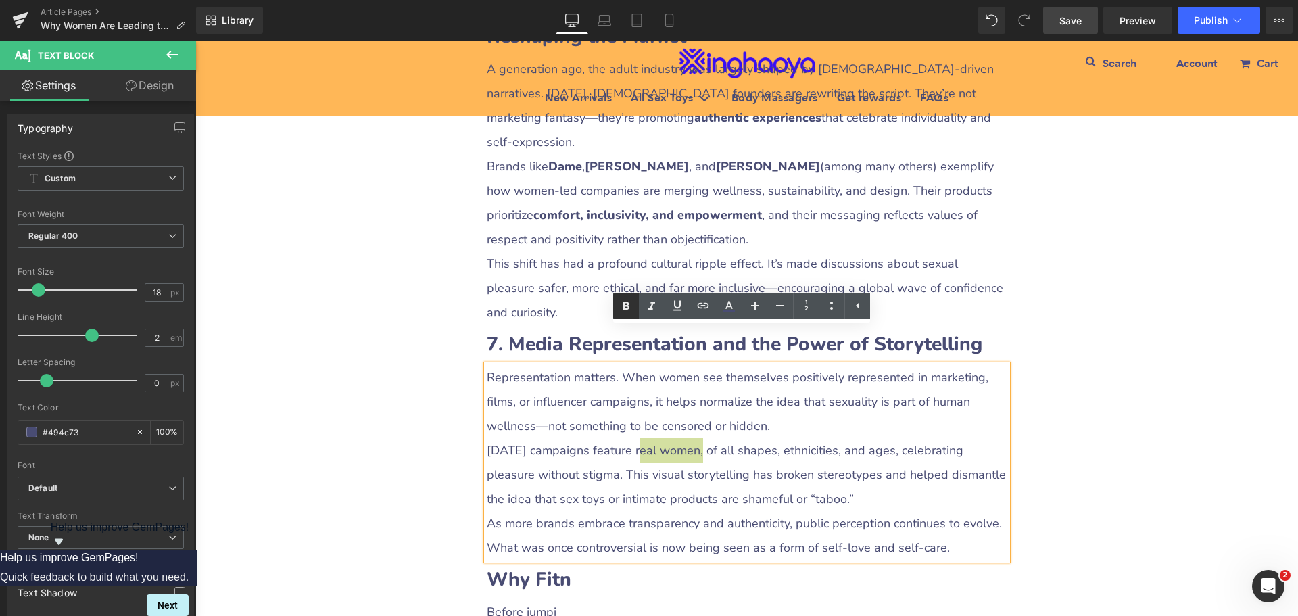
click at [627, 304] on icon at bounding box center [626, 306] width 16 height 16
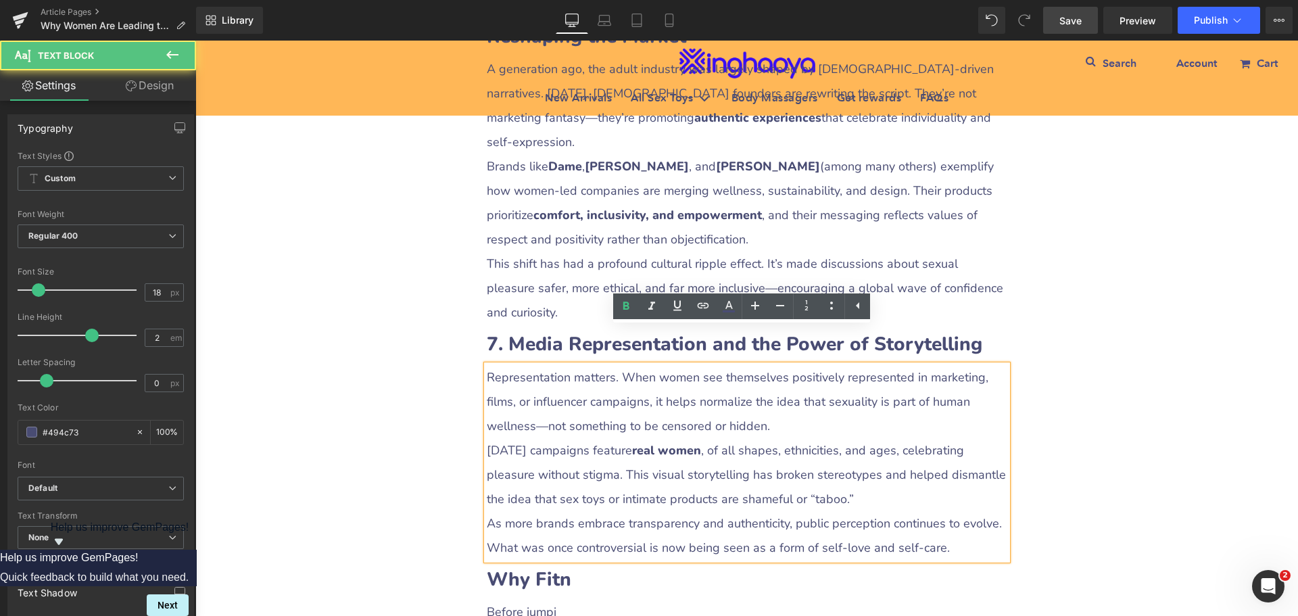
click at [653, 511] on p "As more brands embrace transparency and authenticity, public perception continu…" at bounding box center [747, 535] width 521 height 49
click at [727, 511] on p "As more brands embrace transparency and authenticity, public perception continu…" at bounding box center [747, 535] width 521 height 49
click at [769, 511] on p "As more brands embrace transparency and authenticity, public perception continu…" at bounding box center [747, 535] width 521 height 49
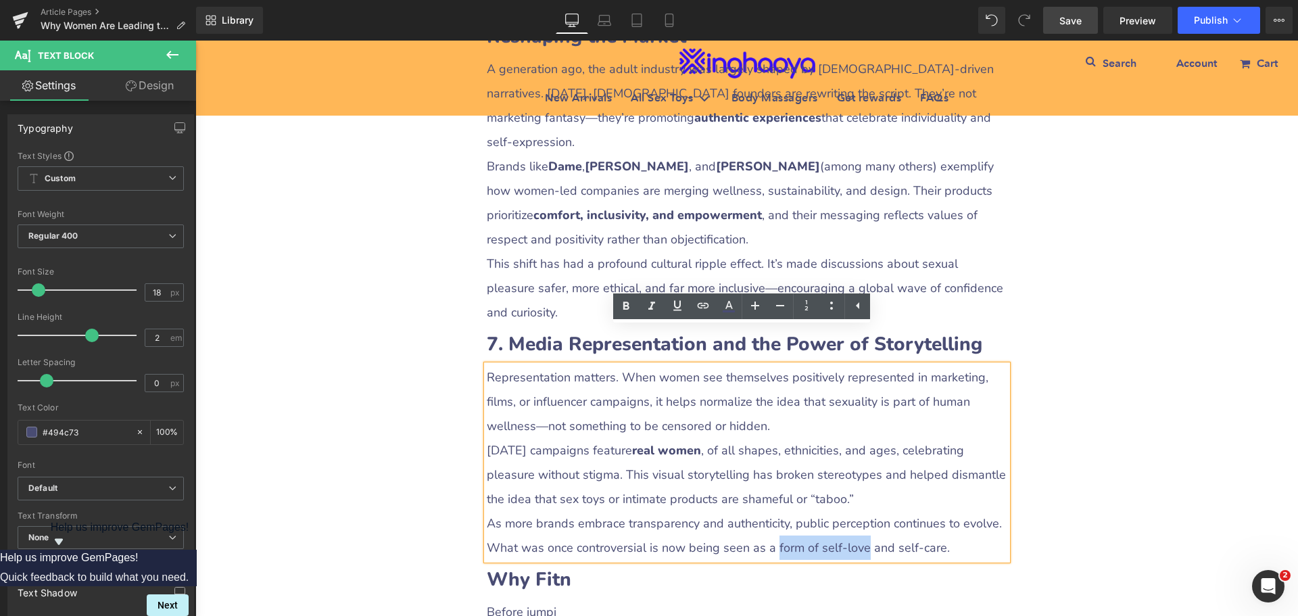
drag, startPoint x: 767, startPoint y: 507, endPoint x: 852, endPoint y: 511, distance: 85.3
click at [852, 511] on p "As more brands embrace transparency and authenticity, public perception continu…" at bounding box center [747, 535] width 521 height 49
click at [621, 306] on icon at bounding box center [626, 306] width 16 height 16
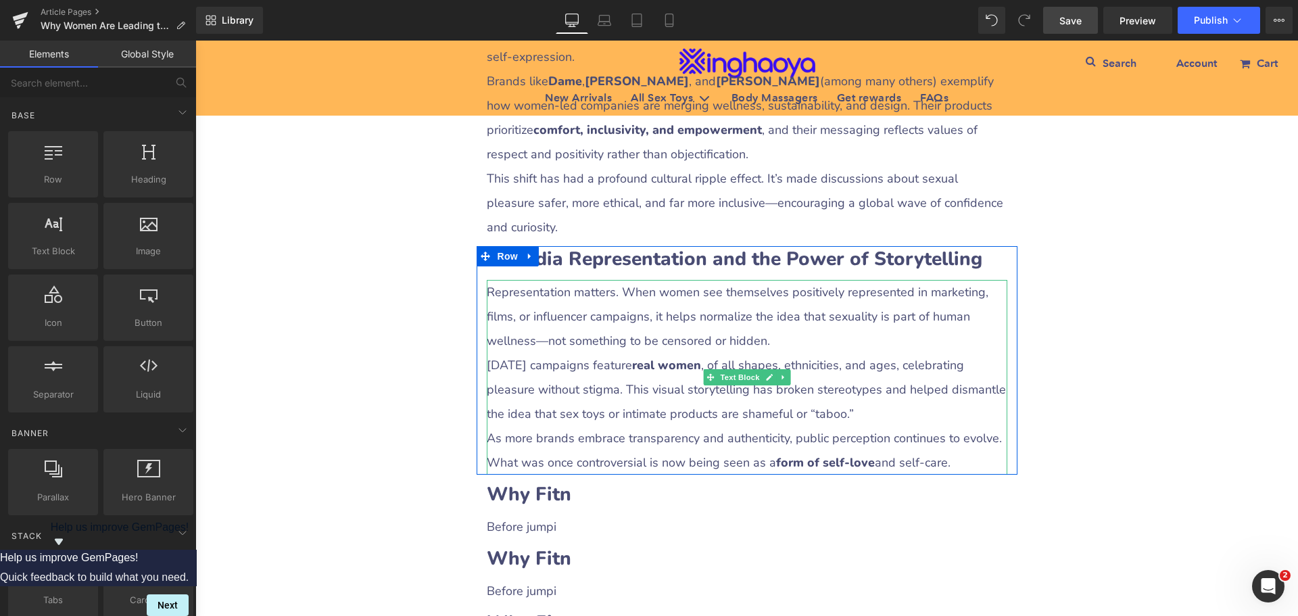
scroll to position [2989, 0]
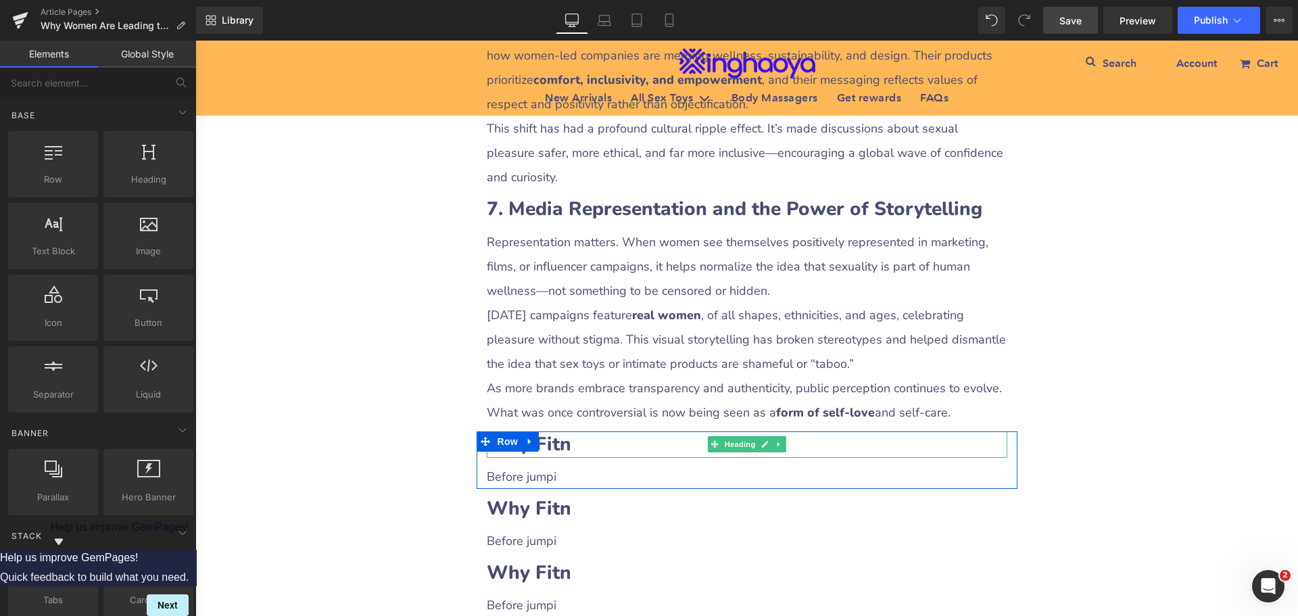
click at [559, 431] on b "Why Fitn" at bounding box center [529, 444] width 84 height 26
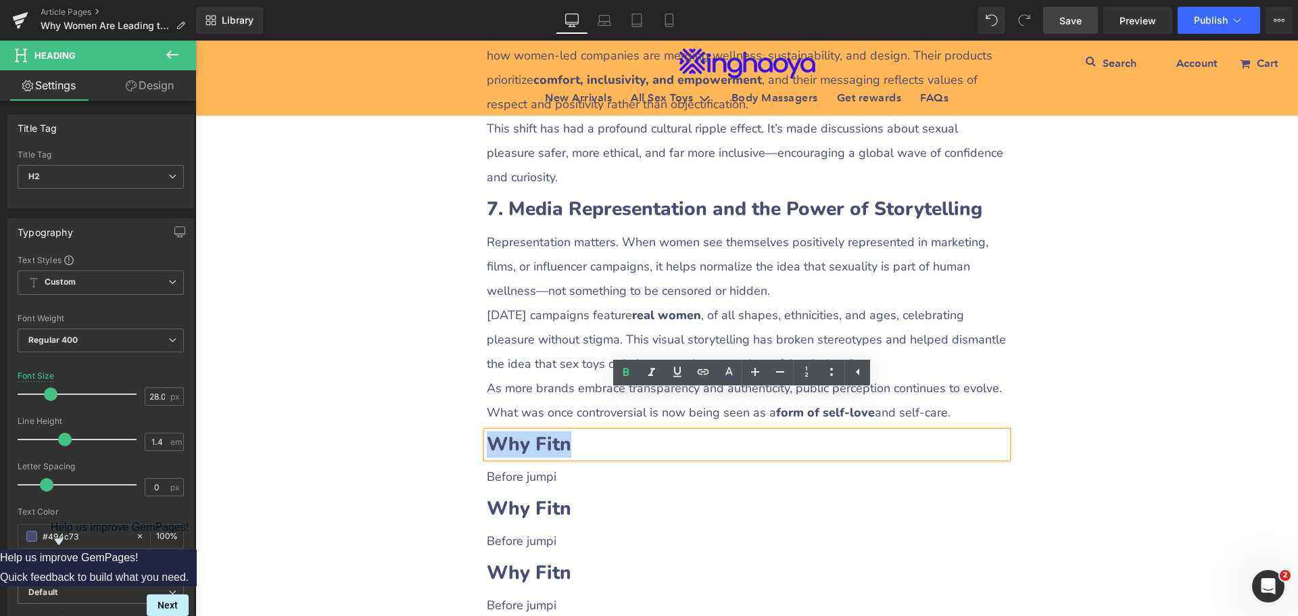
drag, startPoint x: 484, startPoint y: 397, endPoint x: 599, endPoint y: 420, distance: 117.1
click at [599, 431] on h2 "Why Fitn" at bounding box center [747, 444] width 521 height 26
paste div
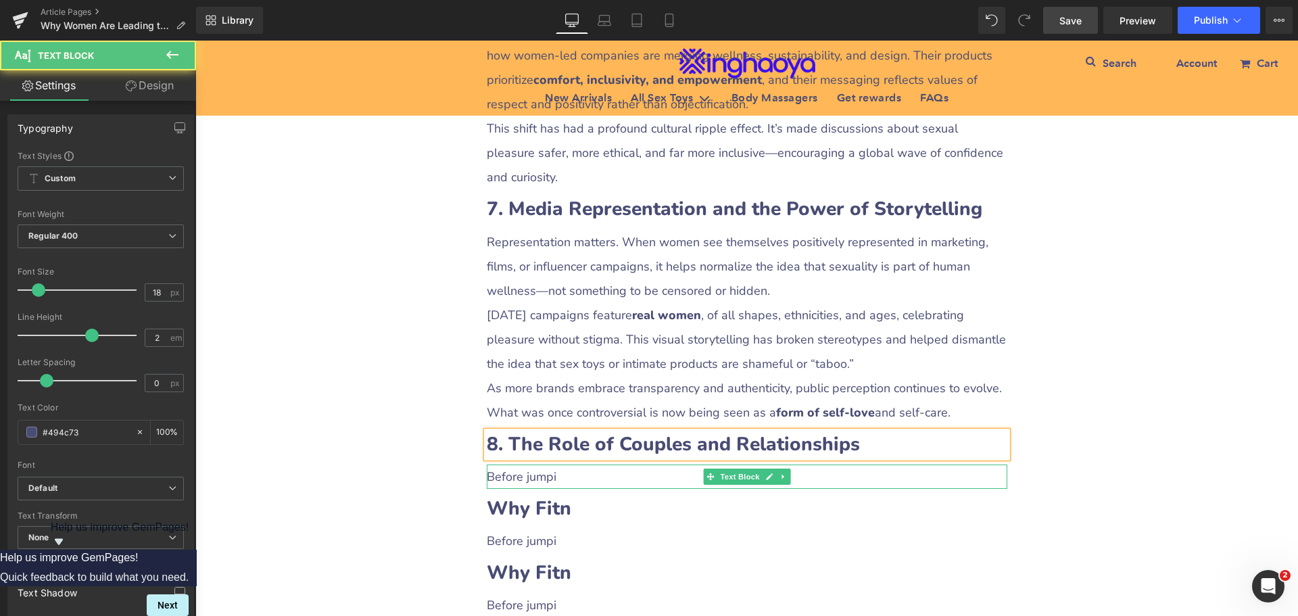
click at [510, 464] on p "Before jumpi" at bounding box center [747, 476] width 521 height 24
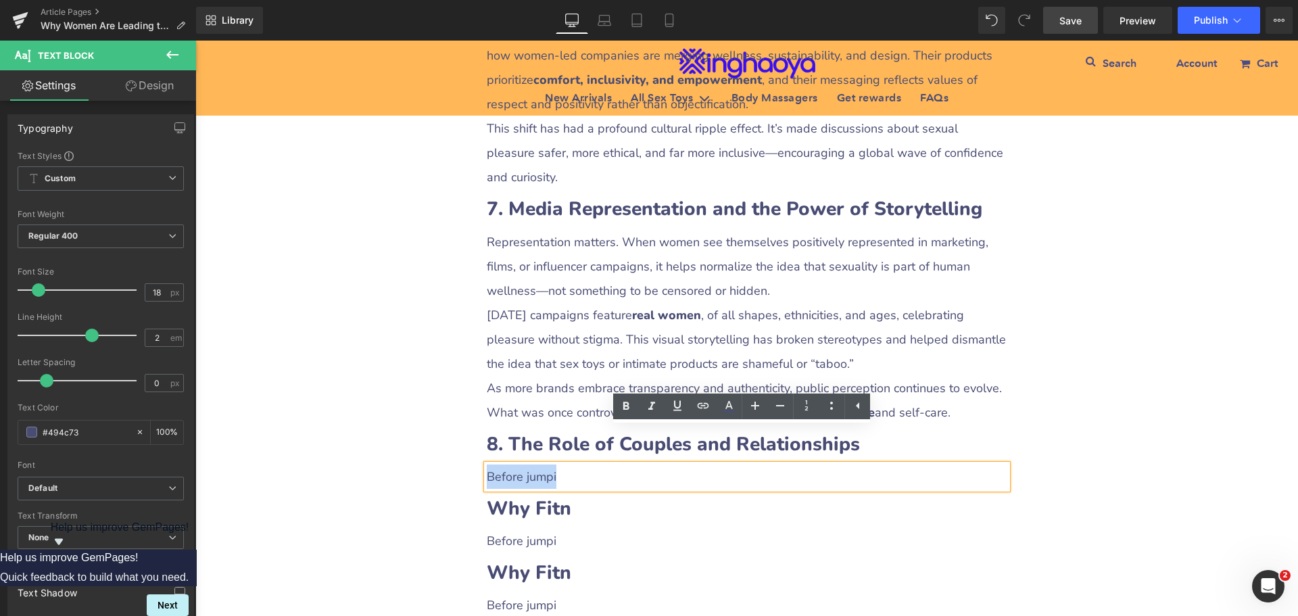
drag, startPoint x: 484, startPoint y: 439, endPoint x: 586, endPoint y: 443, distance: 102.1
click at [586, 464] on p "Before jumpi" at bounding box center [747, 476] width 521 height 24
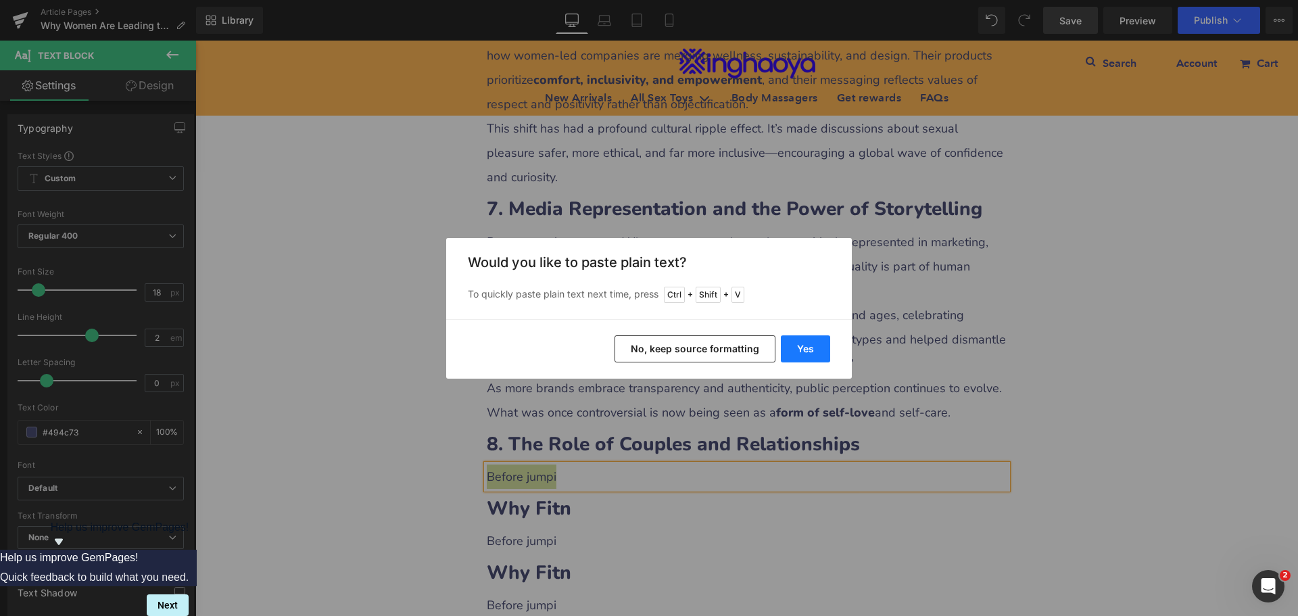
click at [808, 349] on button "Yes" at bounding box center [805, 348] width 49 height 27
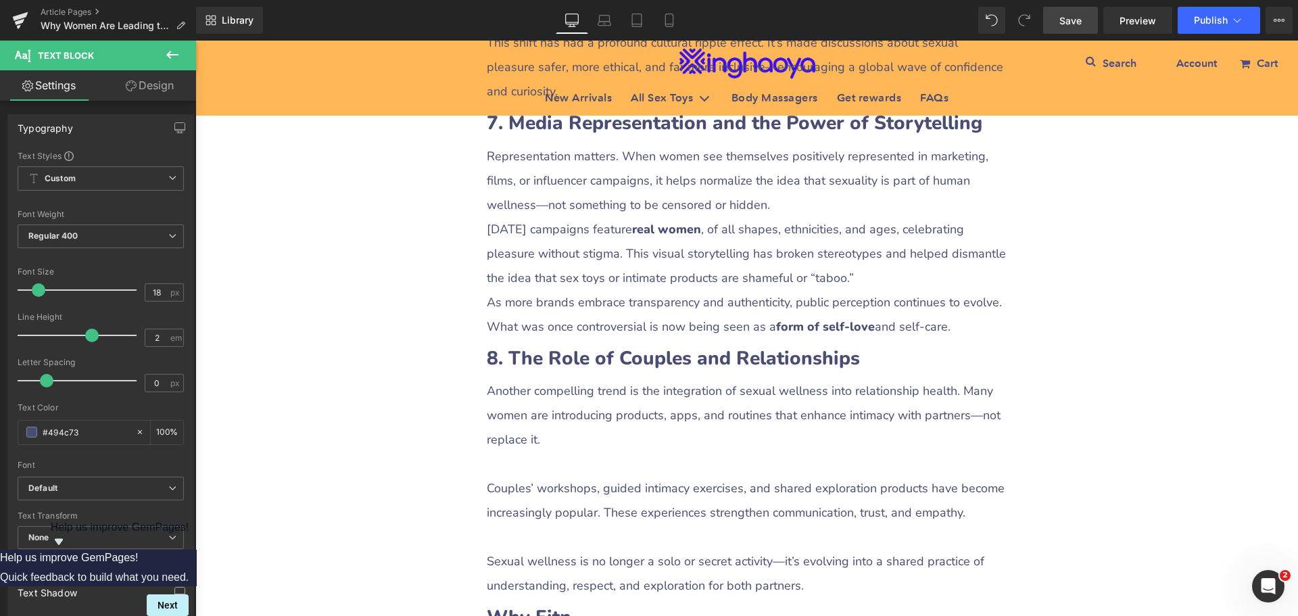
scroll to position [3124, 0]
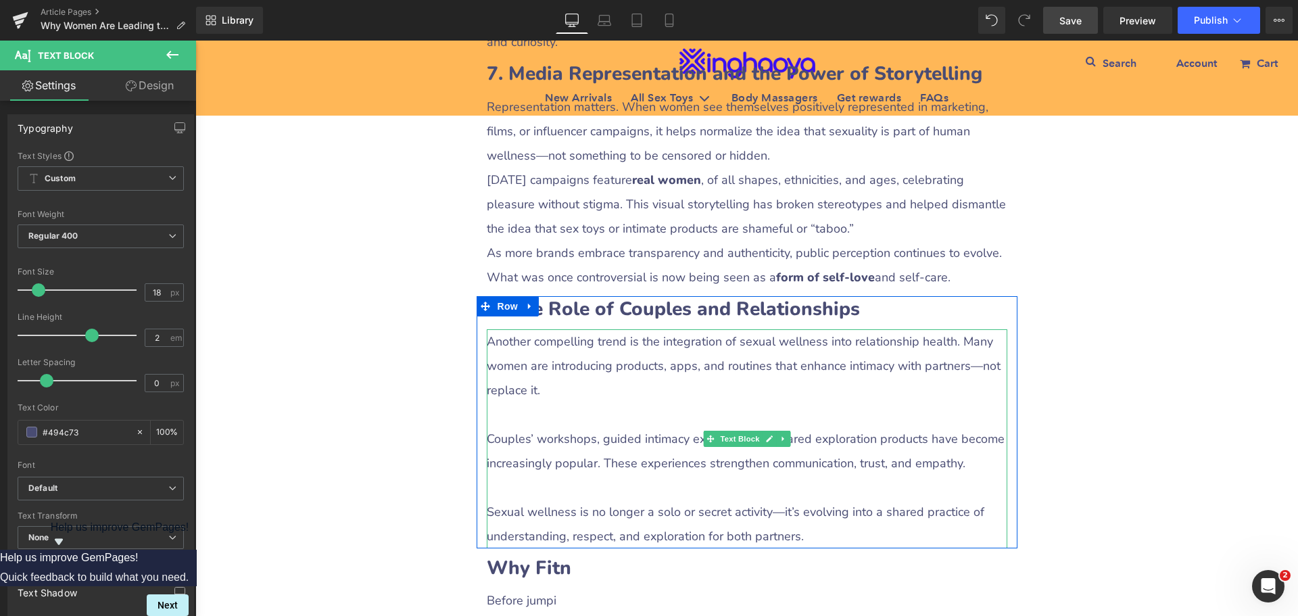
click at [496, 402] on p at bounding box center [747, 414] width 521 height 24
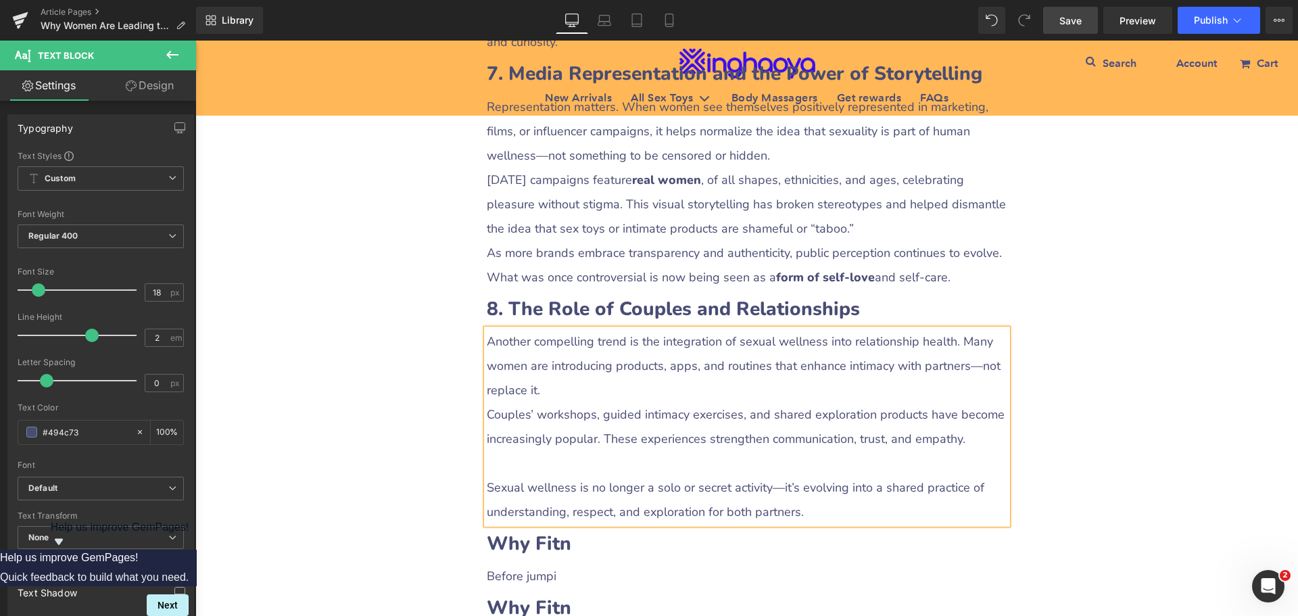
click at [505, 451] on p at bounding box center [747, 463] width 521 height 24
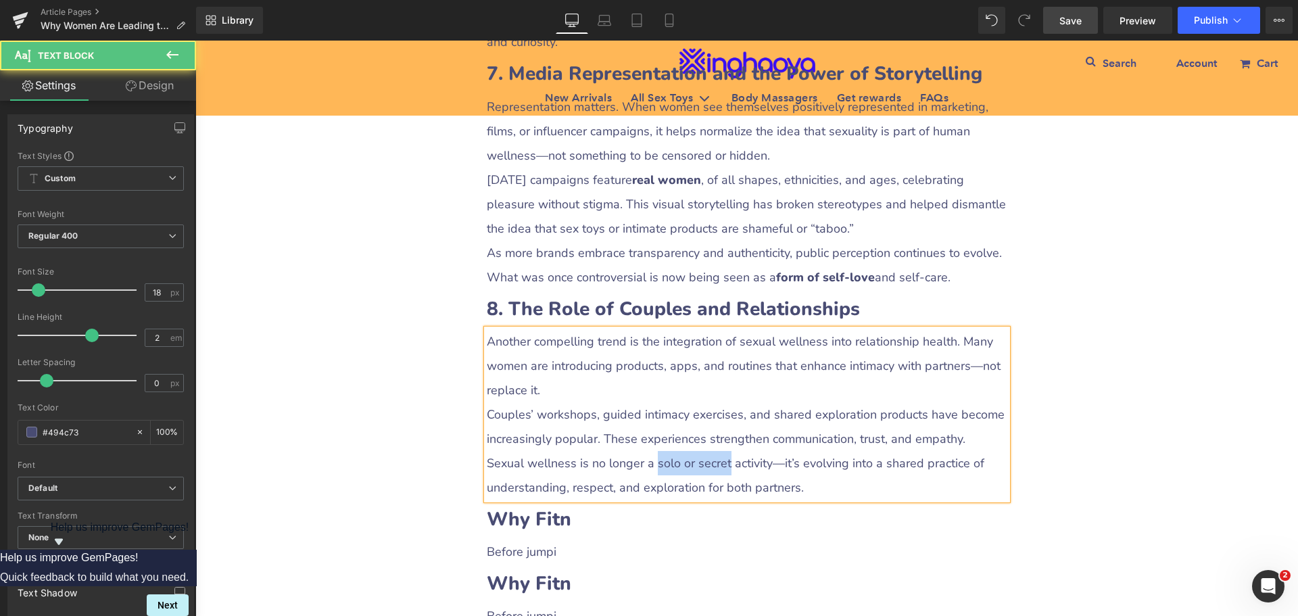
drag, startPoint x: 648, startPoint y: 425, endPoint x: 722, endPoint y: 423, distance: 74.4
click at [722, 451] on p "Sexual wellness is no longer a solo or secret activity—it’s evolving into a sha…" at bounding box center [747, 475] width 521 height 49
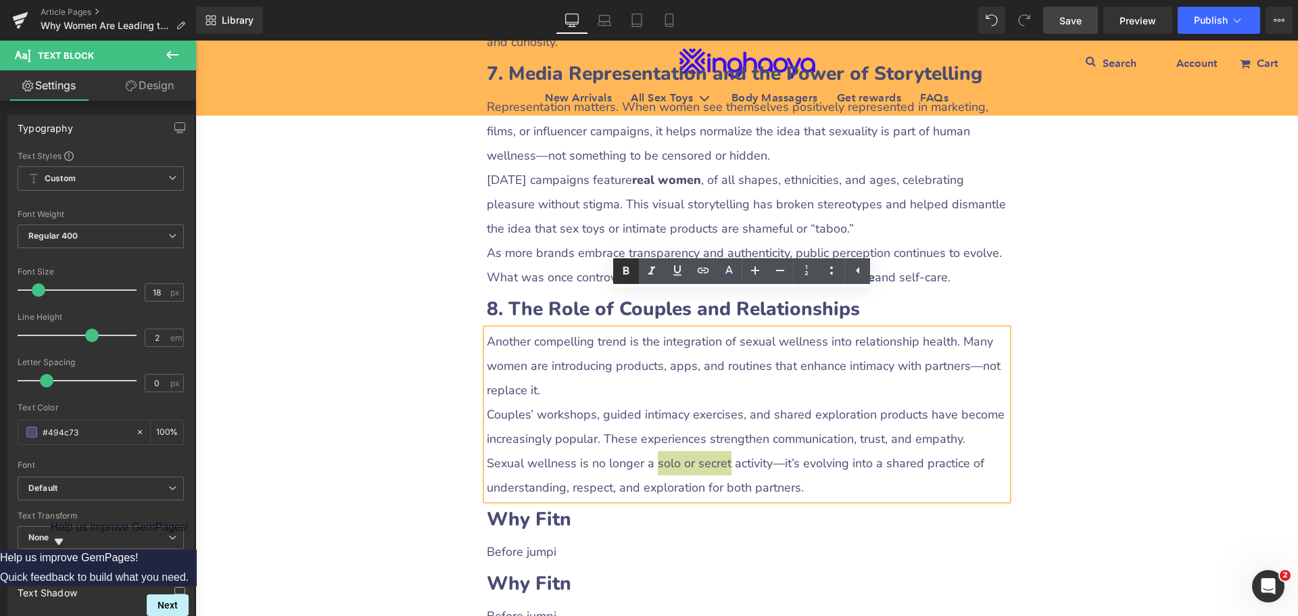
click at [626, 276] on icon at bounding box center [626, 271] width 16 height 16
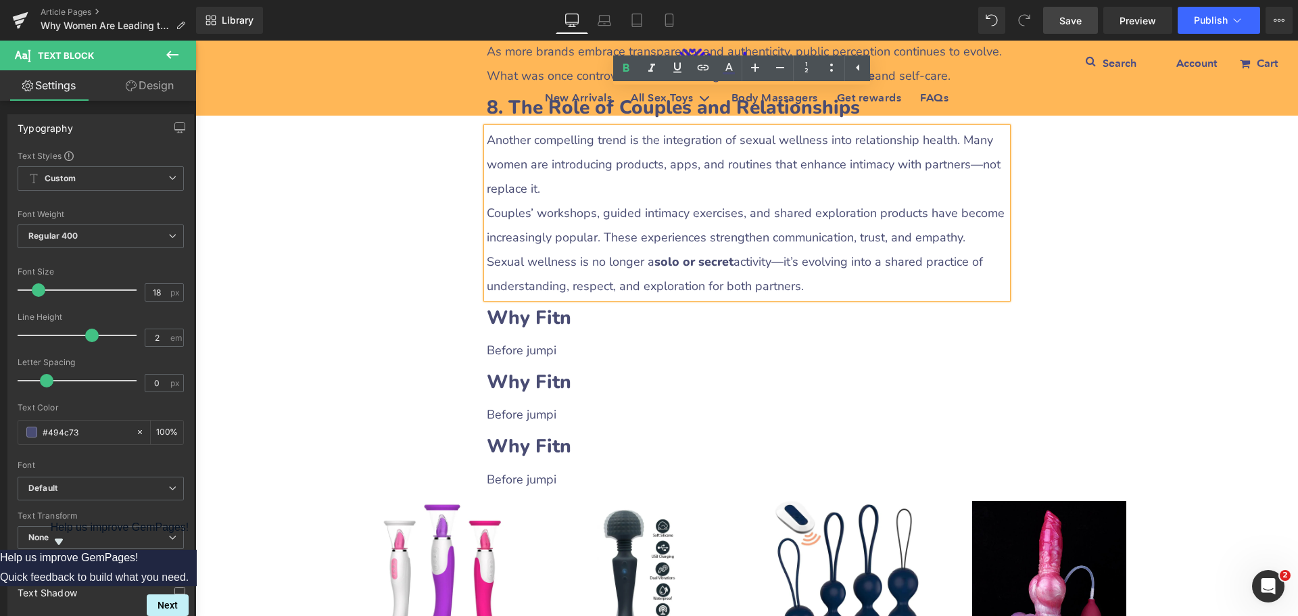
scroll to position [3327, 0]
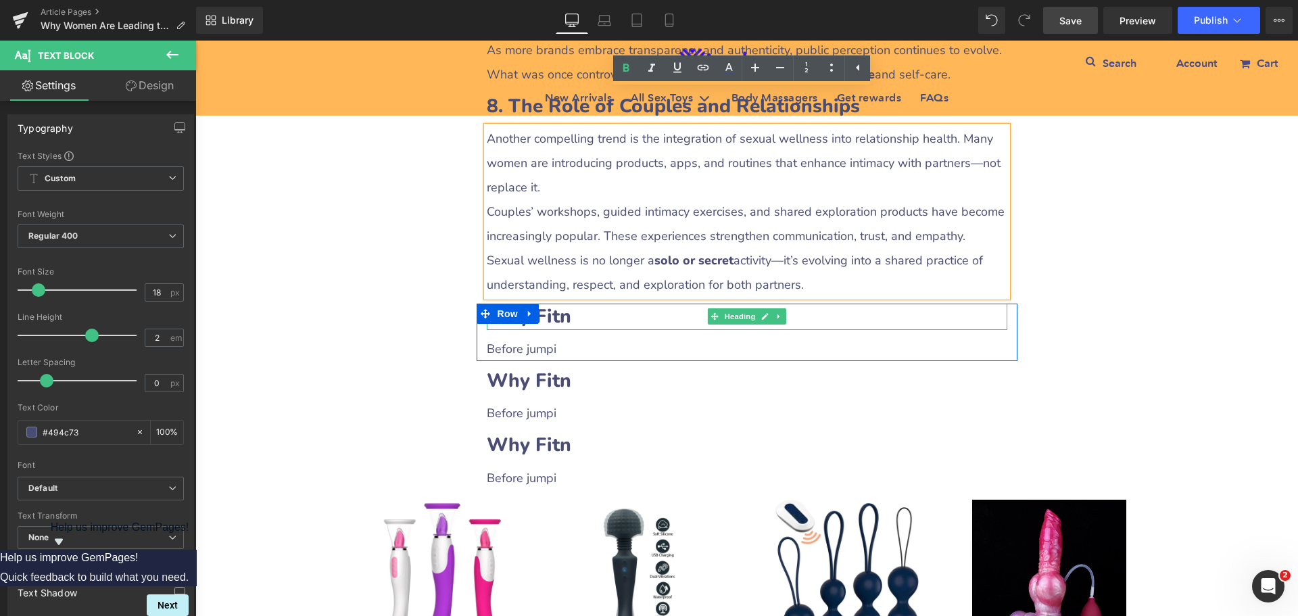
click at [552, 304] on b "Why Fitn" at bounding box center [529, 317] width 84 height 26
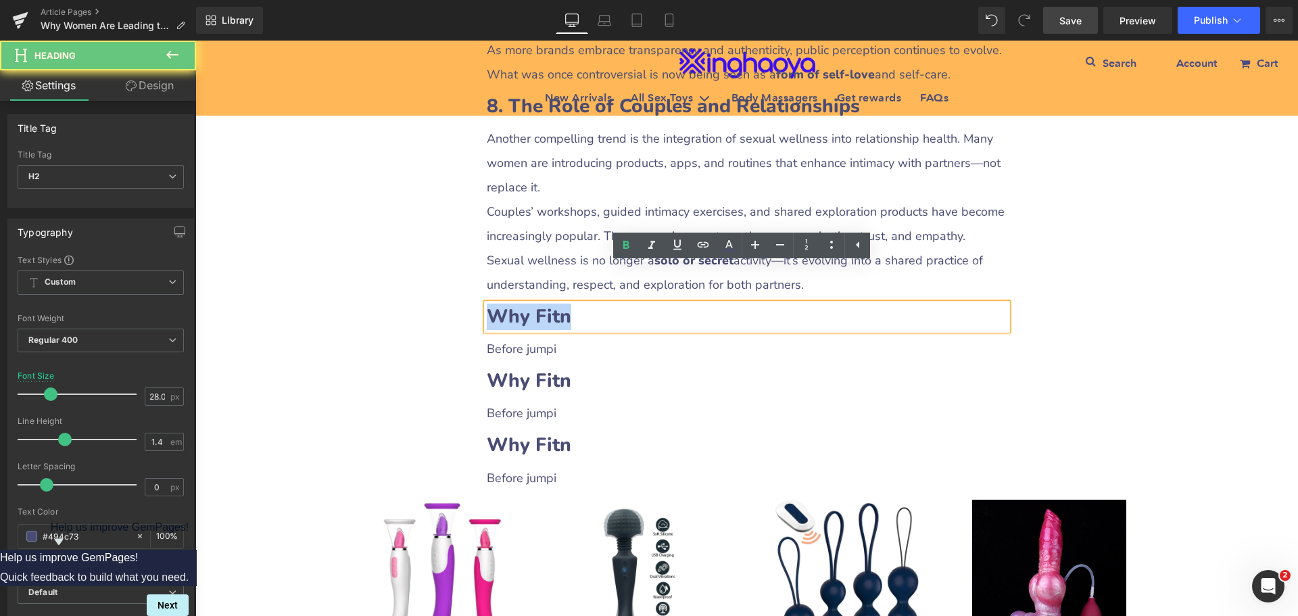
drag, startPoint x: 484, startPoint y: 277, endPoint x: 600, endPoint y: 281, distance: 116.3
click at [600, 304] on h2 "Why Fitn" at bounding box center [747, 317] width 521 height 26
paste div
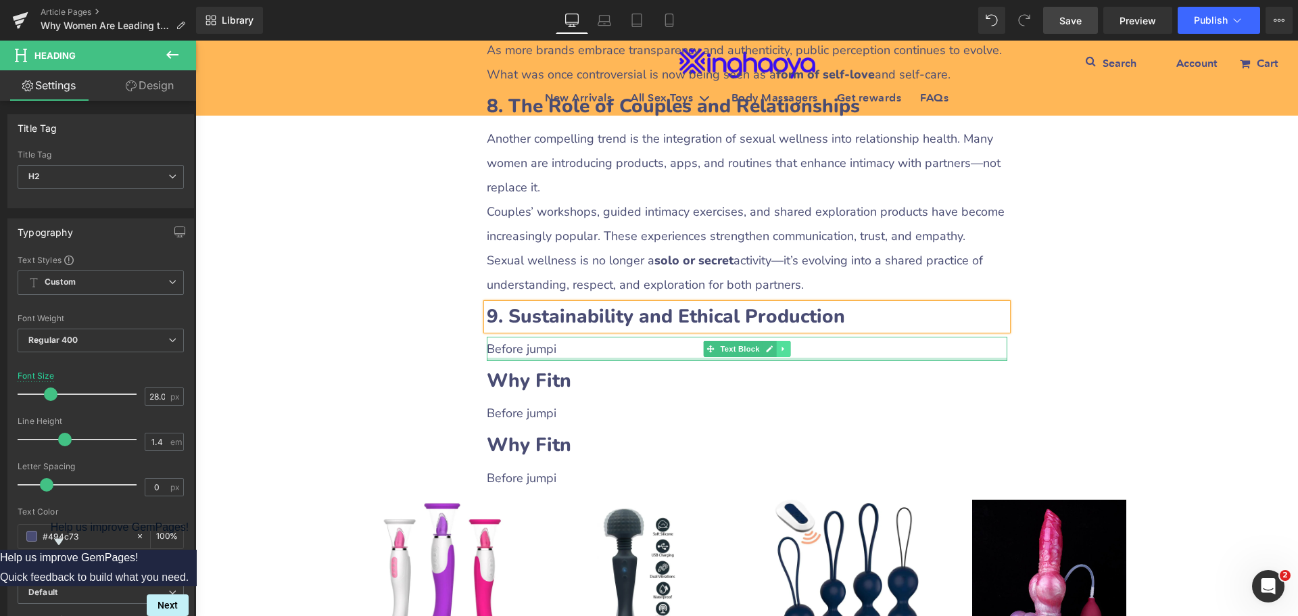
click at [783, 341] on link at bounding box center [783, 349] width 14 height 16
click at [772, 345] on icon at bounding box center [775, 348] width 7 height 7
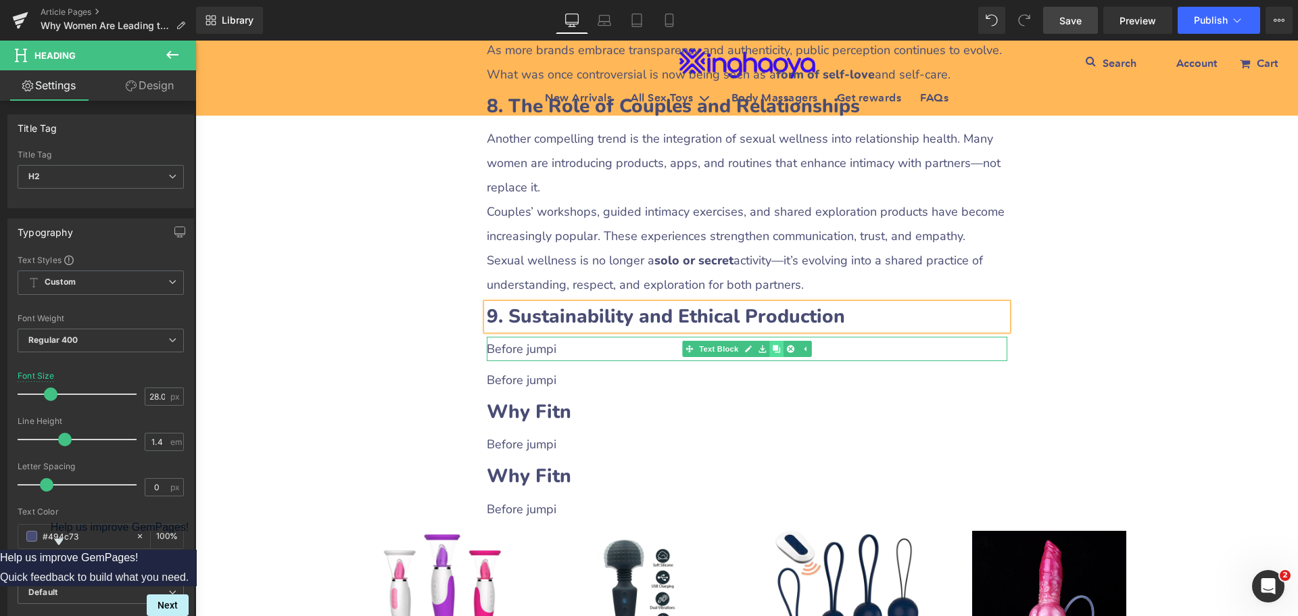
click at [772, 345] on icon at bounding box center [775, 348] width 7 height 7
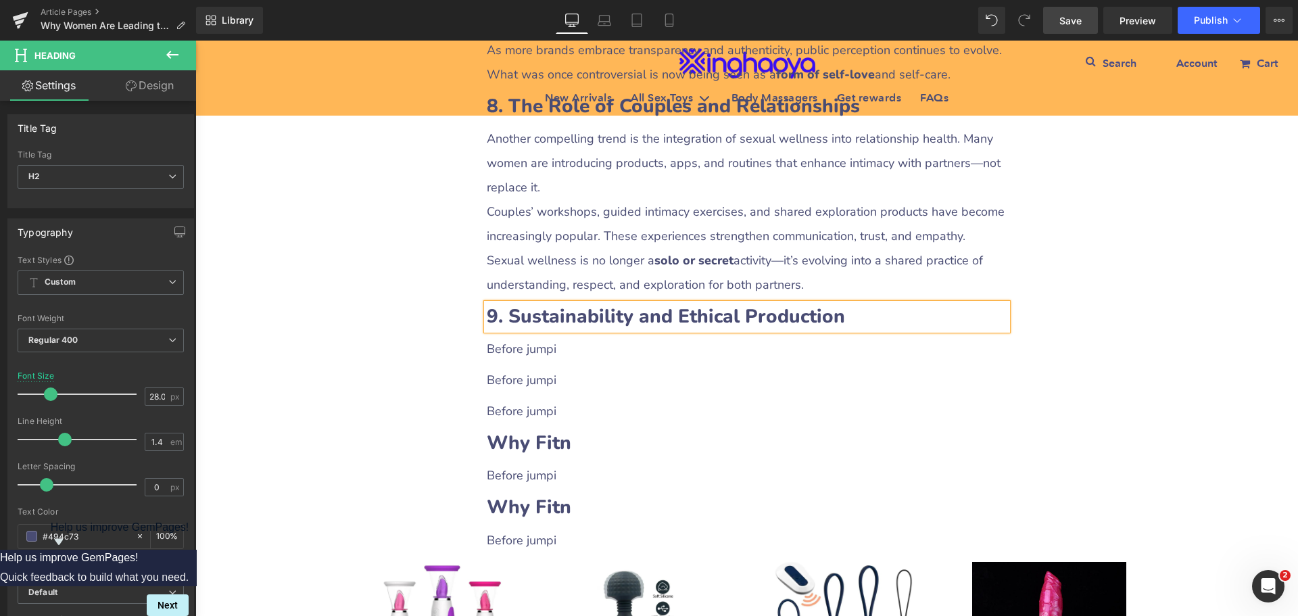
click at [530, 337] on p "Before jumpi" at bounding box center [747, 349] width 521 height 24
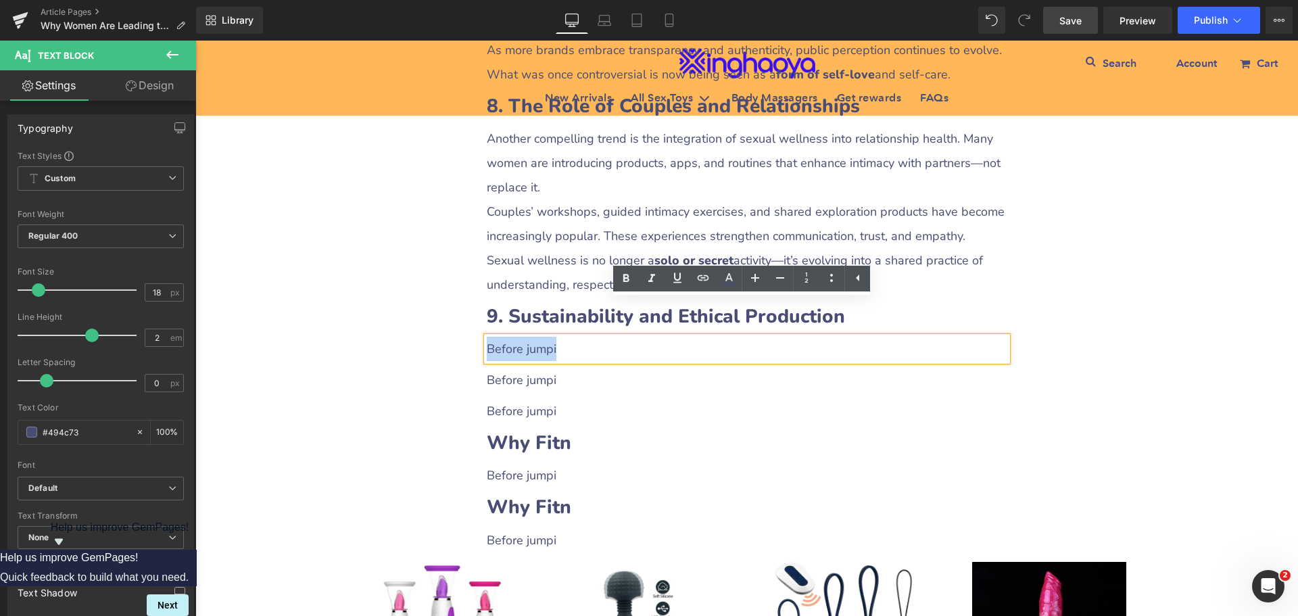
drag, startPoint x: 562, startPoint y: 312, endPoint x: 577, endPoint y: 312, distance: 14.2
click at [577, 337] on p "Before jumpi" at bounding box center [747, 349] width 521 height 24
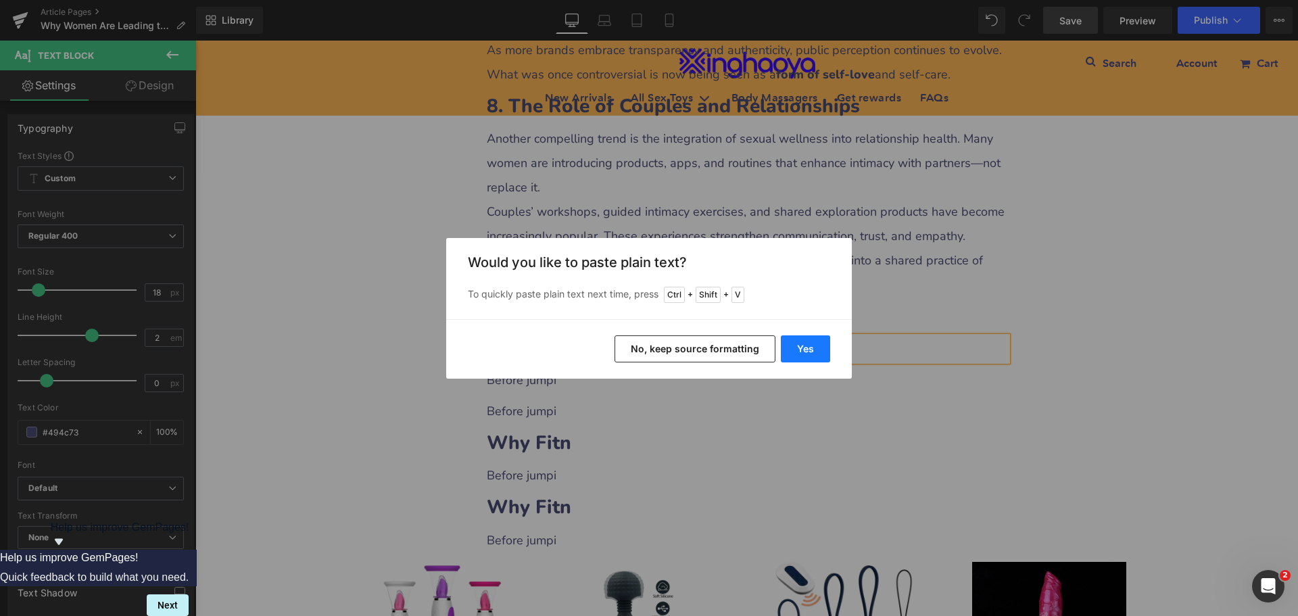
drag, startPoint x: 796, startPoint y: 345, endPoint x: 623, endPoint y: 329, distance: 173.8
click at [796, 345] on button "Yes" at bounding box center [805, 348] width 49 height 27
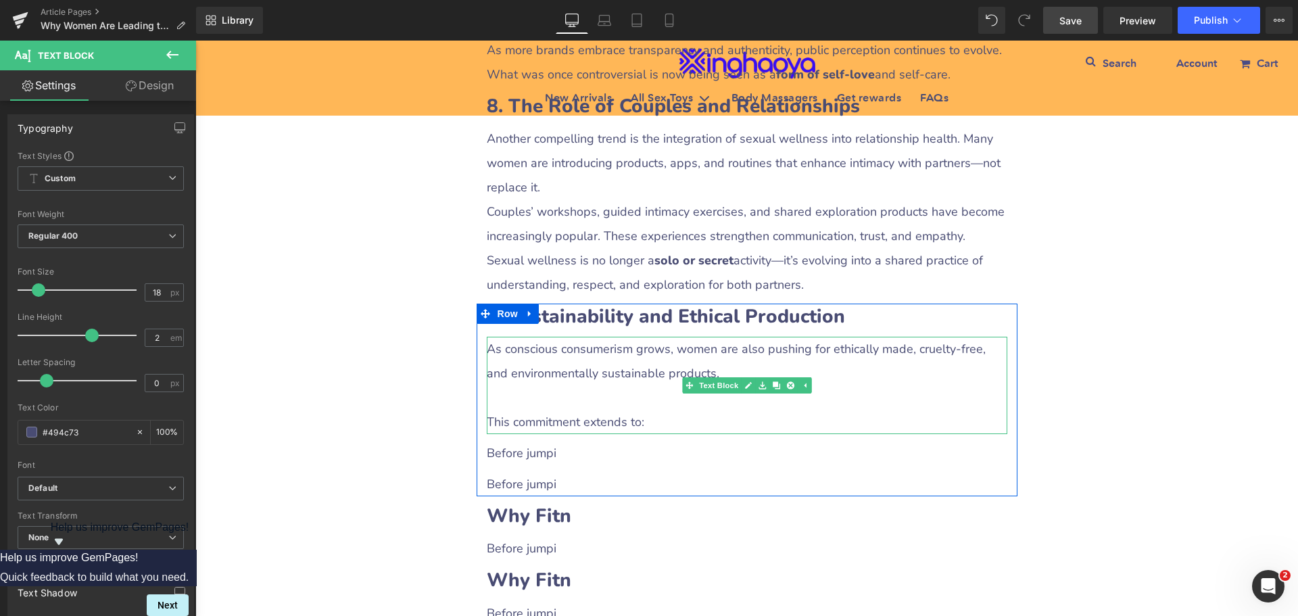
click at [550, 385] on p at bounding box center [747, 397] width 521 height 24
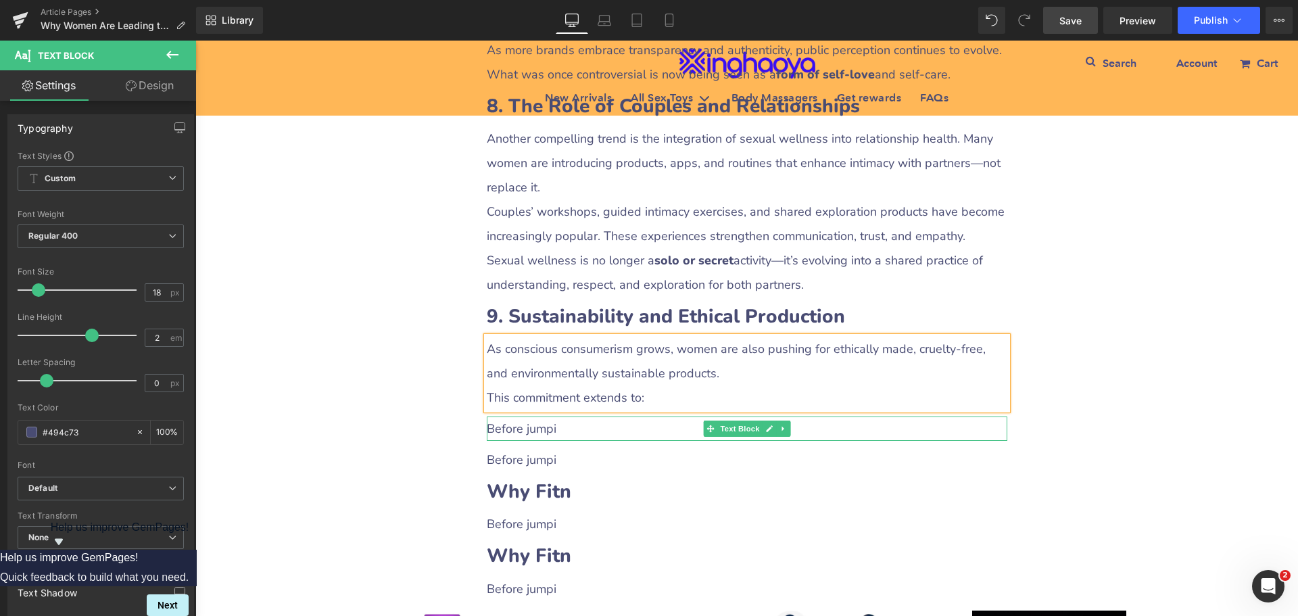
click at [504, 416] on p "Before jumpi" at bounding box center [747, 428] width 521 height 24
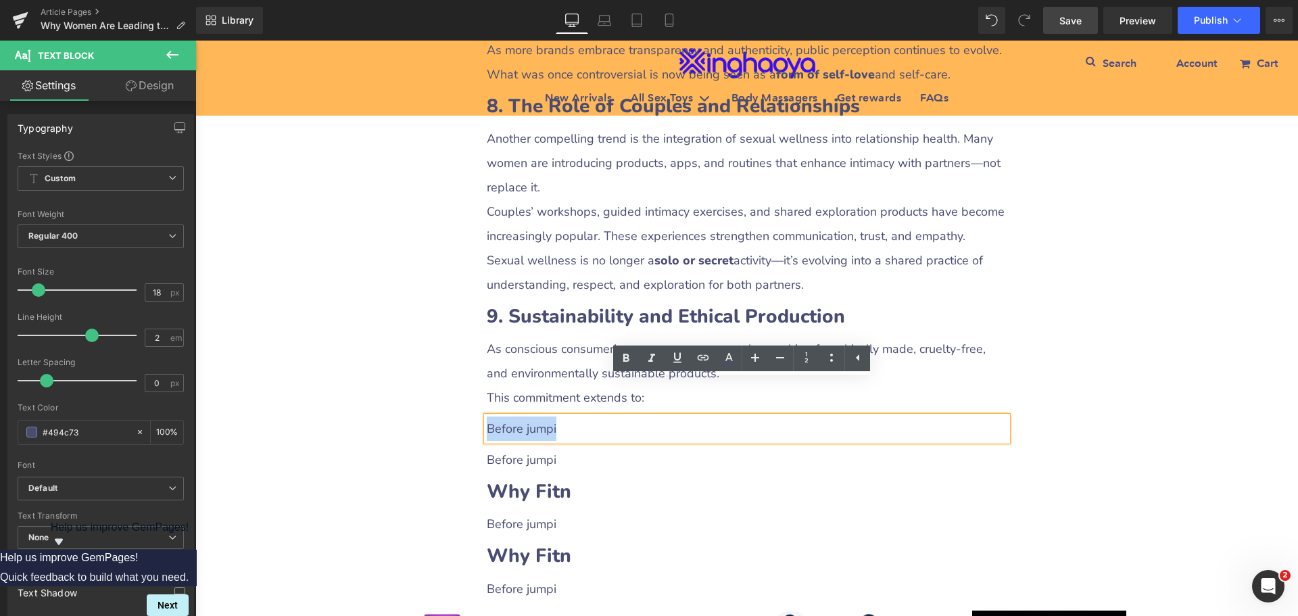
drag, startPoint x: 483, startPoint y: 392, endPoint x: 611, endPoint y: 398, distance: 128.6
click at [611, 416] on p "Before jumpi" at bounding box center [747, 428] width 521 height 24
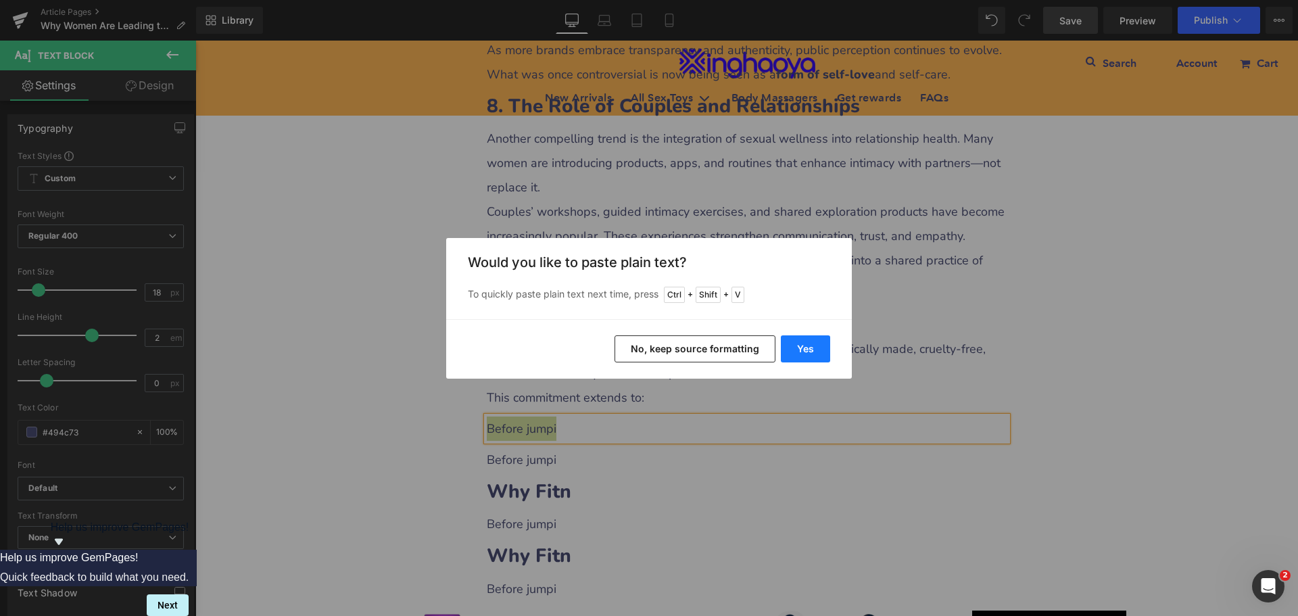
click at [798, 348] on button "Yes" at bounding box center [805, 348] width 49 height 27
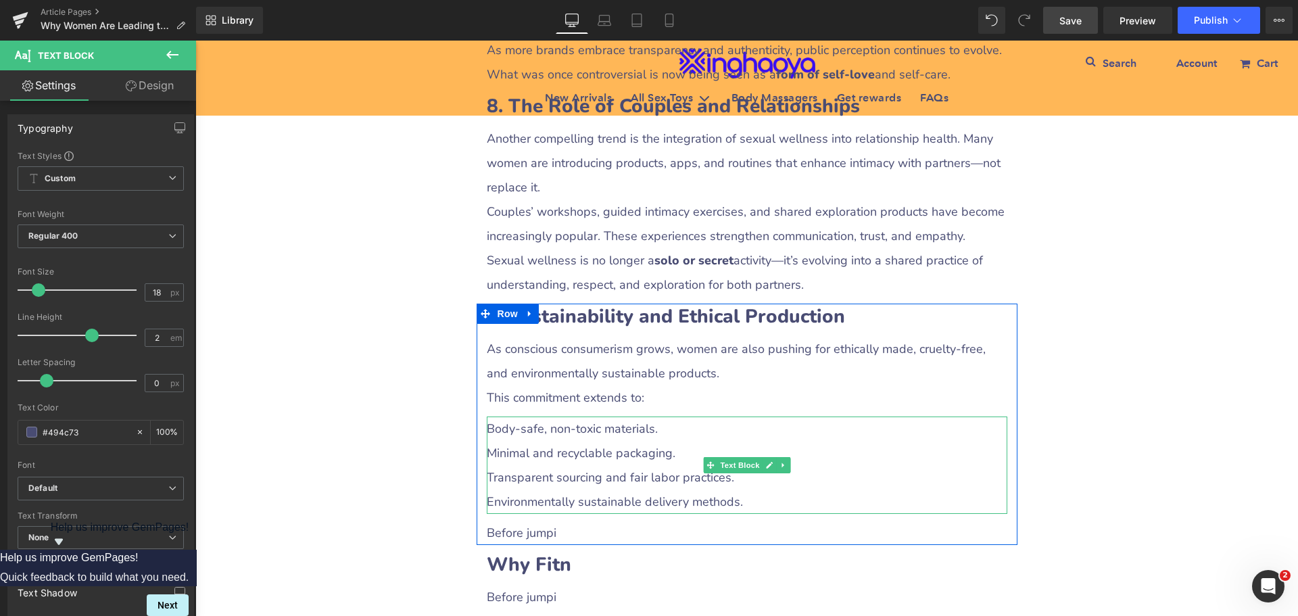
click at [519, 465] on p "Transparent sourcing and fair labor practices." at bounding box center [747, 477] width 521 height 24
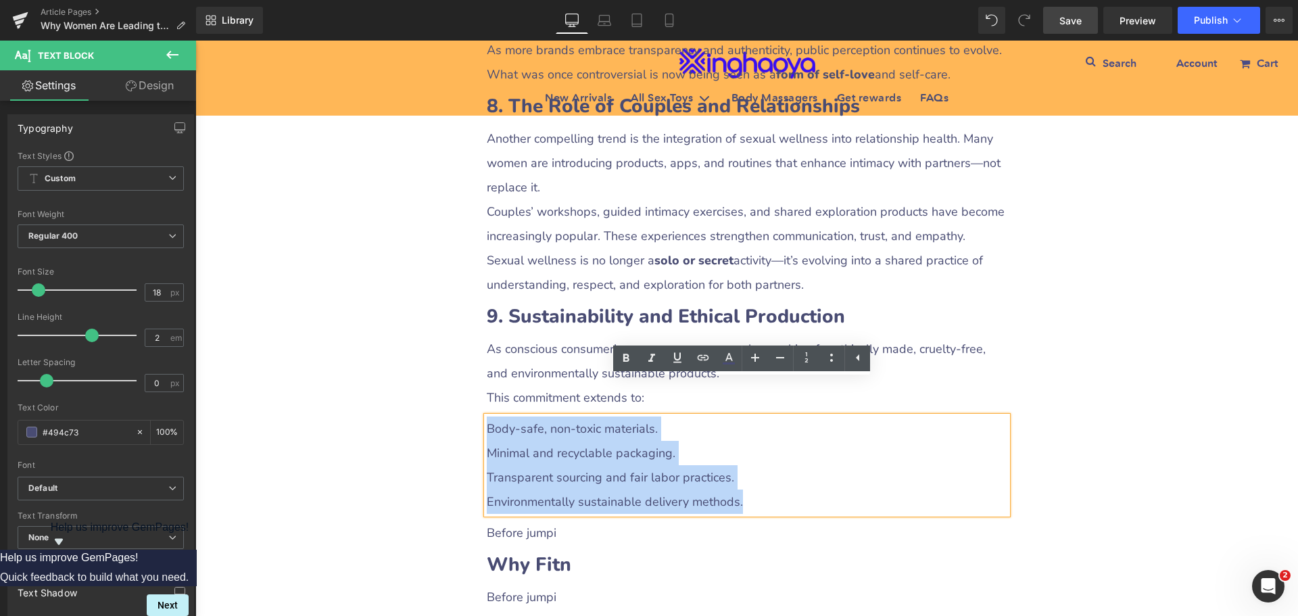
drag, startPoint x: 484, startPoint y: 387, endPoint x: 796, endPoint y: 393, distance: 311.7
click at [773, 460] on div "Body-safe, non-toxic materials. Minimal and recyclable packaging. Transparent s…" at bounding box center [747, 464] width 521 height 97
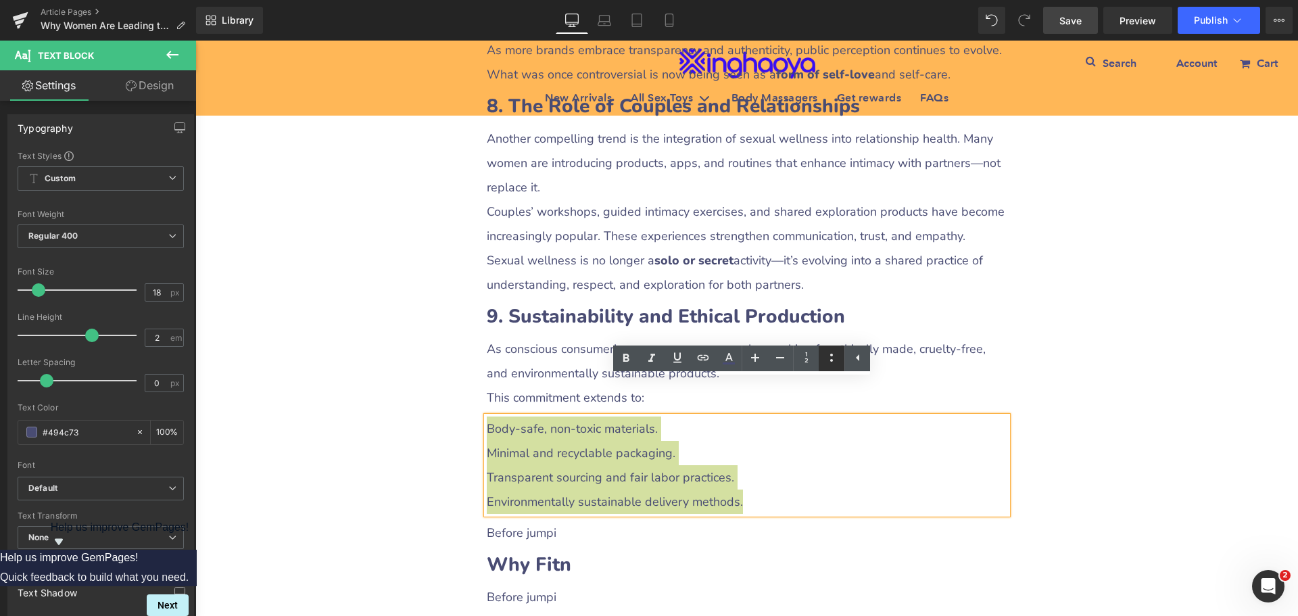
click at [831, 361] on icon at bounding box center [831, 358] width 3 height 8
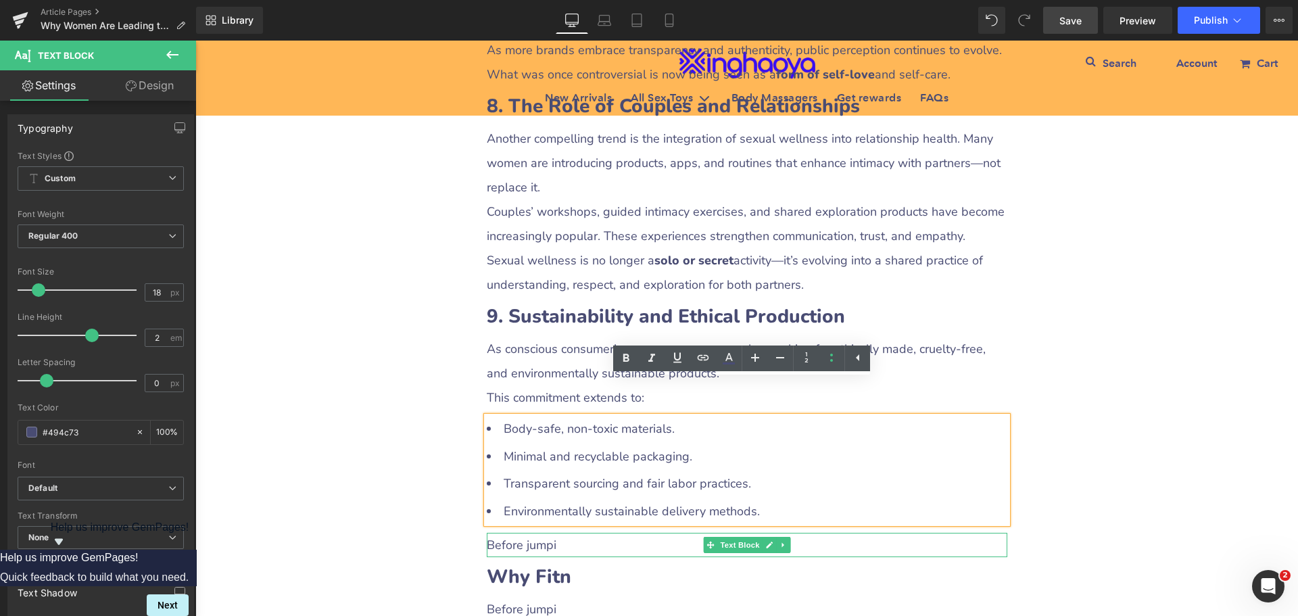
click at [531, 533] on p "Before jumpi" at bounding box center [747, 545] width 521 height 24
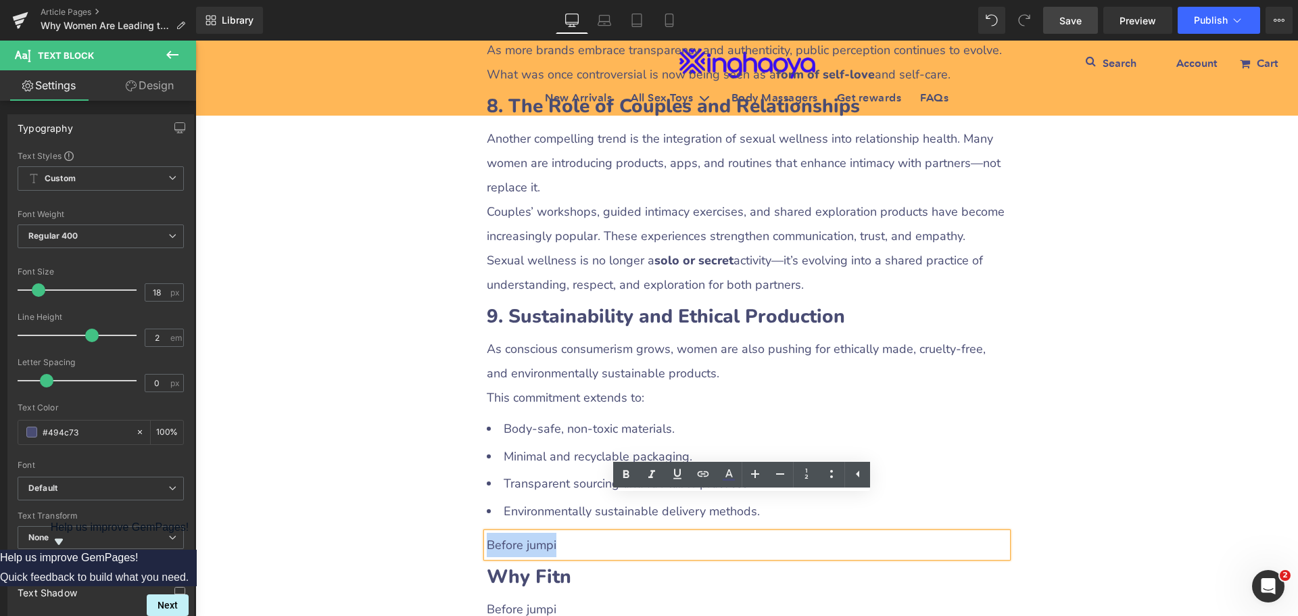
drag, startPoint x: 485, startPoint y: 514, endPoint x: 554, endPoint y: 518, distance: 68.4
click at [554, 533] on p "Before jumpi" at bounding box center [747, 545] width 521 height 24
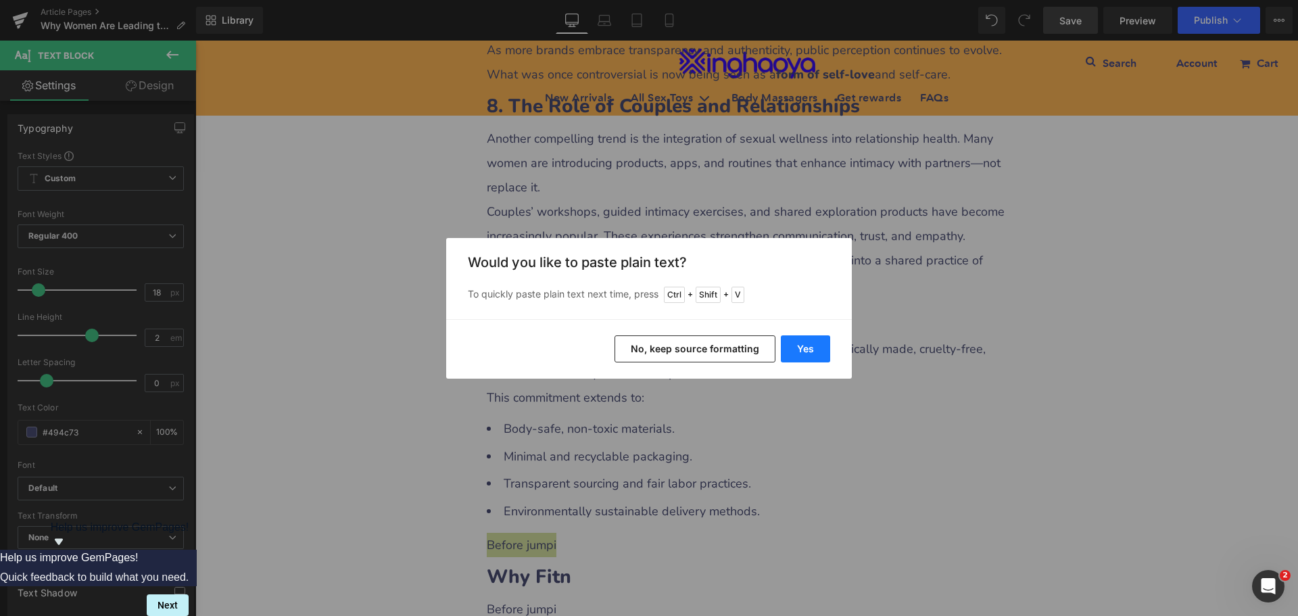
click at [808, 350] on button "Yes" at bounding box center [805, 348] width 49 height 27
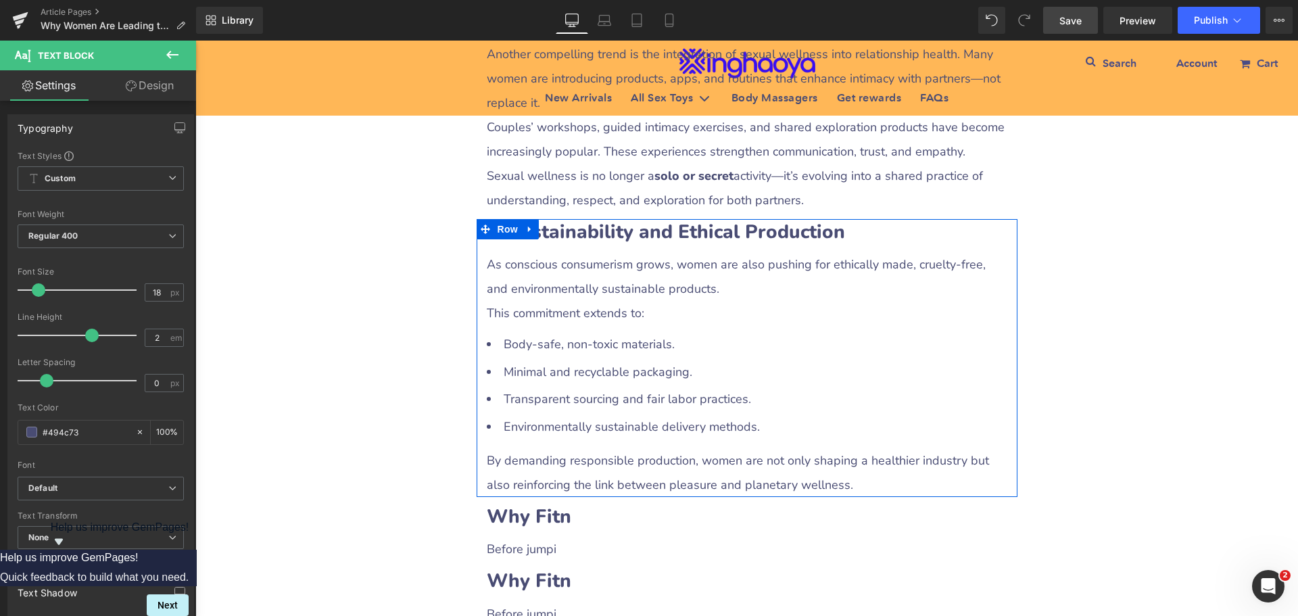
scroll to position [3530, 0]
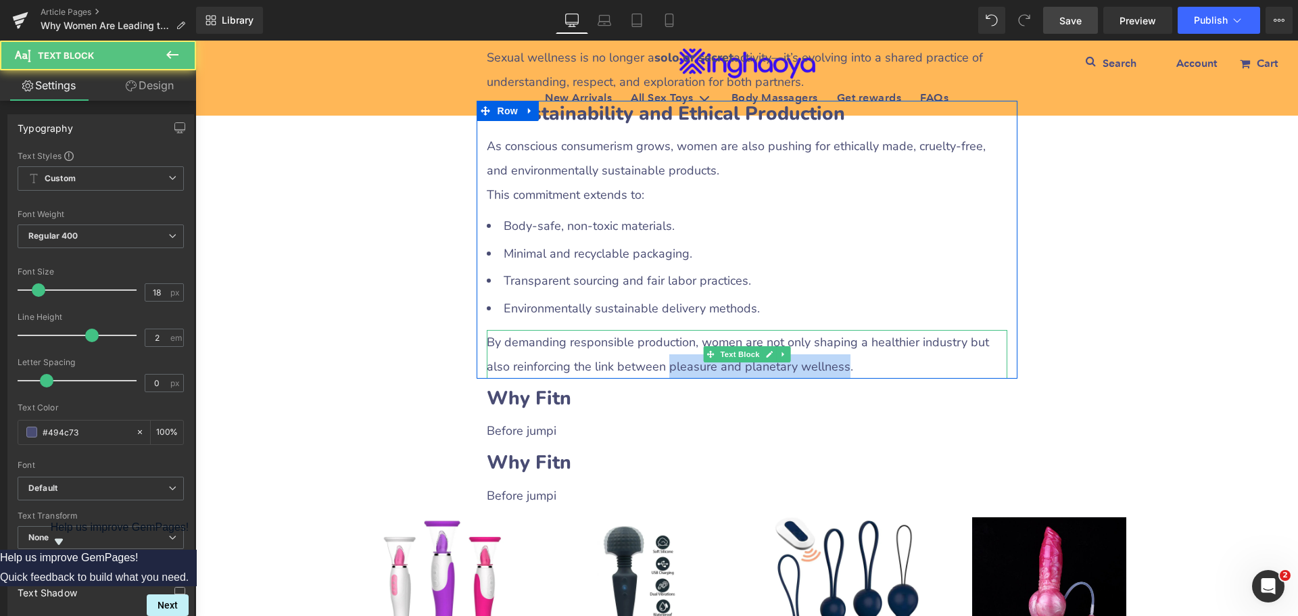
drag, startPoint x: 633, startPoint y: 332, endPoint x: 806, endPoint y: 335, distance: 173.1
click at [806, 335] on p "By demanding responsible production, women are not only shaping a healthier ind…" at bounding box center [747, 354] width 521 height 49
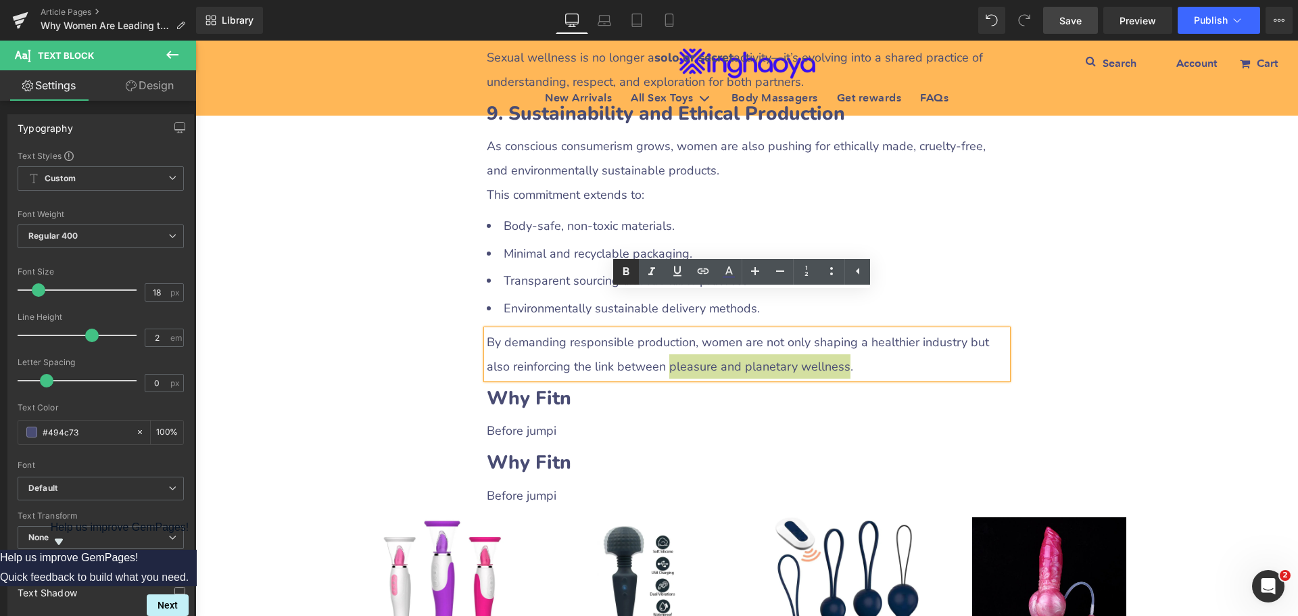
click at [623, 274] on icon at bounding box center [626, 272] width 16 height 16
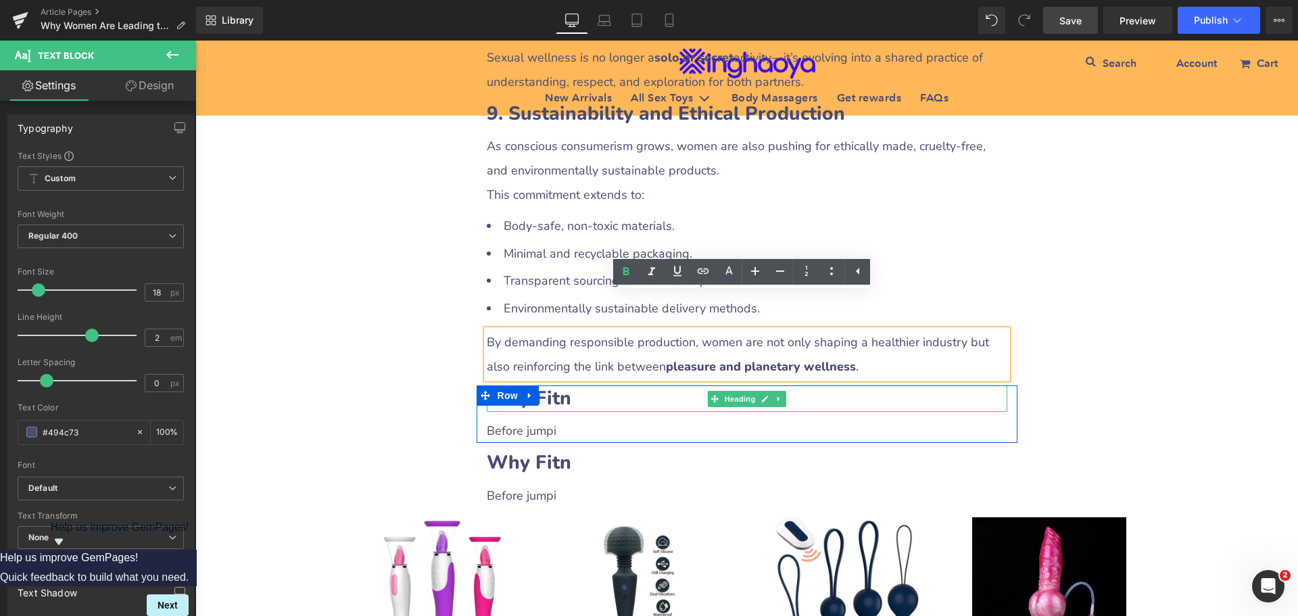
drag, startPoint x: 555, startPoint y: 360, endPoint x: 493, endPoint y: 377, distance: 63.6
click at [555, 385] on b "Why Fitn" at bounding box center [529, 398] width 84 height 26
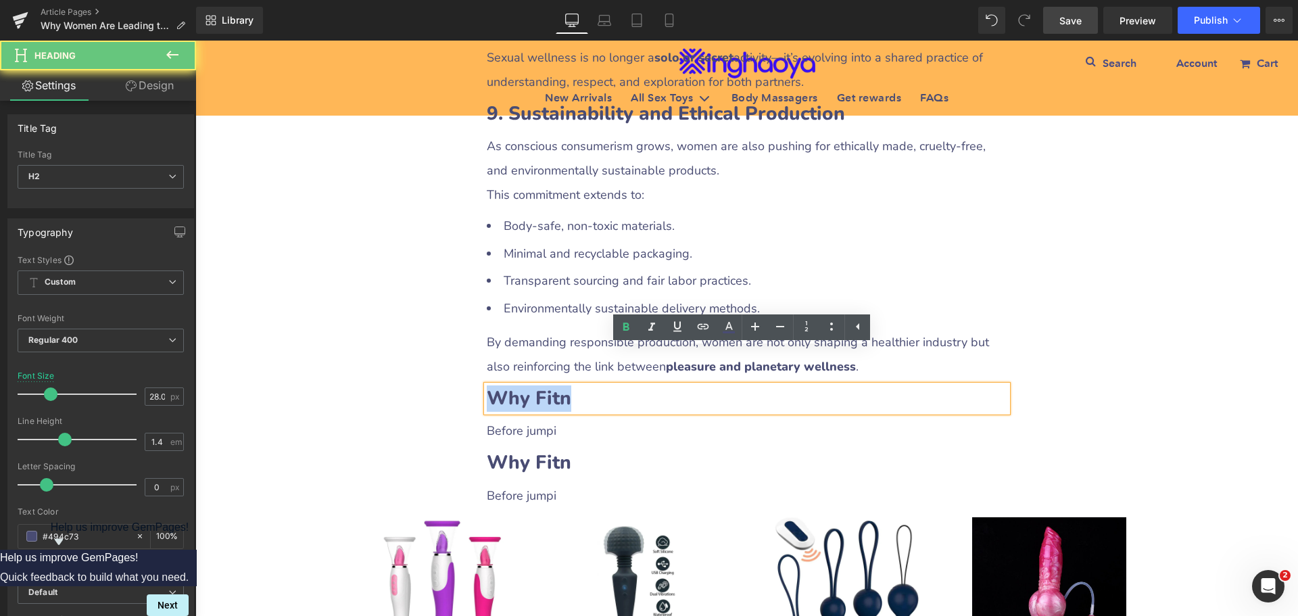
drag, startPoint x: 484, startPoint y: 361, endPoint x: 617, endPoint y: 367, distance: 133.3
click at [617, 385] on h2 "Why Fitn" at bounding box center [747, 398] width 521 height 26
paste div
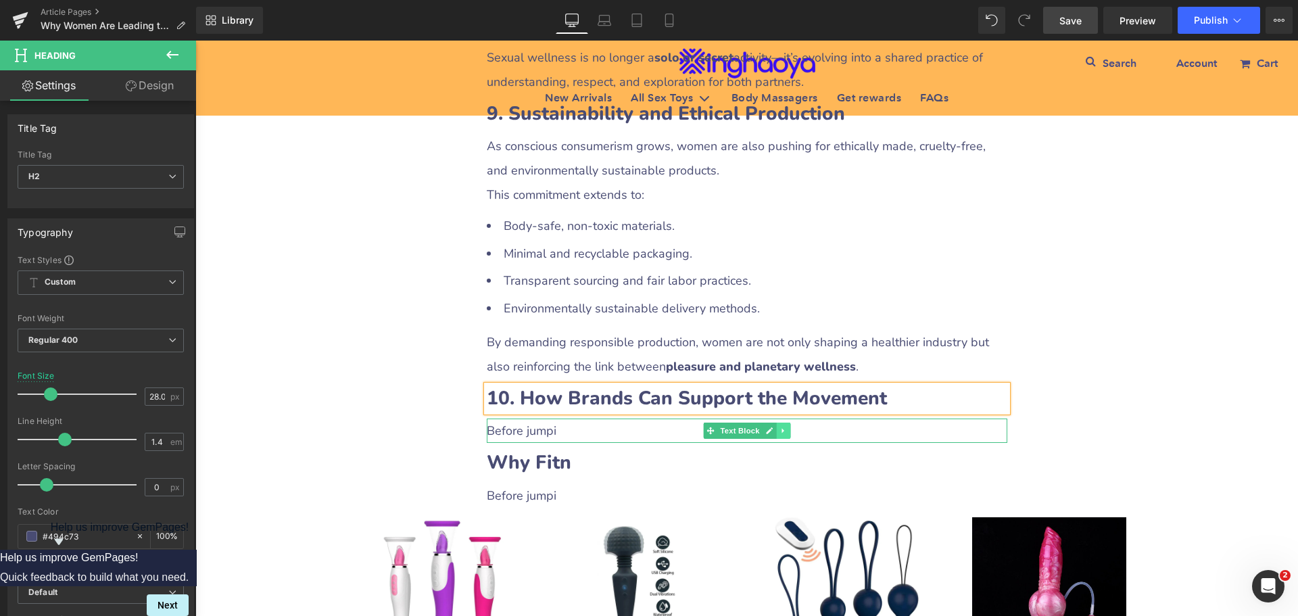
click at [776, 422] on link at bounding box center [783, 430] width 14 height 16
click at [774, 427] on icon at bounding box center [775, 430] width 7 height 7
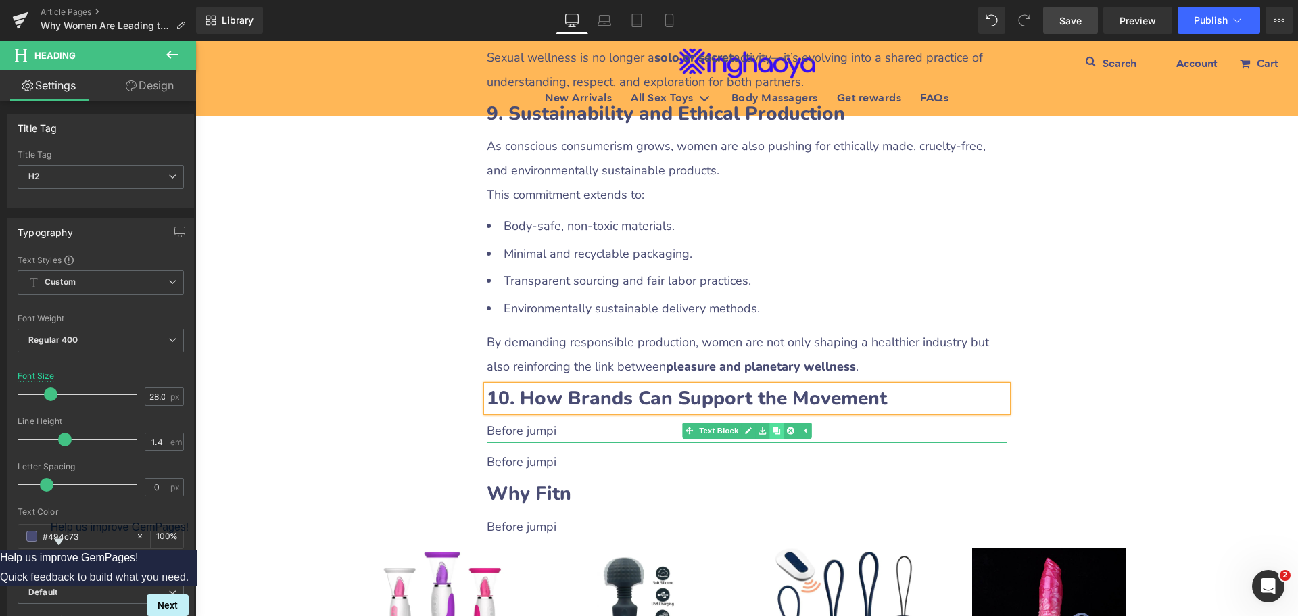
click at [774, 427] on icon at bounding box center [775, 430] width 7 height 7
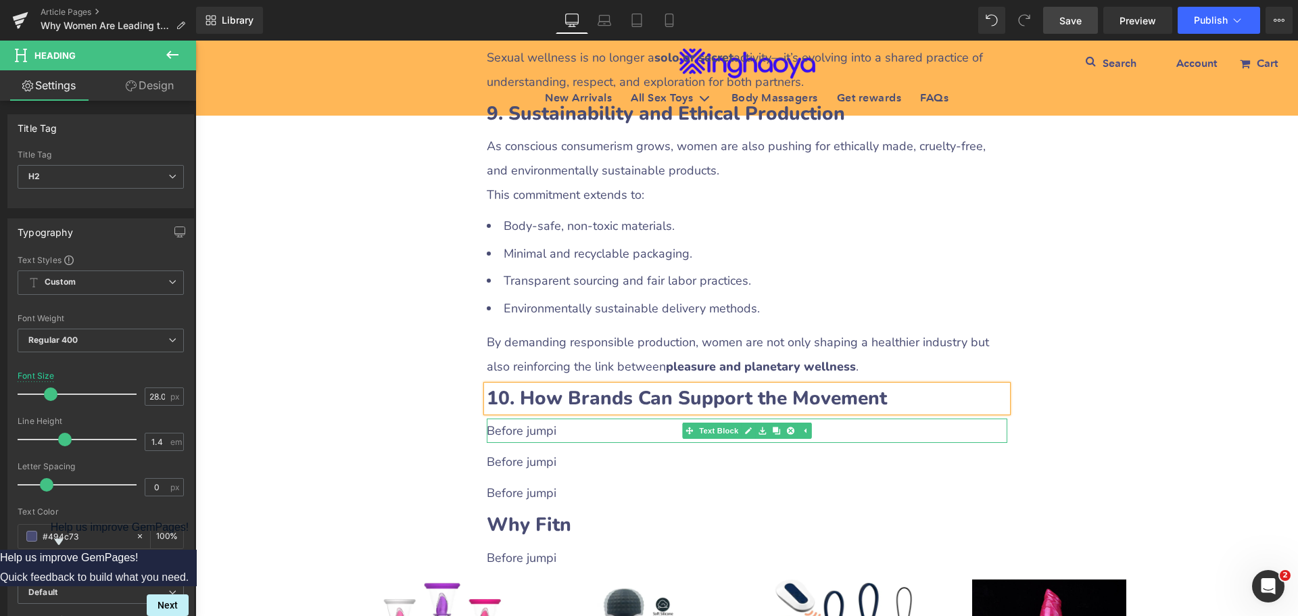
click at [529, 418] on p "Before jumpi" at bounding box center [747, 430] width 521 height 24
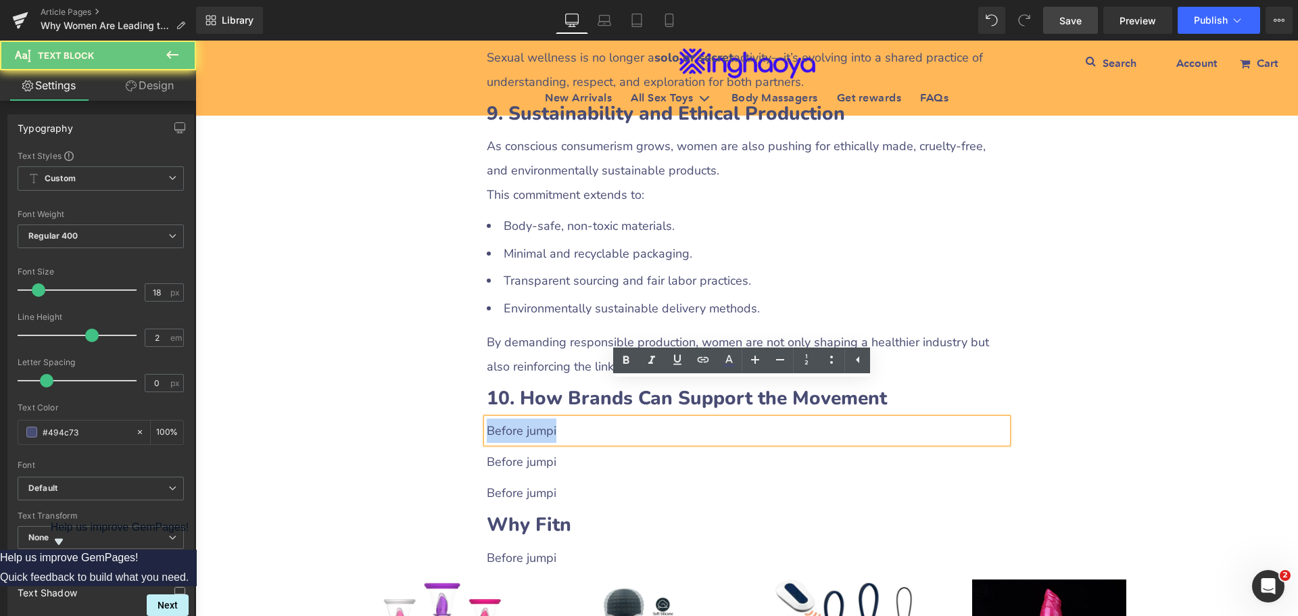
drag, startPoint x: 484, startPoint y: 396, endPoint x: 583, endPoint y: 402, distance: 99.5
click at [583, 418] on p "Before jumpi" at bounding box center [747, 430] width 521 height 24
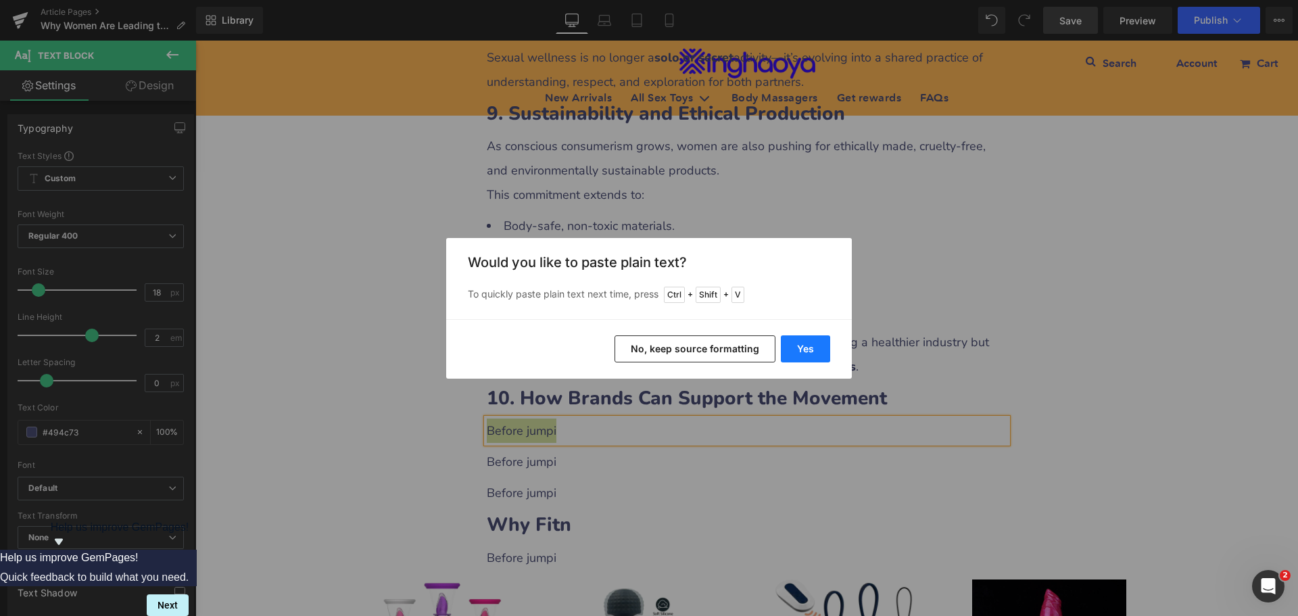
click at [793, 358] on button "Yes" at bounding box center [805, 348] width 49 height 27
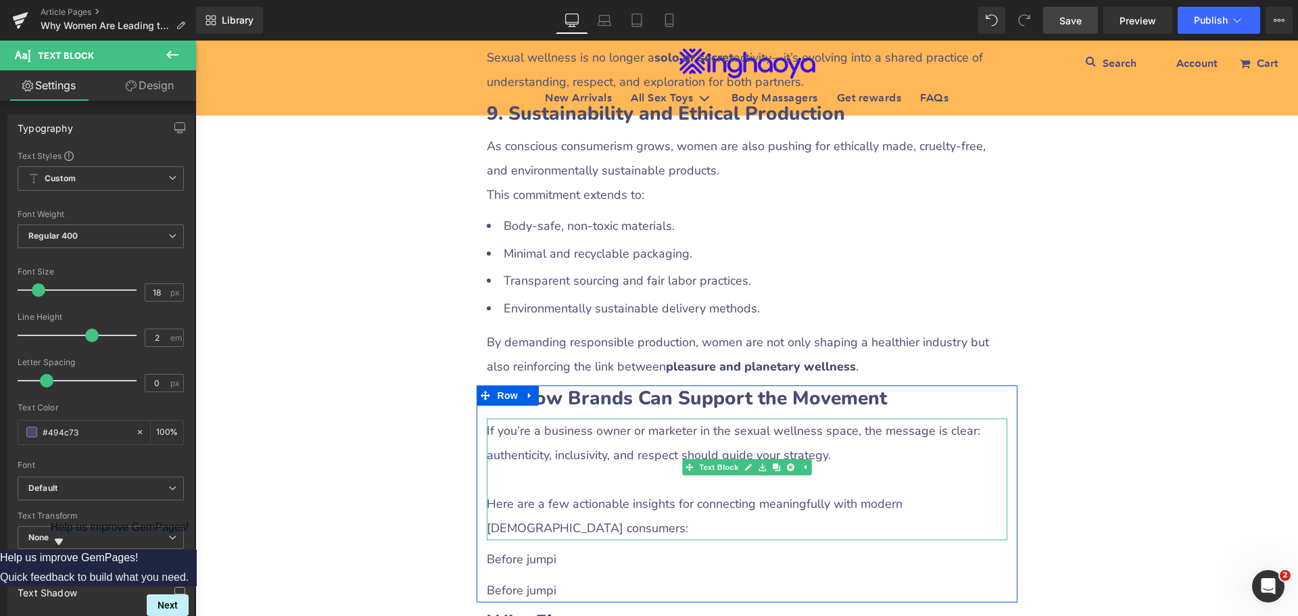
scroll to position [3598, 0]
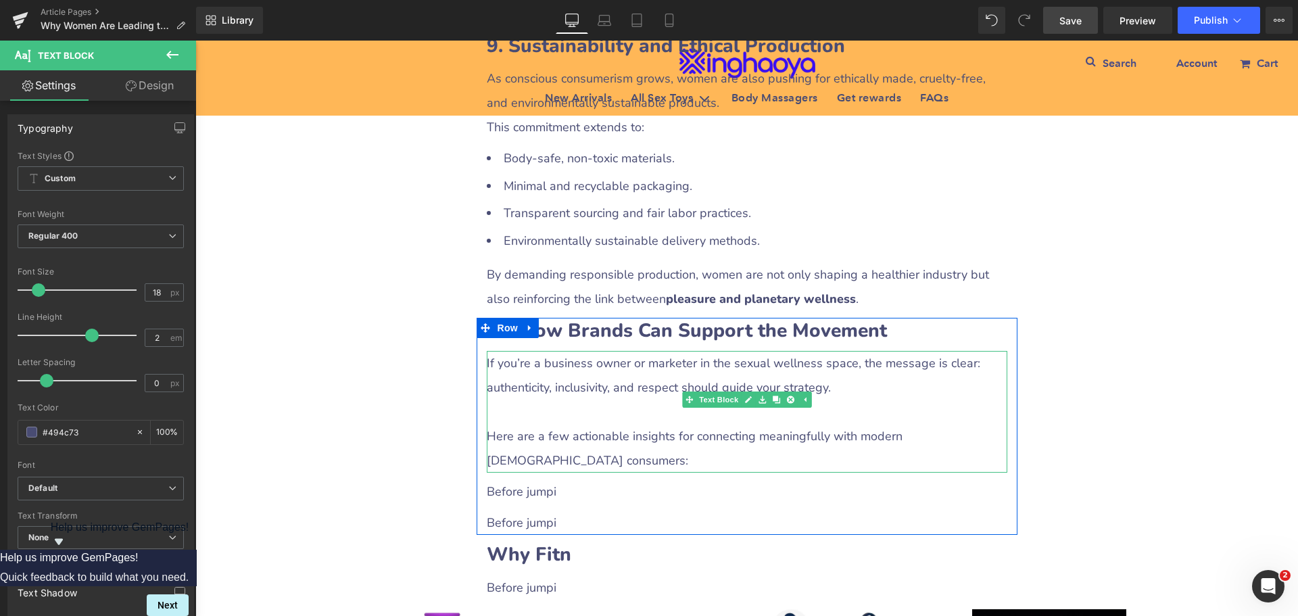
click at [520, 400] on p at bounding box center [747, 412] width 521 height 24
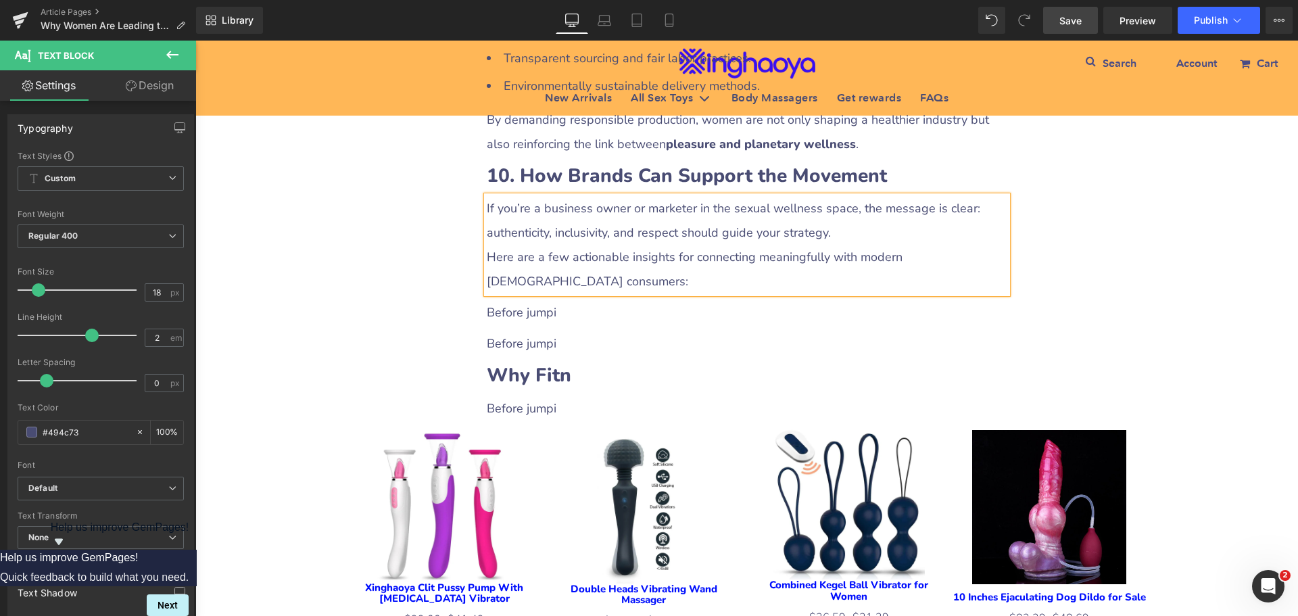
scroll to position [3800, 0]
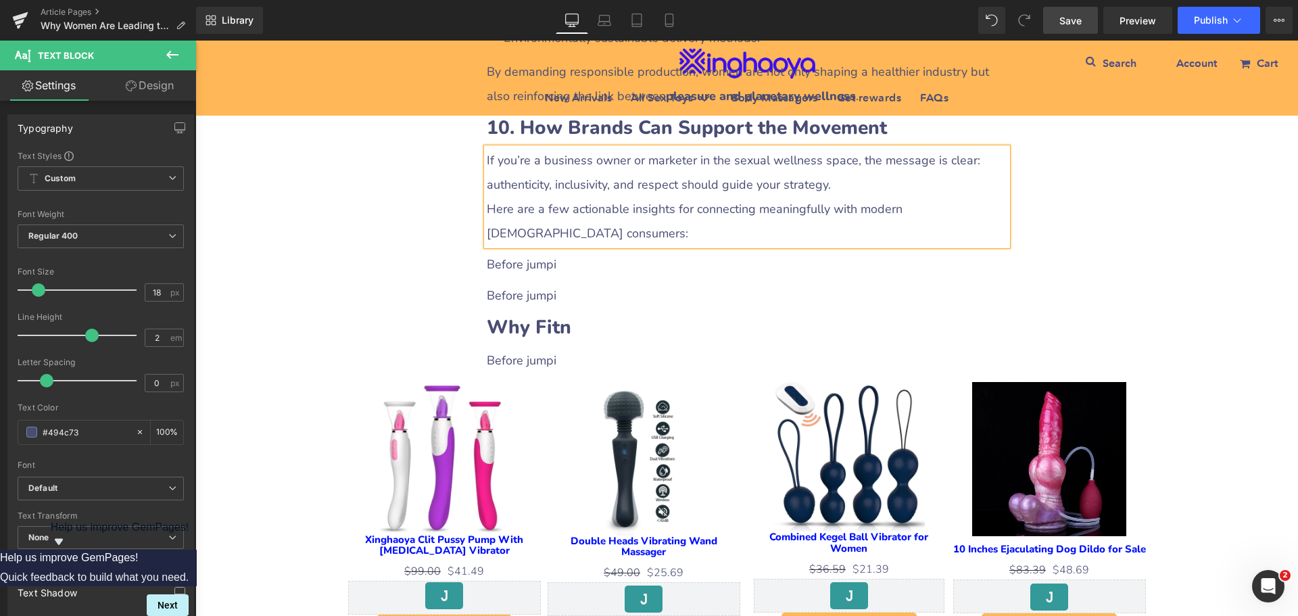
click at [521, 252] on p "Before jumpi" at bounding box center [747, 264] width 521 height 24
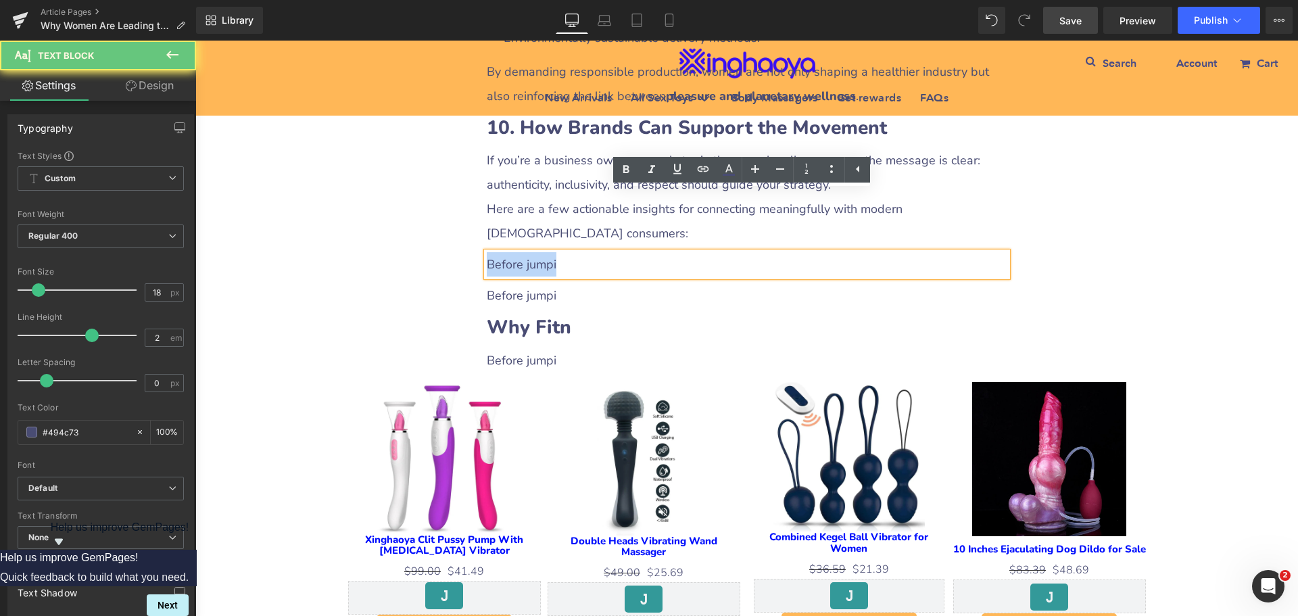
drag, startPoint x: 483, startPoint y: 204, endPoint x: 564, endPoint y: 204, distance: 80.4
click at [564, 252] on p "Before jumpi" at bounding box center [747, 264] width 521 height 24
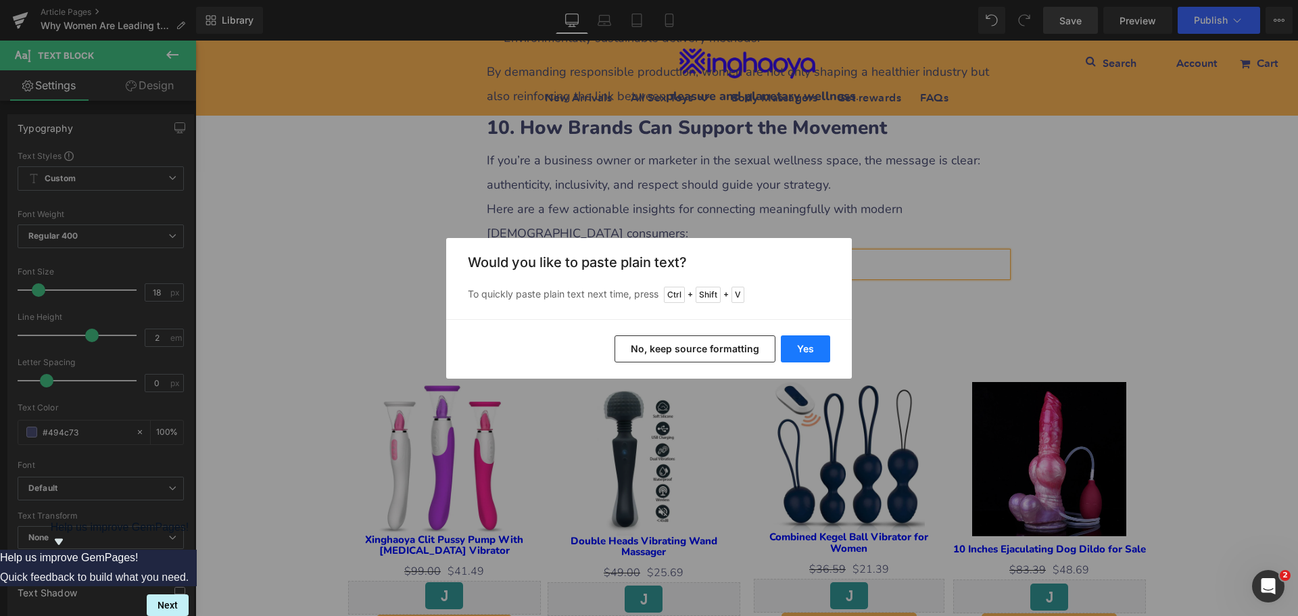
click at [800, 346] on button "Yes" at bounding box center [805, 348] width 49 height 27
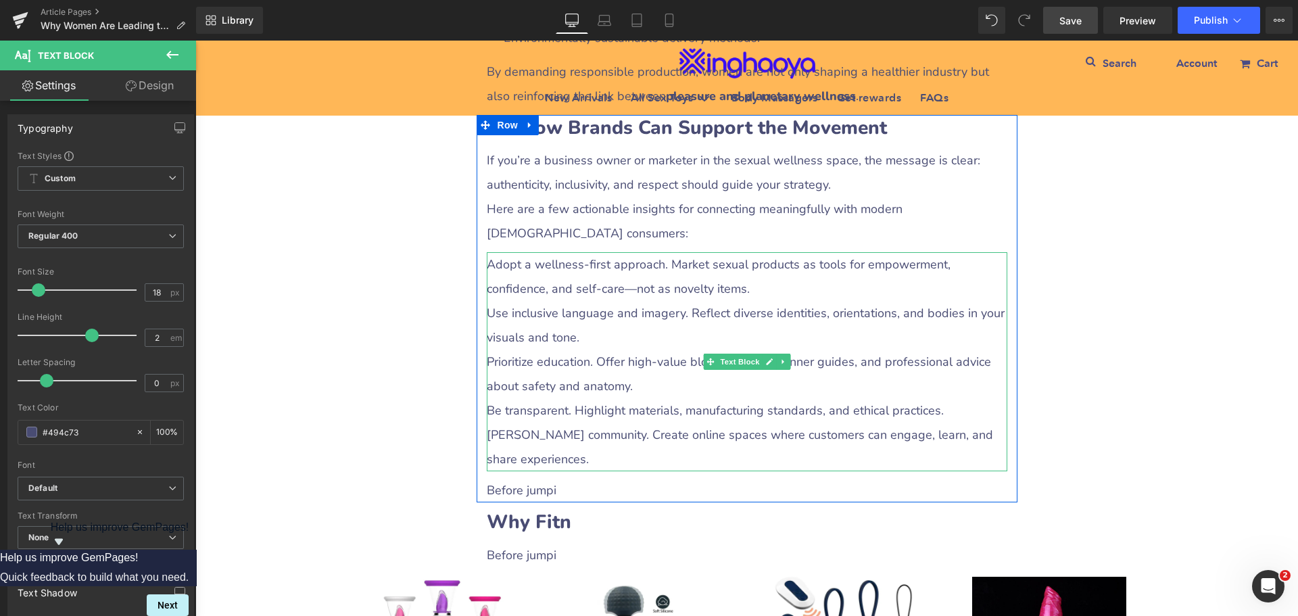
click at [518, 349] on p "Prioritize education. Offer high-value blog content, beginner guides, and profe…" at bounding box center [747, 373] width 521 height 49
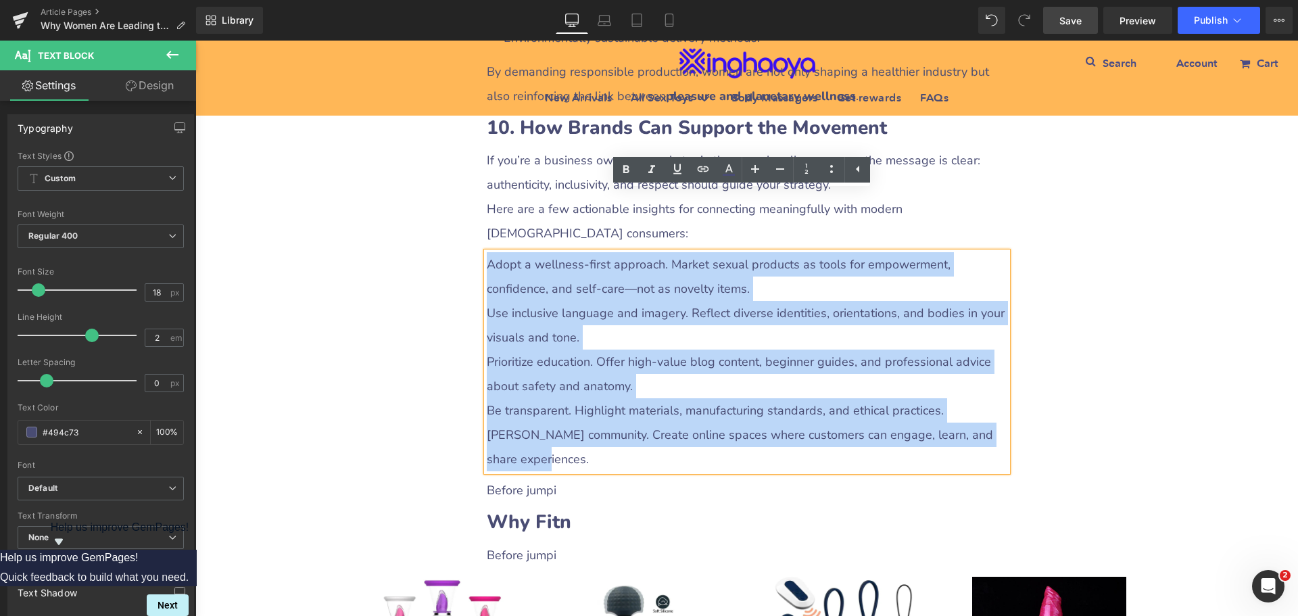
drag, startPoint x: 483, startPoint y: 206, endPoint x: 611, endPoint y: 394, distance: 228.2
click at [611, 394] on div "Adopt a wellness-first approach. Market sexual products as tools for empowermen…" at bounding box center [747, 361] width 521 height 219
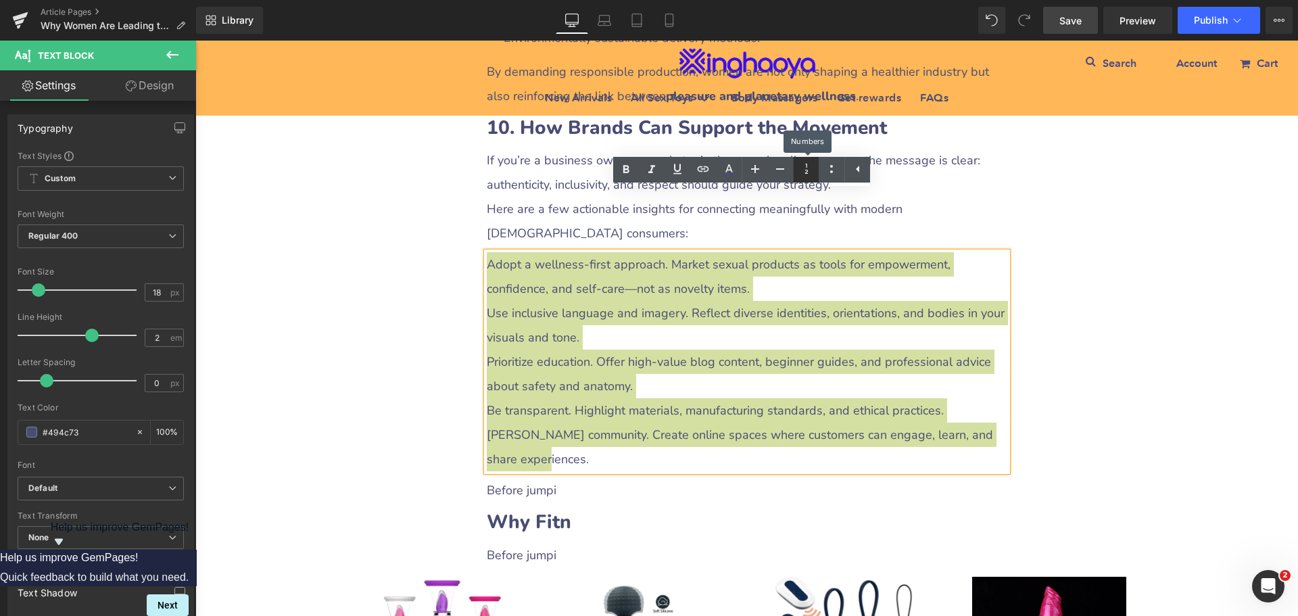
click at [808, 179] on link at bounding box center [806, 170] width 26 height 26
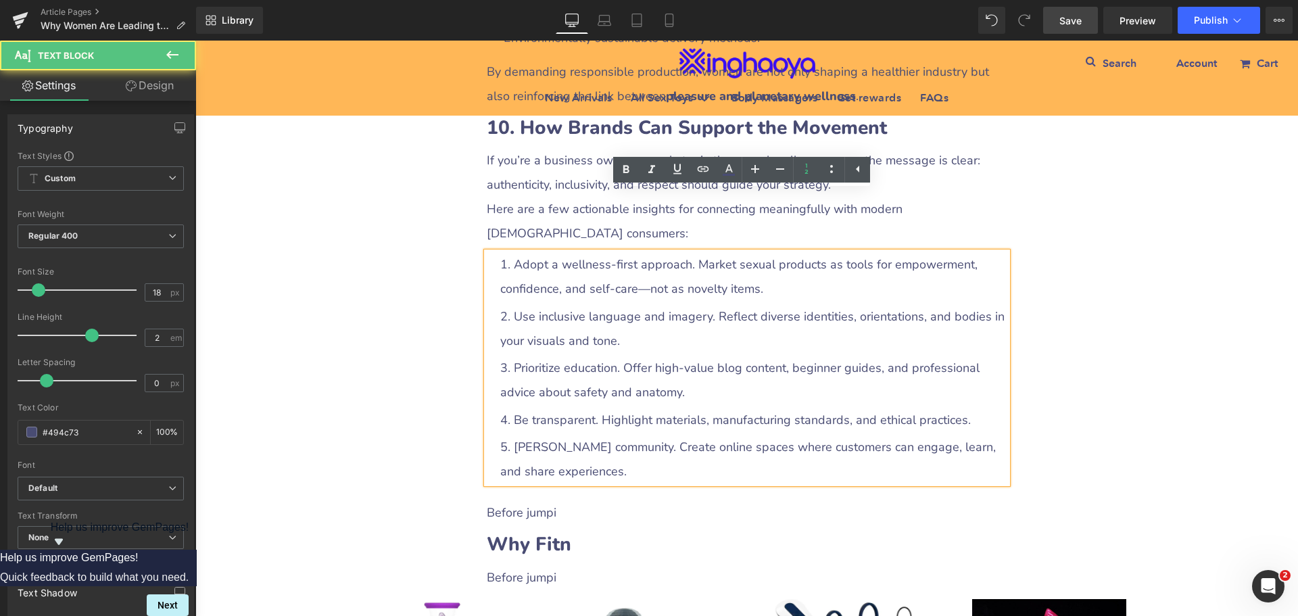
click at [577, 304] on li "Use inclusive language and imagery. Reflect diverse identities, orientations, a…" at bounding box center [753, 328] width 507 height 49
click at [512, 252] on li "Adopt a wellness-first approach. Market sexual products as tools for empowermen…" at bounding box center [753, 276] width 507 height 49
click at [511, 252] on li "Adopt a wellness-first approach. Market sexual products as tools for empowermen…" at bounding box center [753, 276] width 507 height 49
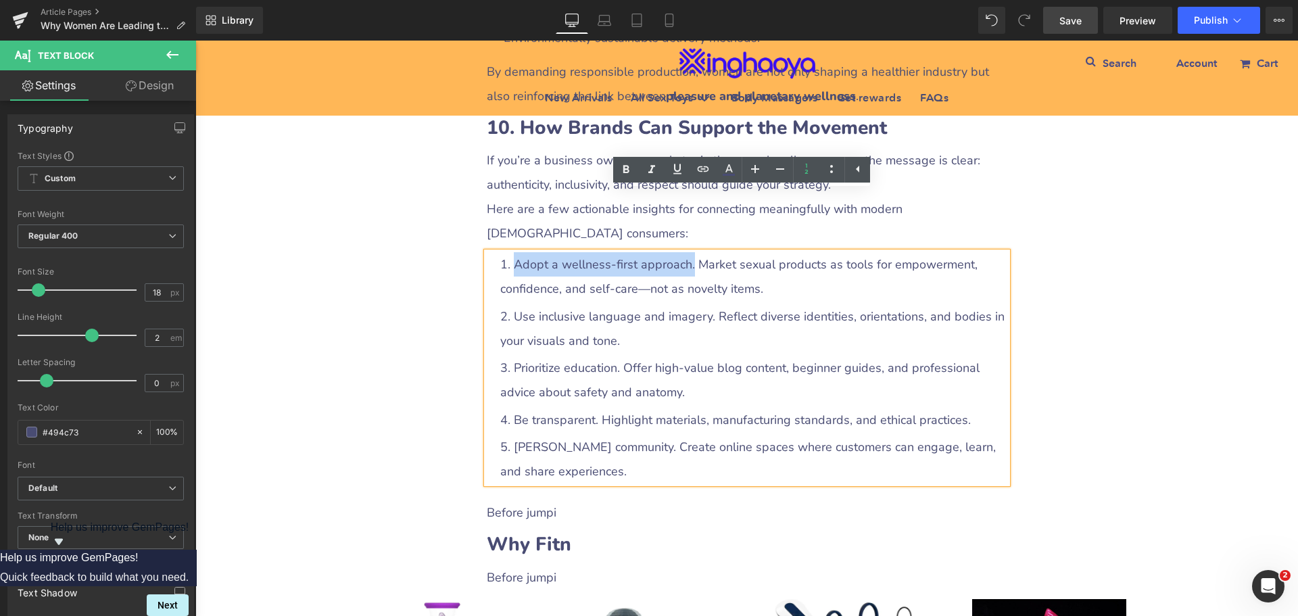
drag, startPoint x: 511, startPoint y: 199, endPoint x: 825, endPoint y: 217, distance: 314.8
click at [682, 252] on li "Adopt a wellness-first approach. Market sexual products as tools for empowermen…" at bounding box center [753, 276] width 507 height 49
click at [620, 166] on icon at bounding box center [626, 170] width 16 height 16
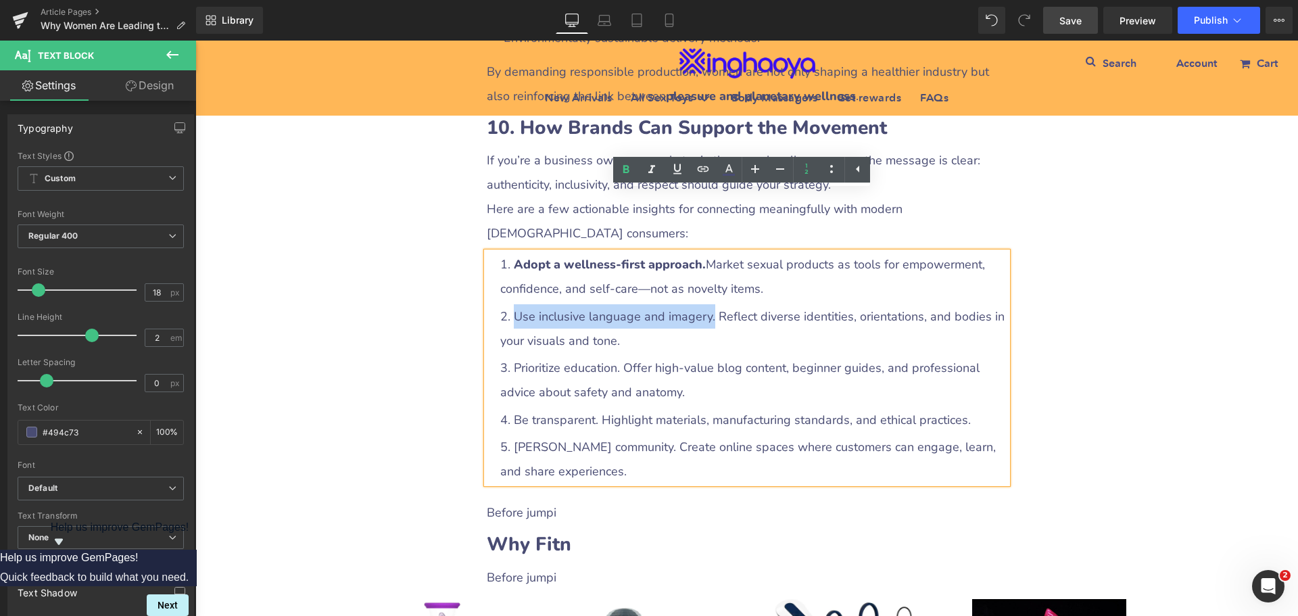
drag, startPoint x: 507, startPoint y: 256, endPoint x: 707, endPoint y: 256, distance: 200.1
click at [707, 304] on li "Use inclusive language and imagery. Reflect diverse identities, orientations, a…" at bounding box center [753, 328] width 507 height 49
click at [628, 170] on icon at bounding box center [626, 170] width 6 height 8
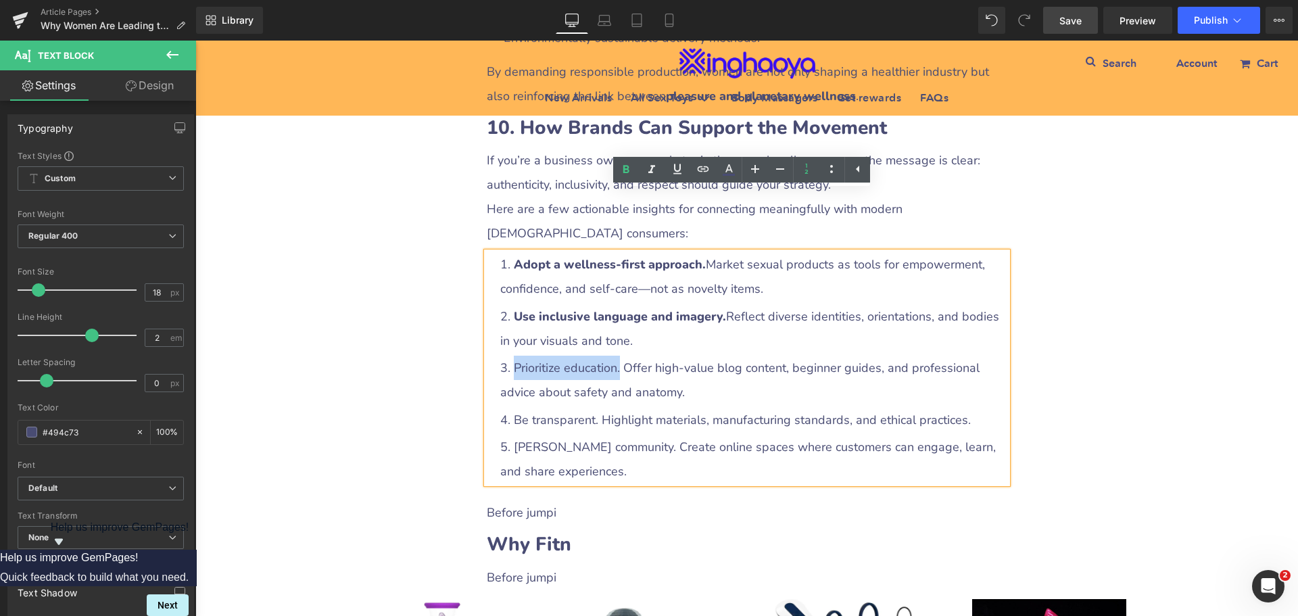
drag, startPoint x: 508, startPoint y: 307, endPoint x: 616, endPoint y: 307, distance: 107.5
click at [616, 356] on li "Prioritize education. Offer high-value blog content, beginner guides, and profe…" at bounding box center [753, 380] width 507 height 49
click at [632, 172] on icon at bounding box center [626, 170] width 16 height 16
drag, startPoint x: 507, startPoint y: 356, endPoint x: 595, endPoint y: 352, distance: 88.0
click at [591, 408] on li "Be transparent. Highlight materials, manufacturing standards, and ethical pract…" at bounding box center [753, 420] width 507 height 24
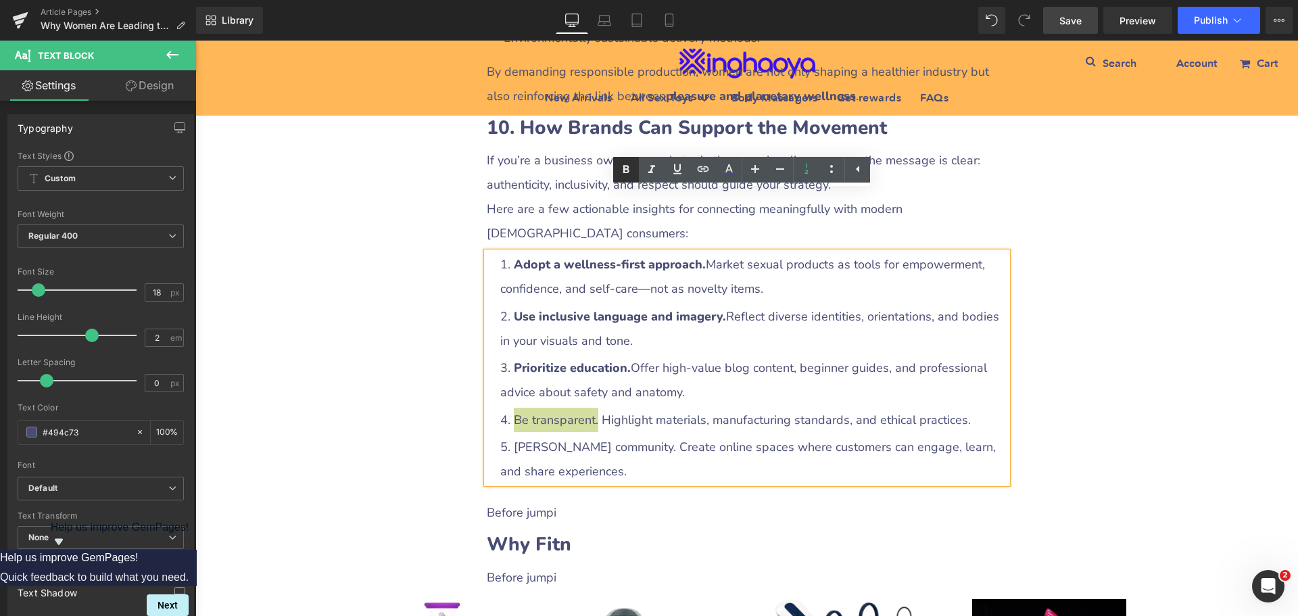
click at [625, 177] on icon at bounding box center [626, 170] width 16 height 16
drag, startPoint x: 510, startPoint y: 382, endPoint x: 608, endPoint y: 386, distance: 98.1
click at [608, 435] on li "[PERSON_NAME] community. Create online spaces where customers can engage, learn…" at bounding box center [753, 459] width 507 height 49
click at [620, 166] on icon at bounding box center [626, 170] width 16 height 16
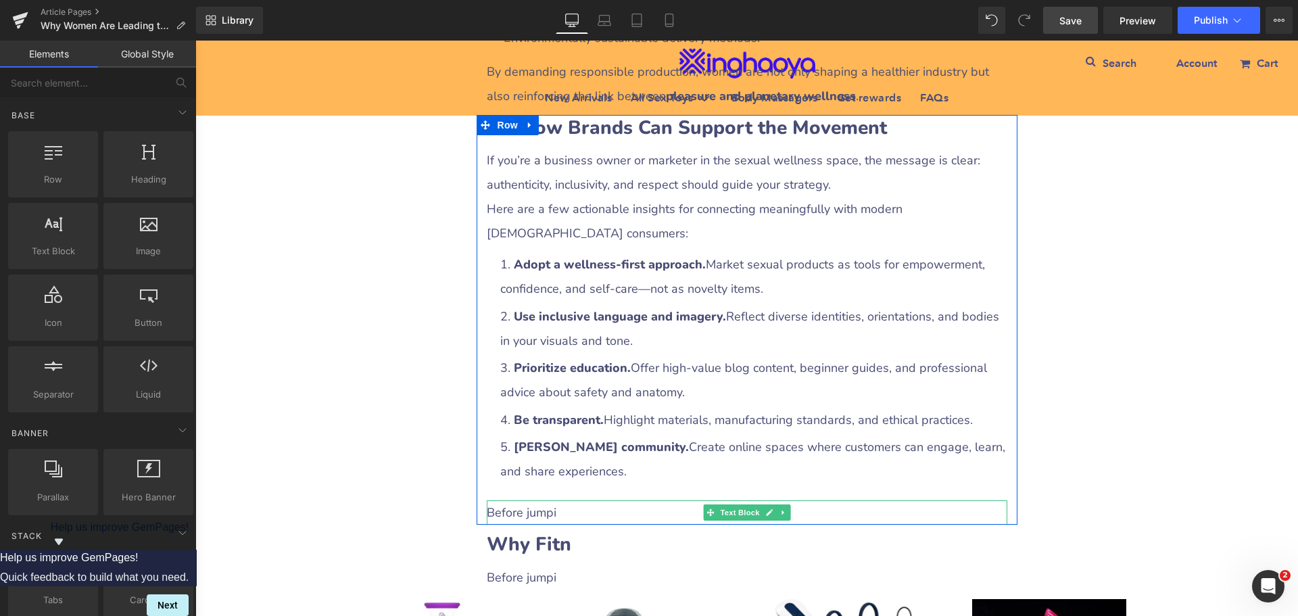
click at [534, 500] on p "Before jumpi" at bounding box center [747, 512] width 521 height 24
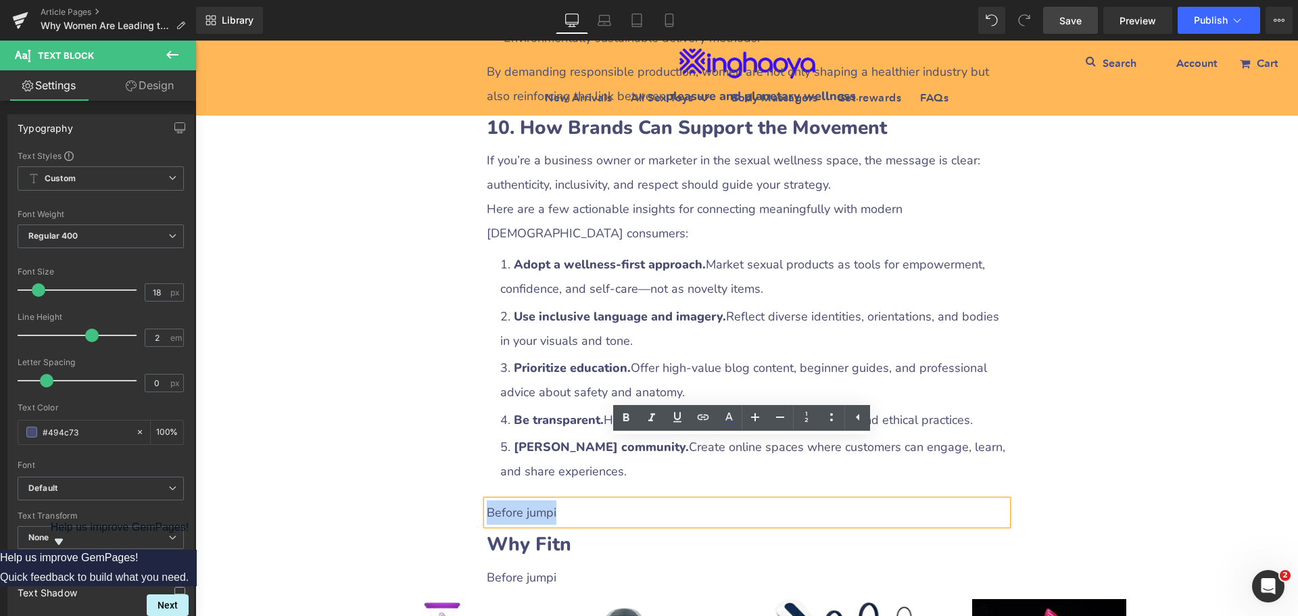
drag, startPoint x: 484, startPoint y: 452, endPoint x: 564, endPoint y: 452, distance: 79.8
click at [564, 500] on p "Before jumpi" at bounding box center [747, 512] width 521 height 24
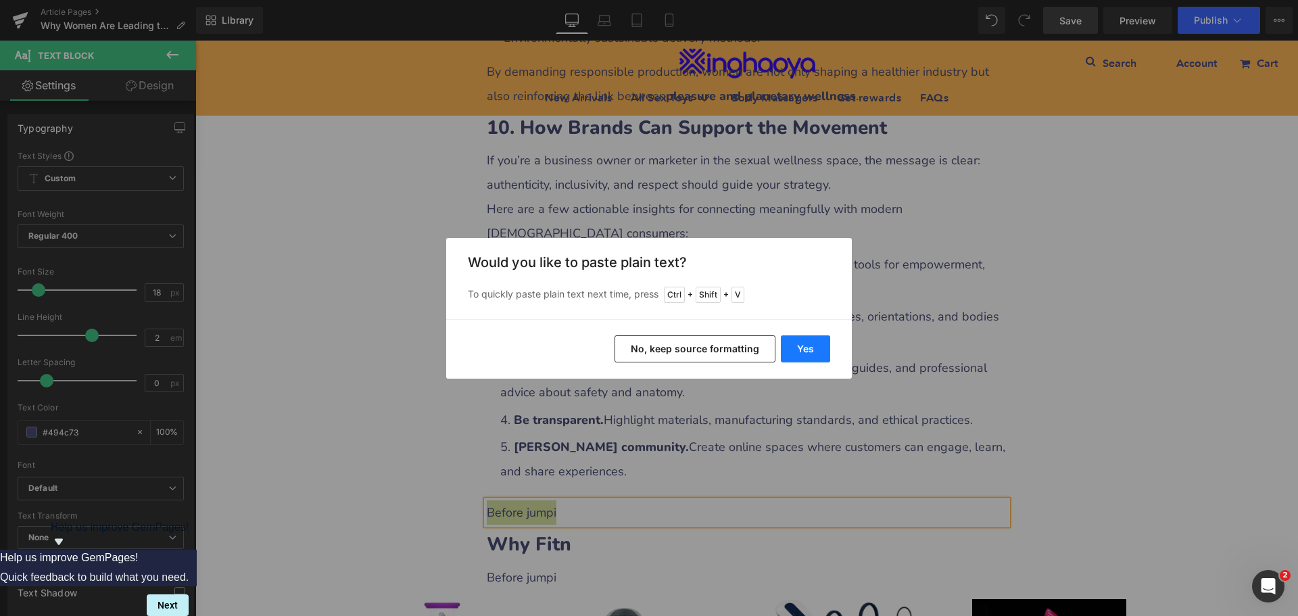
drag, startPoint x: 794, startPoint y: 345, endPoint x: 599, endPoint y: 305, distance: 199.5
click at [794, 345] on button "Yes" at bounding box center [805, 348] width 49 height 27
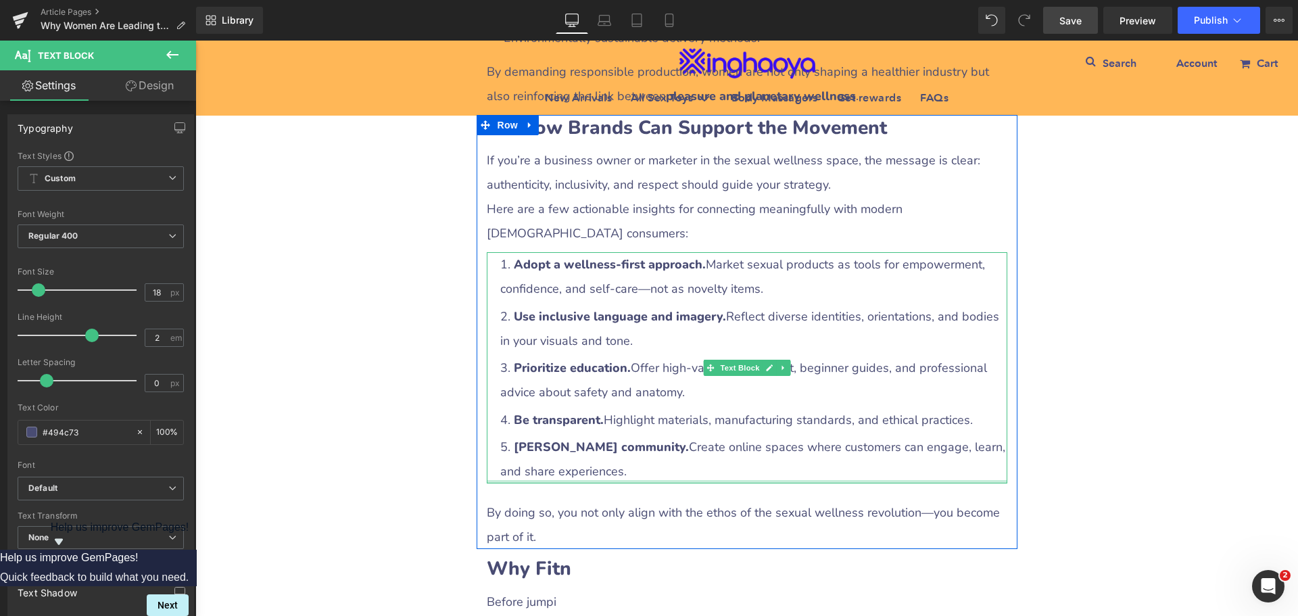
scroll to position [3936, 0]
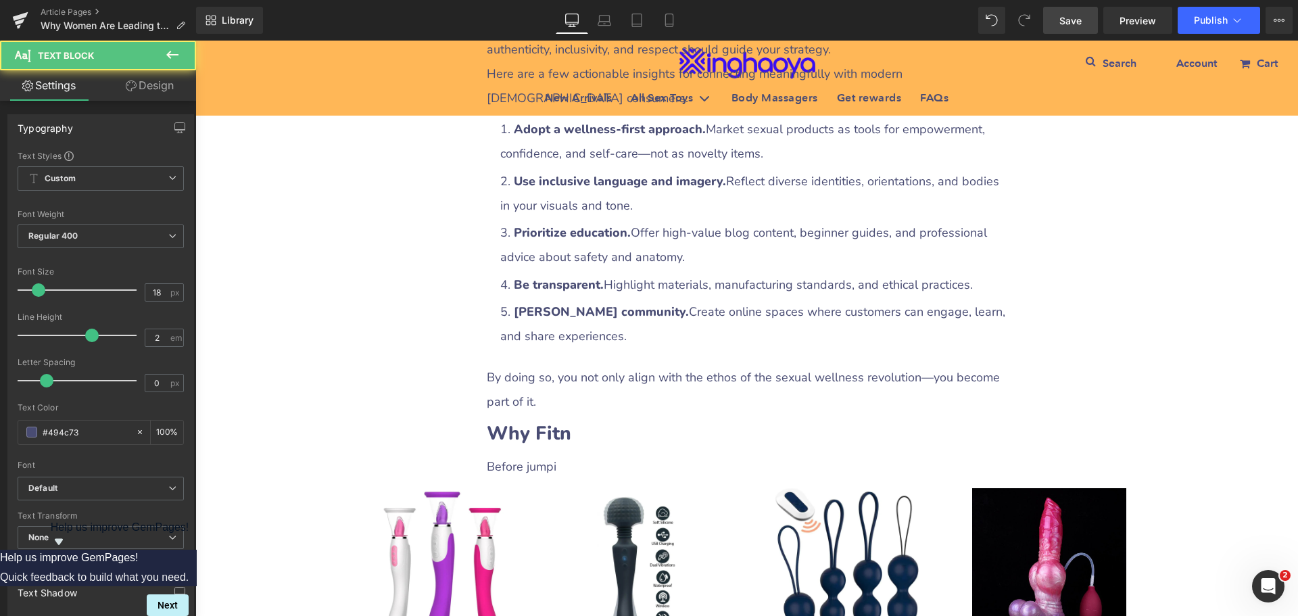
click at [520, 365] on div "By doing so, you not only align with the ethos of the sexual wellness revolutio…" at bounding box center [747, 389] width 521 height 49
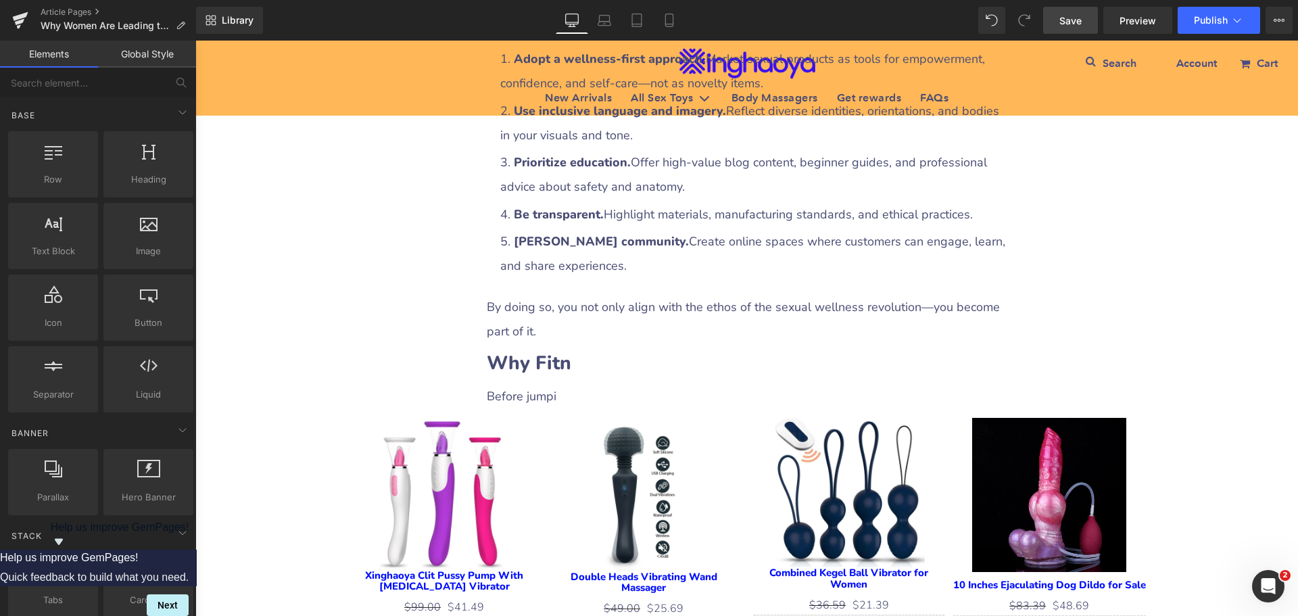
scroll to position [4071, 0]
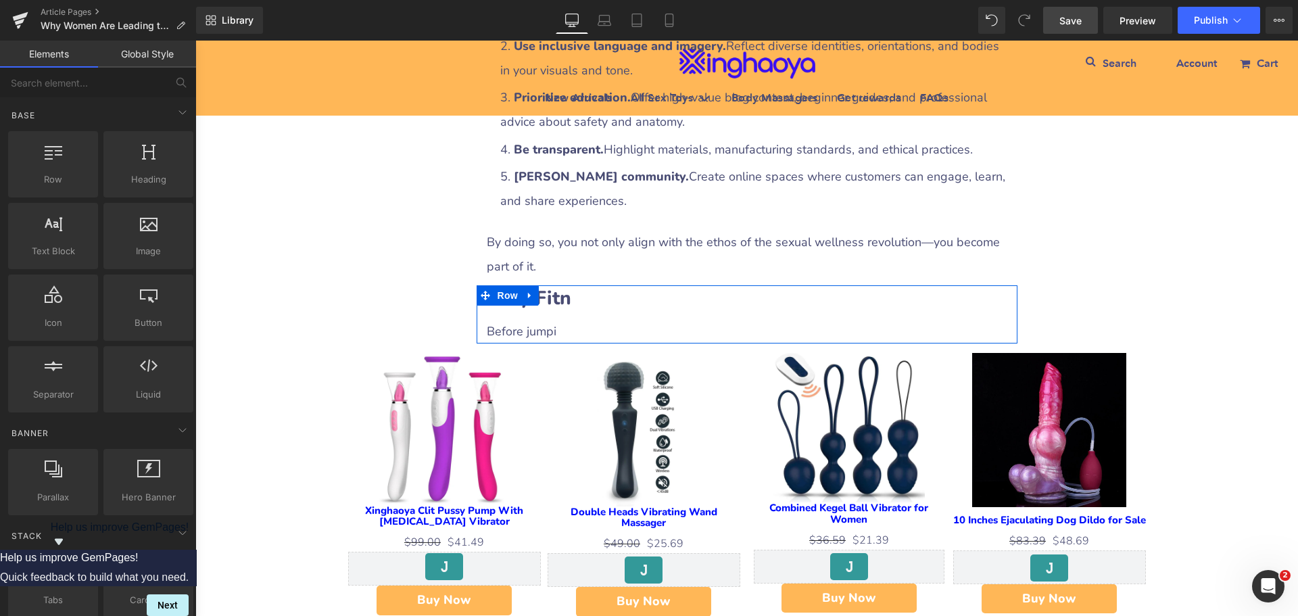
click at [525, 291] on icon at bounding box center [529, 296] width 9 height 10
click at [539, 285] on link at bounding box center [548, 295] width 18 height 20
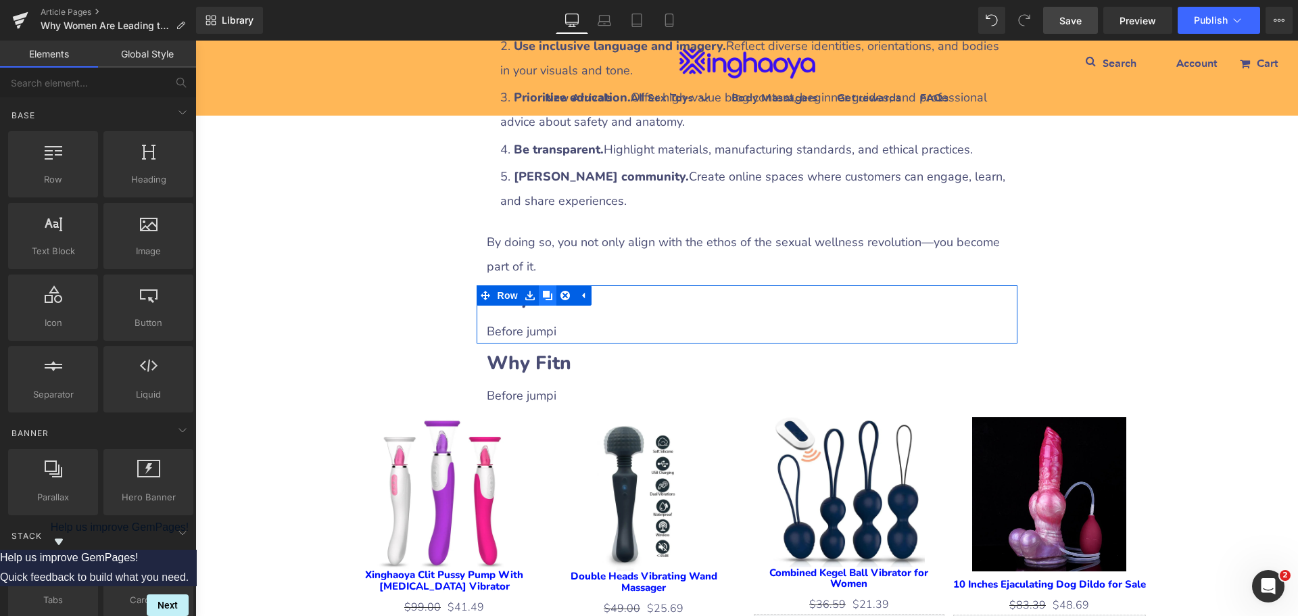
click at [543, 291] on icon at bounding box center [547, 295] width 9 height 9
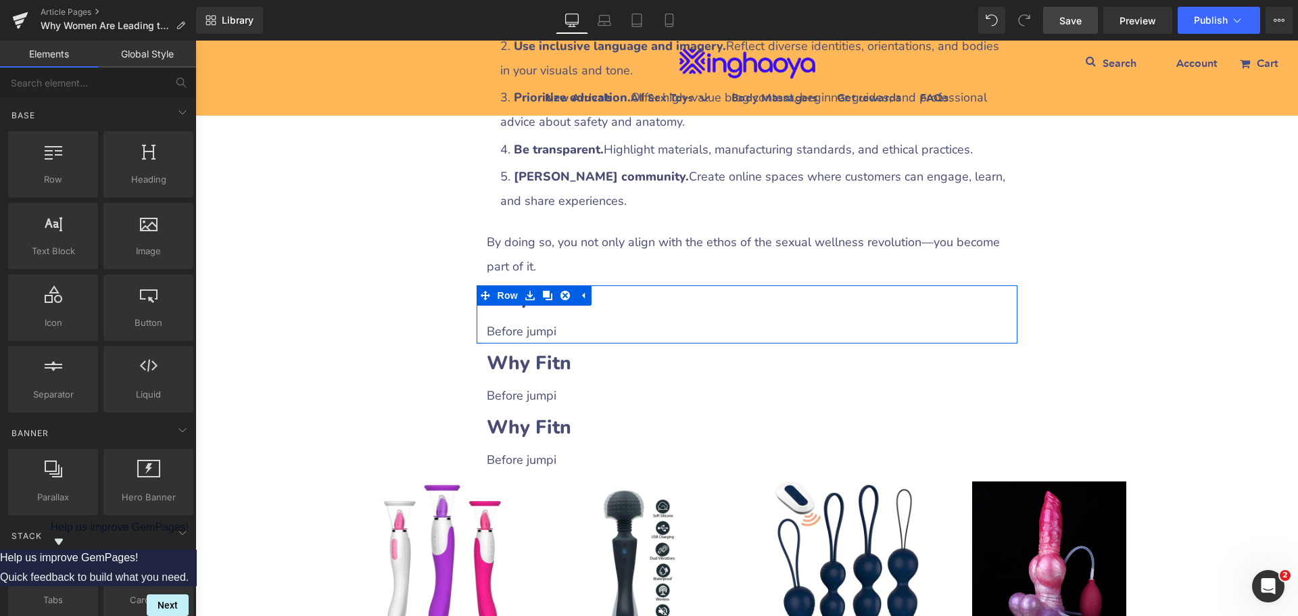
click at [610, 285] on h2 "Why Fitn" at bounding box center [747, 298] width 521 height 26
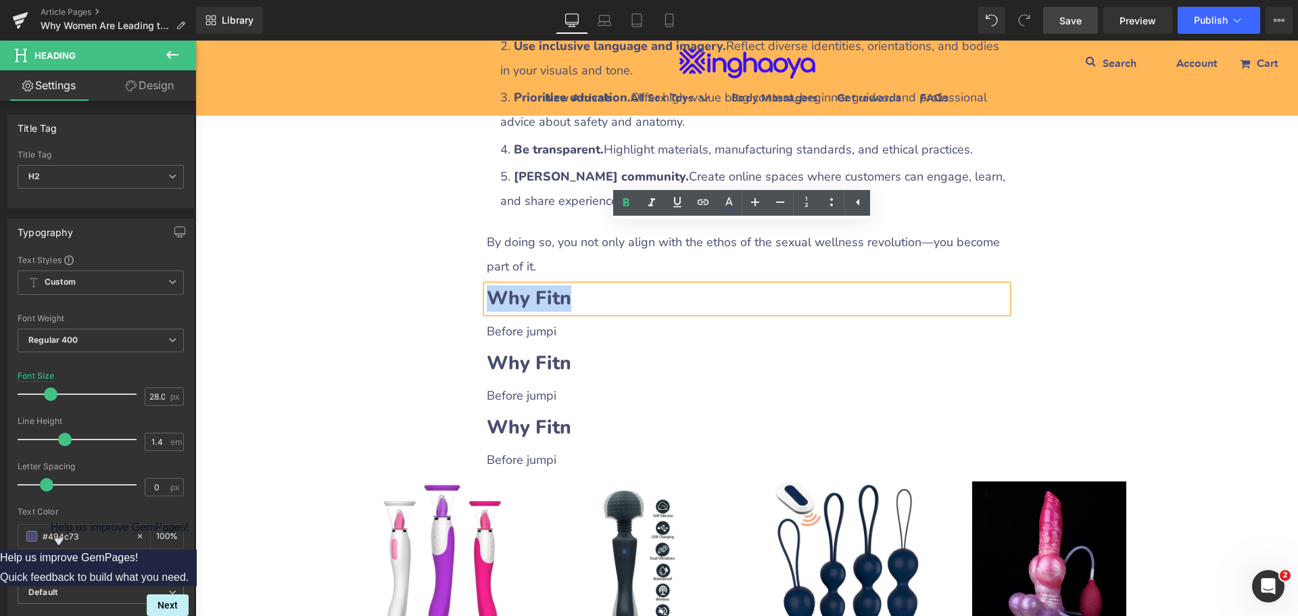
drag, startPoint x: 486, startPoint y: 236, endPoint x: 658, endPoint y: 243, distance: 171.9
click at [658, 285] on h2 "Why Fitn" at bounding box center [747, 298] width 521 height 26
paste div
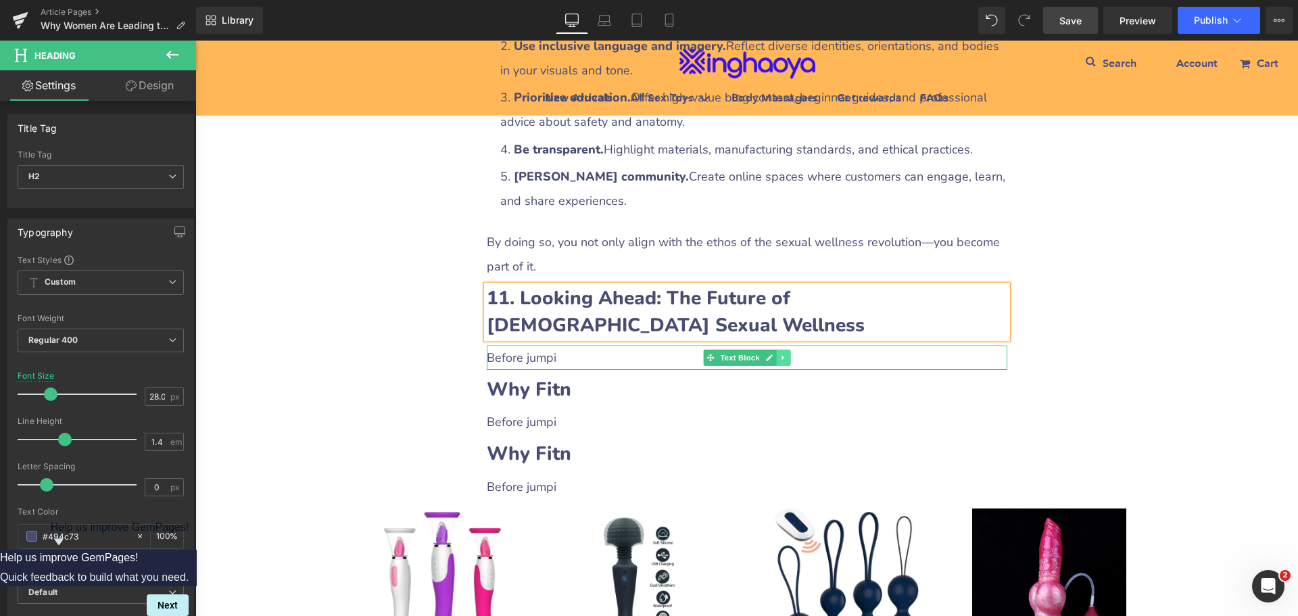
click at [779, 354] on icon at bounding box center [782, 358] width 7 height 8
click at [775, 354] on icon at bounding box center [775, 357] width 7 height 7
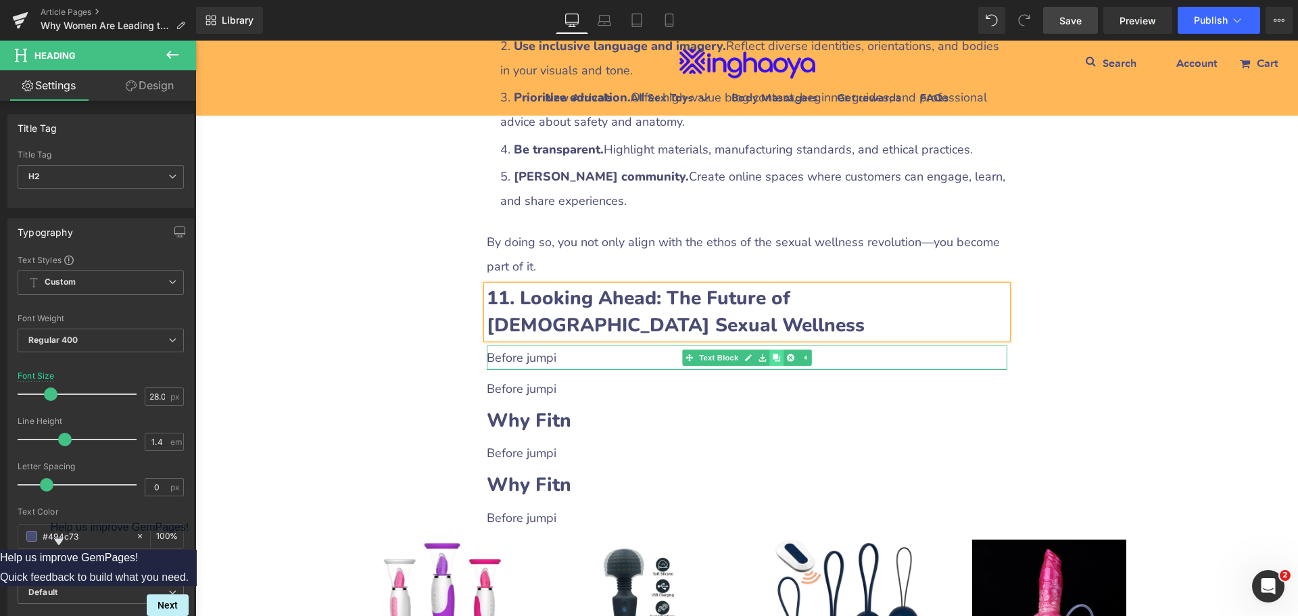
click at [775, 354] on icon at bounding box center [775, 357] width 7 height 7
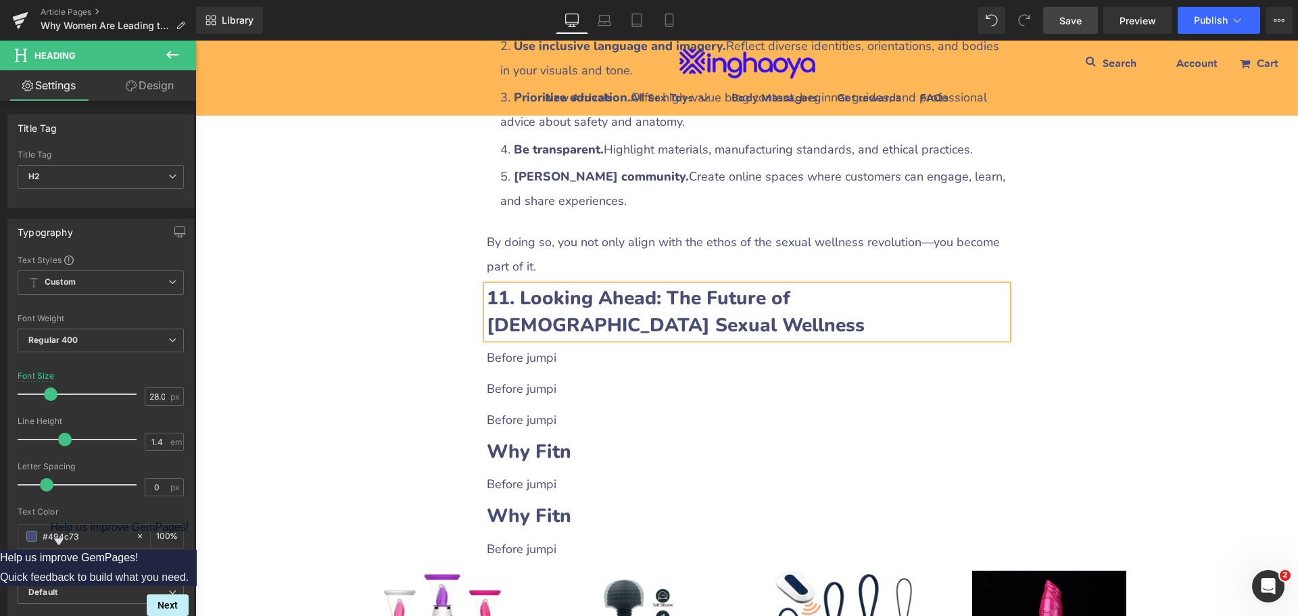
click at [542, 345] on p "Before jumpi" at bounding box center [747, 357] width 521 height 24
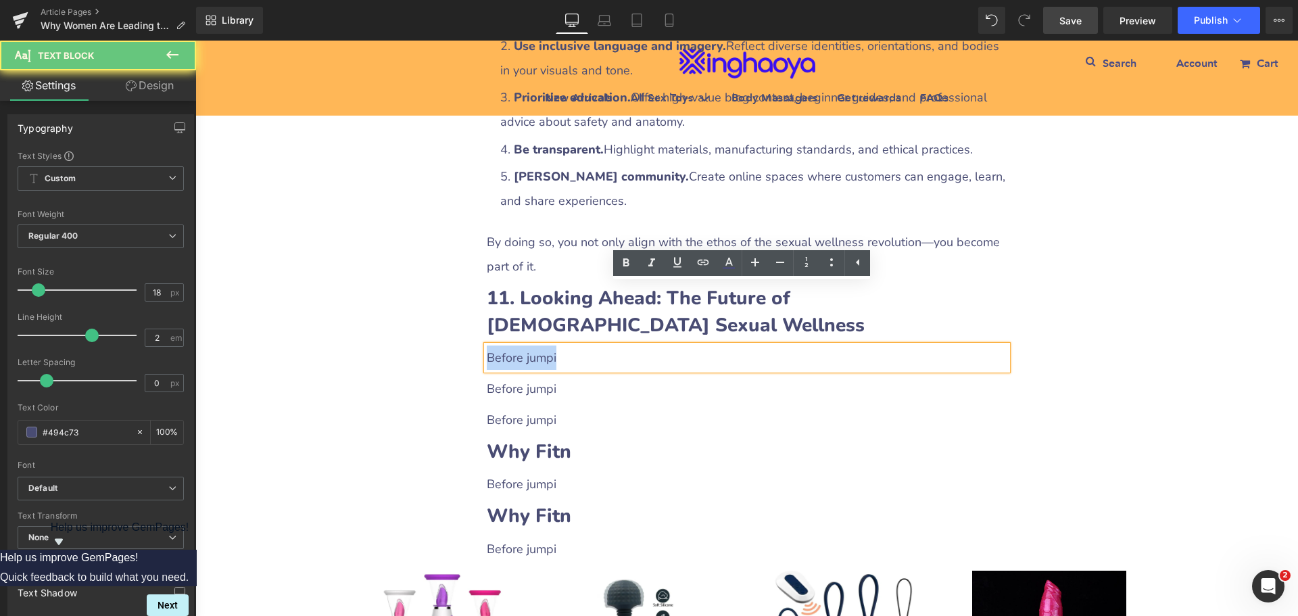
drag, startPoint x: 485, startPoint y: 299, endPoint x: 570, endPoint y: 297, distance: 84.5
click at [570, 345] on p "Before jumpi" at bounding box center [747, 357] width 521 height 24
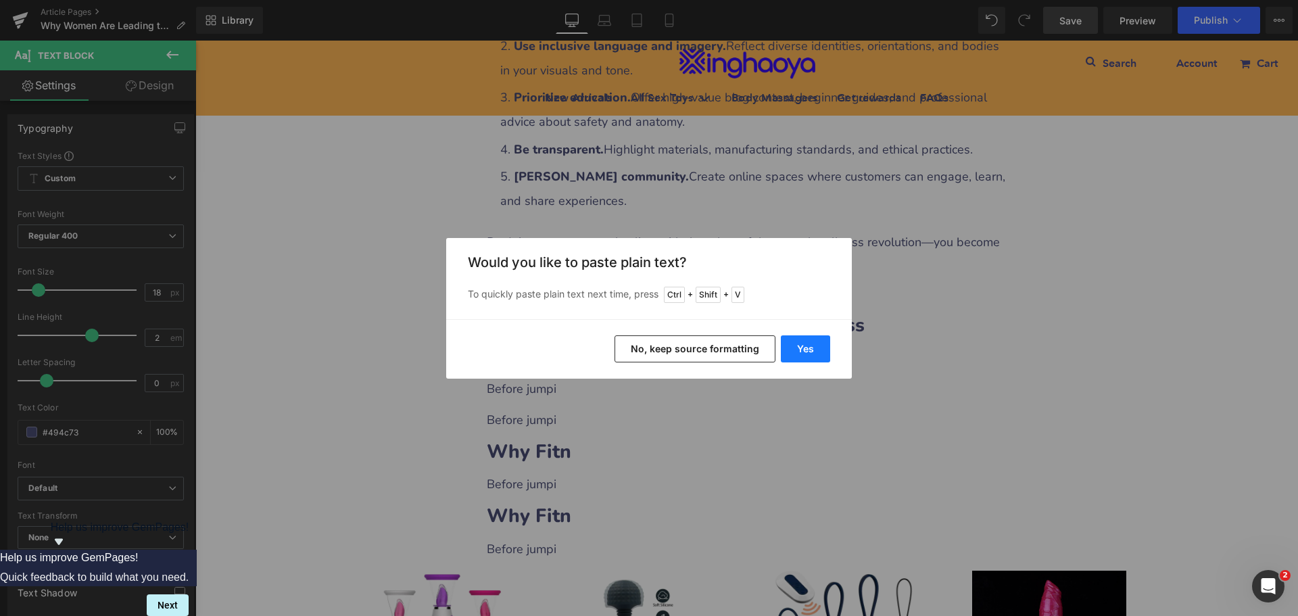
click at [785, 346] on button "Yes" at bounding box center [805, 348] width 49 height 27
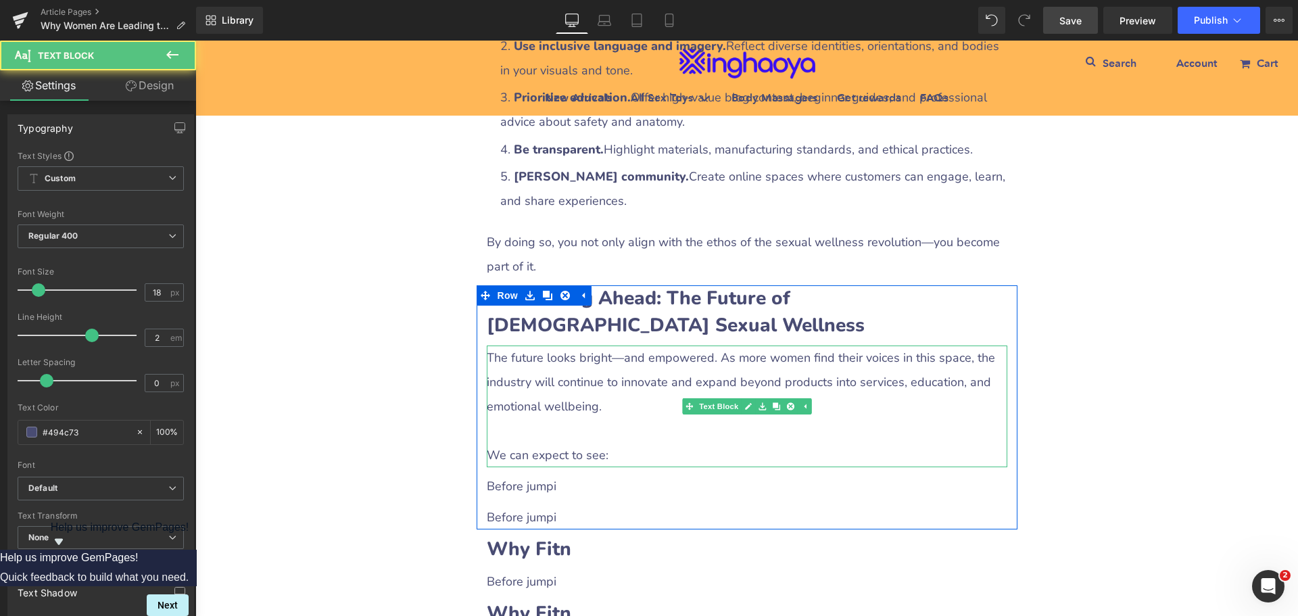
click at [556, 418] on p at bounding box center [747, 430] width 521 height 24
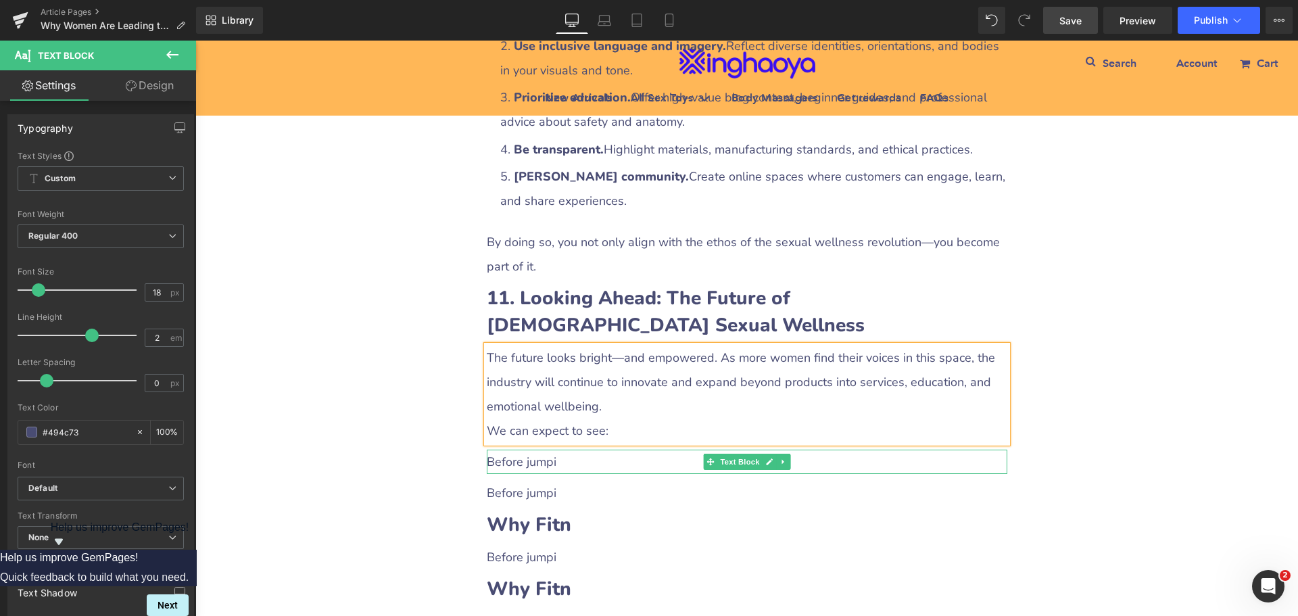
click at [506, 450] on p "Before jumpi" at bounding box center [747, 462] width 521 height 24
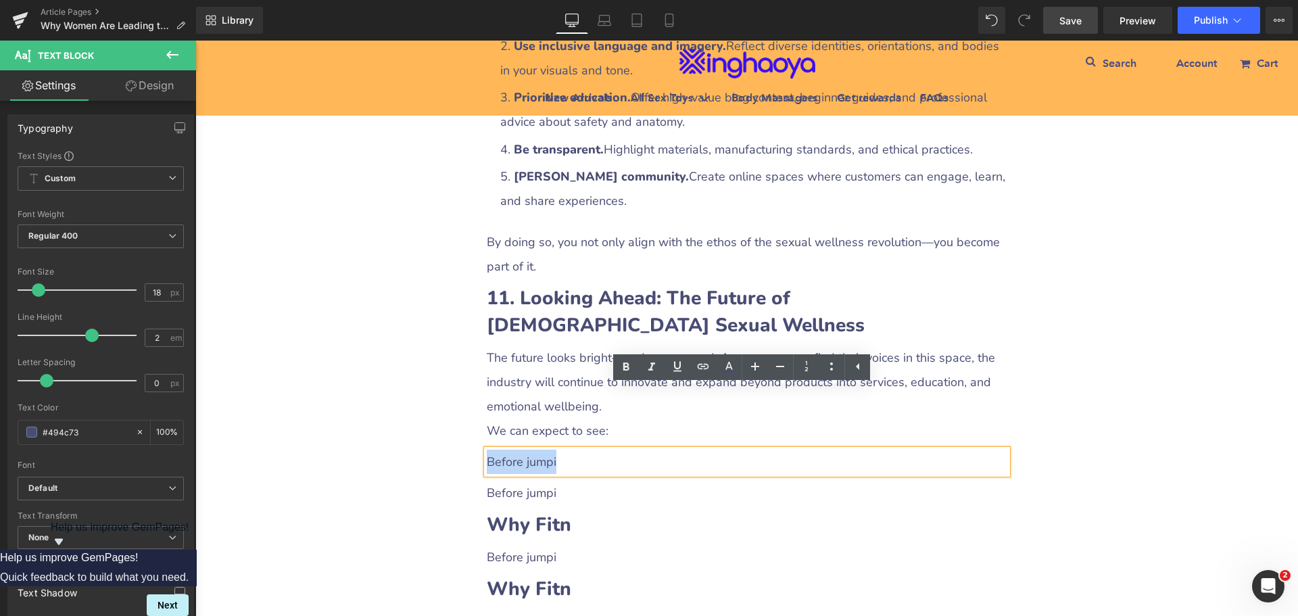
drag, startPoint x: 484, startPoint y: 399, endPoint x: 566, endPoint y: 400, distance: 82.5
click at [566, 450] on p "Before jumpi" at bounding box center [747, 462] width 521 height 24
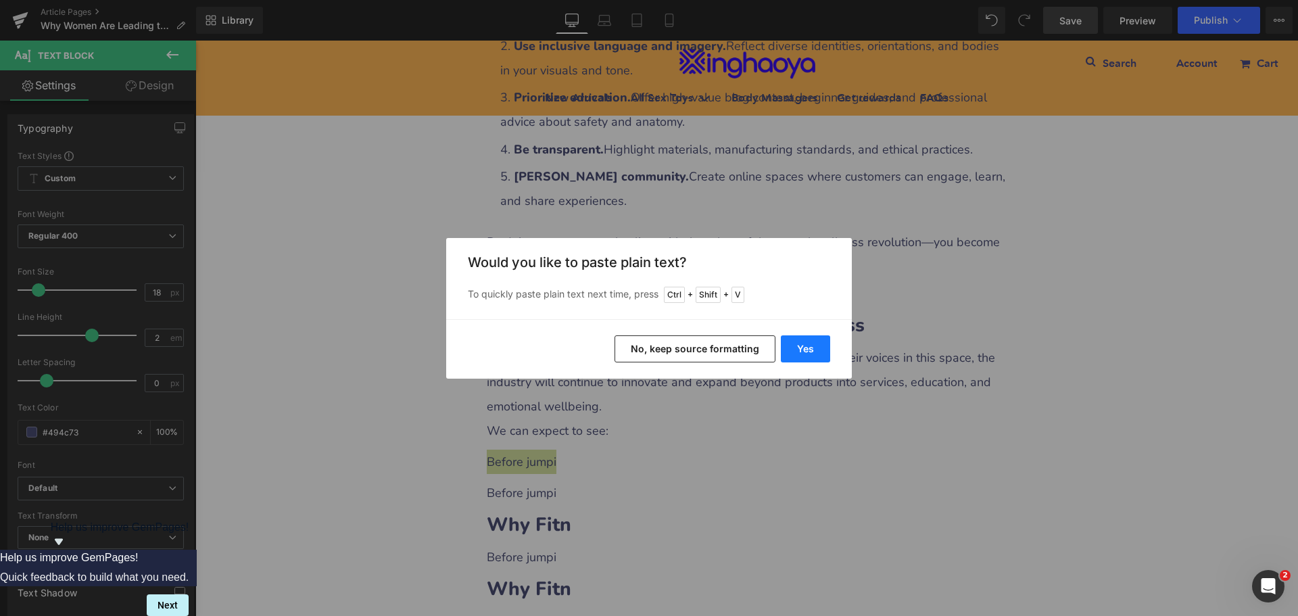
click at [798, 345] on button "Yes" at bounding box center [805, 348] width 49 height 27
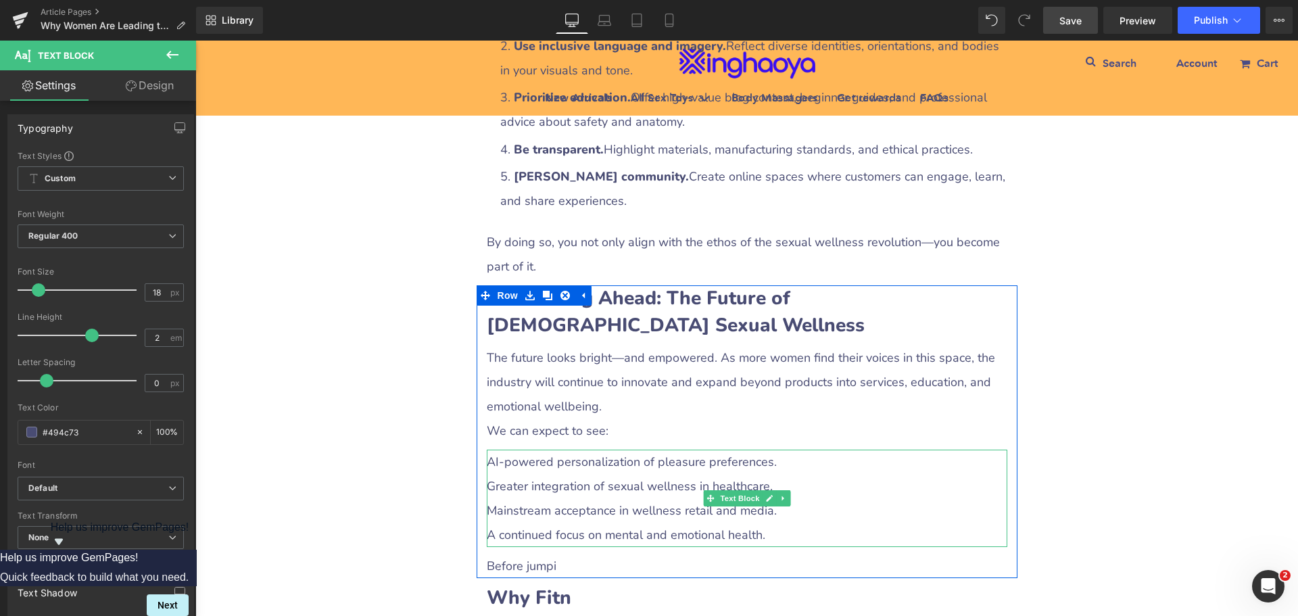
click at [491, 498] on p "Mainstream acceptance in wellness retail and media." at bounding box center [747, 510] width 521 height 24
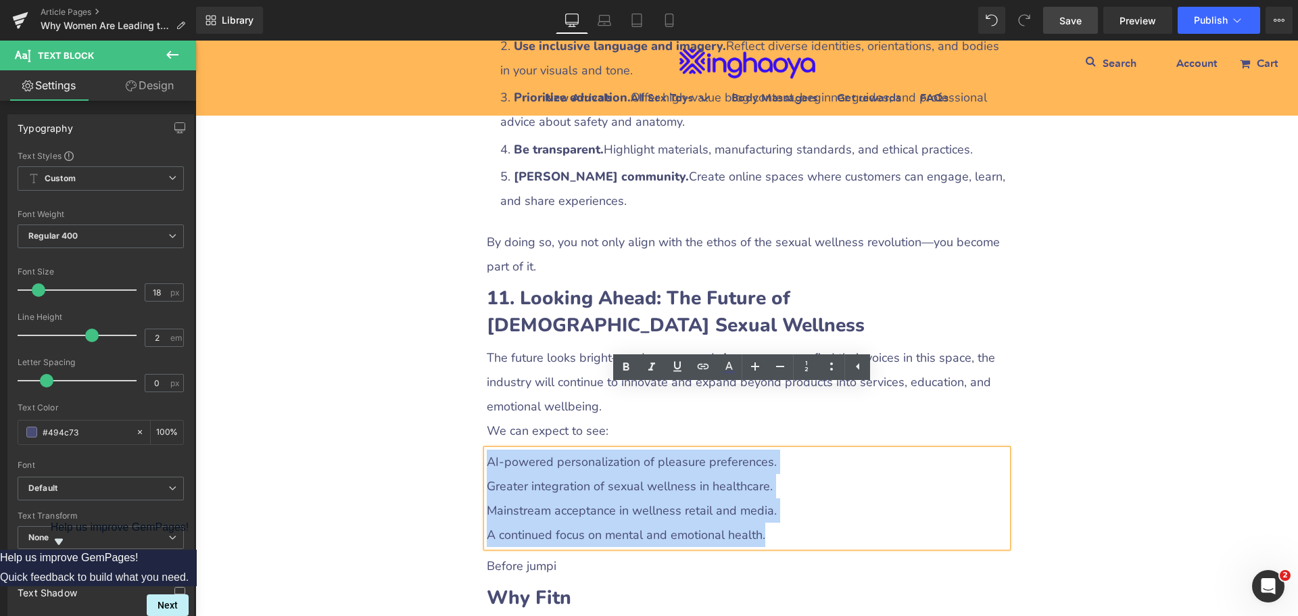
drag, startPoint x: 483, startPoint y: 402, endPoint x: 825, endPoint y: 466, distance: 348.6
click at [825, 466] on div "AI-powered personalization of pleasure preferences. Greater integration of sexu…" at bounding box center [747, 498] width 521 height 97
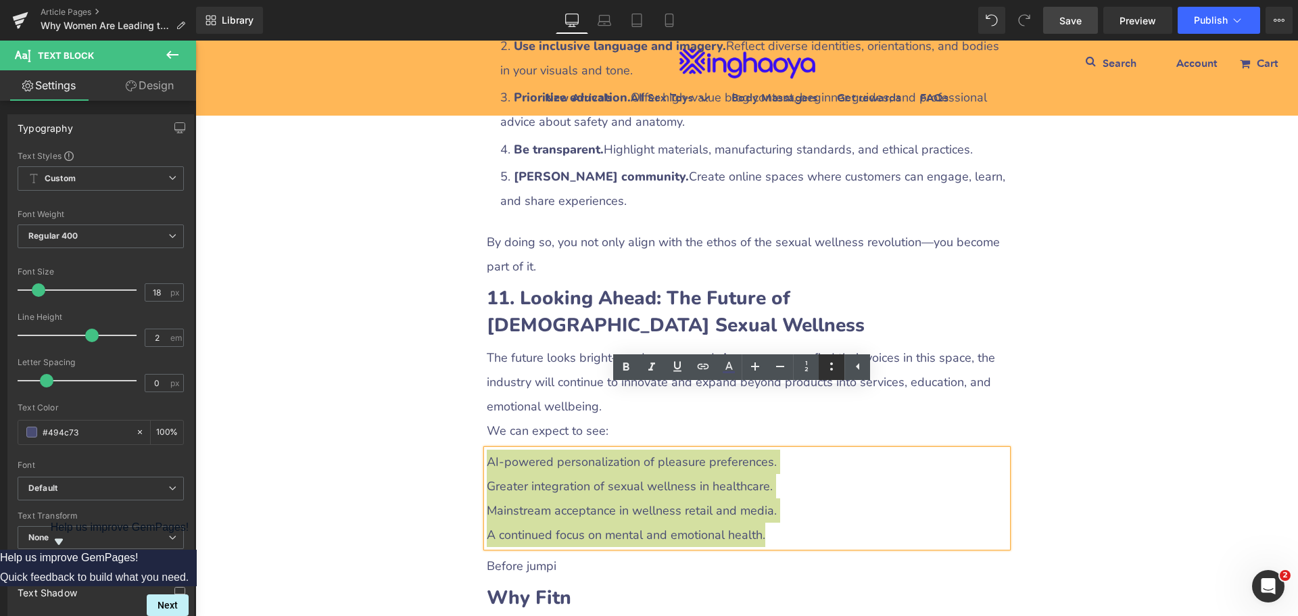
click at [828, 370] on icon at bounding box center [831, 366] width 16 height 16
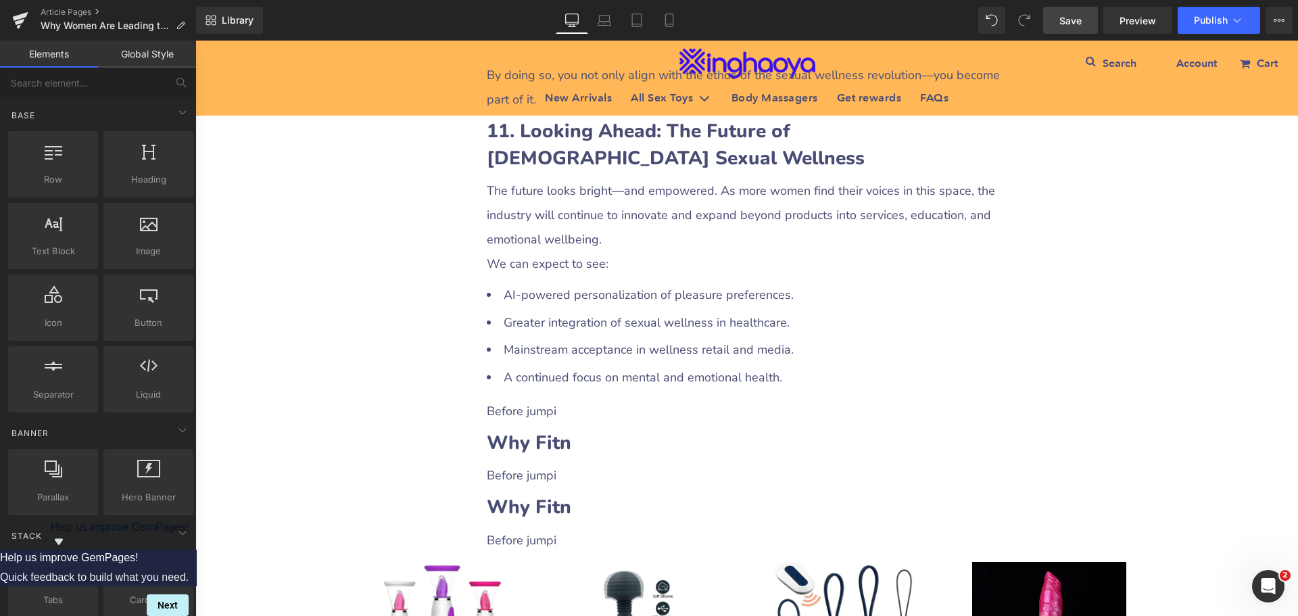
scroll to position [4206, 0]
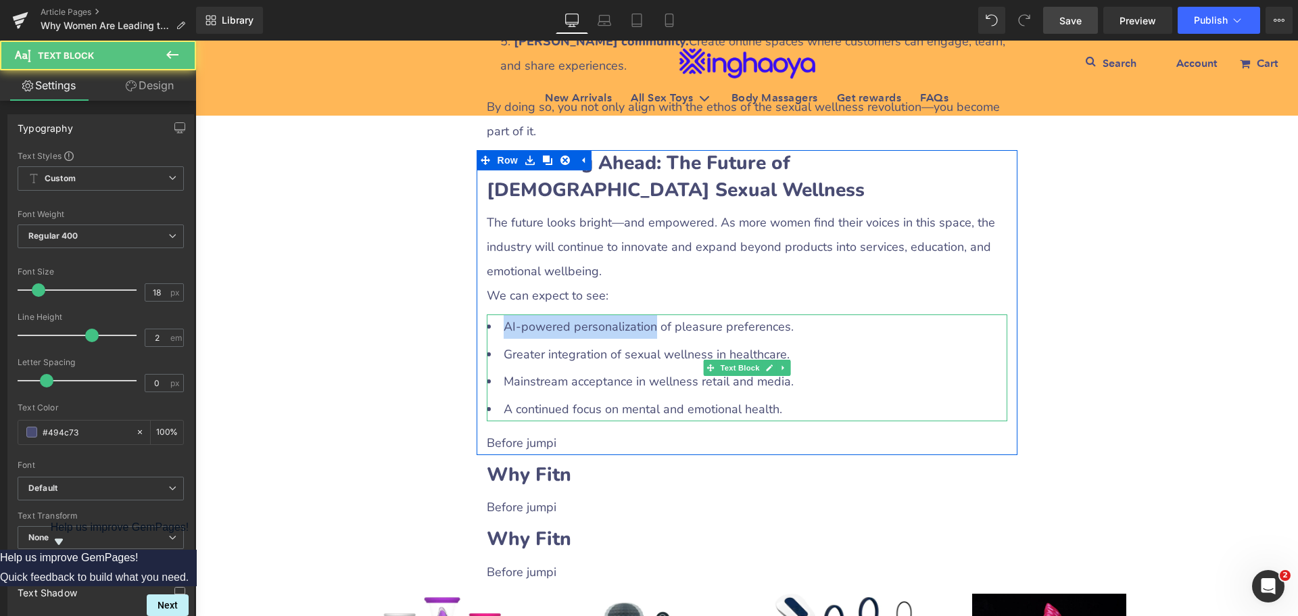
drag, startPoint x: 560, startPoint y: 270, endPoint x: 642, endPoint y: 269, distance: 82.5
click at [642, 314] on li "AI-powered personalization of pleasure preferences." at bounding box center [747, 326] width 521 height 24
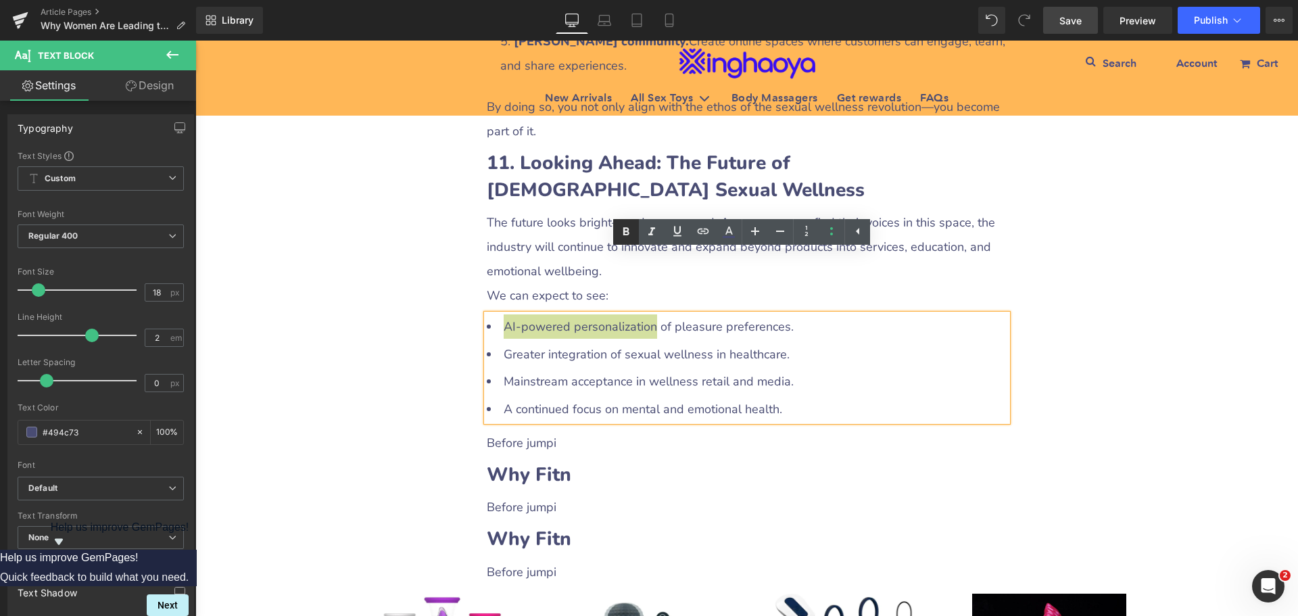
click at [630, 232] on icon at bounding box center [626, 232] width 16 height 16
click at [580, 369] on li "Mainstream acceptance in wellness retail and media." at bounding box center [747, 381] width 521 height 24
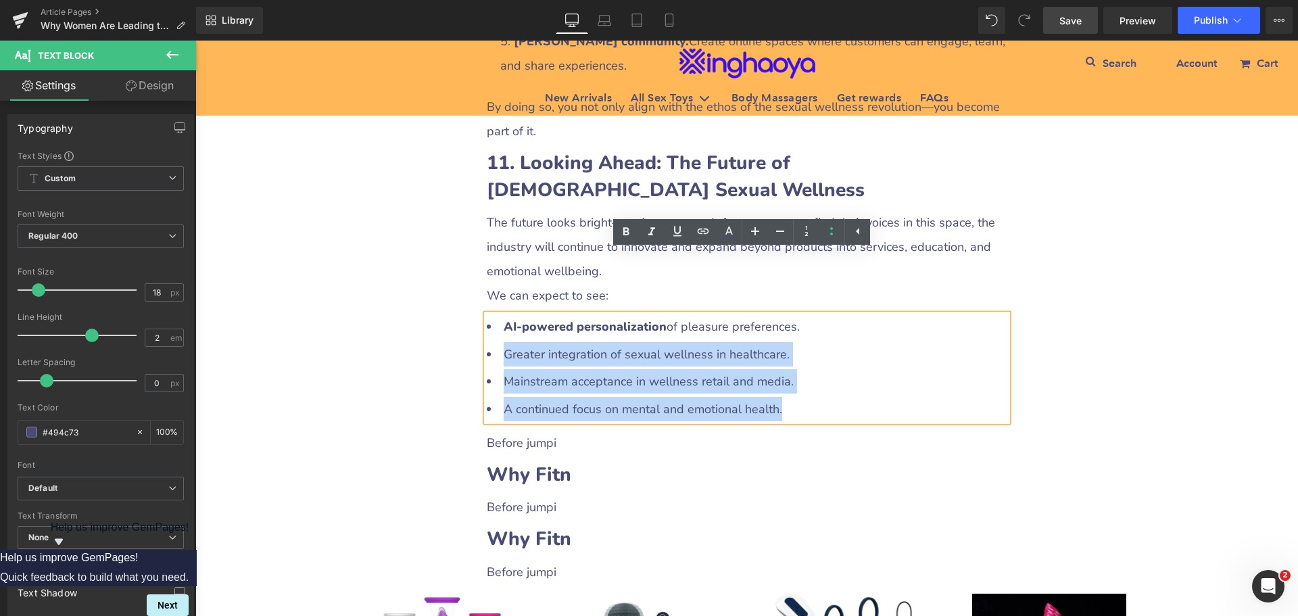
drag, startPoint x: 499, startPoint y: 285, endPoint x: 806, endPoint y: 342, distance: 312.1
click at [806, 342] on ul "AI-powered personalization of pleasure preferences. Greater integration of sexu…" at bounding box center [747, 367] width 521 height 107
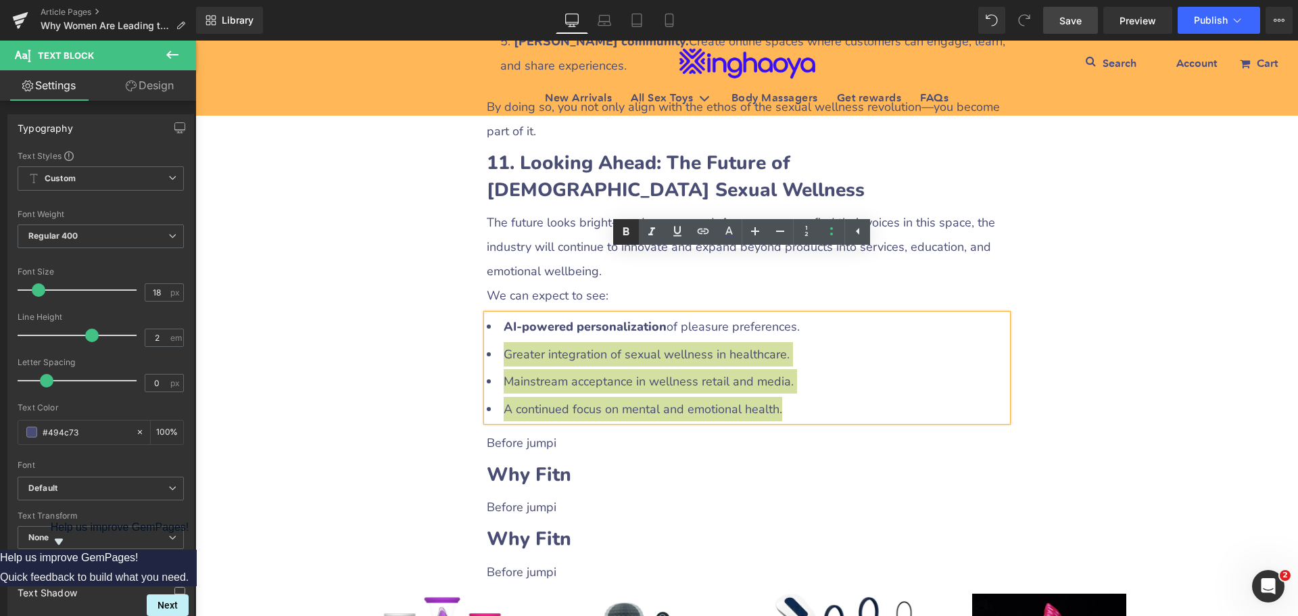
click at [623, 226] on icon at bounding box center [626, 232] width 16 height 16
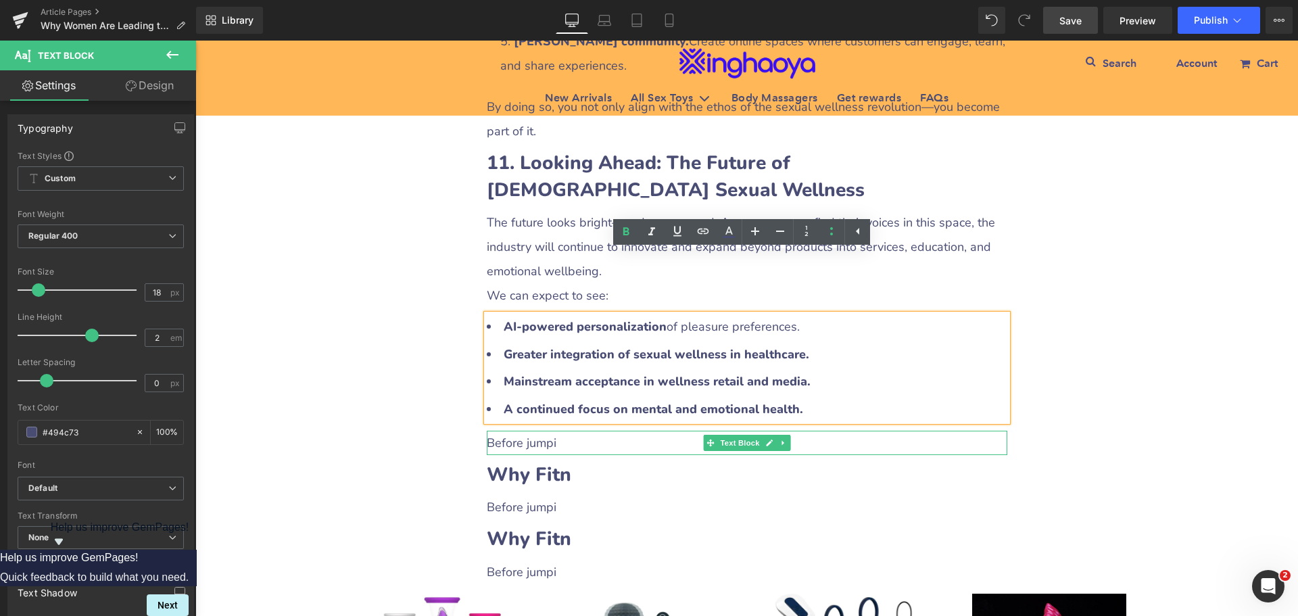
click at [532, 431] on p "Before jumpi" at bounding box center [747, 443] width 521 height 24
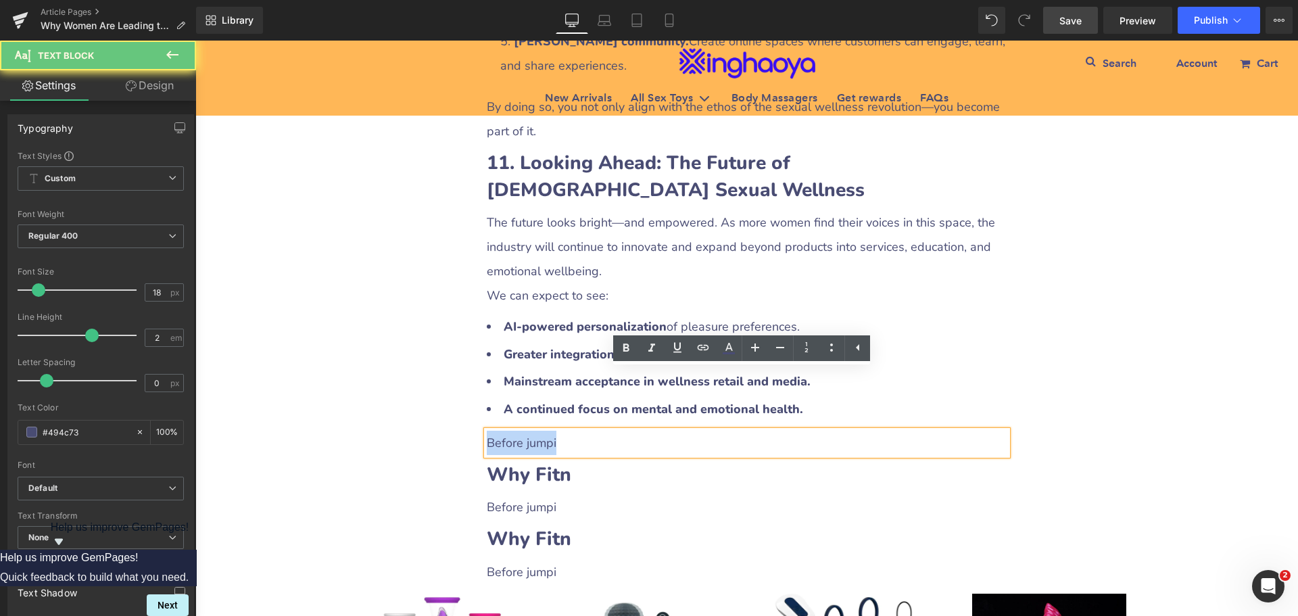
drag, startPoint x: 482, startPoint y: 379, endPoint x: 575, endPoint y: 383, distance: 92.7
click at [575, 431] on p "Before jumpi" at bounding box center [747, 443] width 521 height 24
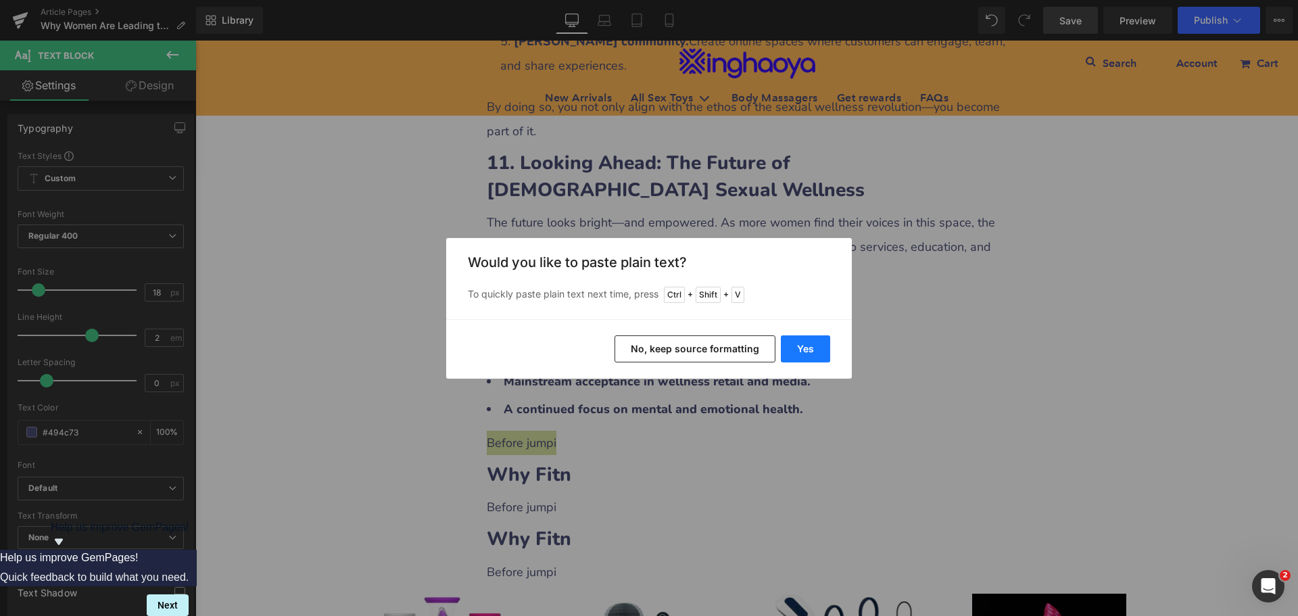
click at [801, 349] on button "Yes" at bounding box center [805, 348] width 49 height 27
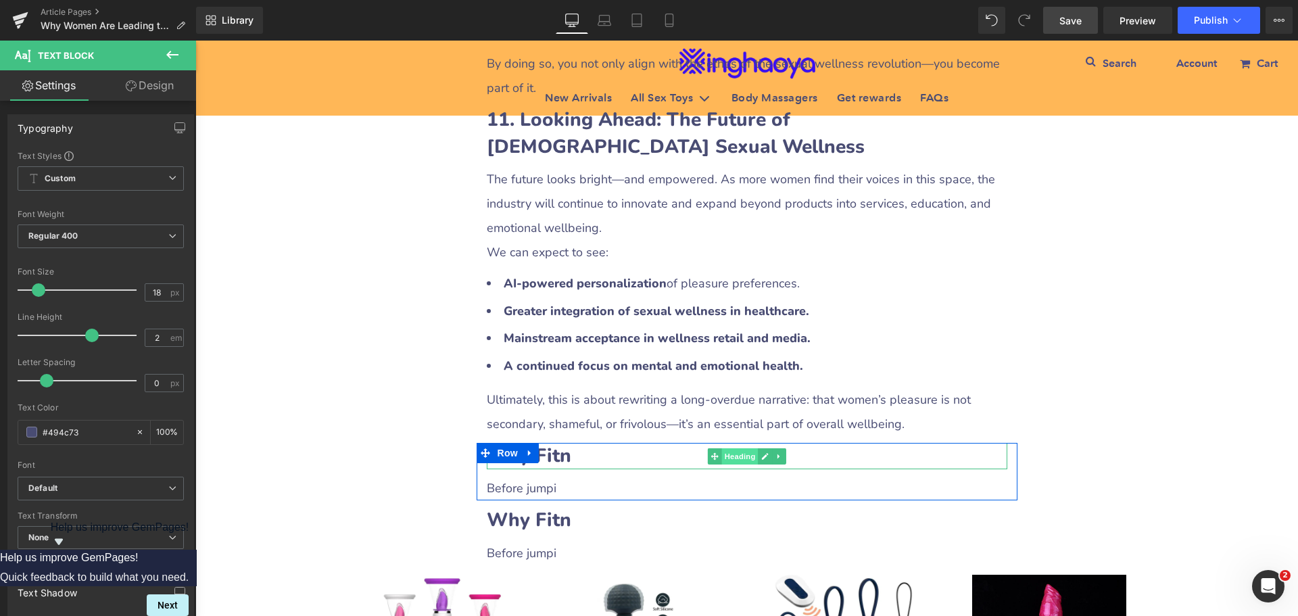
scroll to position [4274, 0]
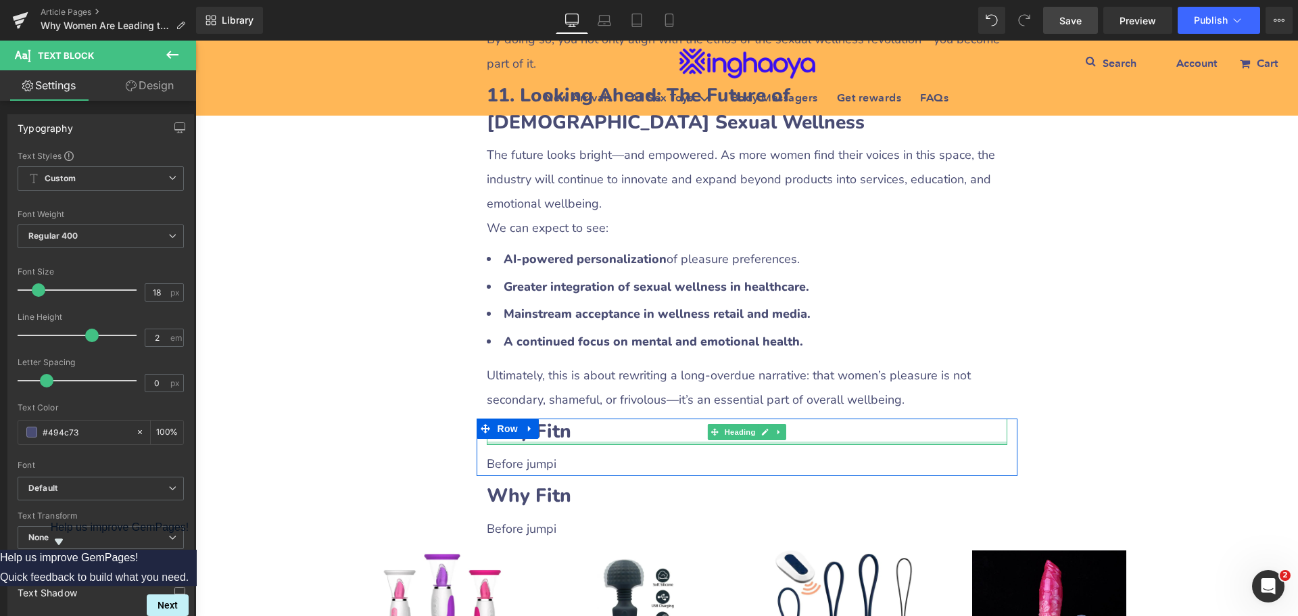
click at [554, 418] on b "Why Fitn" at bounding box center [529, 431] width 84 height 26
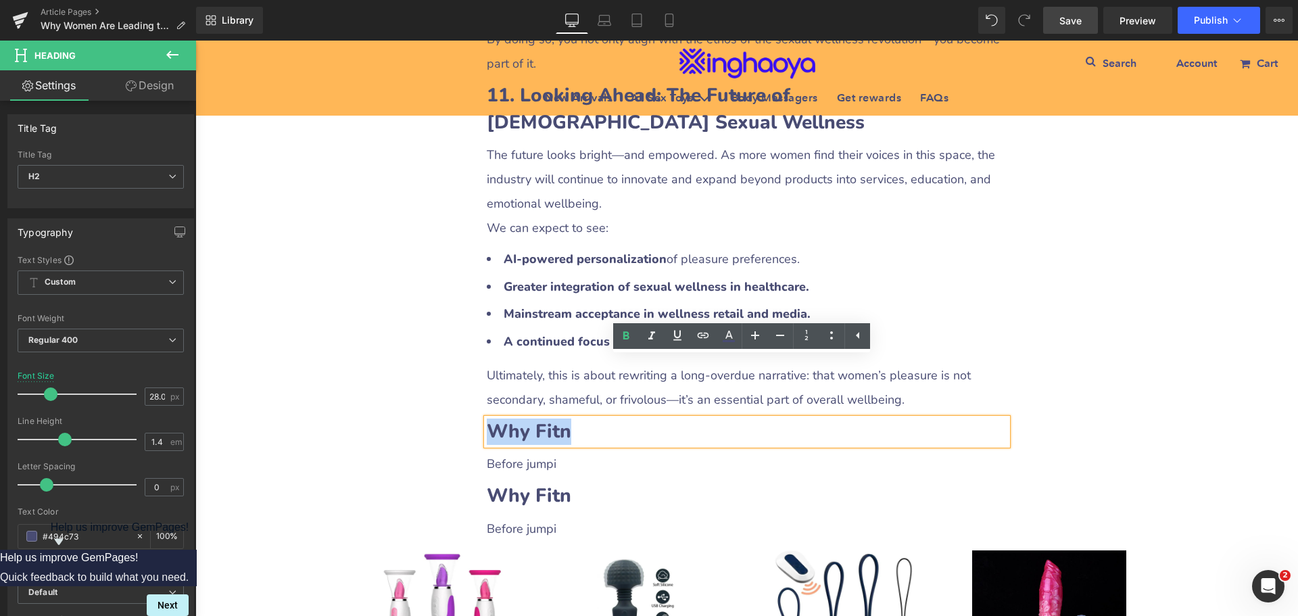
drag, startPoint x: 487, startPoint y: 366, endPoint x: 593, endPoint y: 372, distance: 106.3
click at [593, 418] on h2 "Why Fitn" at bounding box center [747, 431] width 521 height 26
paste div
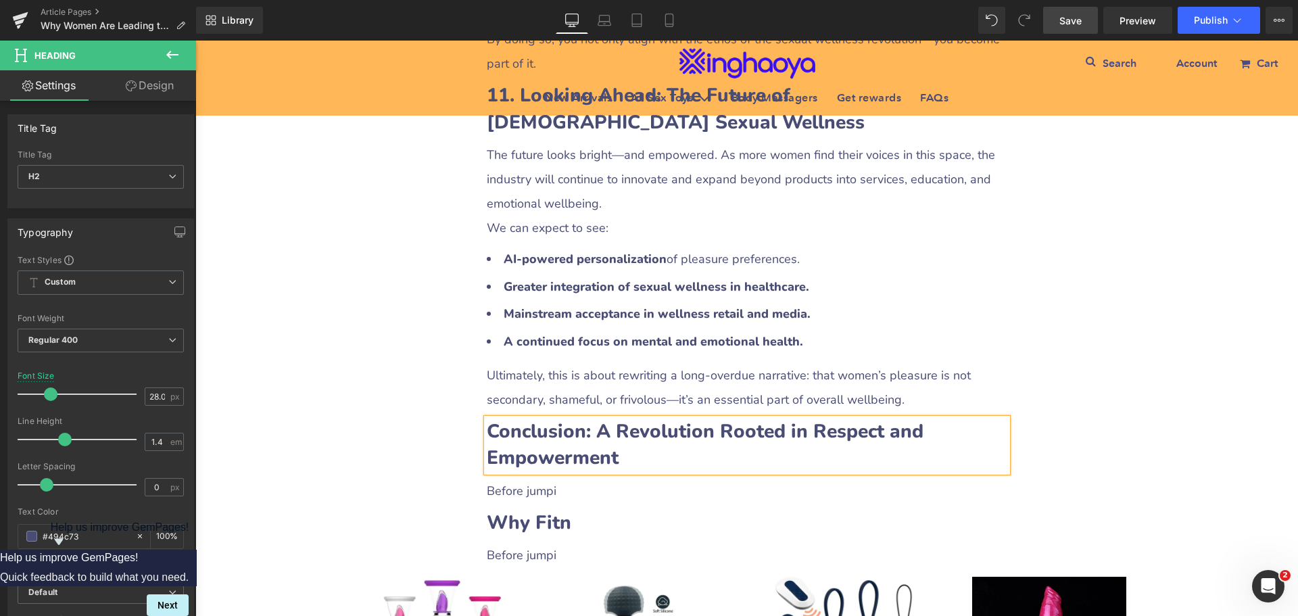
click at [518, 479] on p "Before jumpi" at bounding box center [747, 491] width 521 height 24
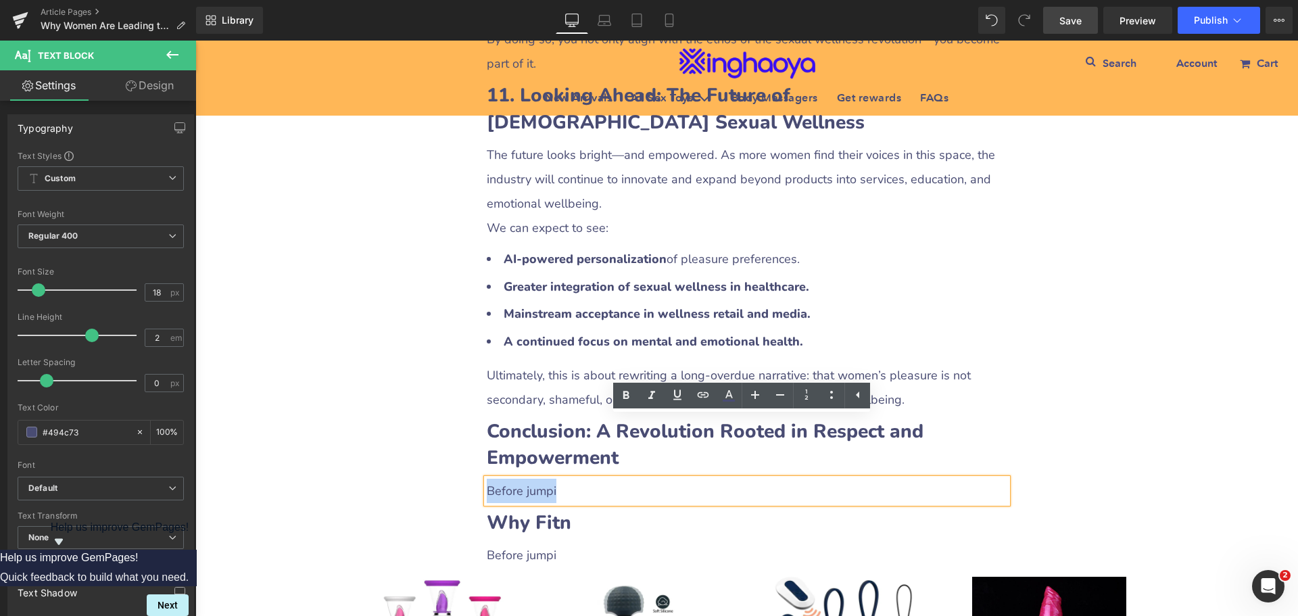
drag, startPoint x: 485, startPoint y: 429, endPoint x: 569, endPoint y: 429, distance: 84.5
click at [569, 479] on p "Before jumpi" at bounding box center [747, 491] width 521 height 24
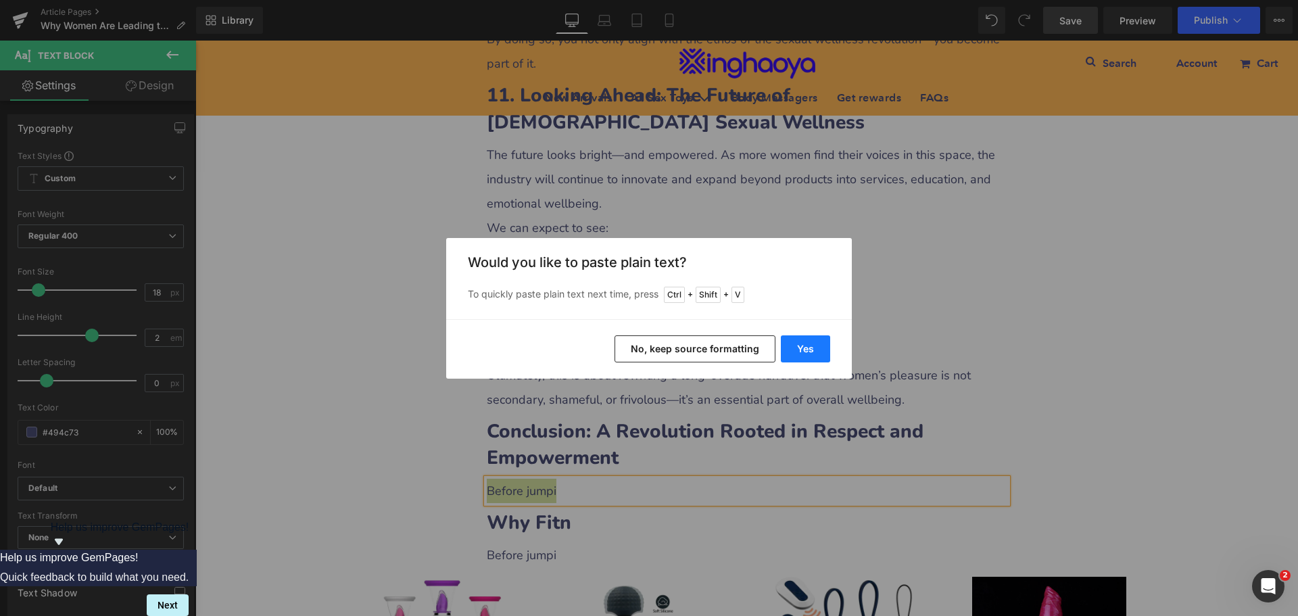
click at [798, 350] on button "Yes" at bounding box center [805, 348] width 49 height 27
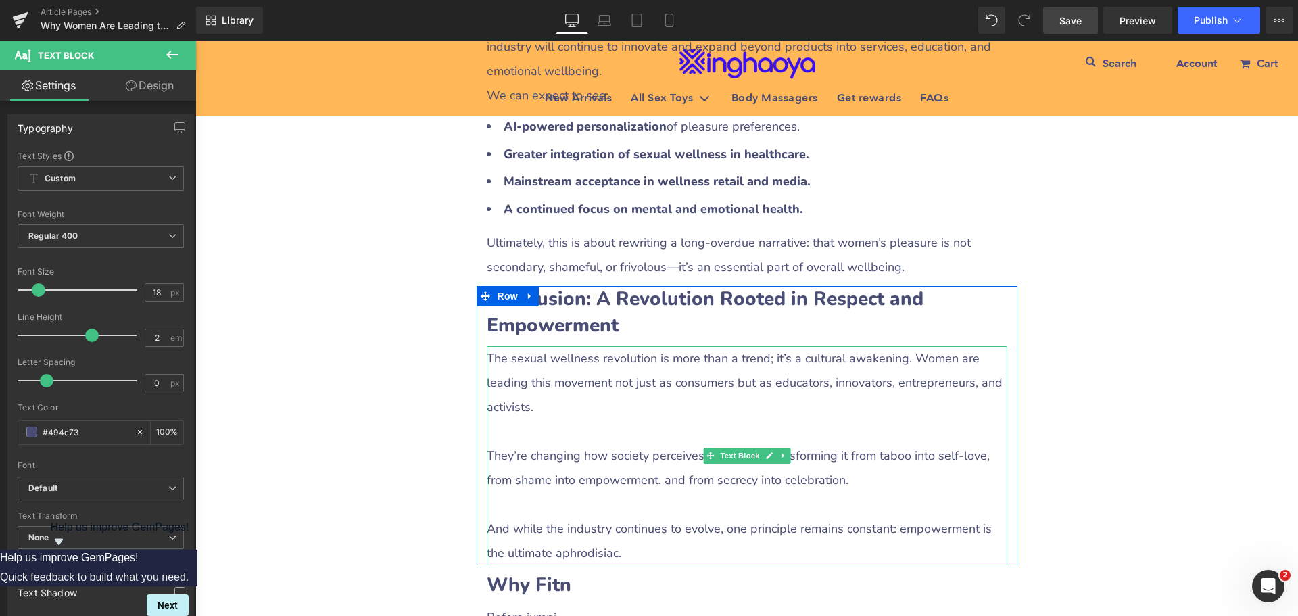
scroll to position [4409, 0]
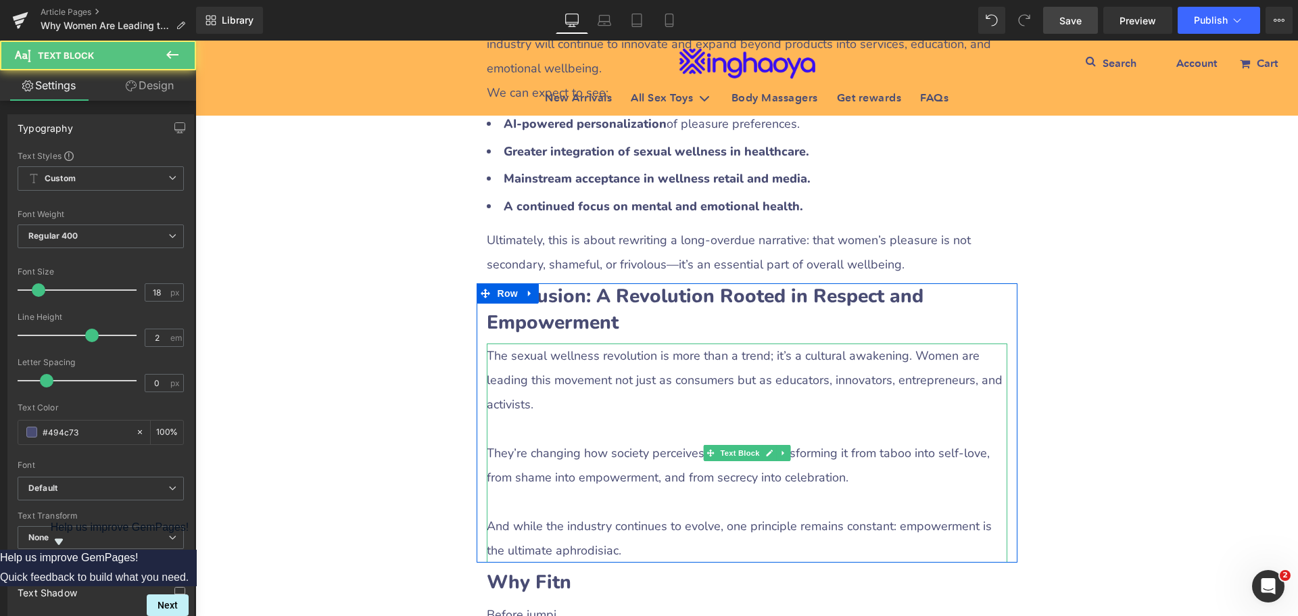
click at [516, 416] on p at bounding box center [747, 428] width 521 height 24
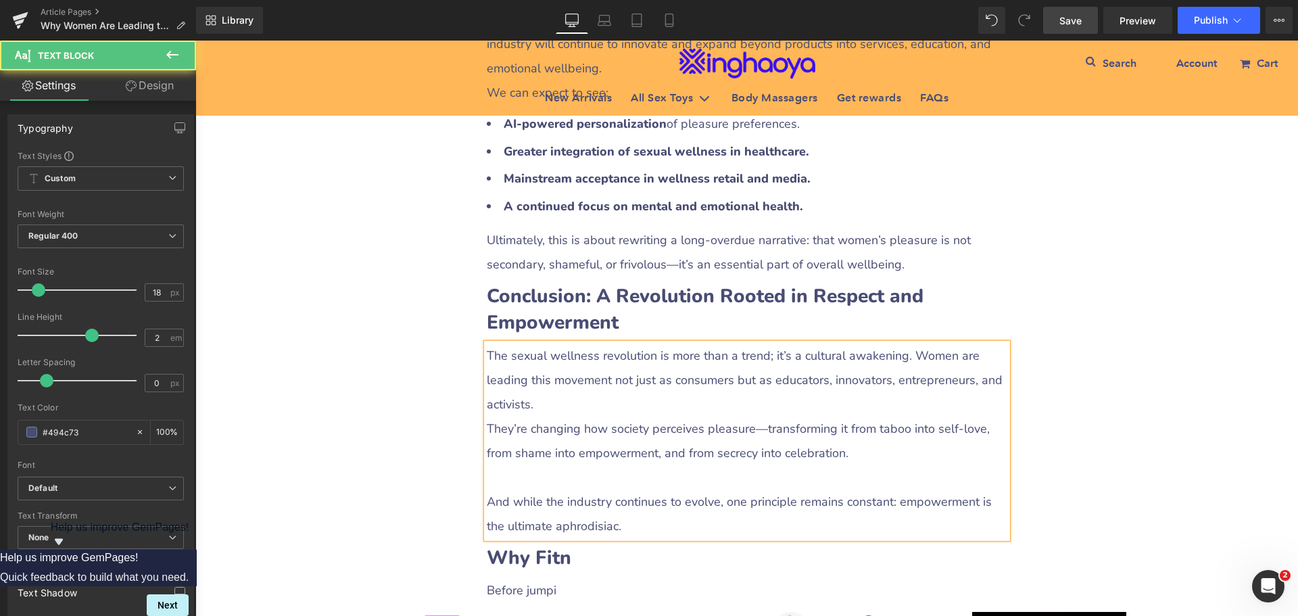
click at [527, 465] on p at bounding box center [747, 477] width 521 height 24
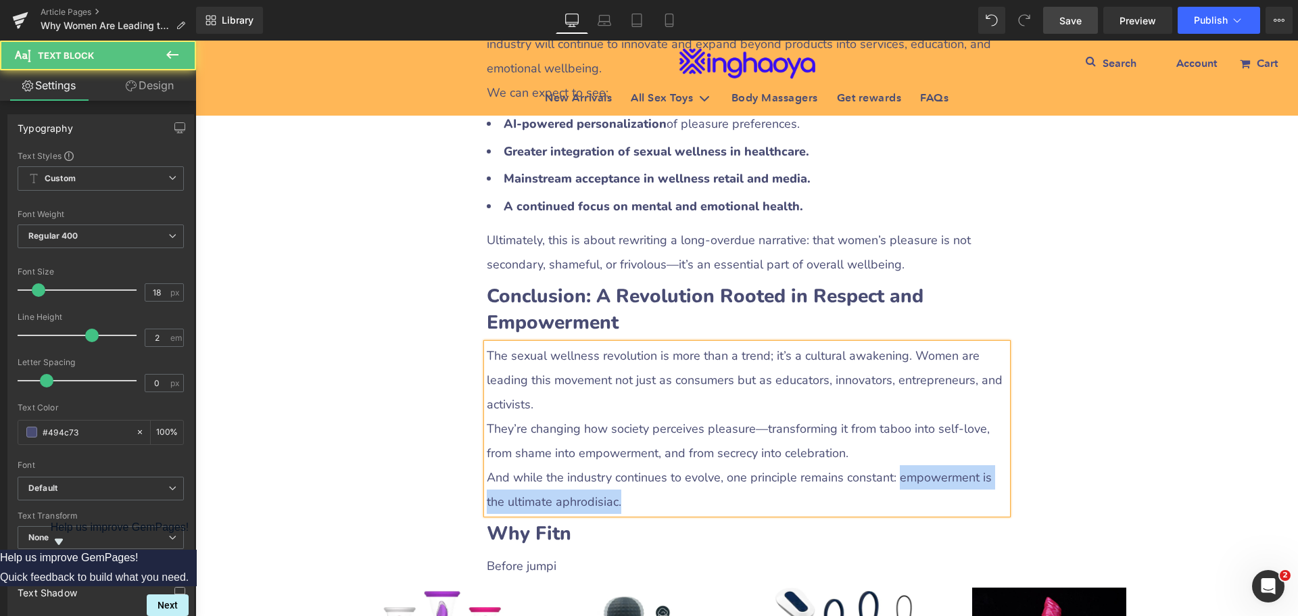
drag, startPoint x: 888, startPoint y: 418, endPoint x: 892, endPoint y: 429, distance: 12.4
click at [892, 465] on p "And while the industry continues to evolve, one principle remains constant: emp…" at bounding box center [747, 489] width 521 height 49
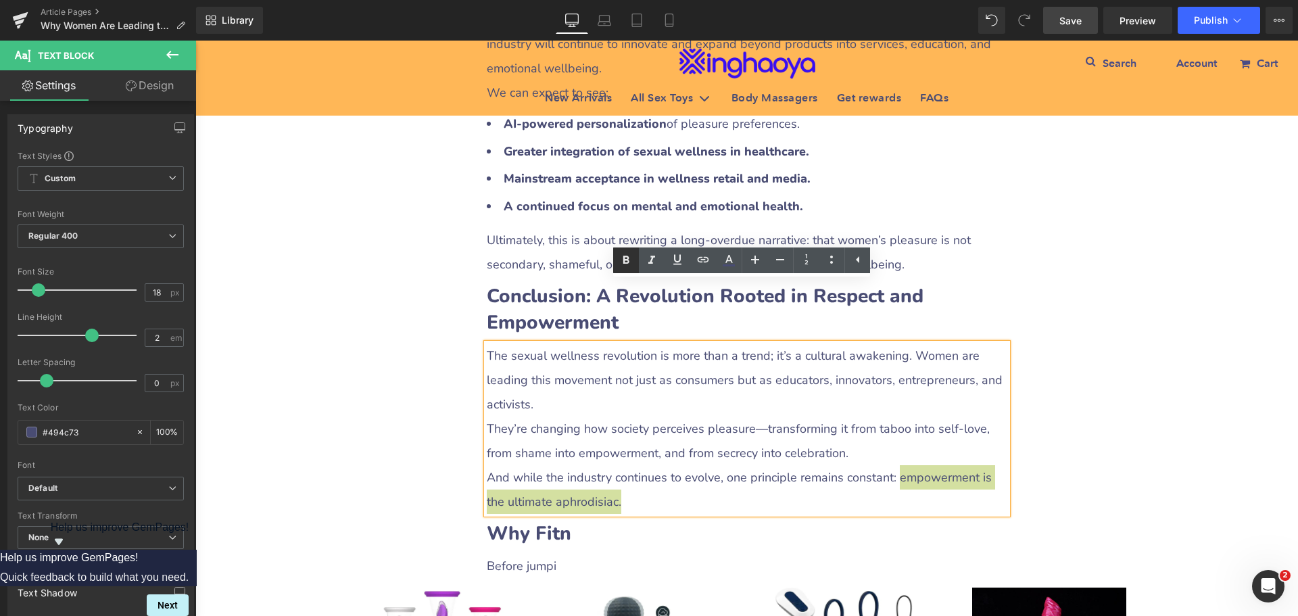
click at [633, 262] on icon at bounding box center [626, 260] width 16 height 16
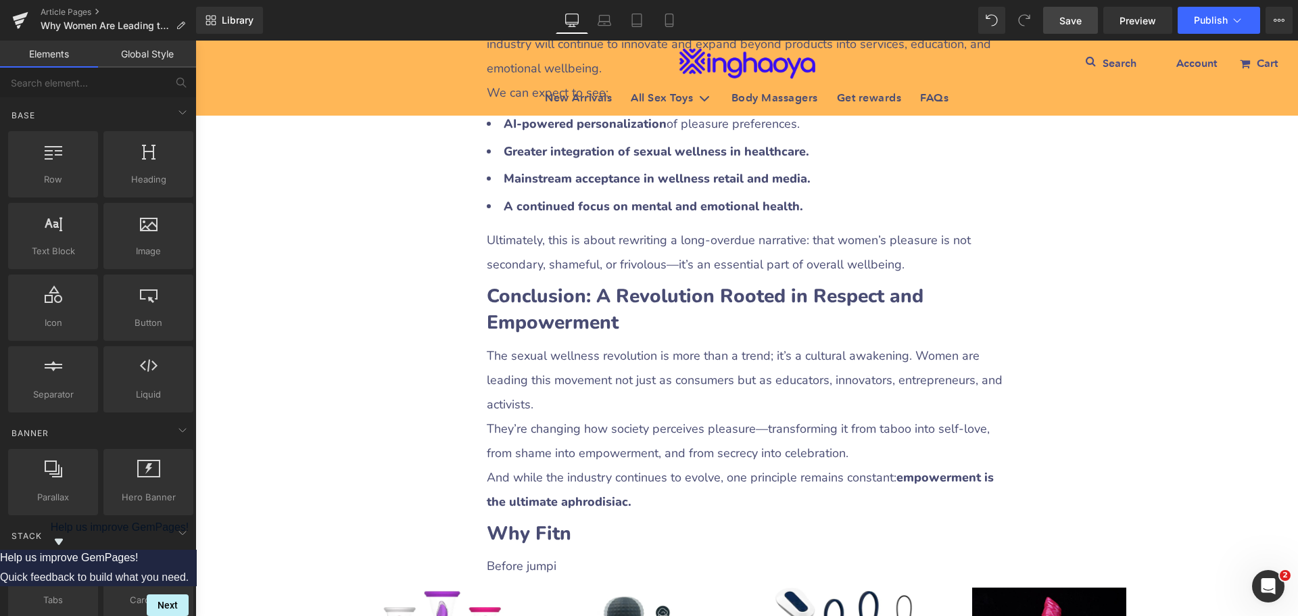
click at [1068, 23] on span "Save" at bounding box center [1070, 21] width 22 height 14
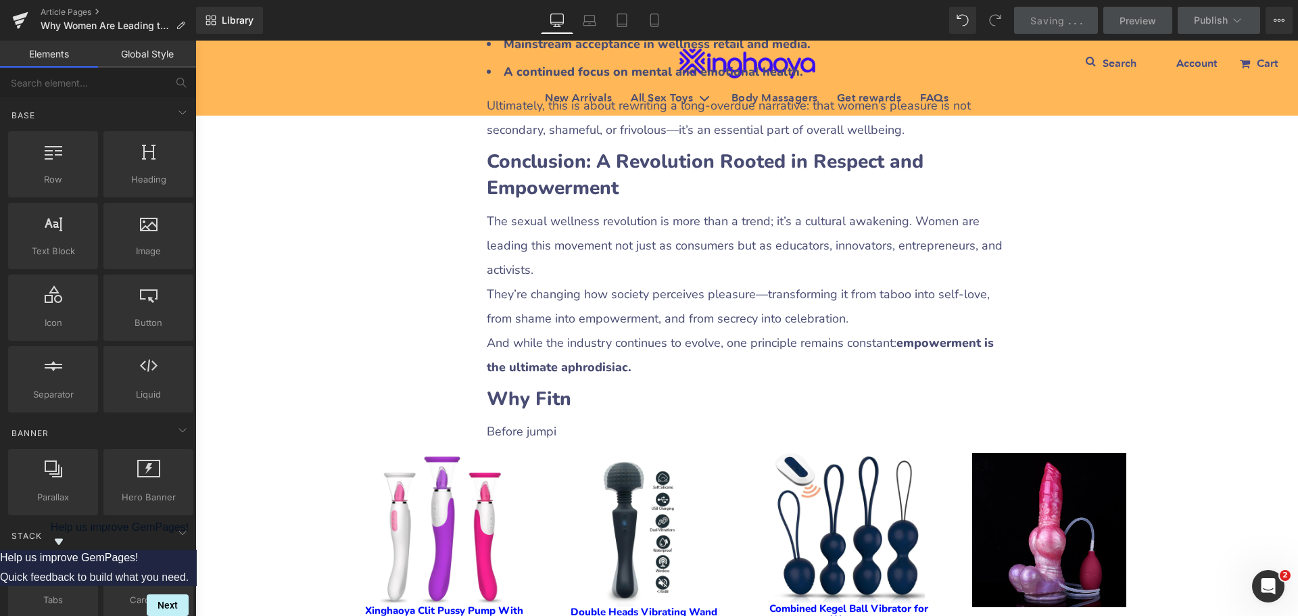
scroll to position [4544, 0]
click at [528, 392] on icon at bounding box center [529, 395] width 3 height 6
click at [560, 390] on icon at bounding box center [564, 395] width 9 height 10
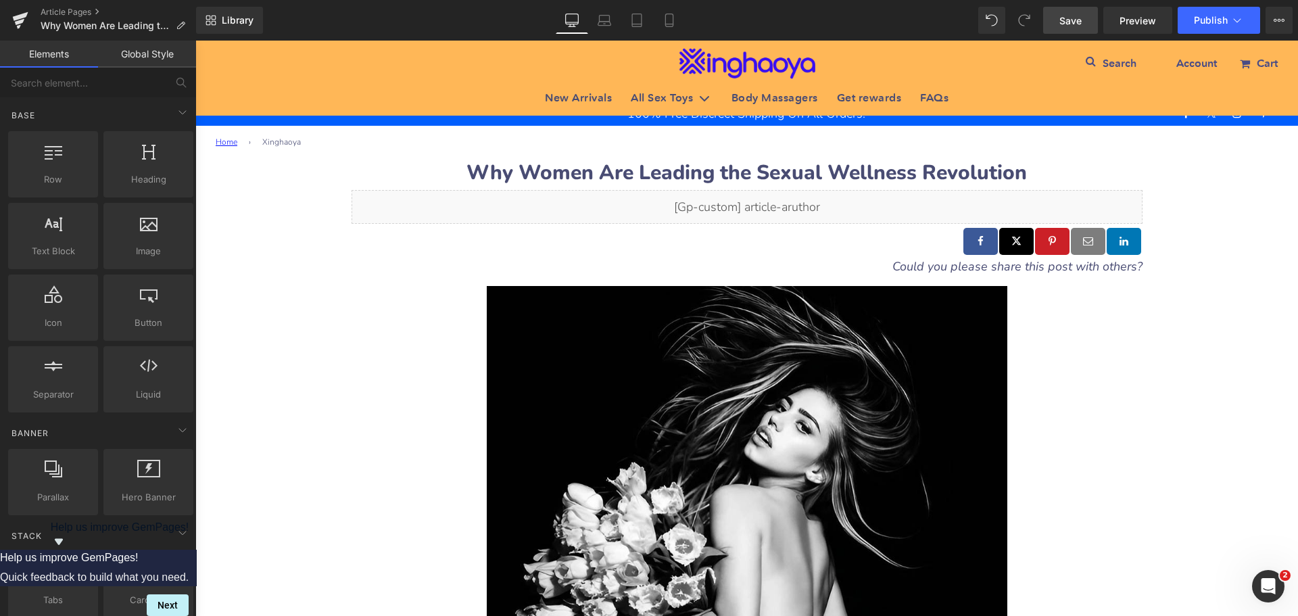
scroll to position [0, 0]
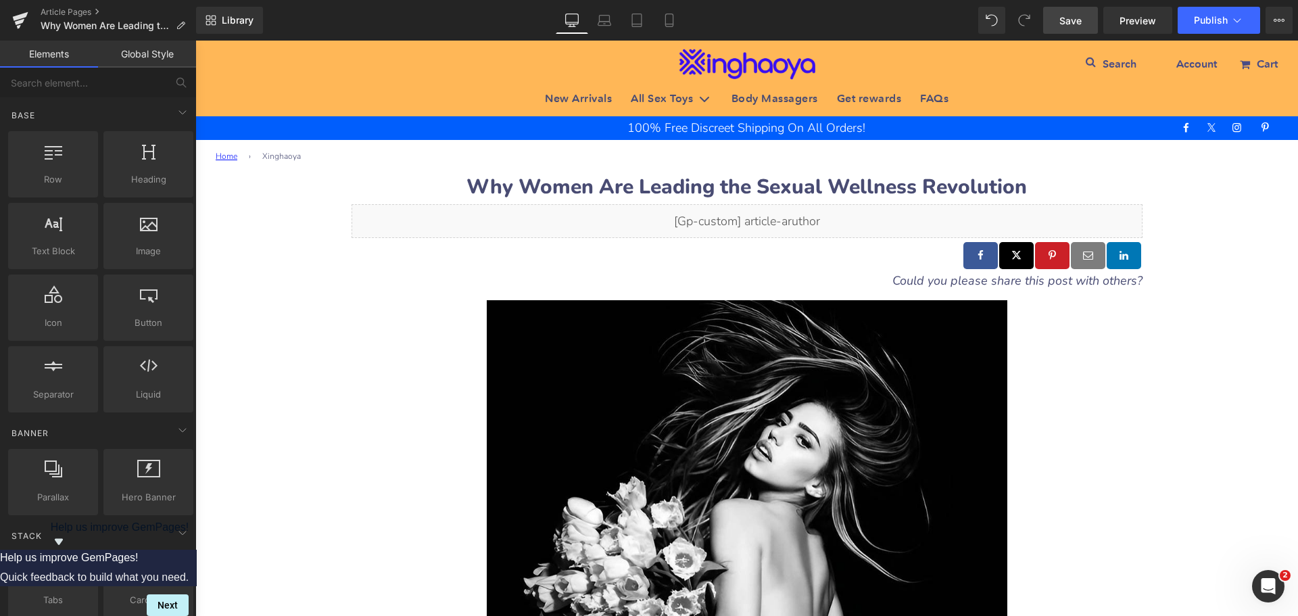
click at [1066, 20] on span "Save" at bounding box center [1070, 21] width 22 height 14
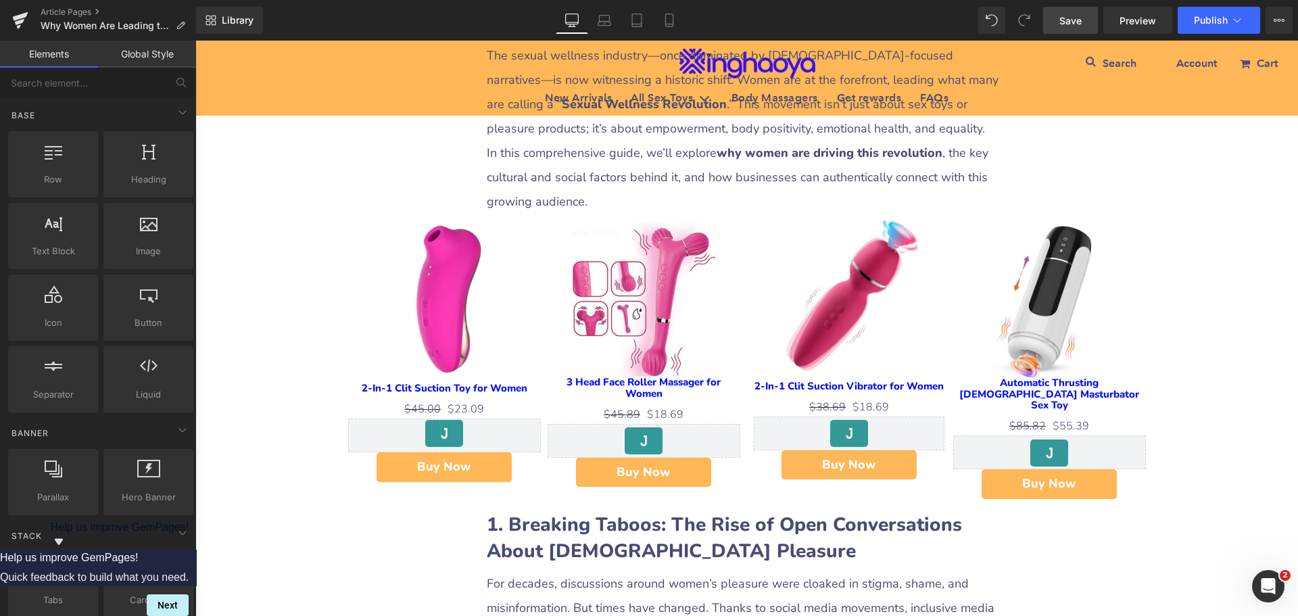
scroll to position [676, 0]
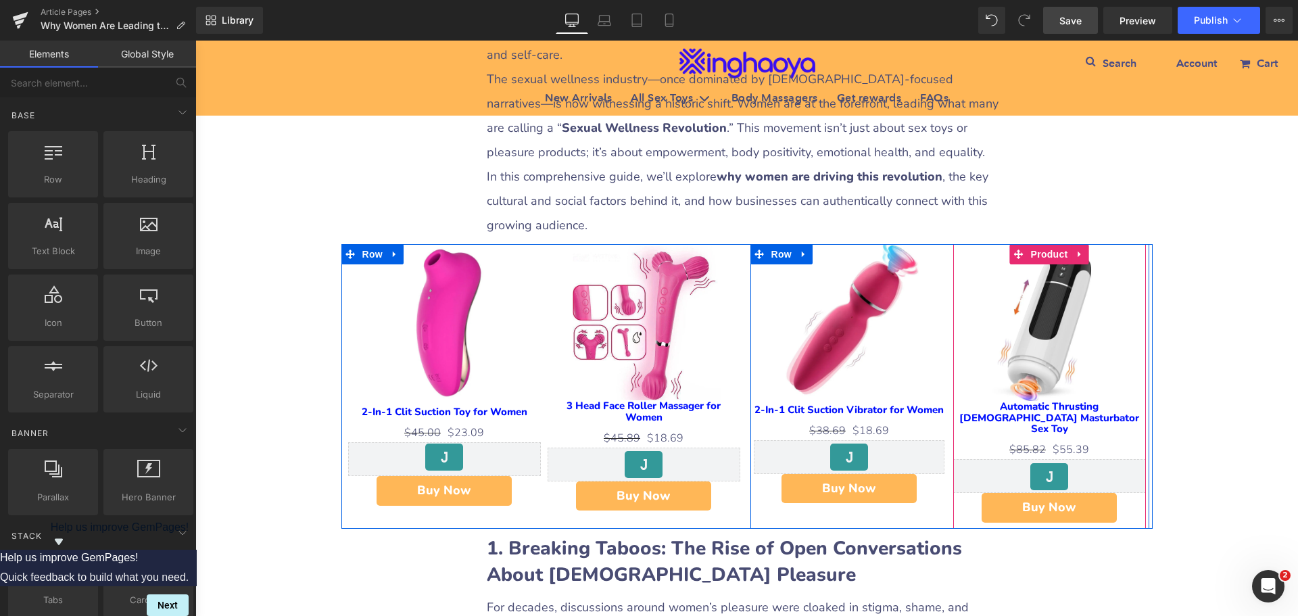
drag, startPoint x: 1055, startPoint y: 256, endPoint x: 926, endPoint y: 266, distance: 129.5
click at [1055, 256] on span "Product" at bounding box center [1050, 254] width 44 height 20
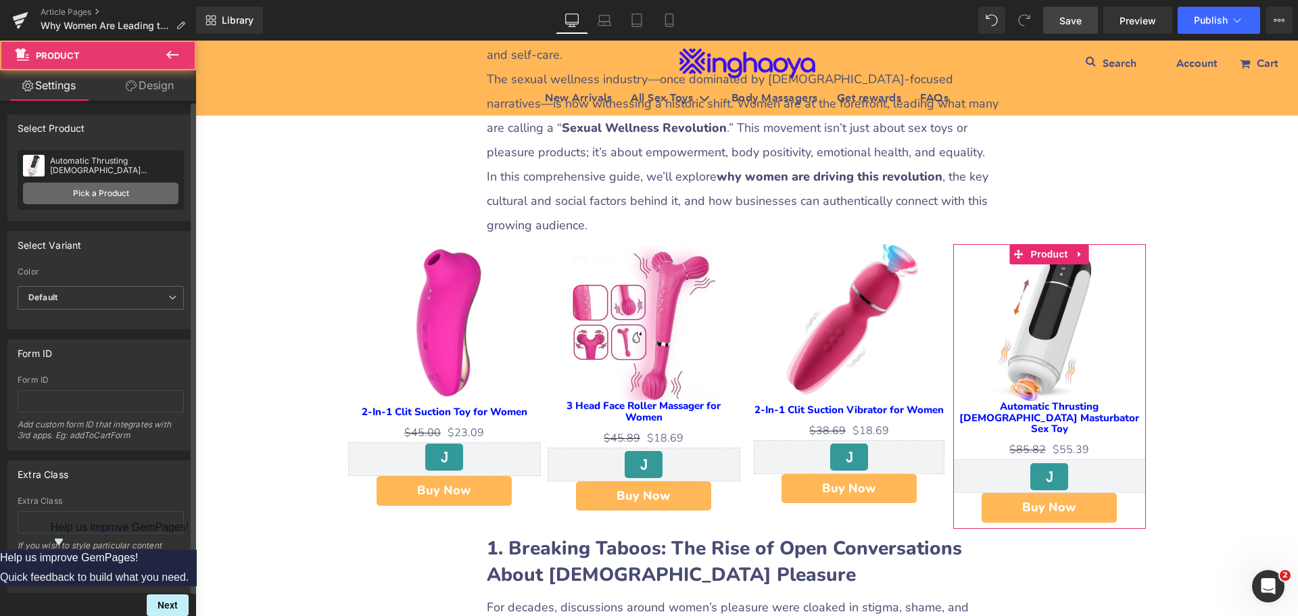
click at [83, 197] on link "Pick a Product" at bounding box center [100, 194] width 155 height 22
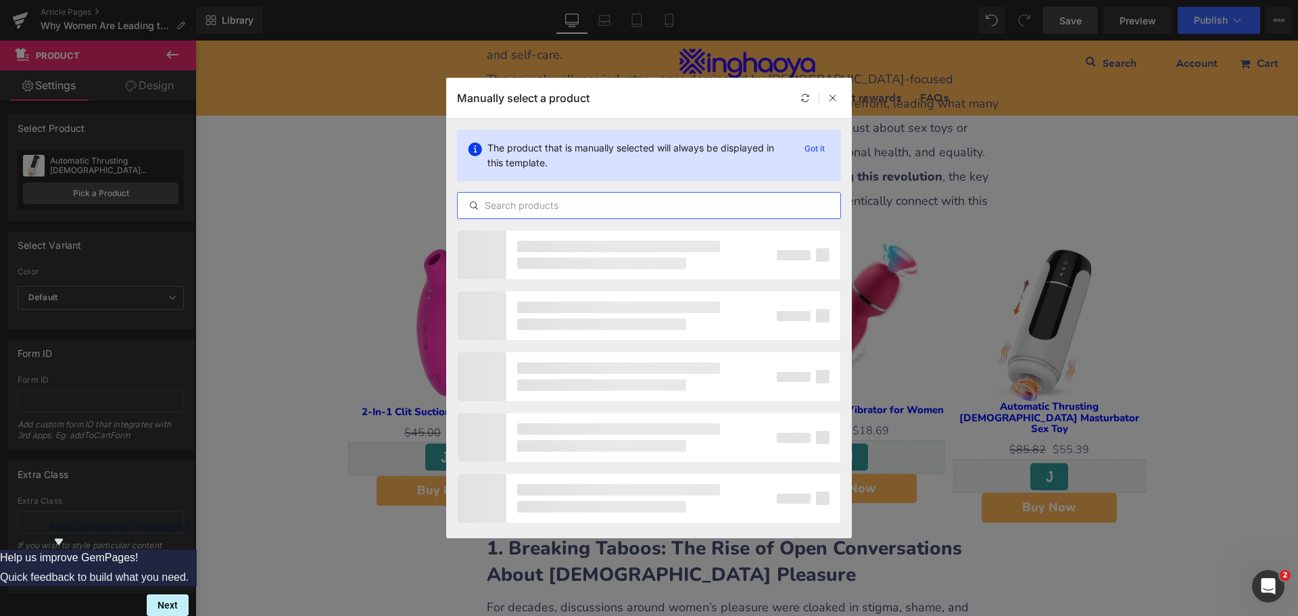
click at [555, 206] on input "text" at bounding box center [649, 205] width 383 height 16
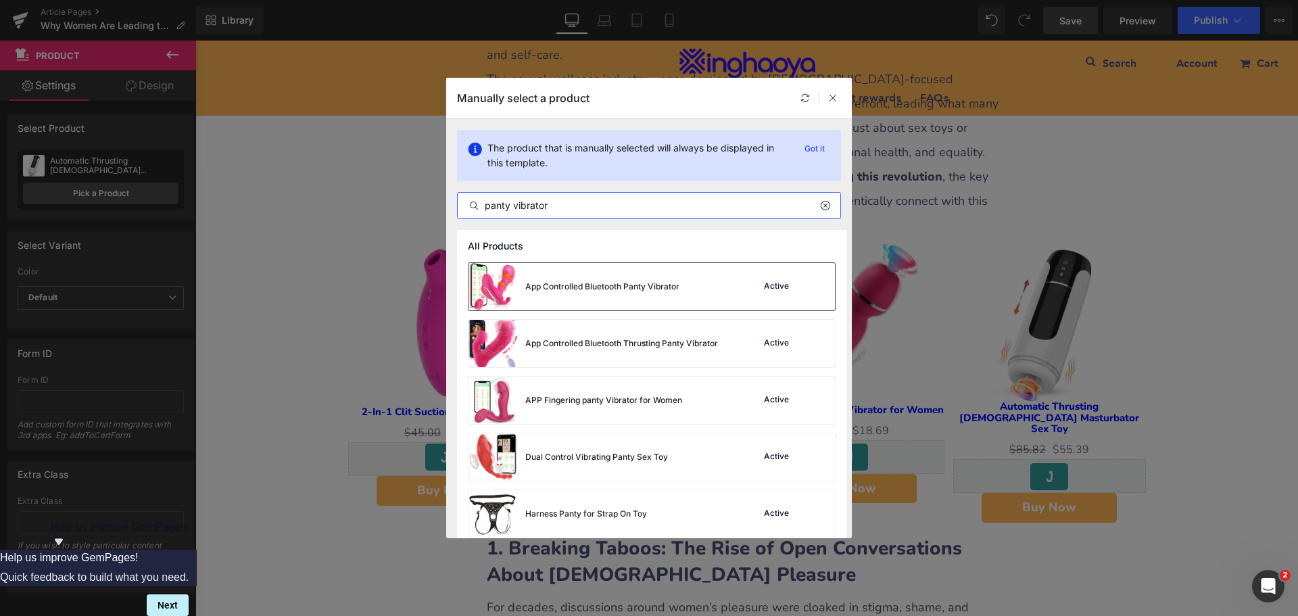
type input "panty vibrator"
click at [561, 288] on div "App Controlled Bluetooth Panty Vibrator" at bounding box center [602, 287] width 154 height 12
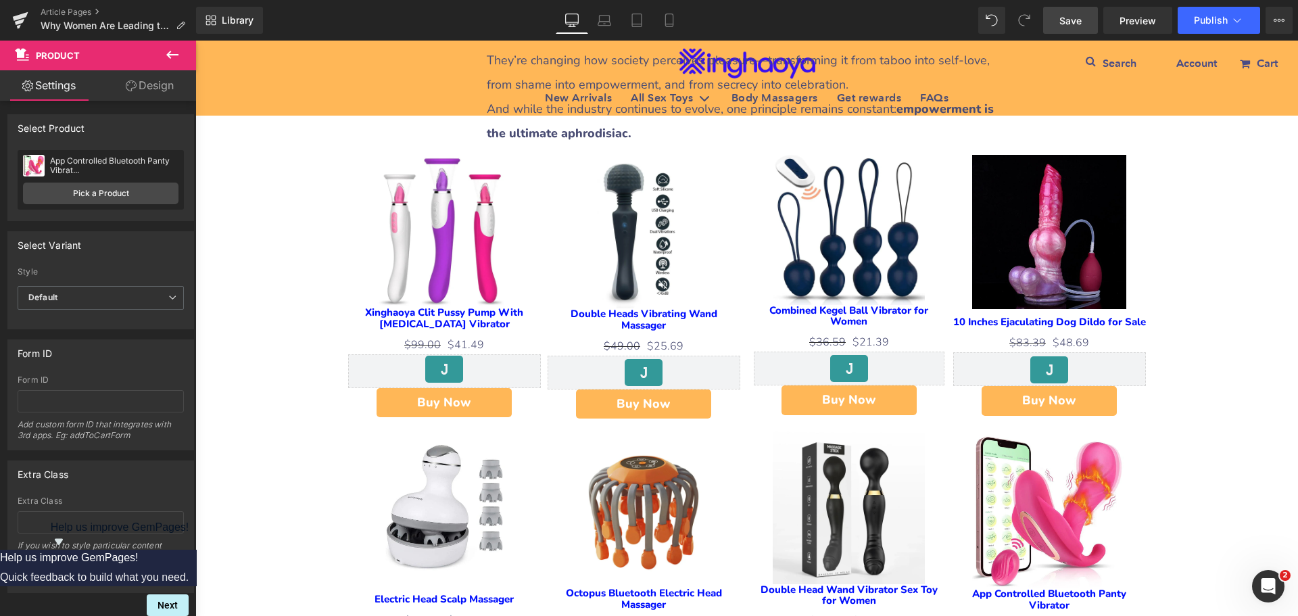
scroll to position [4867, 0]
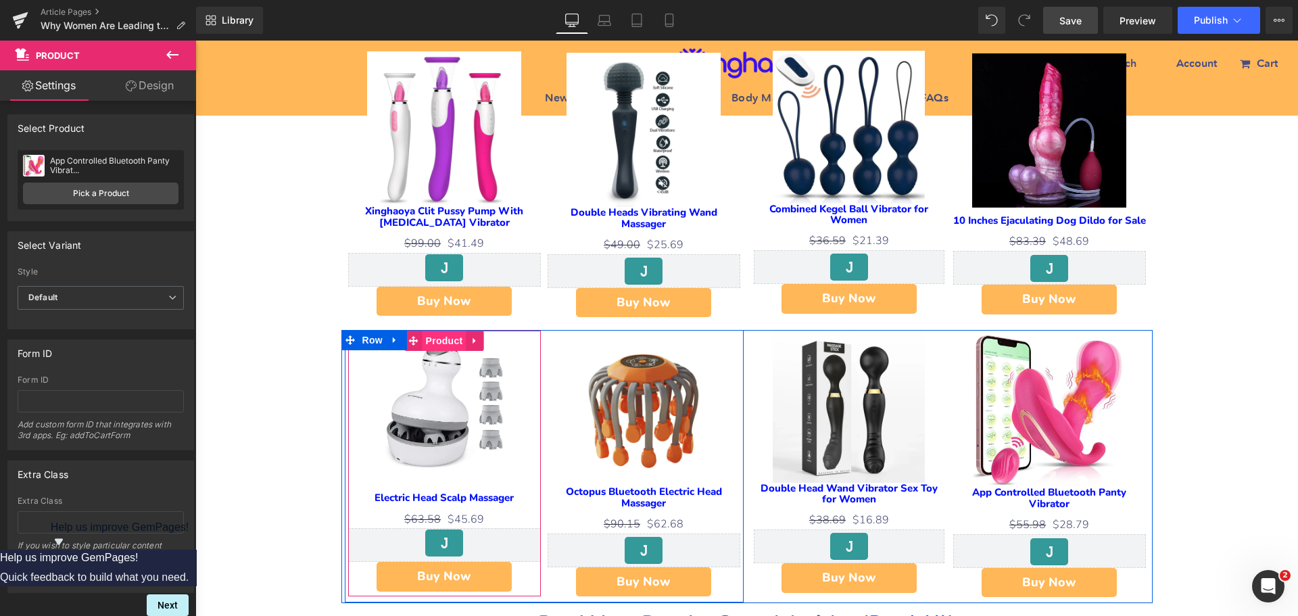
click at [444, 331] on span "Product" at bounding box center [444, 341] width 44 height 20
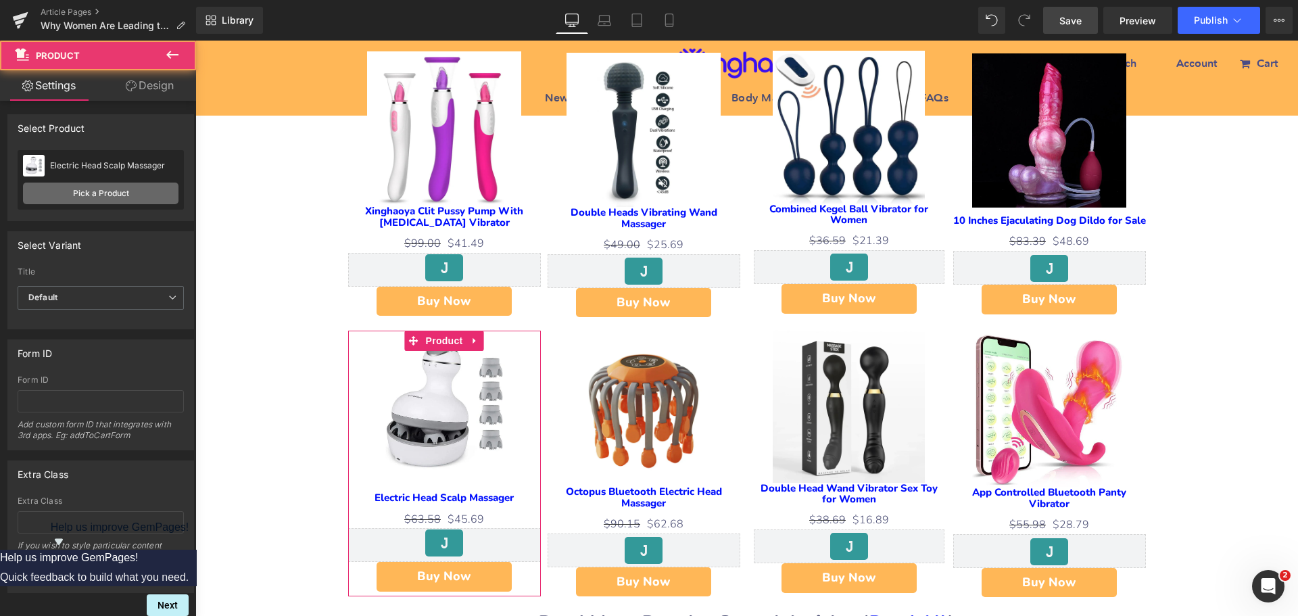
click at [111, 196] on link "Pick a Product" at bounding box center [100, 194] width 155 height 22
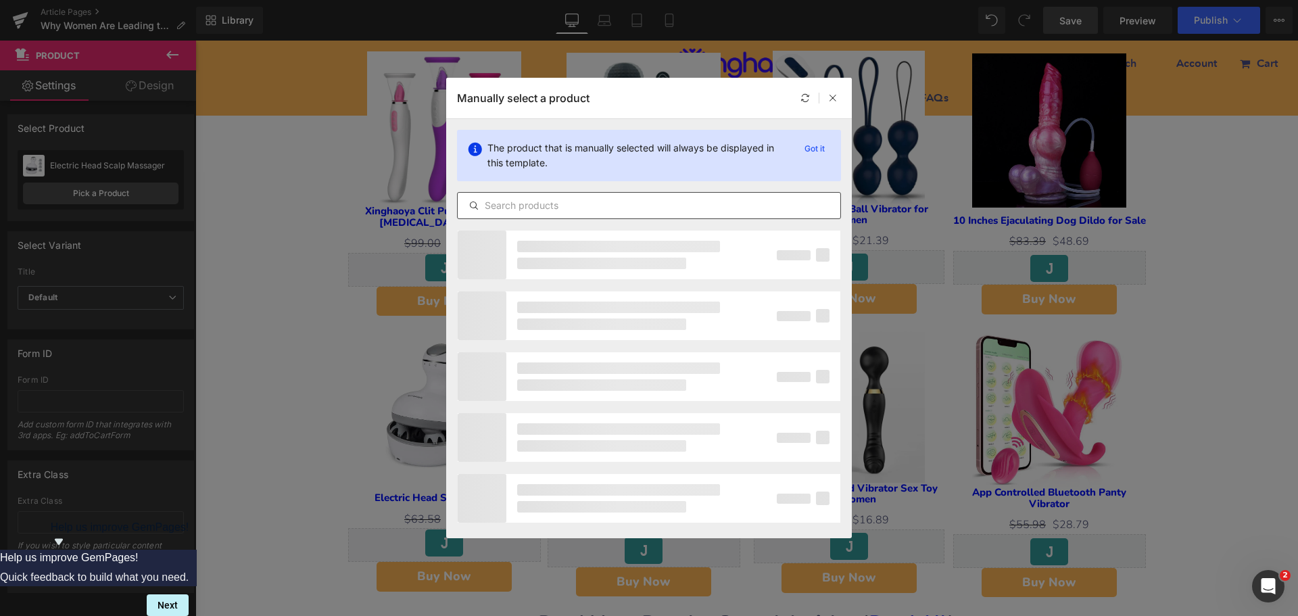
click at [511, 212] on input "text" at bounding box center [649, 205] width 383 height 16
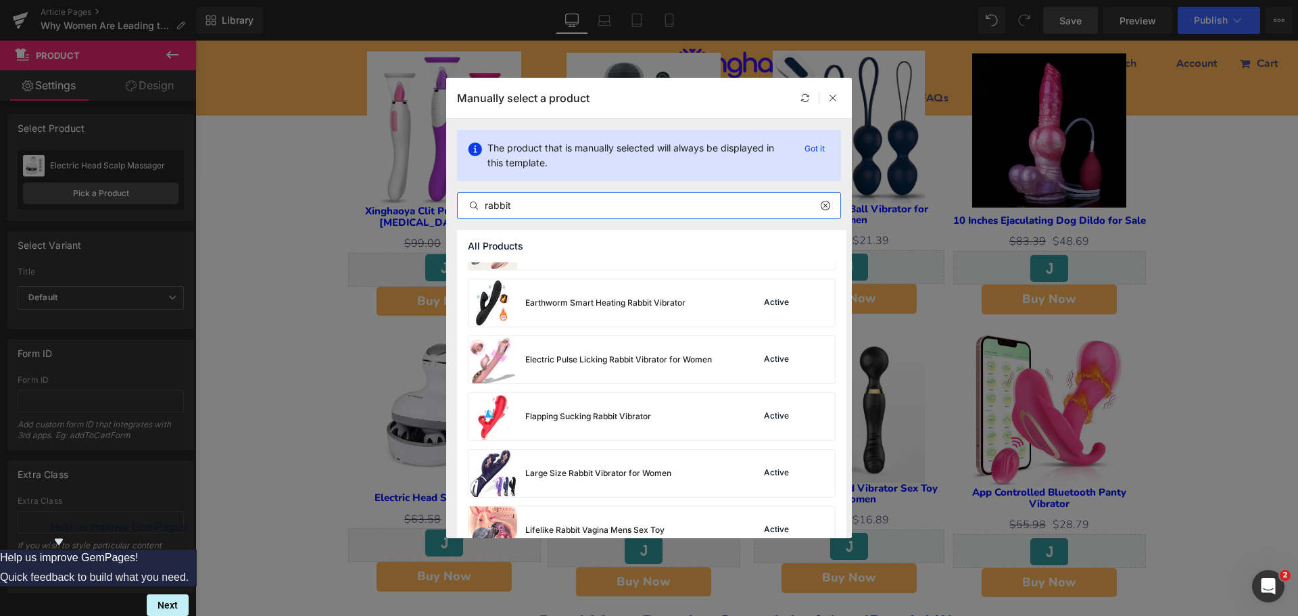
scroll to position [811, 0]
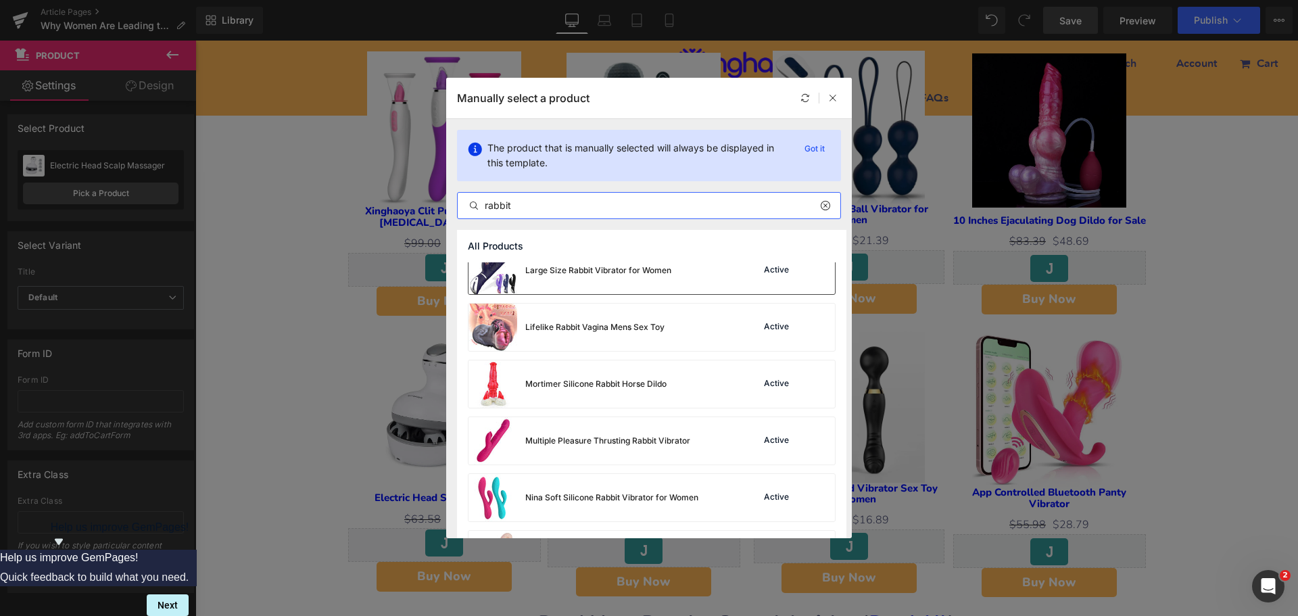
type input "rabbit"
click at [617, 276] on div "Large Size Rabbit Vibrator for Women" at bounding box center [569, 270] width 203 height 47
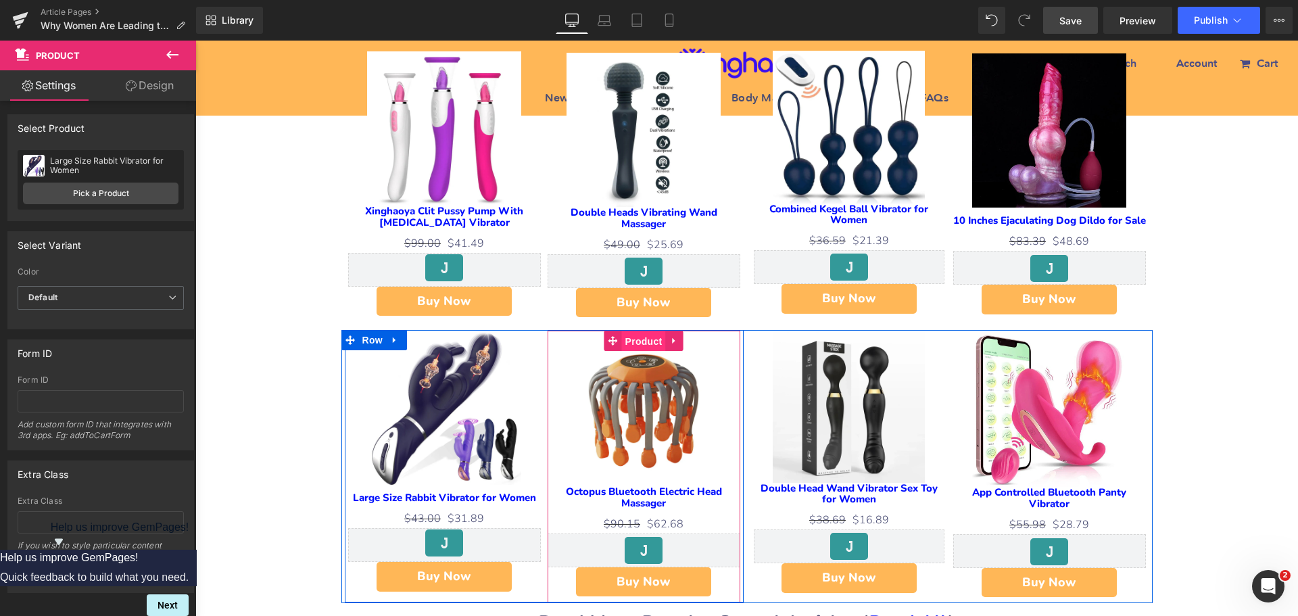
click at [651, 331] on span "Product" at bounding box center [644, 341] width 44 height 20
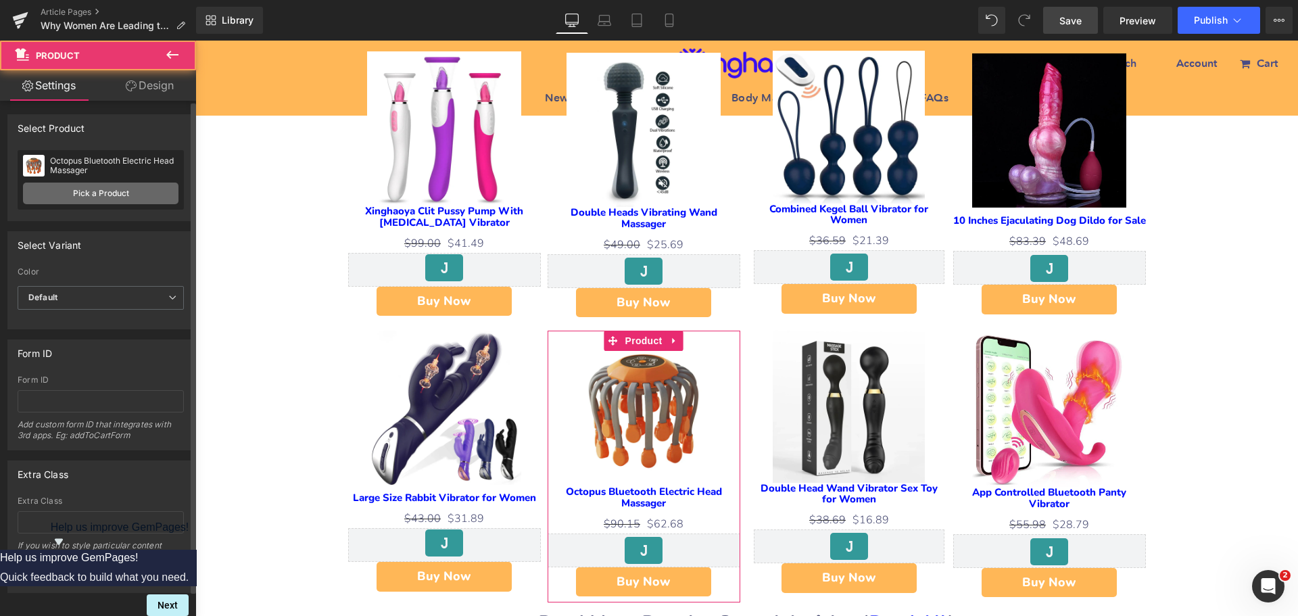
click at [112, 193] on link "Pick a Product" at bounding box center [100, 194] width 155 height 22
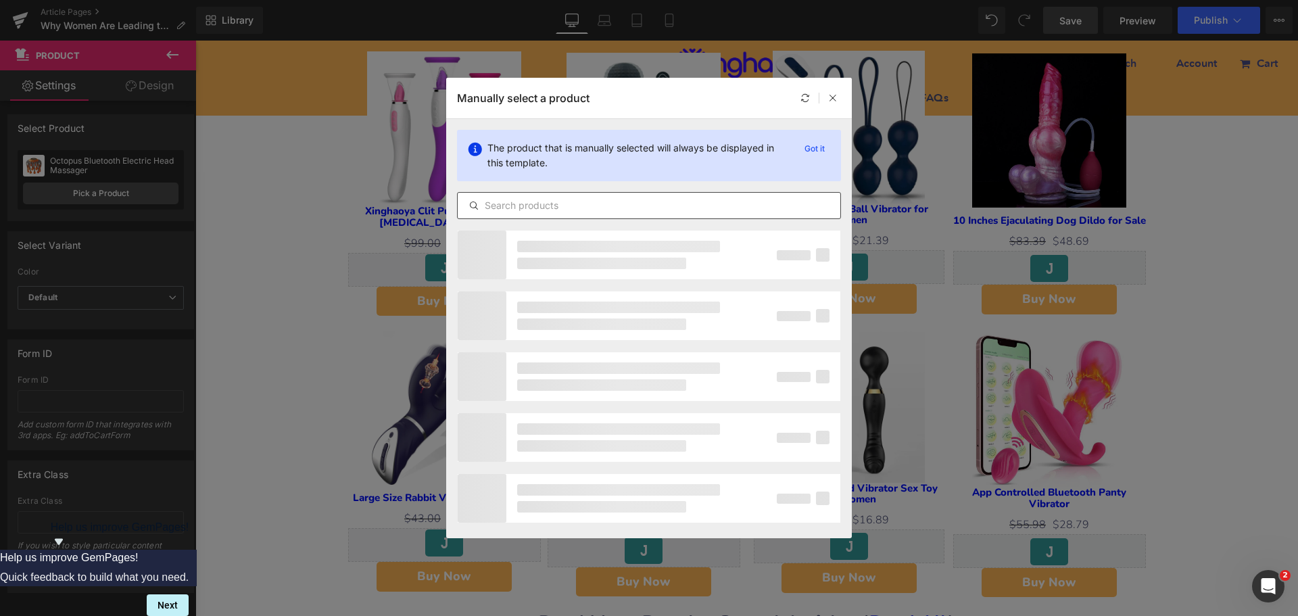
click at [537, 208] on input "text" at bounding box center [649, 205] width 383 height 16
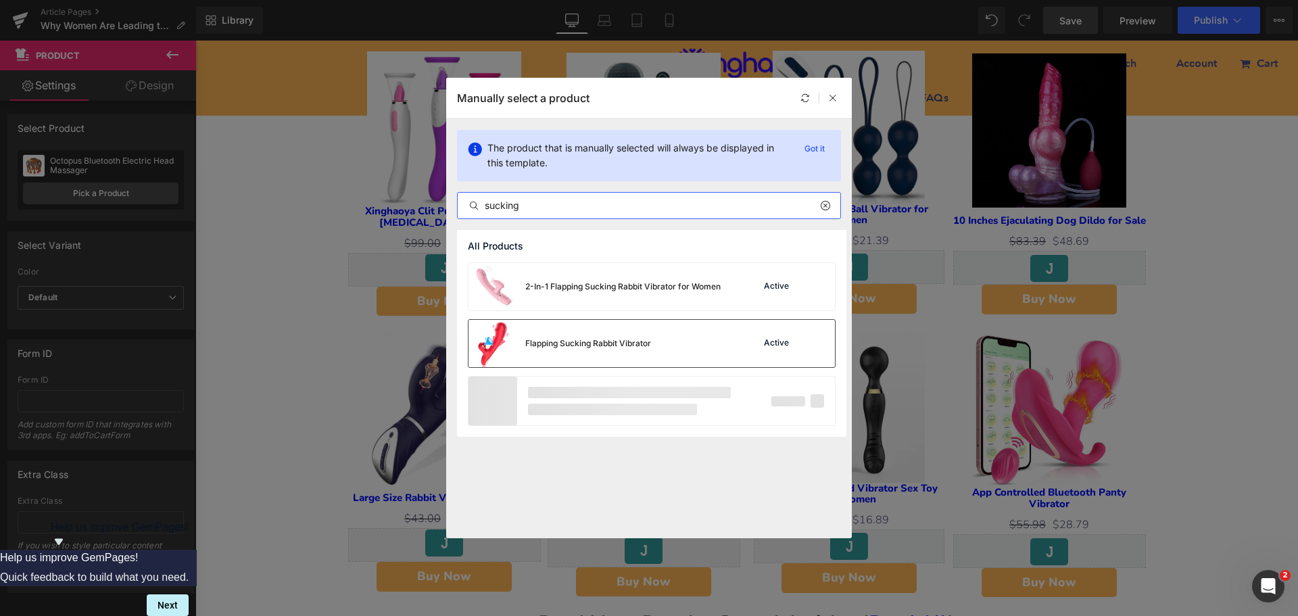
type input "sucking"
click at [589, 337] on div "Flapping Sucking Rabbit Vibrator" at bounding box center [588, 343] width 126 height 12
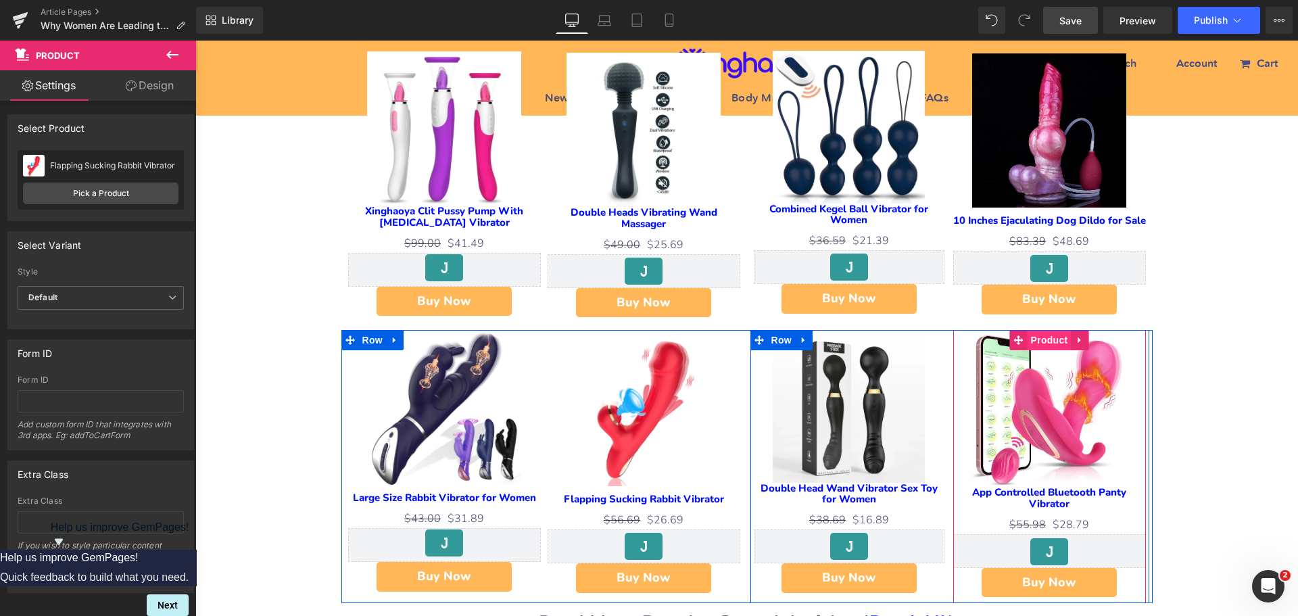
click at [1046, 330] on span "Product" at bounding box center [1050, 340] width 44 height 20
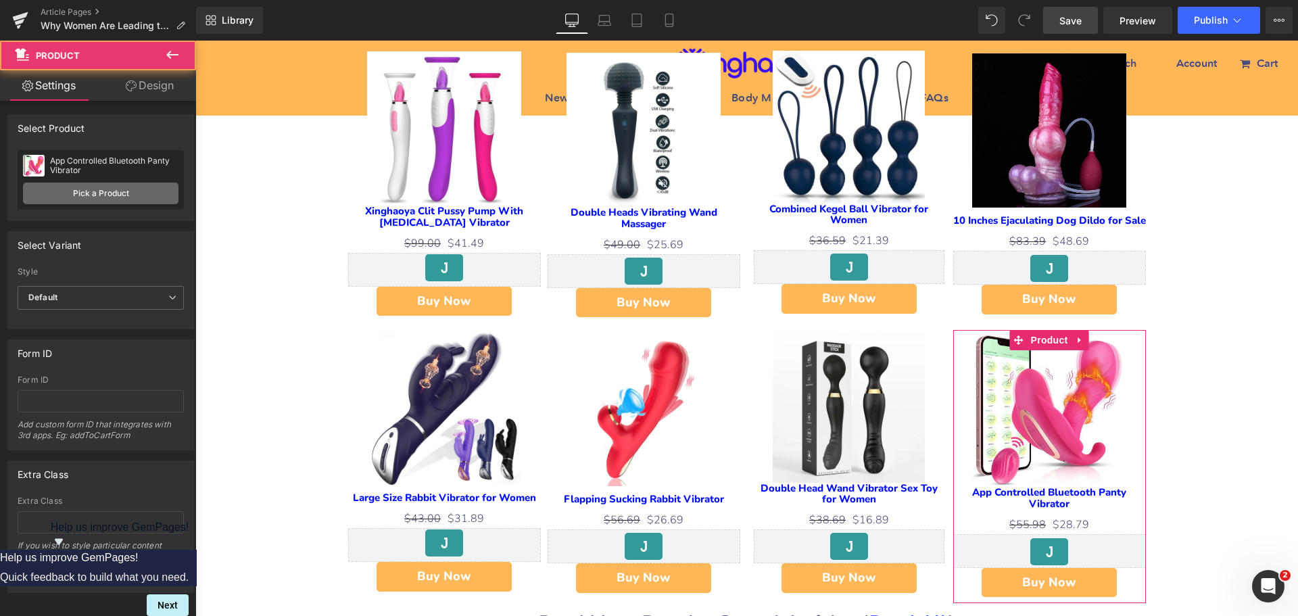
click at [103, 194] on link "Pick a Product" at bounding box center [100, 194] width 155 height 22
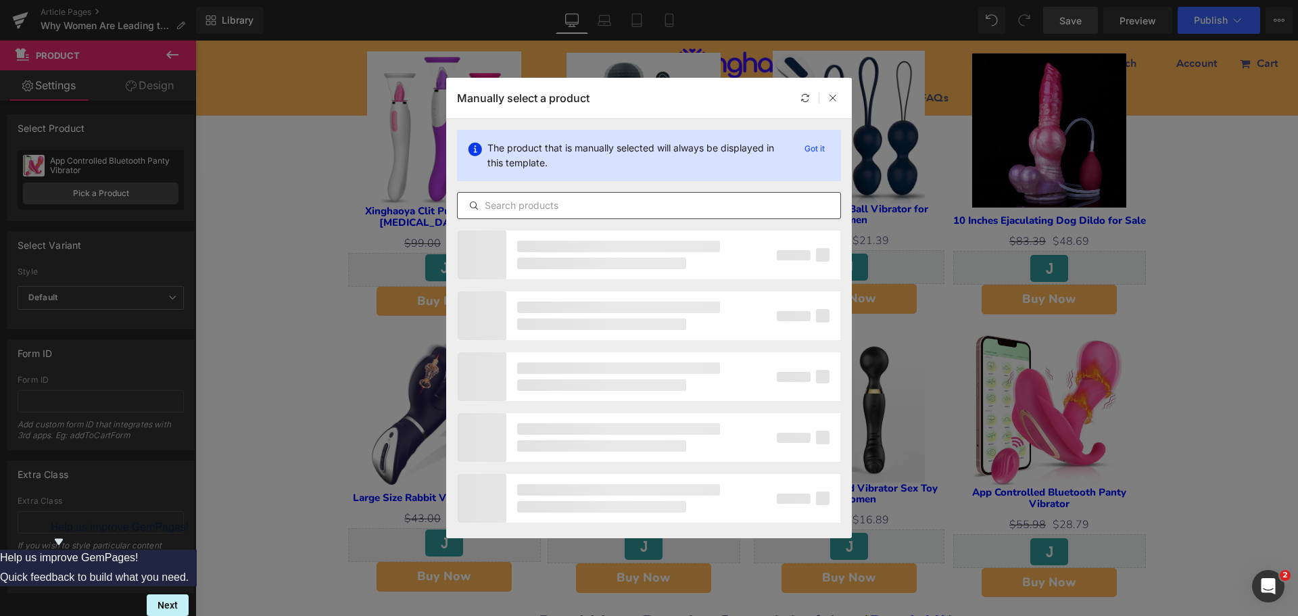
click at [570, 210] on input "text" at bounding box center [649, 205] width 383 height 16
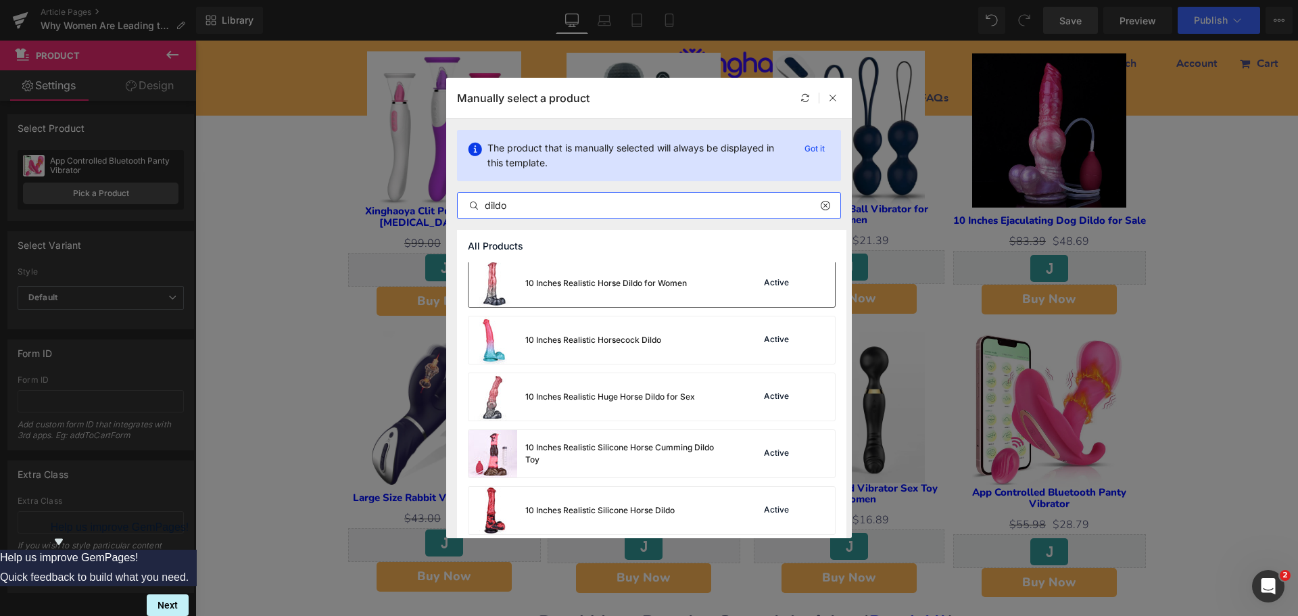
scroll to position [572, 0]
type input "dildo"
click at [628, 402] on div "10 Inches Realistic Huge Horse Dildo for Sex" at bounding box center [581, 395] width 226 height 47
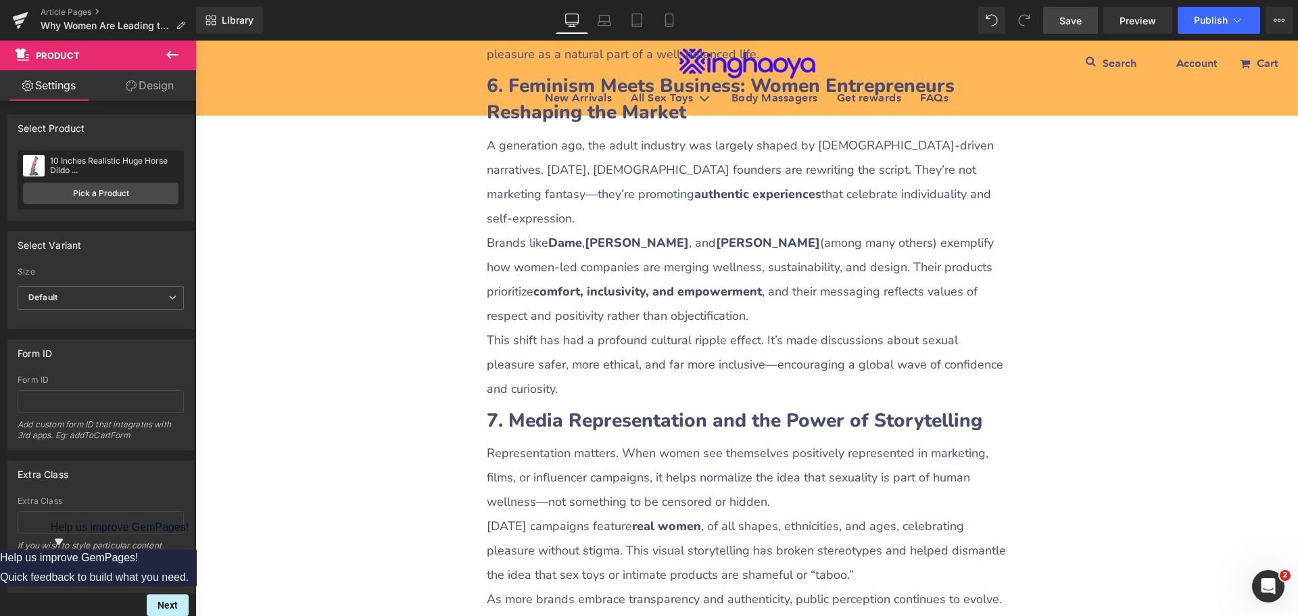
scroll to position [2772, 0]
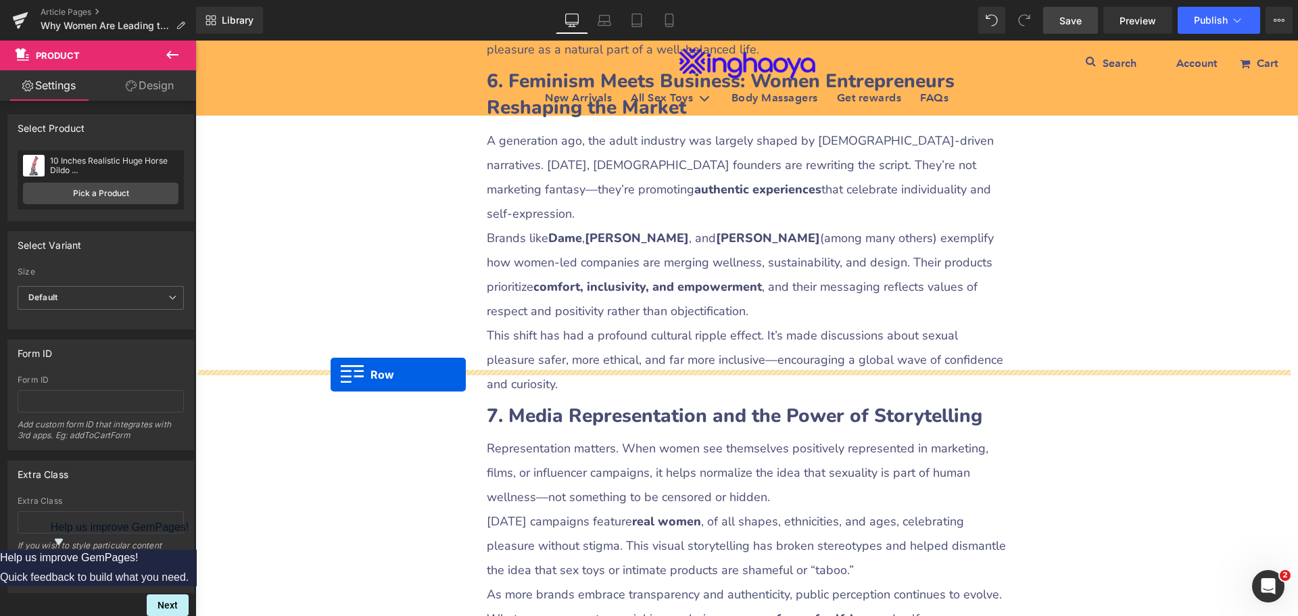
drag, startPoint x: 347, startPoint y: 421, endPoint x: 331, endPoint y: 374, distance: 49.4
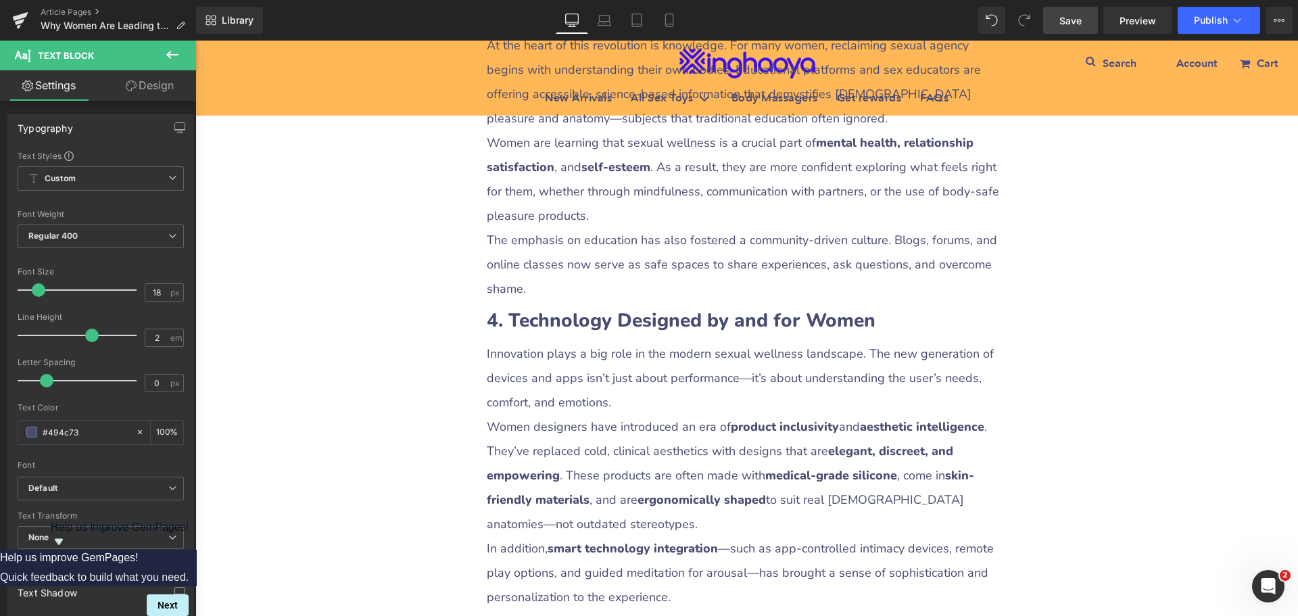
scroll to position [0, 0]
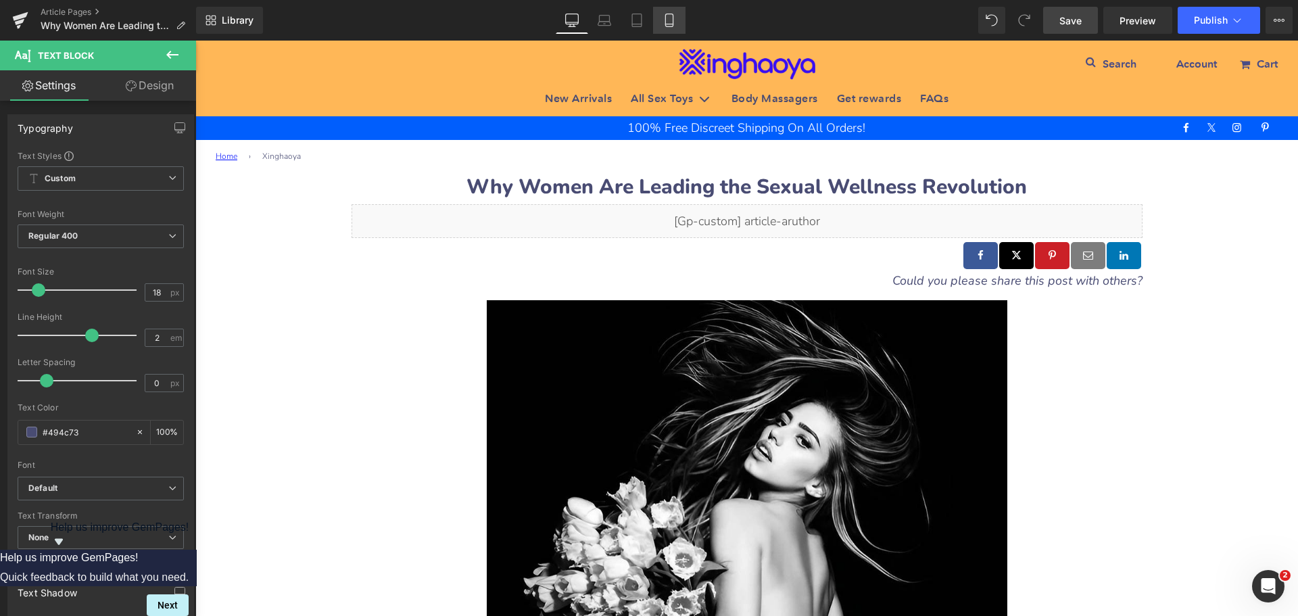
click at [668, 25] on icon at bounding box center [669, 21] width 14 height 14
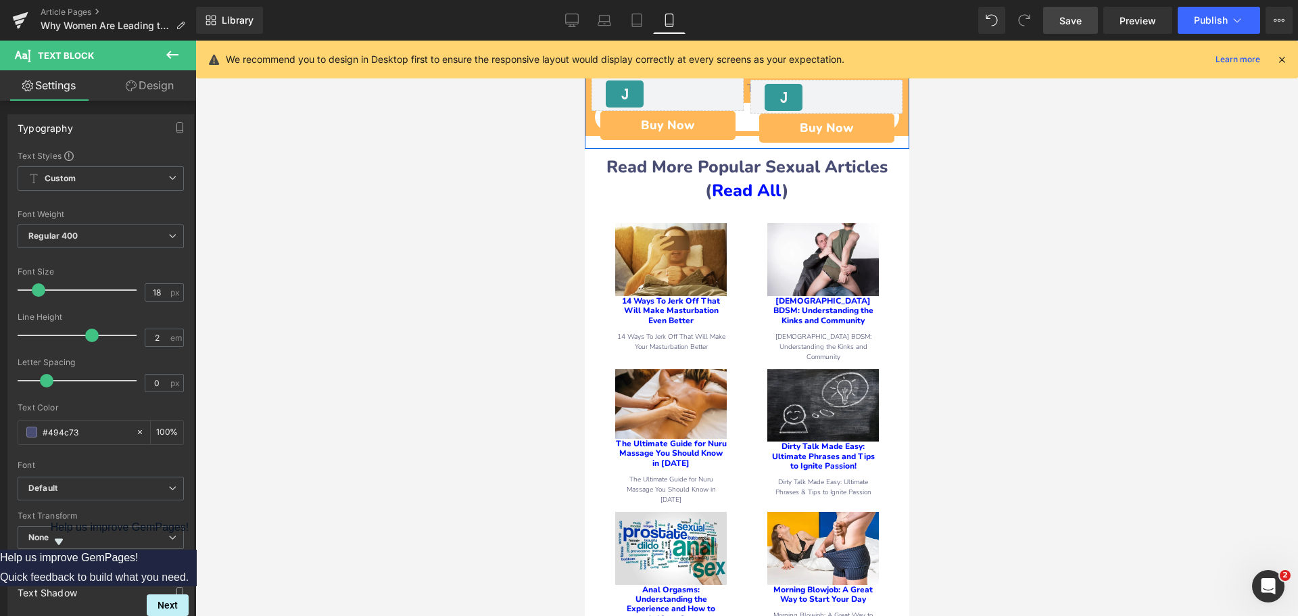
scroll to position [7842, 0]
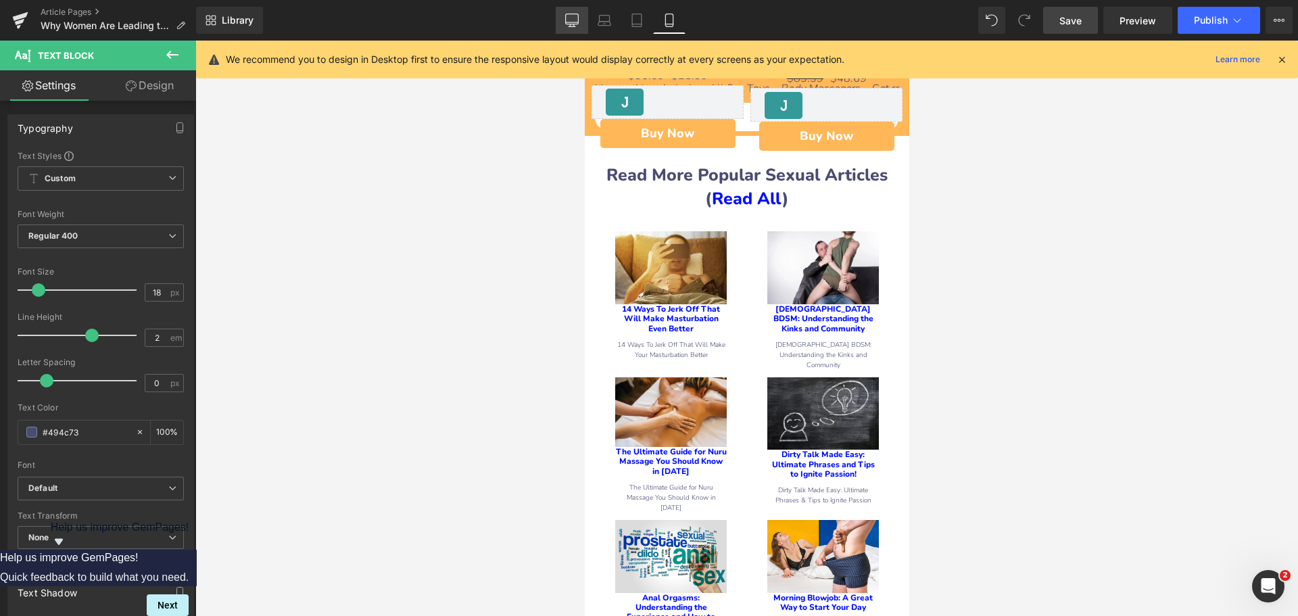
click at [577, 20] on icon at bounding box center [572, 21] width 14 height 14
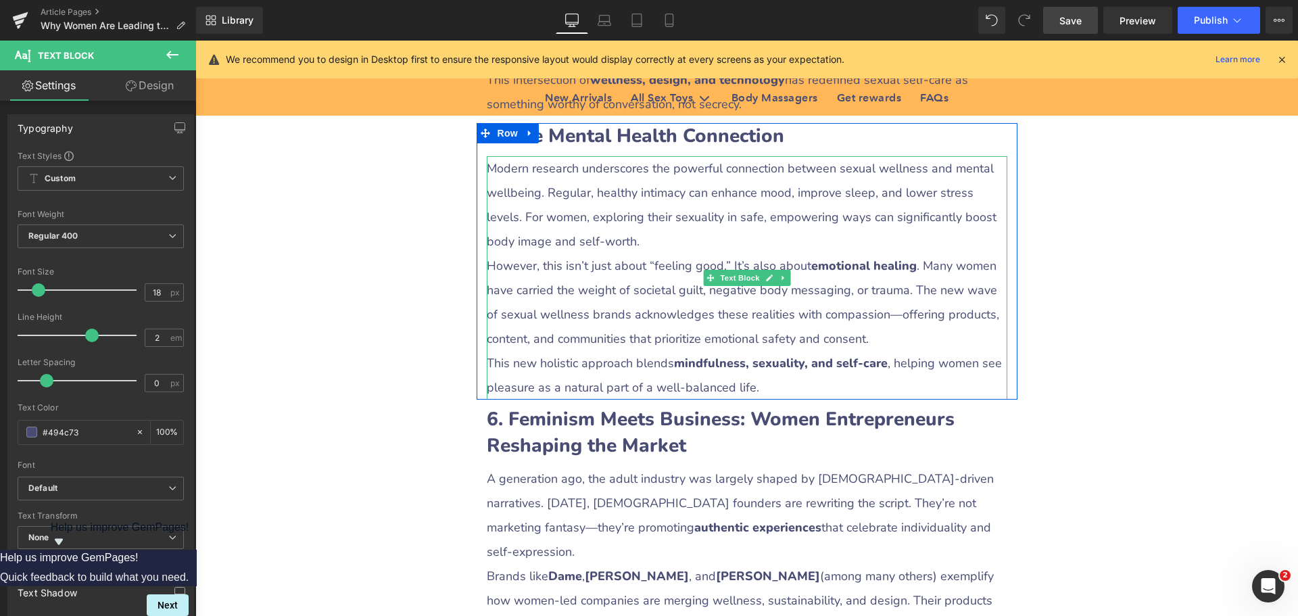
scroll to position [2636, 0]
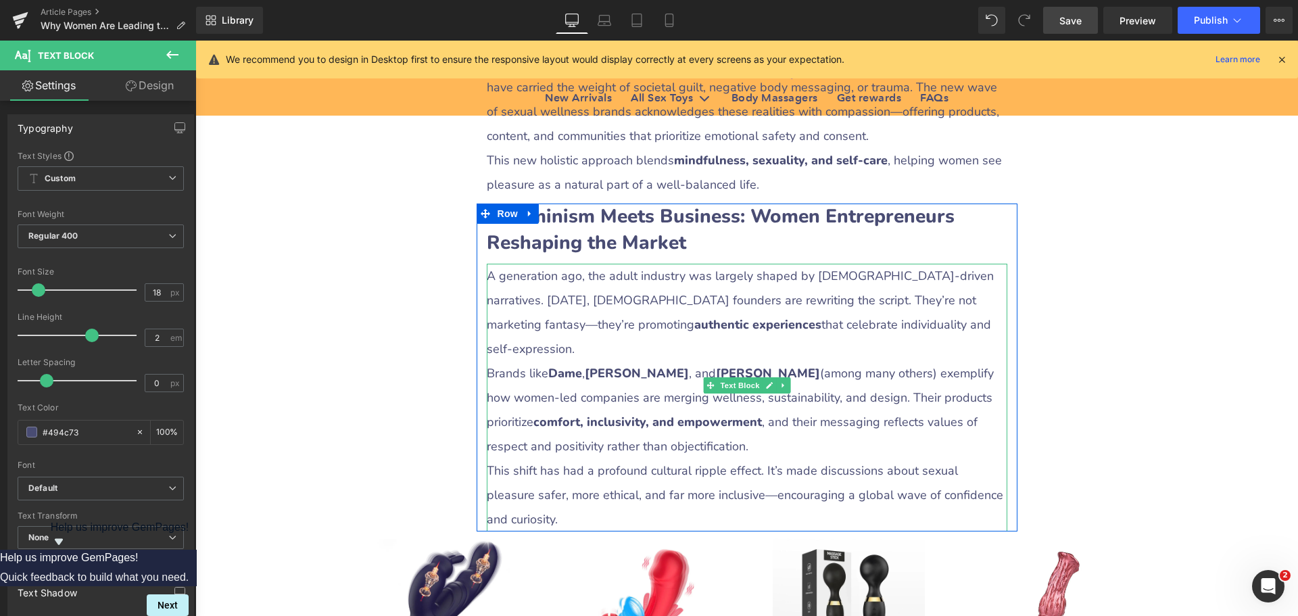
click at [598, 365] on strong "[PERSON_NAME]" at bounding box center [637, 373] width 104 height 16
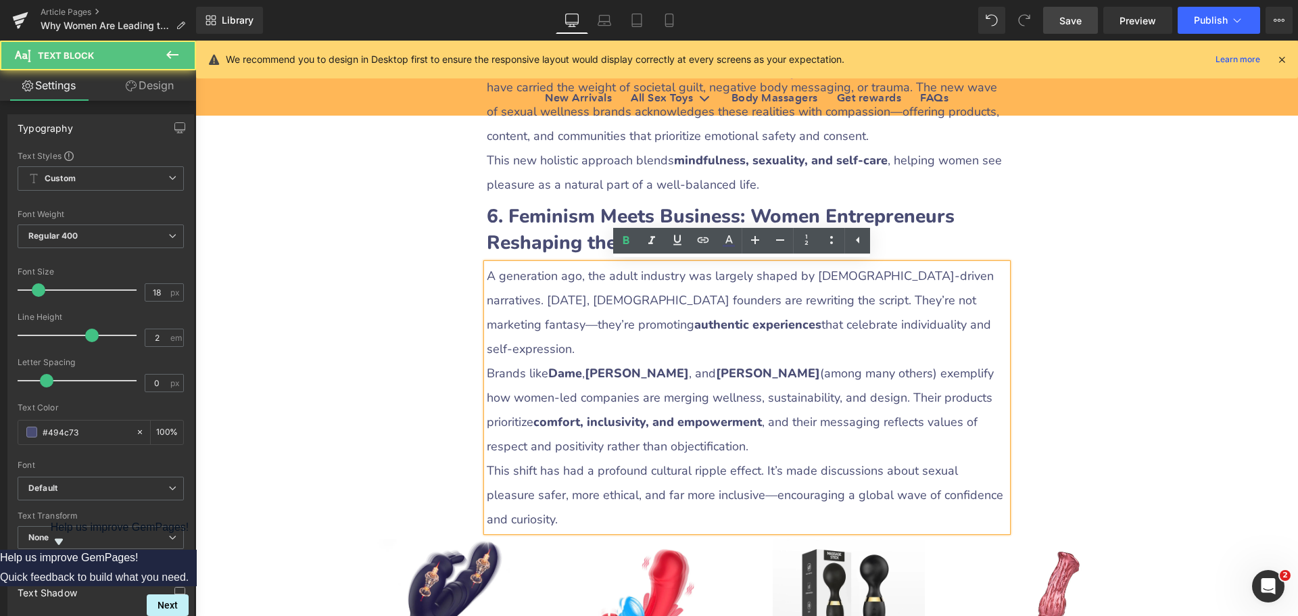
click at [548, 365] on strong "Dame" at bounding box center [565, 373] width 34 height 16
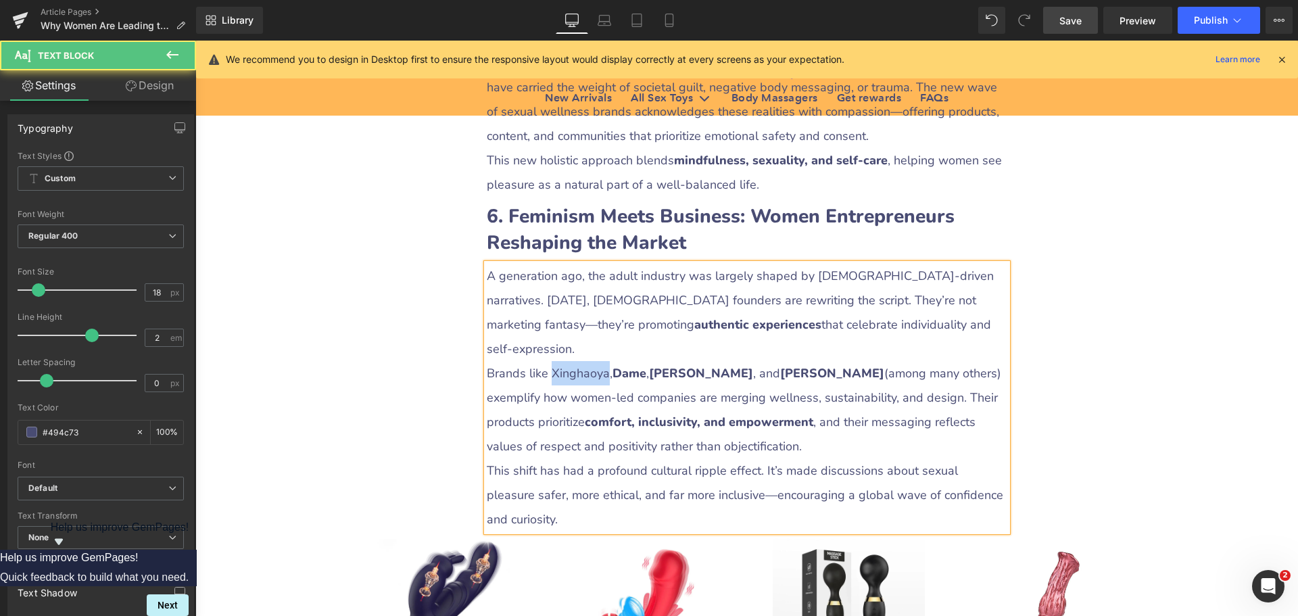
drag, startPoint x: 546, startPoint y: 347, endPoint x: 600, endPoint y: 348, distance: 54.8
click at [600, 361] on p "Brands like Xinghaoya, Dame , Maude , and [PERSON_NAME] (among many others) exe…" at bounding box center [747, 409] width 521 height 97
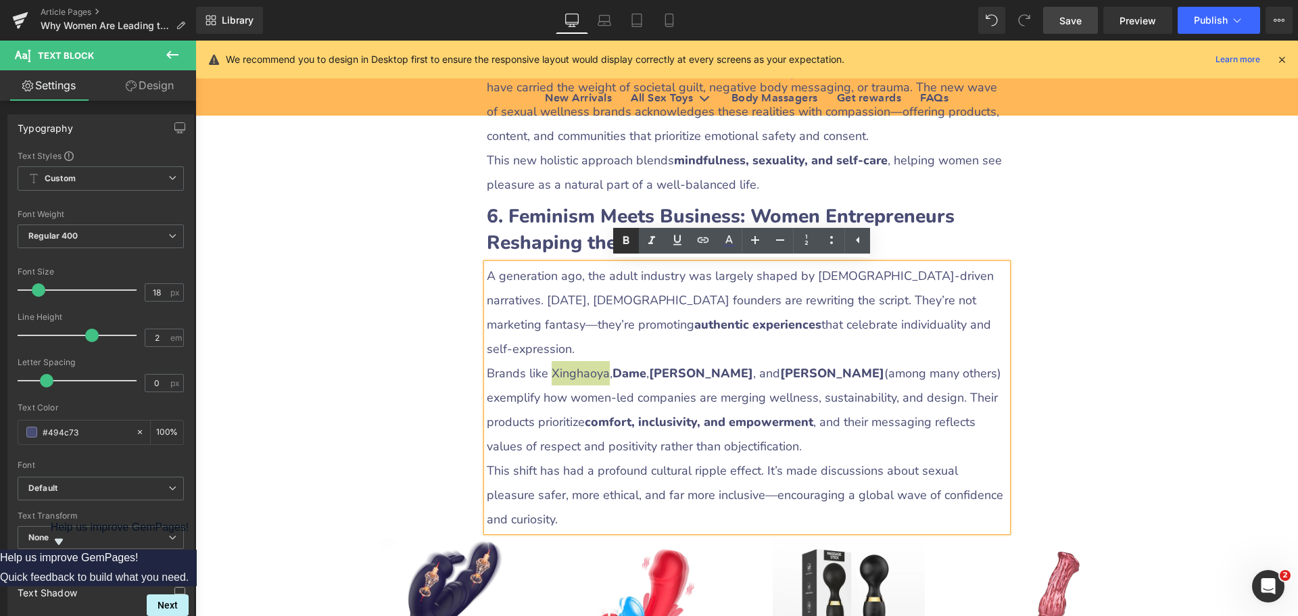
click at [621, 242] on icon at bounding box center [626, 241] width 16 height 16
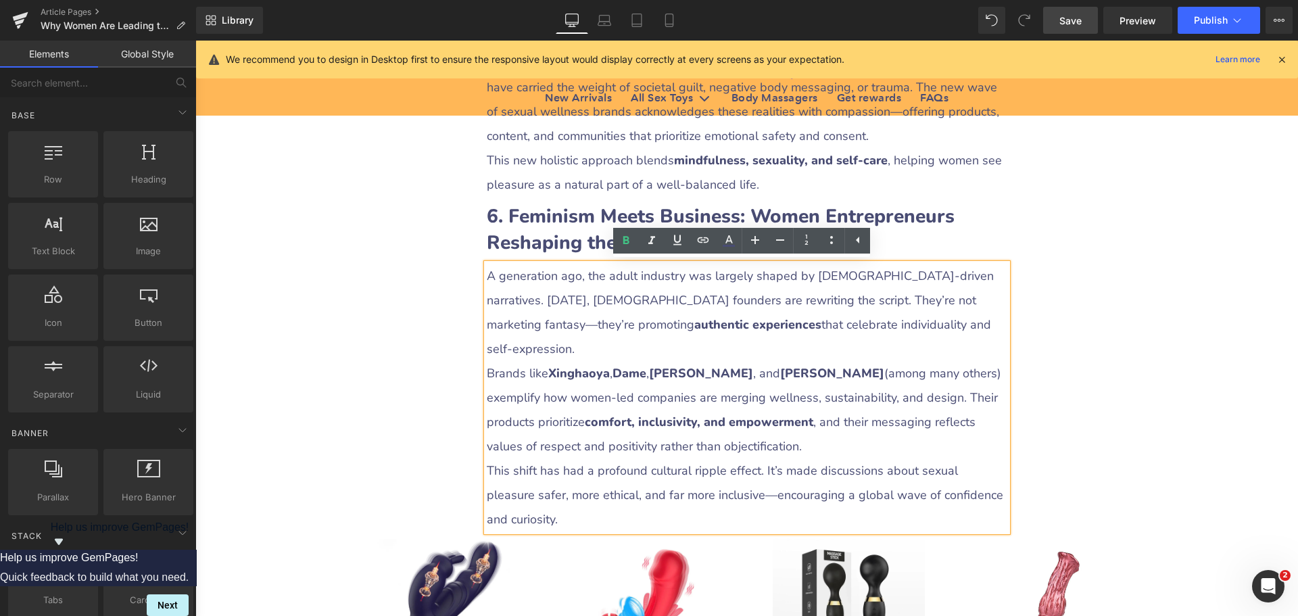
click at [1095, 363] on div "Why Women Are Leading the Sexual Wellness Revolution Heading Row Liquid Row Soc…" at bounding box center [746, 507] width 1103 height 5941
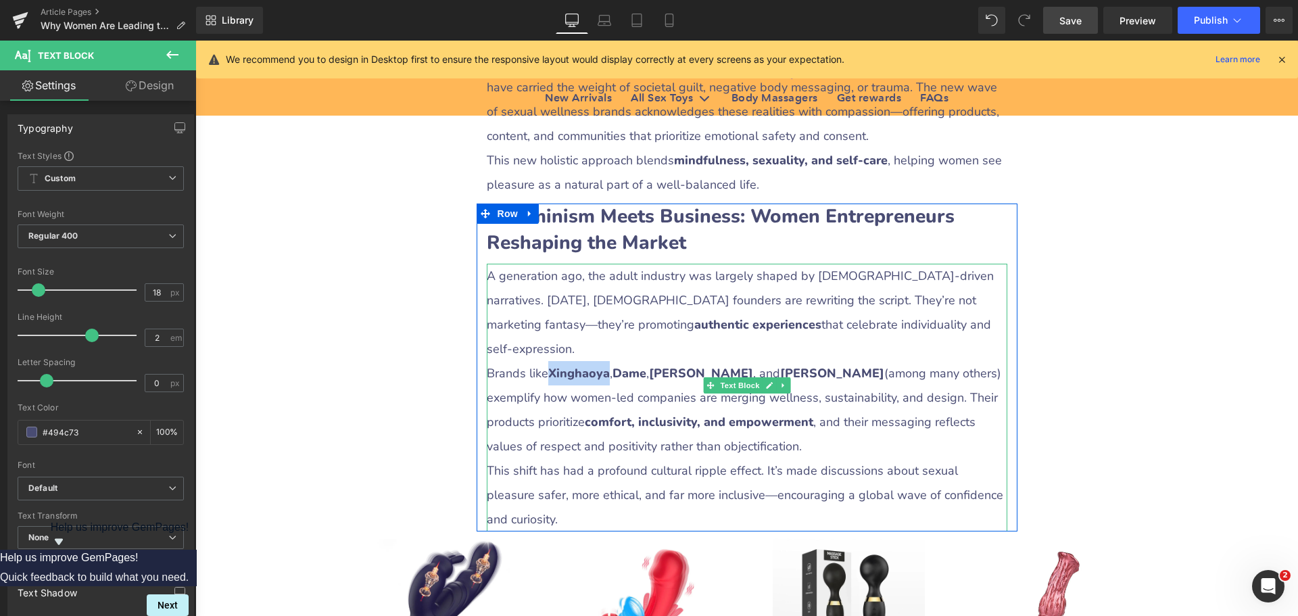
drag, startPoint x: 546, startPoint y: 346, endPoint x: 604, endPoint y: 347, distance: 58.2
click at [604, 365] on strong "Xinghaoya" at bounding box center [579, 373] width 62 height 16
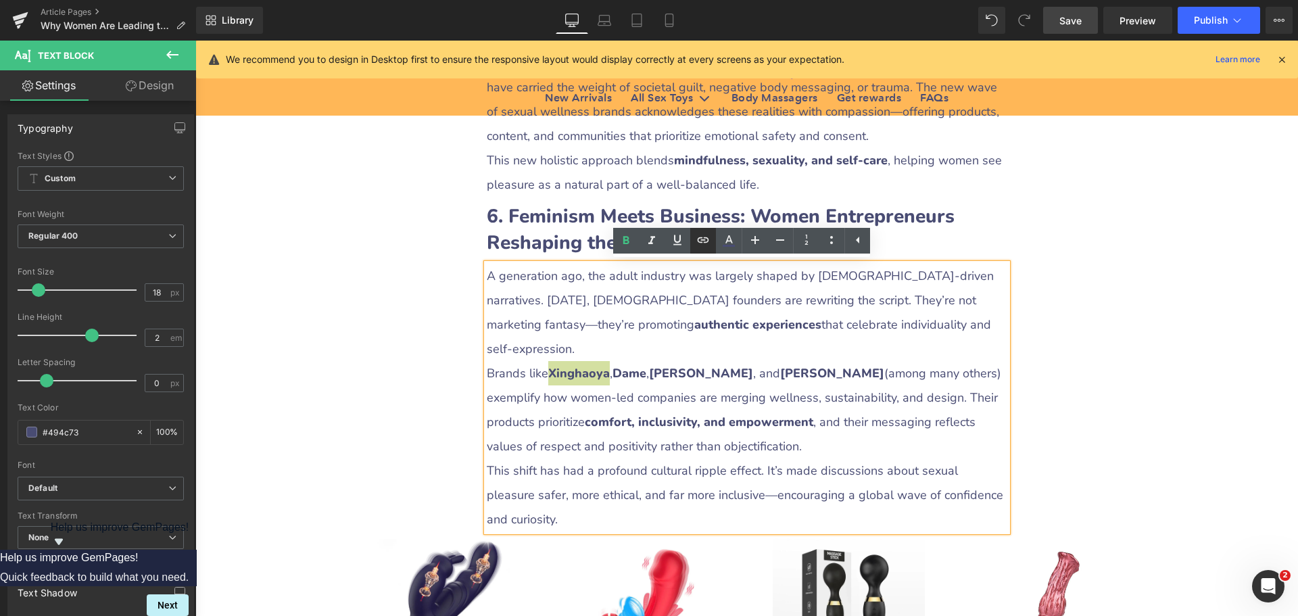
click at [704, 245] on icon at bounding box center [703, 240] width 16 height 16
click at [619, 371] on input "text" at bounding box center [612, 377] width 208 height 34
paste input "[URL][DOMAIN_NAME]"
type input "[URL][DOMAIN_NAME]"
click at [760, 0] on div "Text Color Highlight Color #333333 Edit or remove link: Edit - Unlink - Cancel …" at bounding box center [649, 0] width 1298 height 0
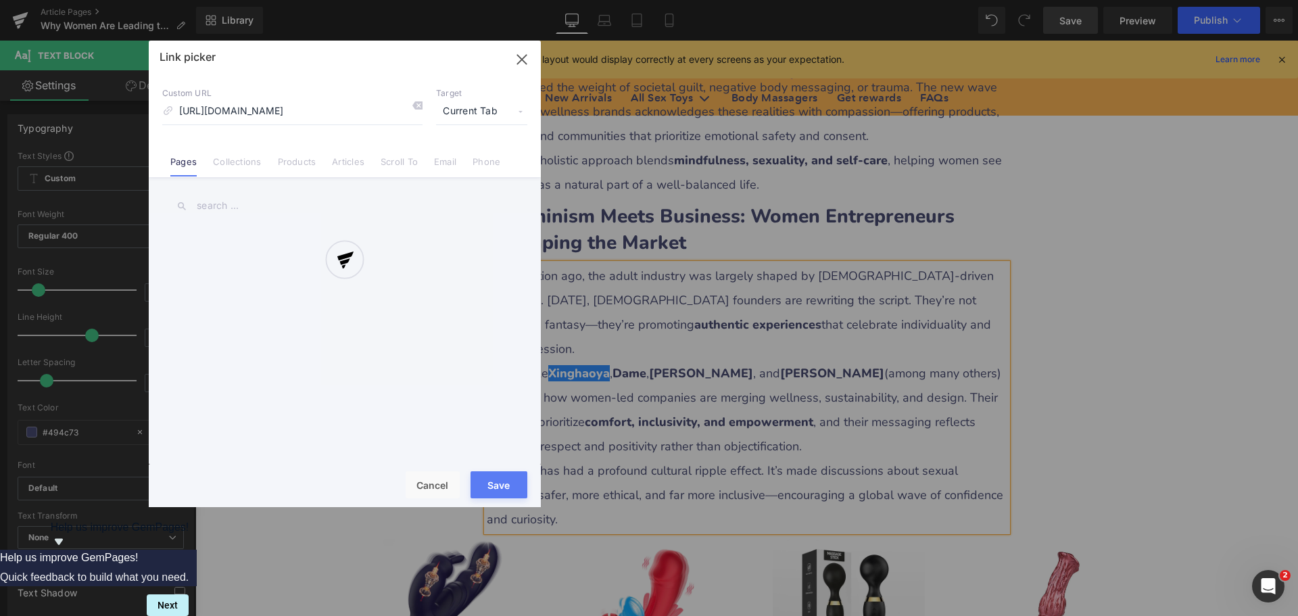
click at [456, 114] on div at bounding box center [345, 274] width 392 height 466
click at [473, 113] on div at bounding box center [345, 274] width 392 height 466
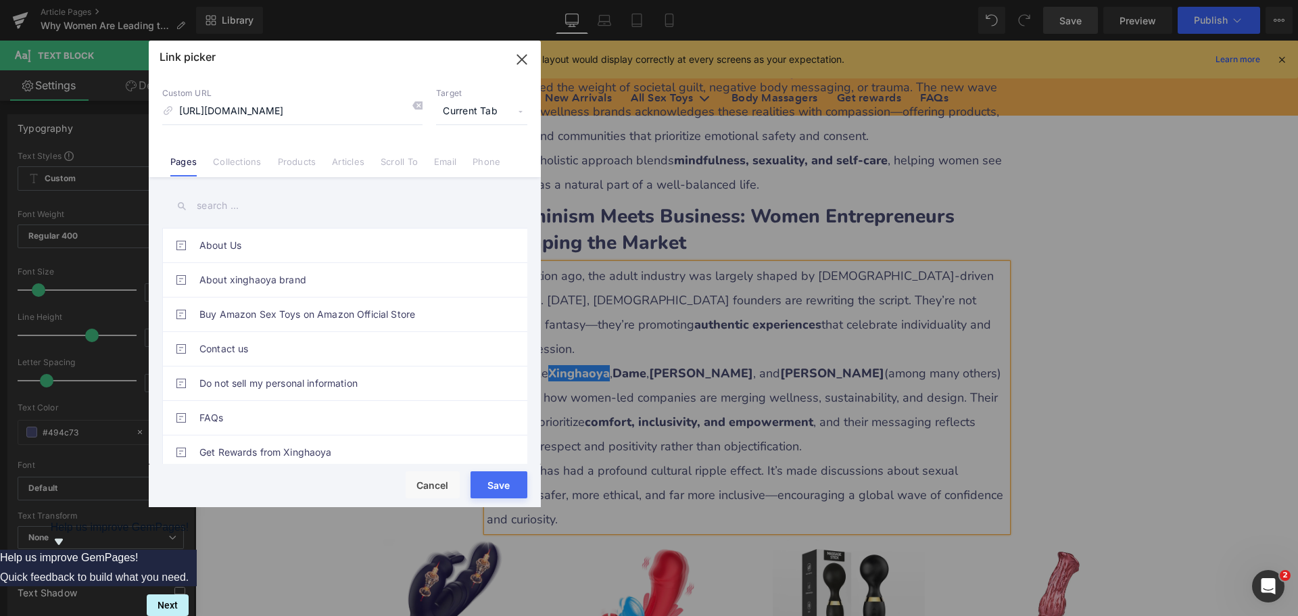
click at [473, 113] on span "Current Tab" at bounding box center [481, 112] width 91 height 26
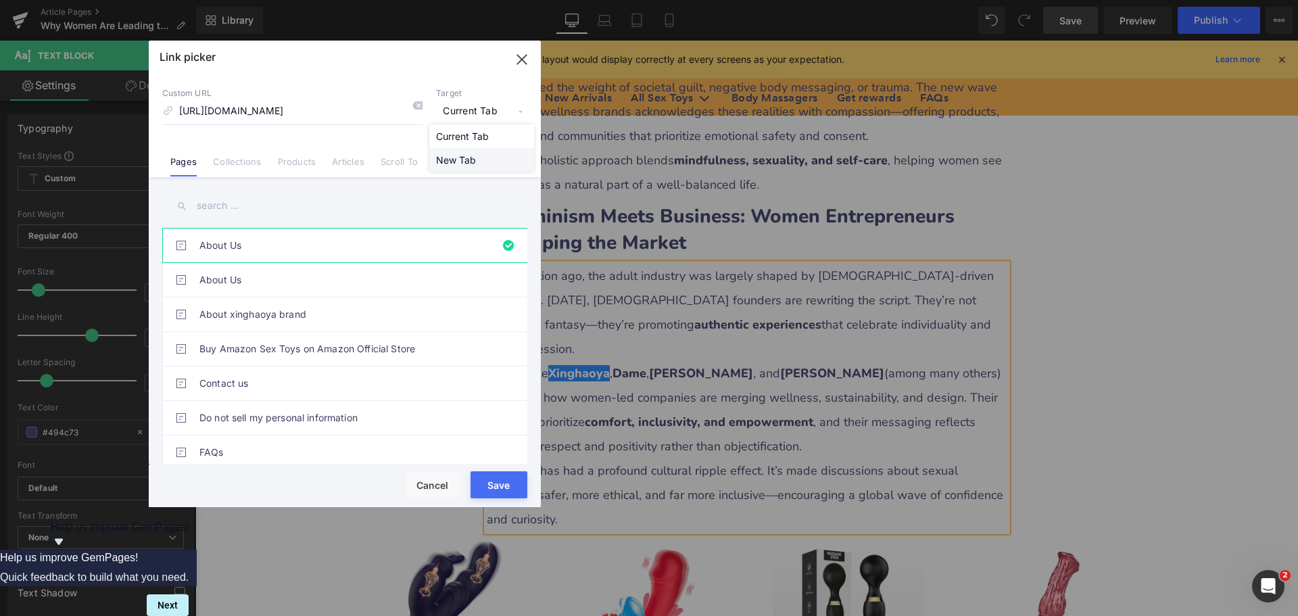
click at [452, 155] on li "New Tab" at bounding box center [481, 160] width 105 height 24
click at [487, 478] on button "Save" at bounding box center [498, 484] width 57 height 27
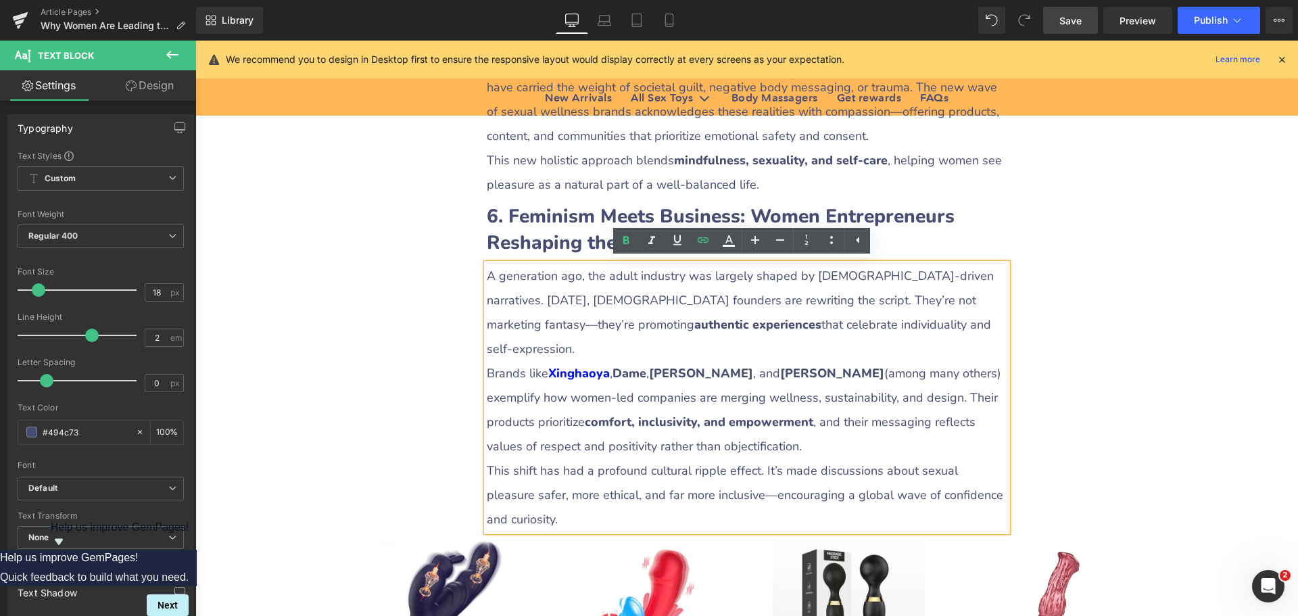
click at [1028, 347] on div "Why Women Are Leading the Sexual Wellness Revolution Heading Row Liquid Row Soc…" at bounding box center [746, 507] width 1103 height 5941
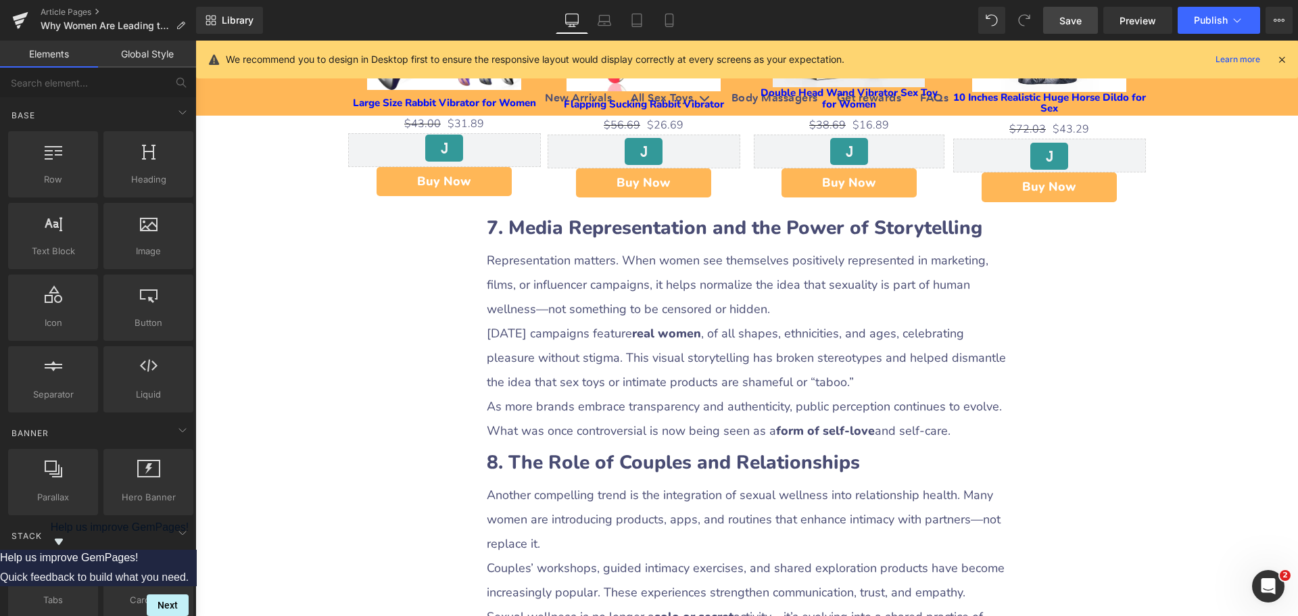
scroll to position [3245, 0]
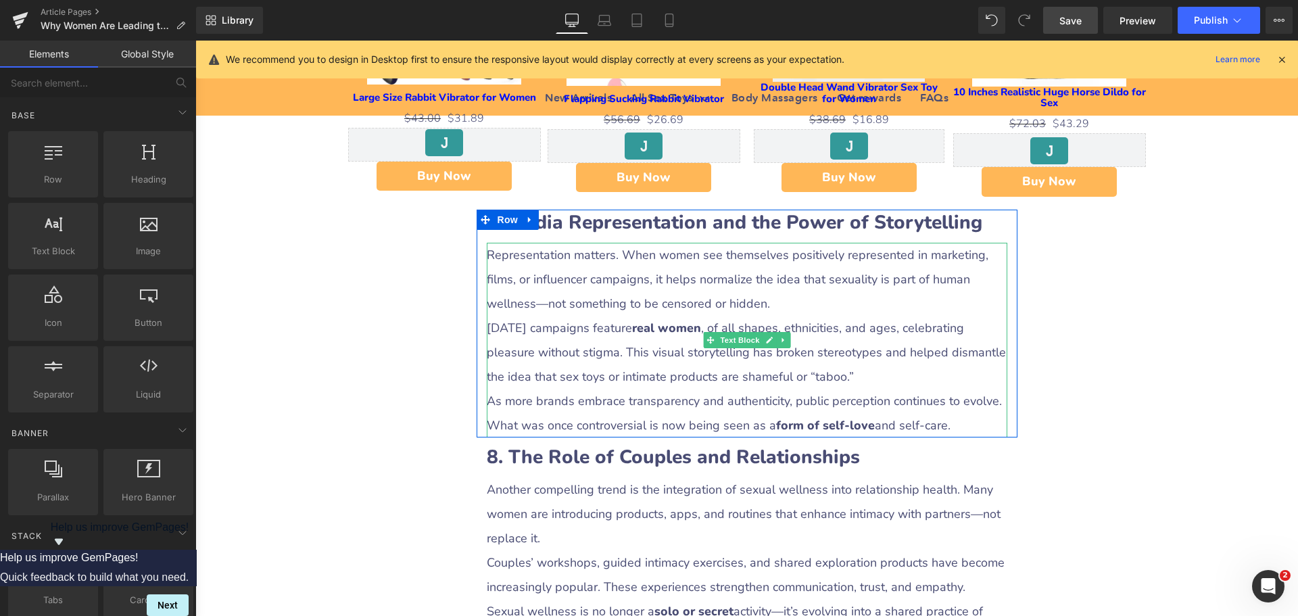
click at [599, 358] on p "[DATE] campaigns feature real women , of all shapes, ethnicities, and ages, cel…" at bounding box center [747, 352] width 521 height 73
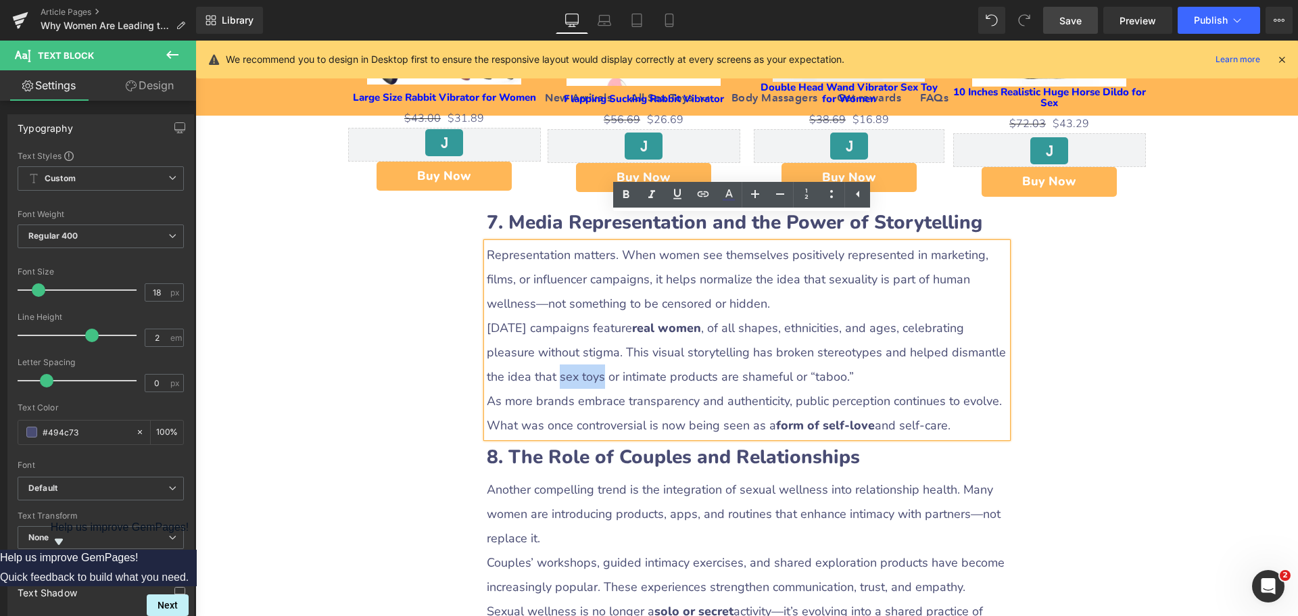
drag, startPoint x: 550, startPoint y: 349, endPoint x: 594, endPoint y: 351, distance: 43.3
click at [594, 351] on p "[DATE] campaigns feature real women , of all shapes, ethnicities, and ages, cel…" at bounding box center [747, 352] width 521 height 73
click at [704, 195] on icon at bounding box center [703, 194] width 16 height 16
click at [632, 387] on input "[URL][DOMAIN_NAME]" at bounding box center [610, 379] width 208 height 34
paste input "[URL][DOMAIN_NAME]"
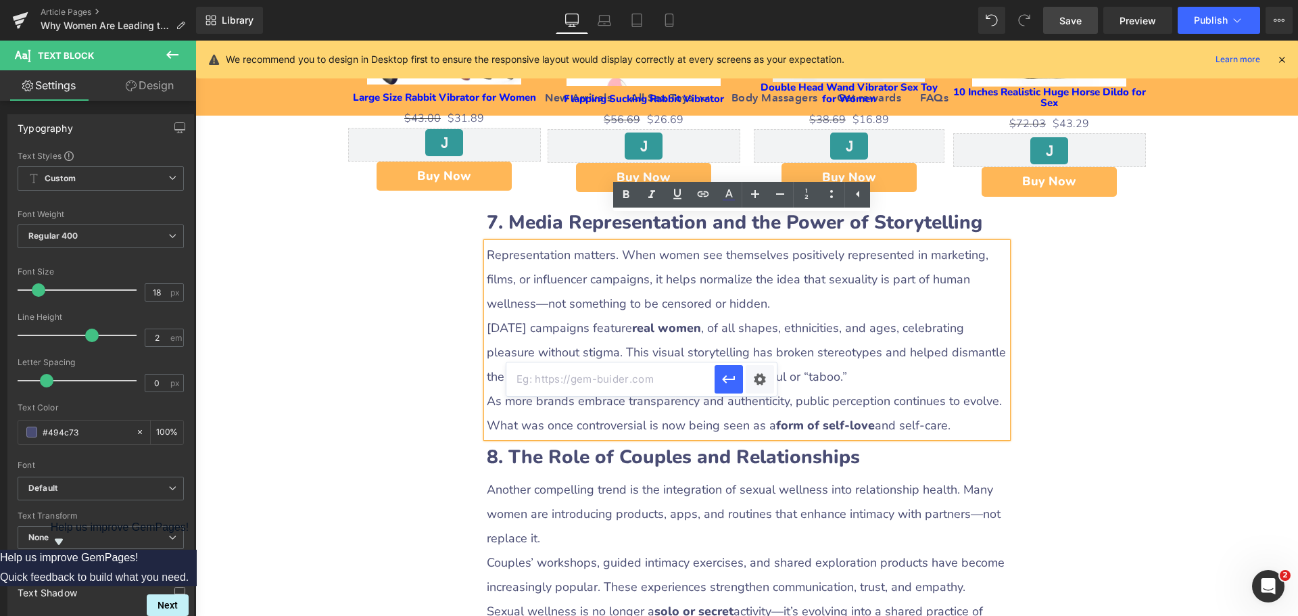
type input "[URL][DOMAIN_NAME]"
click at [762, 0] on div "Text Color Highlight Color #333333 Edit or remove link: Edit - Unlink - Cancel …" at bounding box center [649, 0] width 1298 height 0
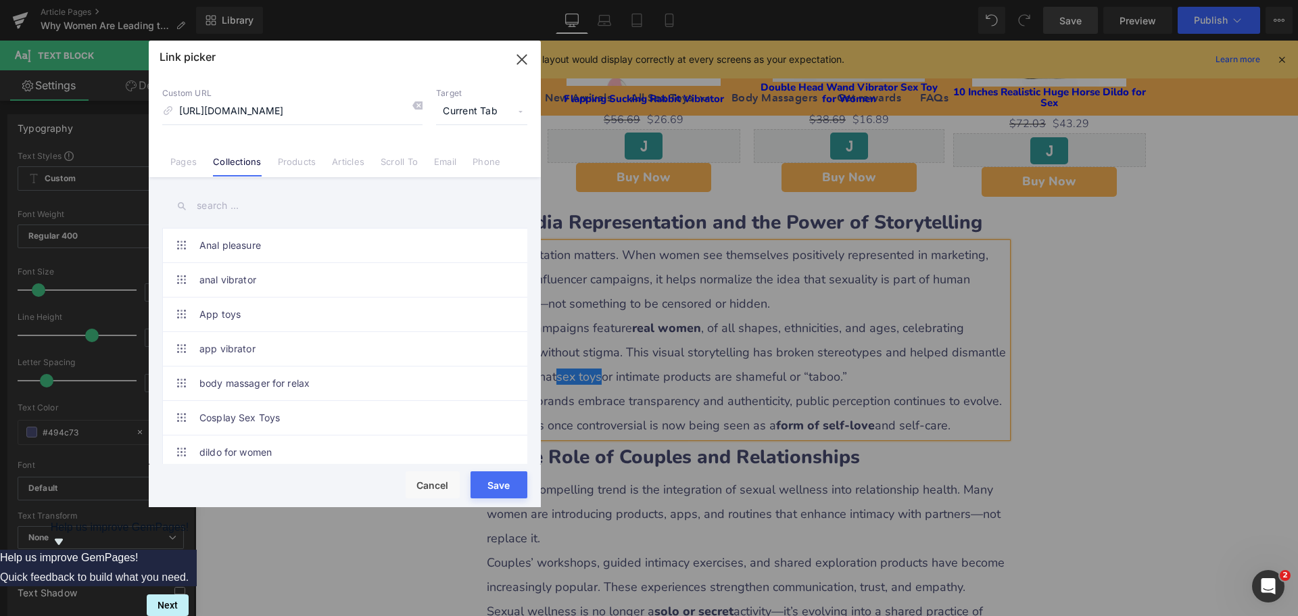
click at [470, 112] on span "Current Tab" at bounding box center [481, 112] width 91 height 26
click at [450, 161] on li "New Tab" at bounding box center [481, 160] width 105 height 24
drag, startPoint x: 487, startPoint y: 486, endPoint x: 309, endPoint y: 439, distance: 184.6
click at [487, 486] on button "Save" at bounding box center [498, 484] width 57 height 27
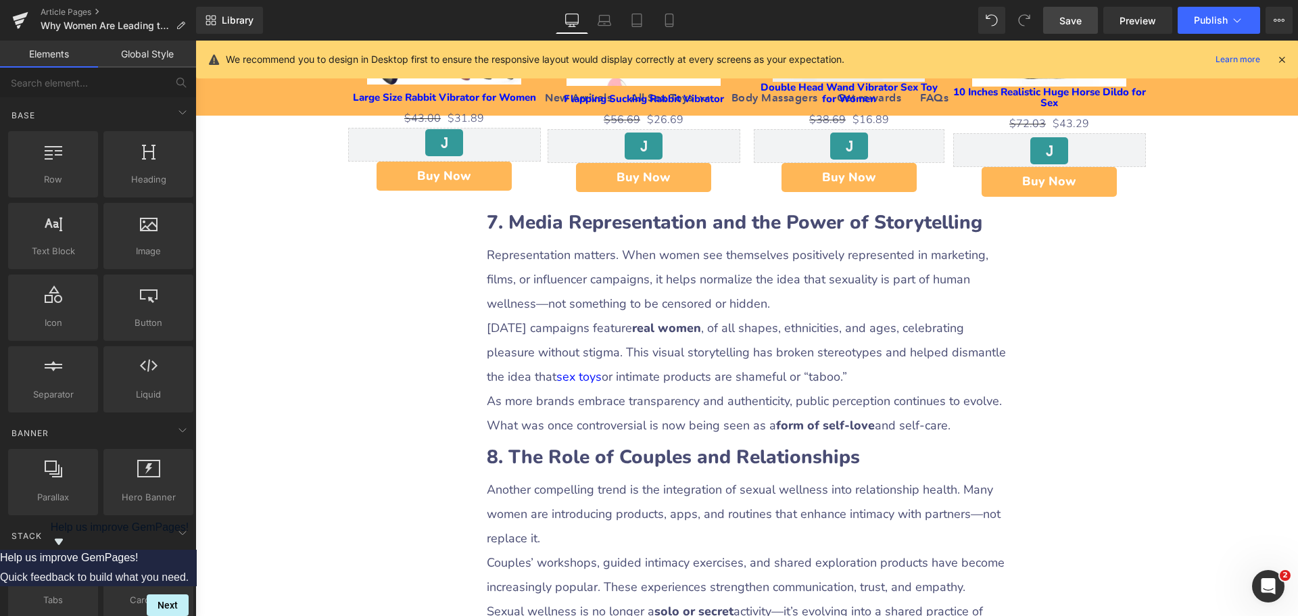
click at [1067, 19] on span "Save" at bounding box center [1070, 21] width 22 height 14
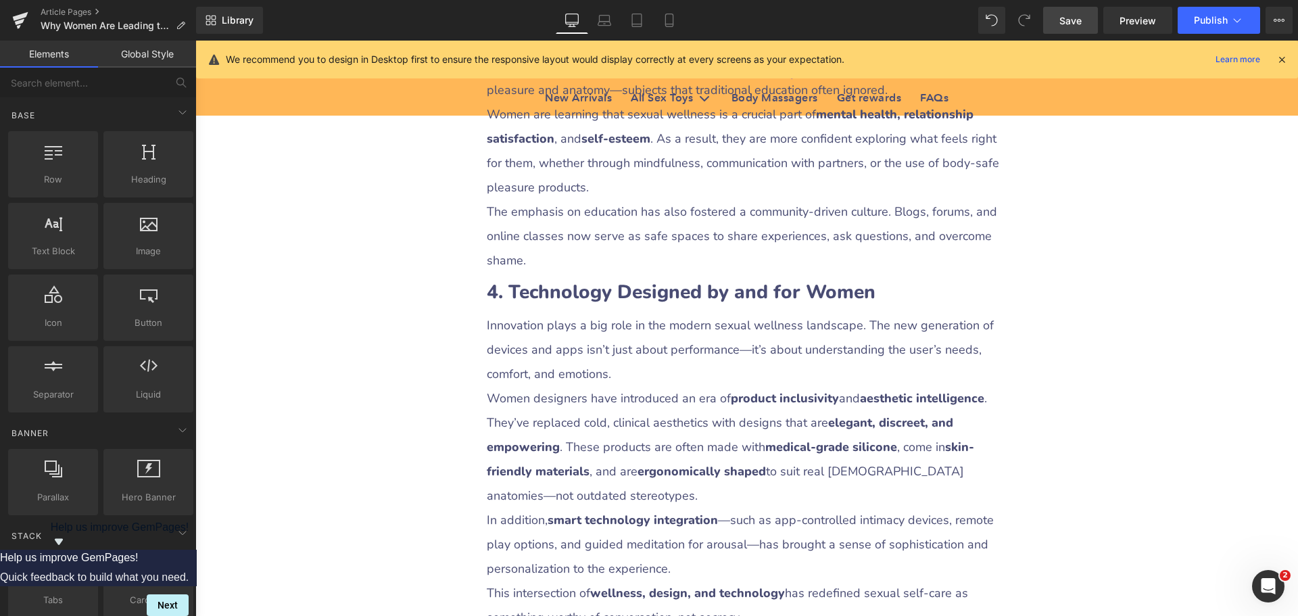
scroll to position [1893, 0]
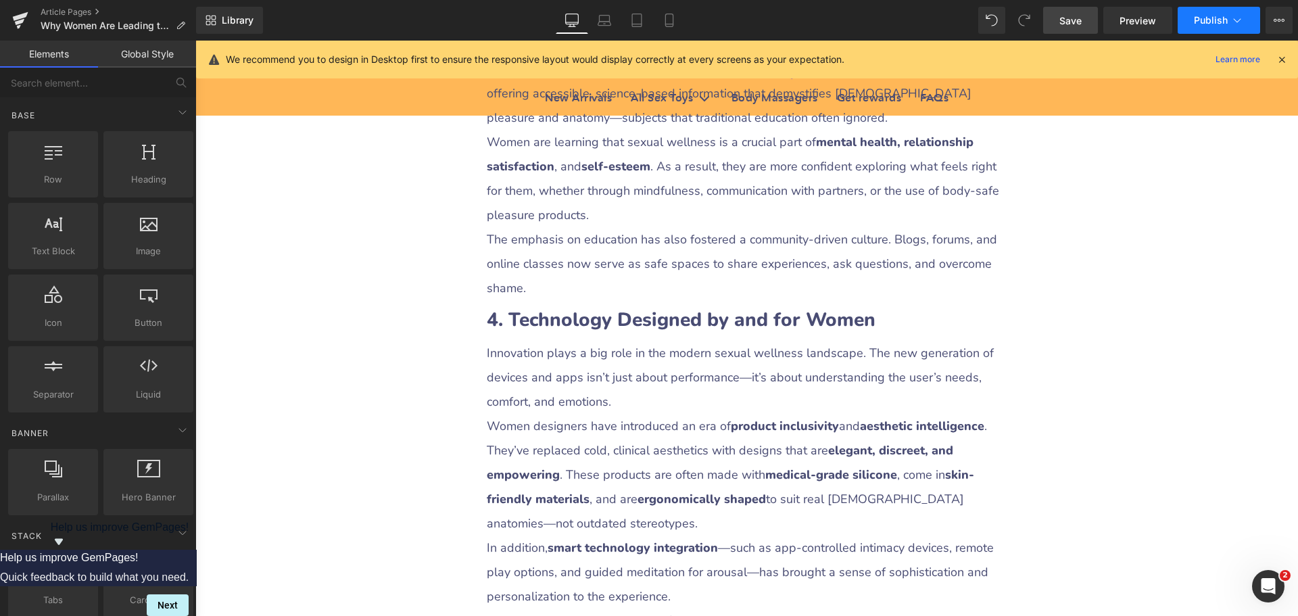
click at [1203, 24] on span "Publish" at bounding box center [1211, 20] width 34 height 11
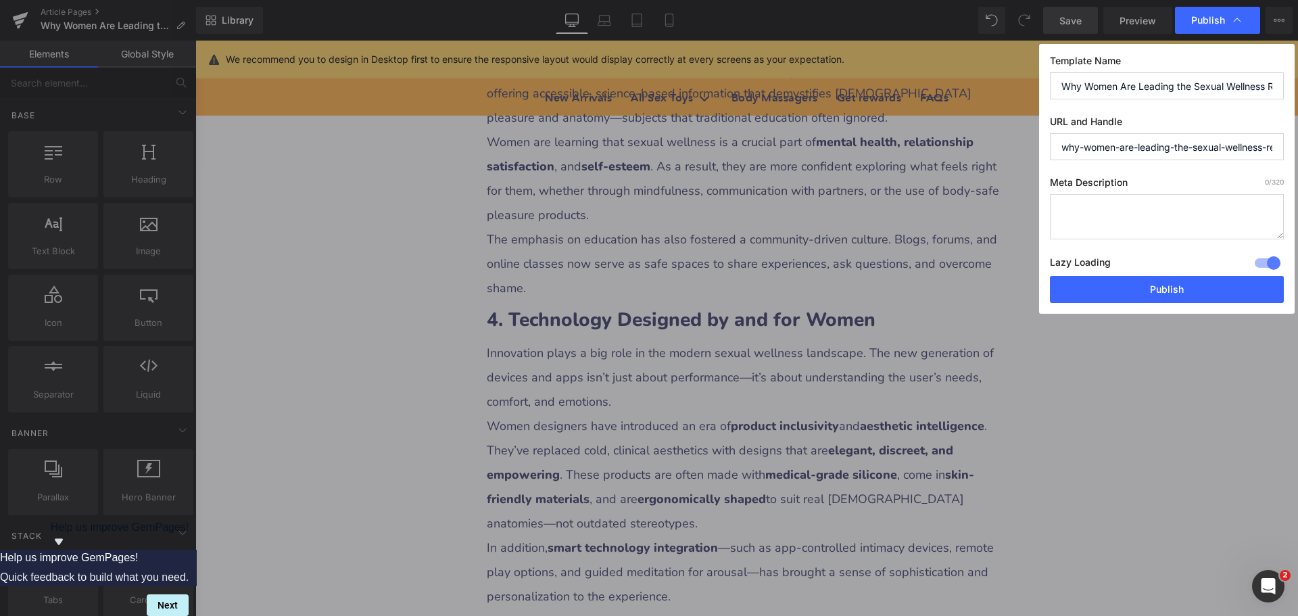
click at [1097, 210] on textarea at bounding box center [1167, 216] width 234 height 45
paste textarea "Discover how women are redefining intimacy, empowerment, and self-care through …"
type textarea "Discover how women are redefining intimacy, empowerment, and self-care through …"
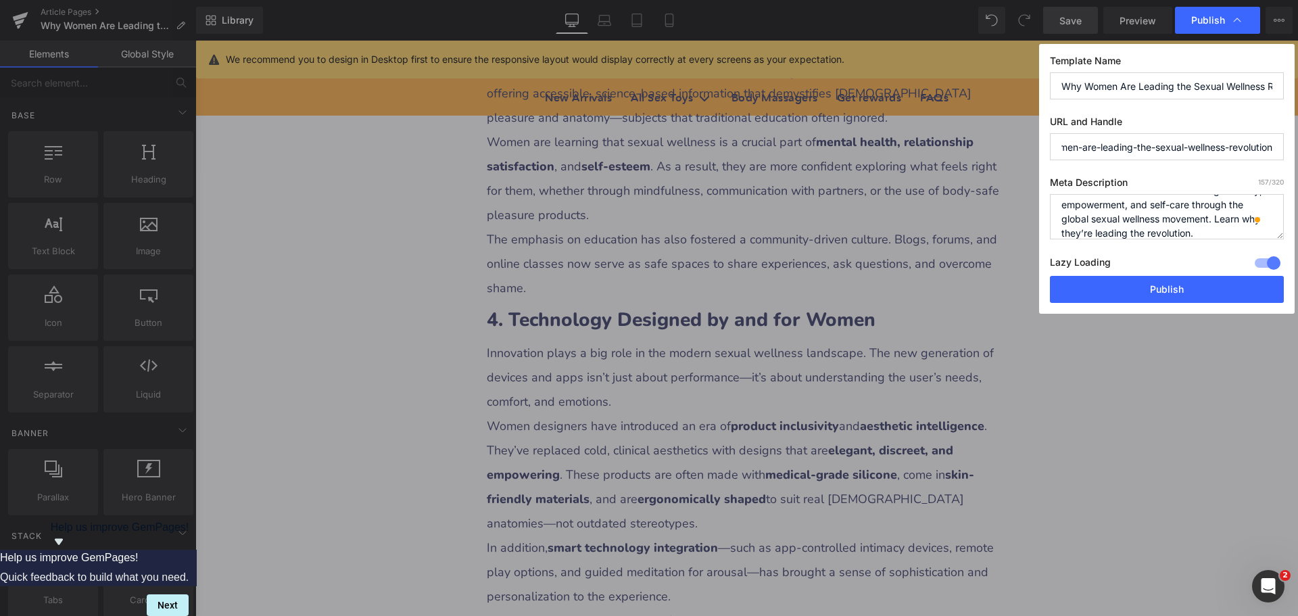
drag, startPoint x: 1171, startPoint y: 143, endPoint x: 1272, endPoint y: 149, distance: 100.2
click at [1272, 149] on input "why-women-are-leading-the-sexual-wellness-revolution" at bounding box center [1167, 146] width 234 height 27
click at [1170, 285] on button "Publish" at bounding box center [1167, 289] width 234 height 27
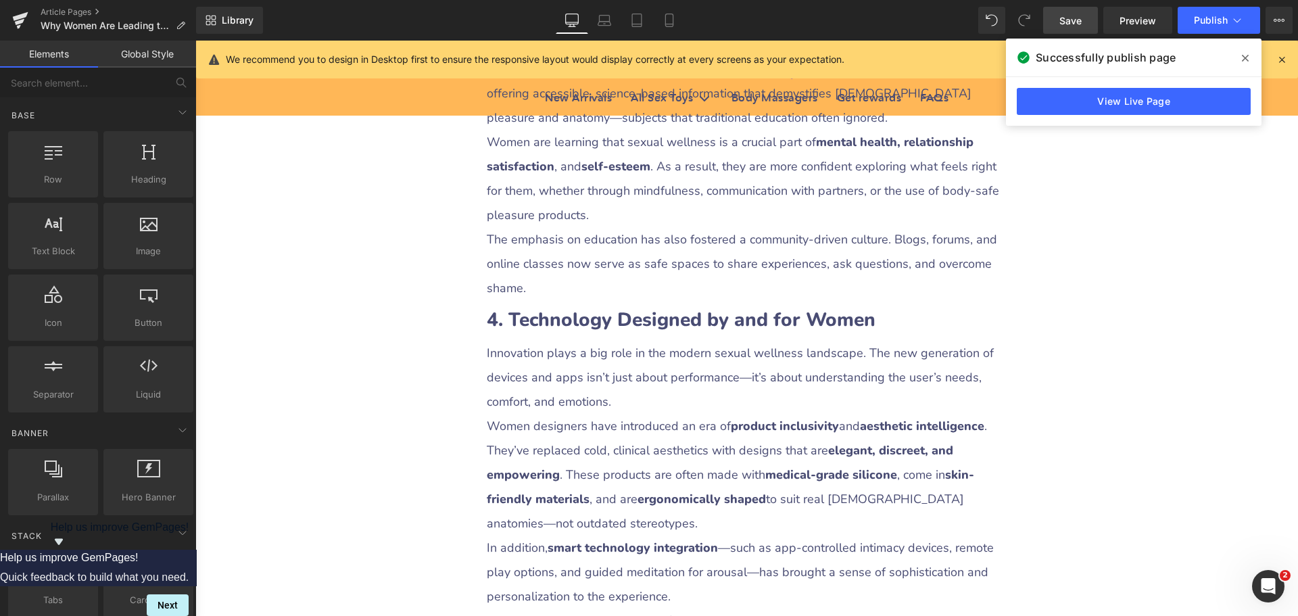
drag, startPoint x: 674, startPoint y: 24, endPoint x: 687, endPoint y: 47, distance: 26.7
click at [673, 24] on icon at bounding box center [668, 20] width 7 height 13
